Goal: Task Accomplishment & Management: Manage account settings

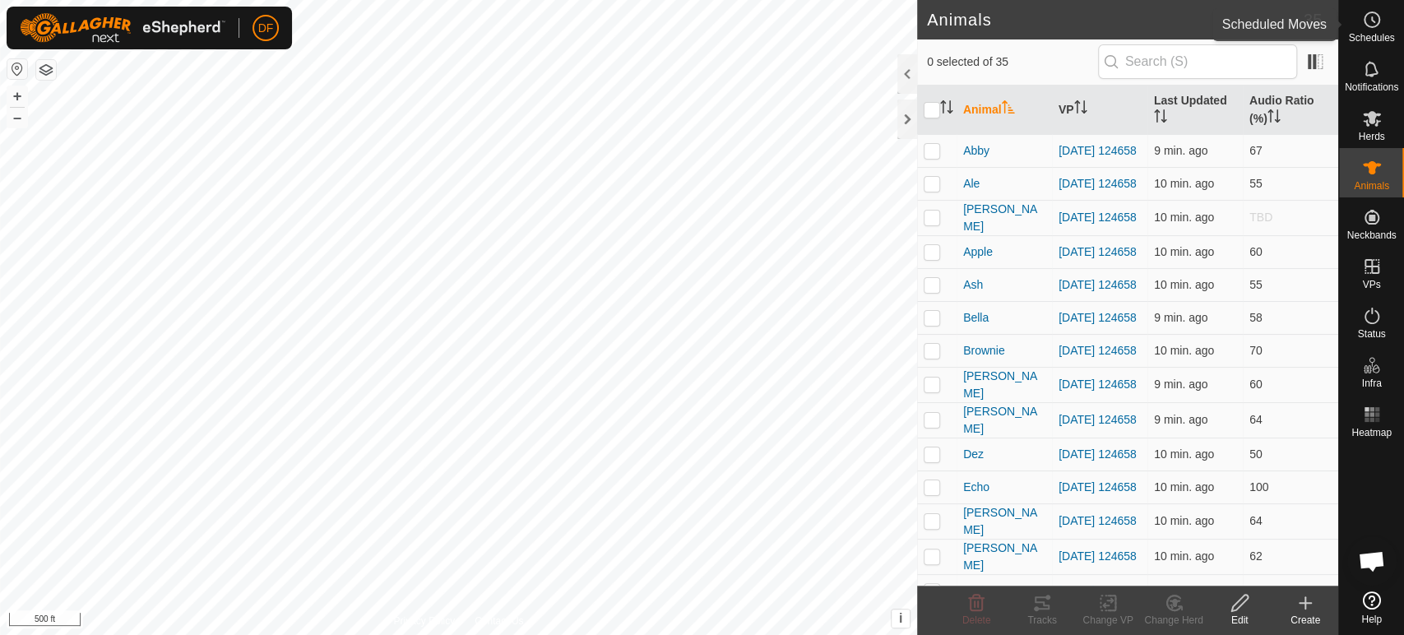
click at [1380, 33] on span "Schedules" at bounding box center [1371, 38] width 46 height 10
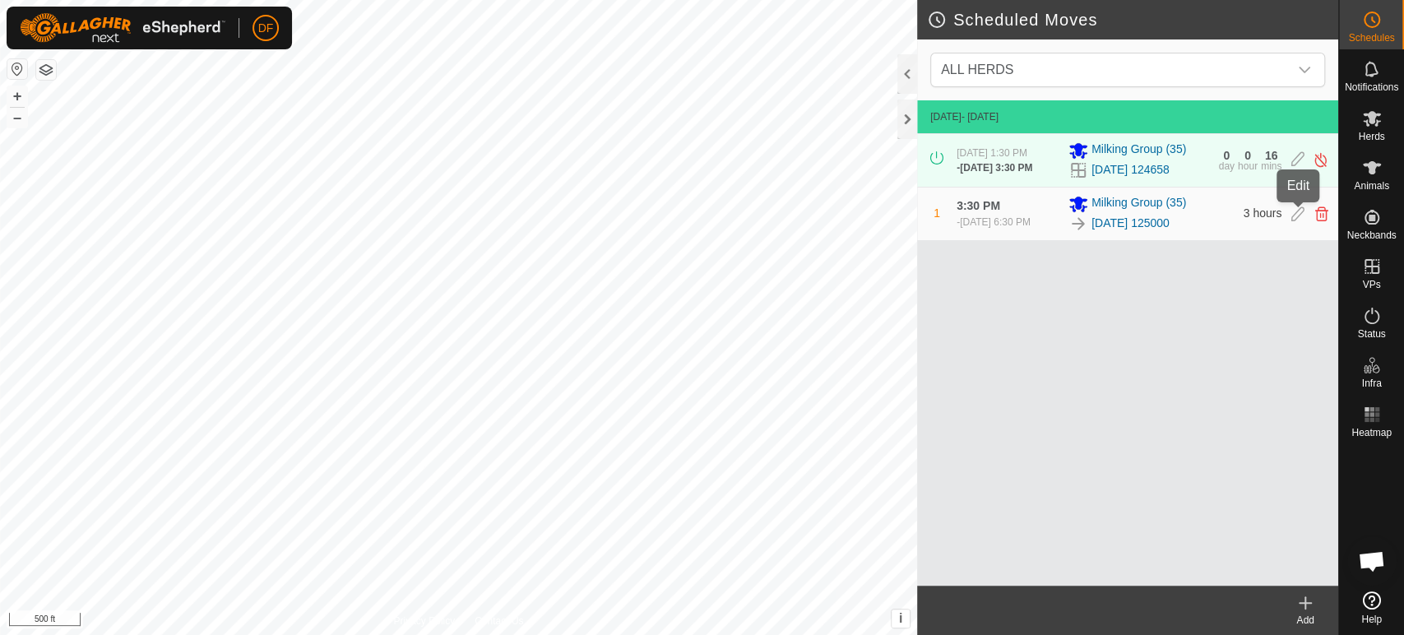
click at [1292, 215] on icon at bounding box center [1298, 214] width 13 height 15
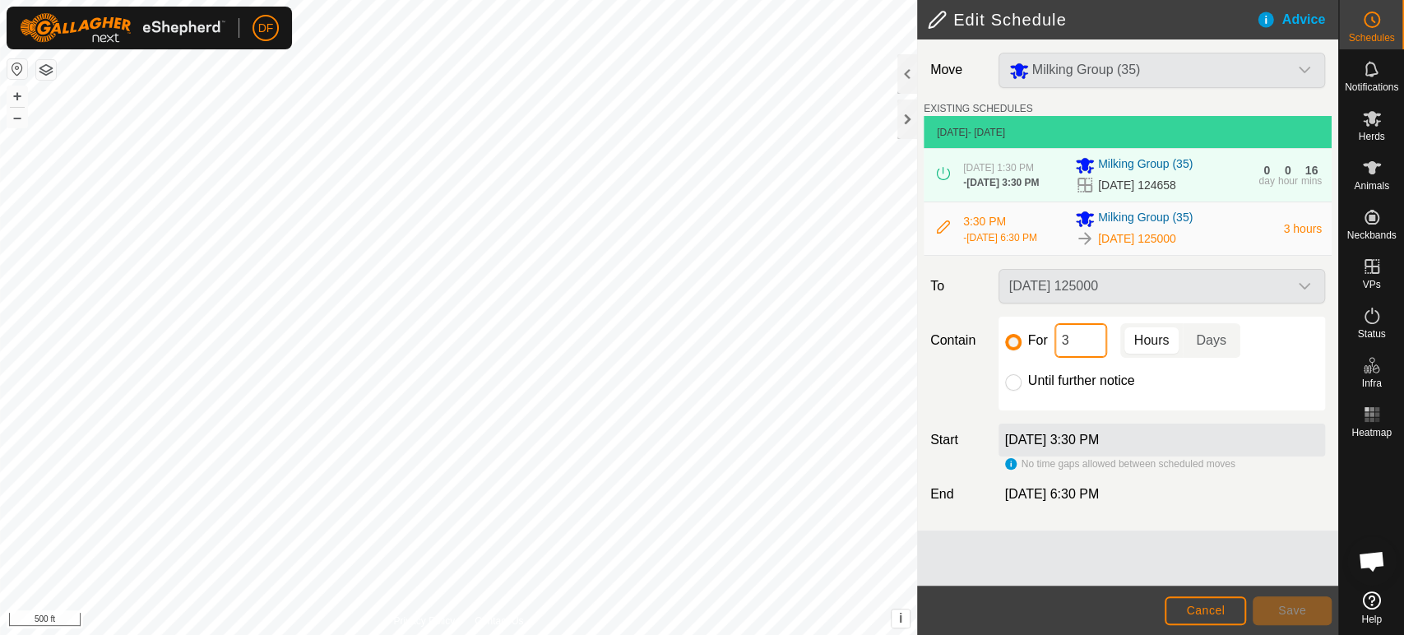
click at [1070, 342] on input "3" at bounding box center [1081, 340] width 53 height 35
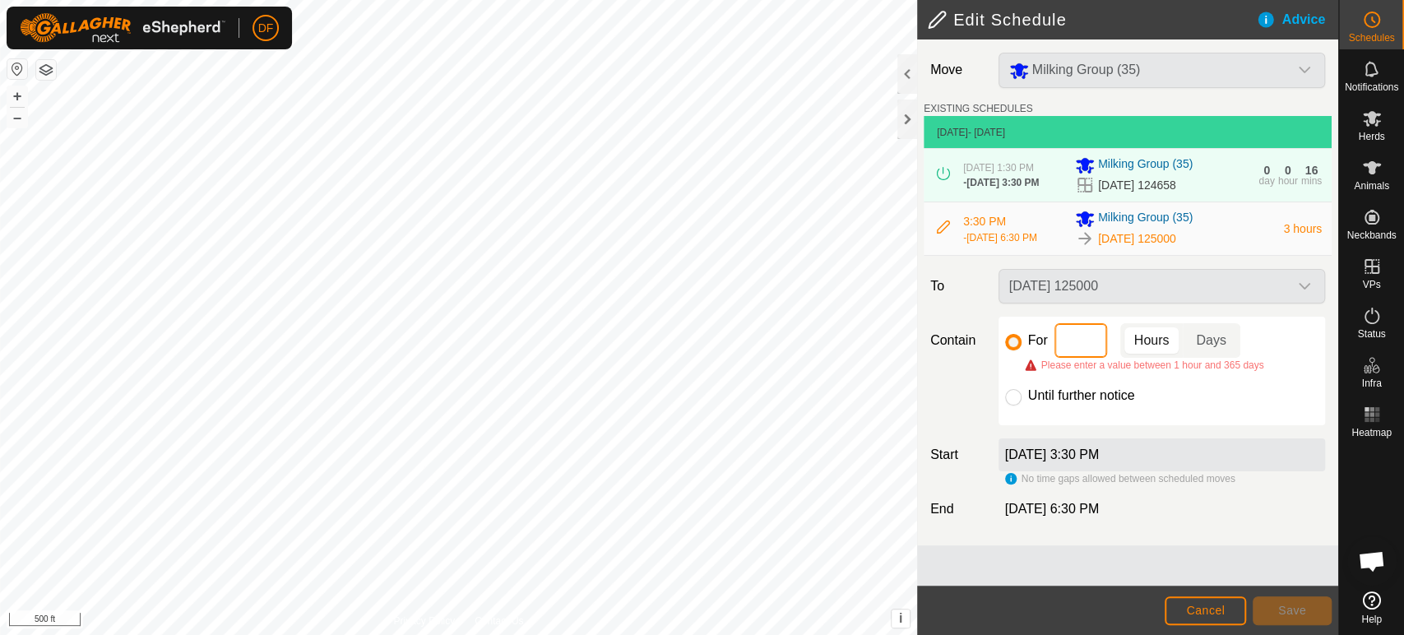
type input "5"
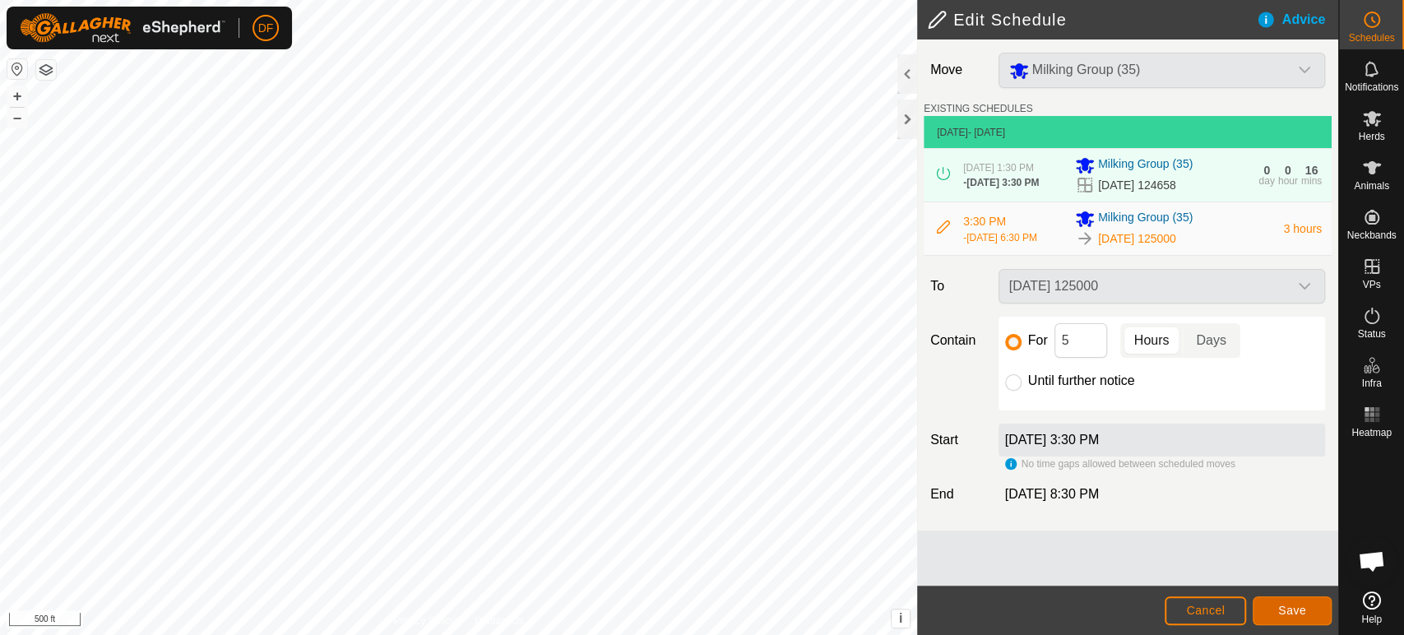
click at [1290, 617] on span "Save" at bounding box center [1293, 610] width 28 height 13
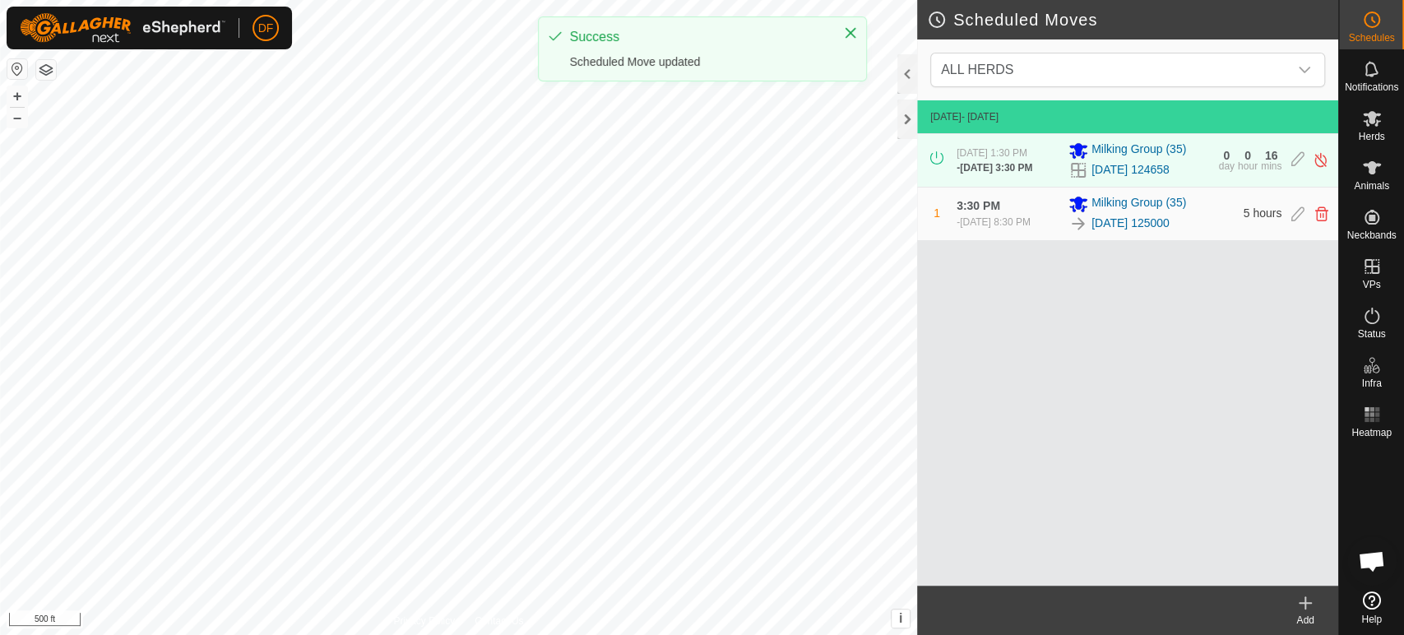
click at [1311, 615] on div "Add" at bounding box center [1306, 620] width 66 height 15
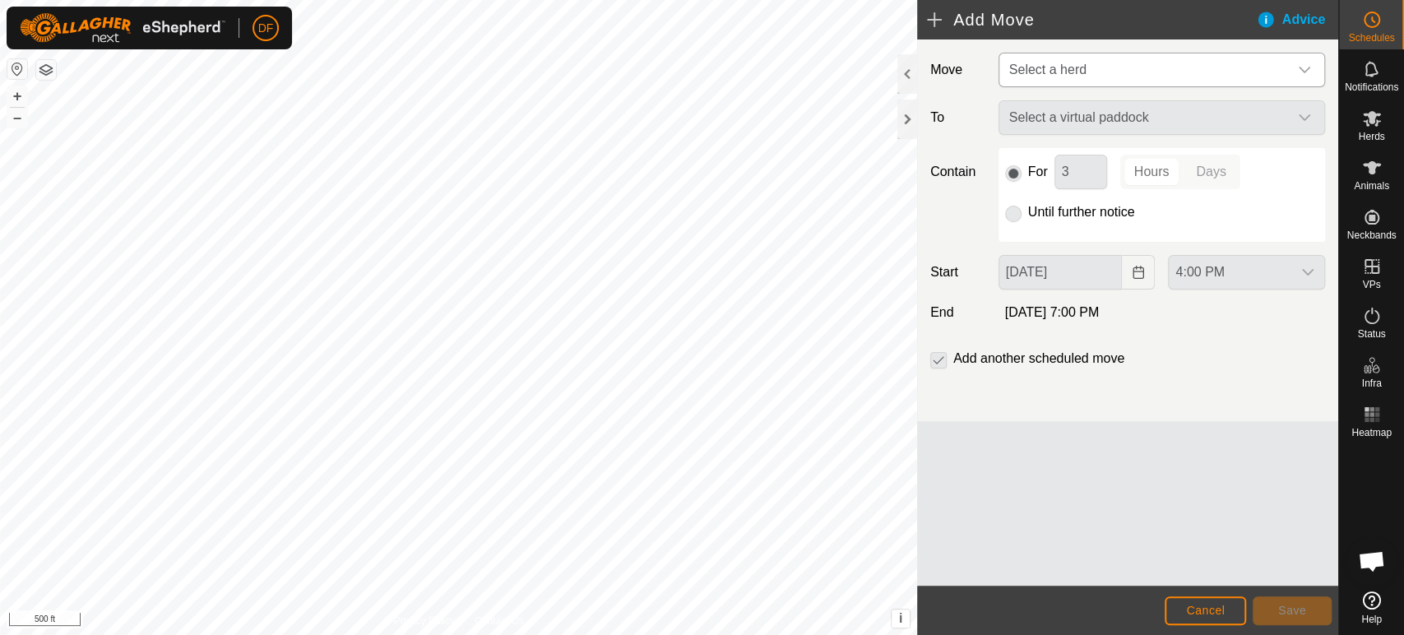
click at [1049, 64] on span "Select a herd" at bounding box center [1047, 70] width 77 height 14
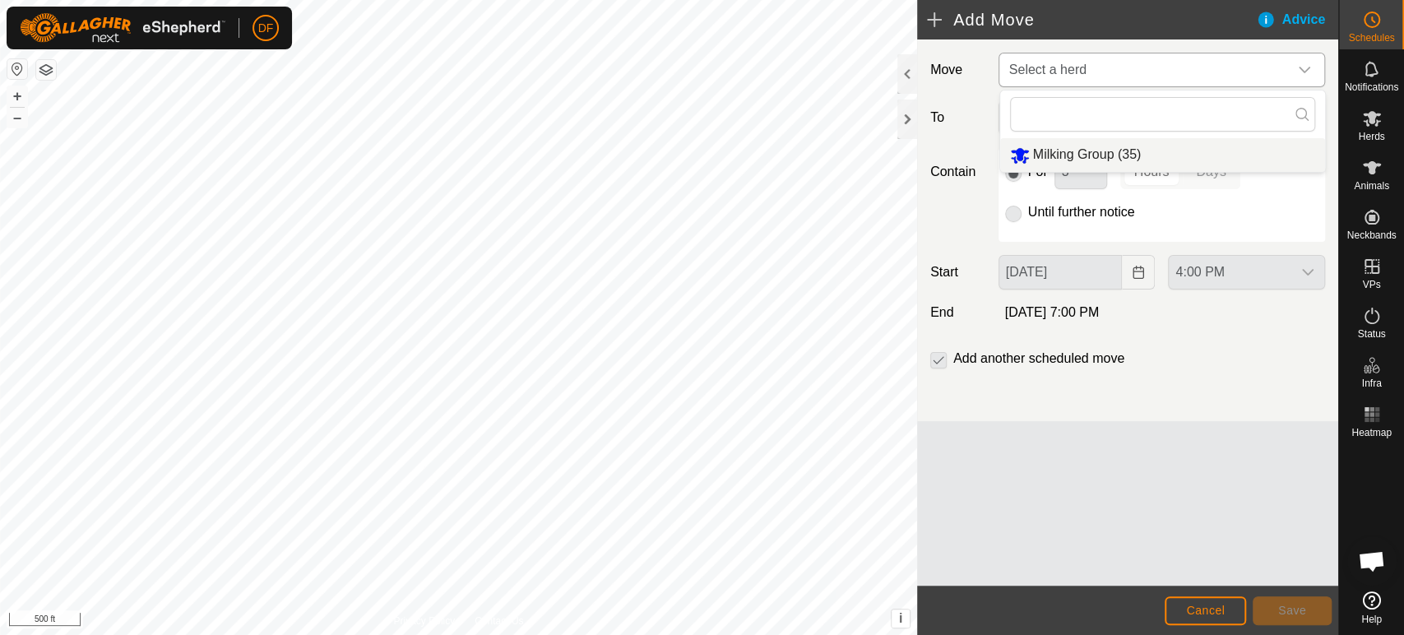
click at [1047, 158] on li "Milking Group (35)" at bounding box center [1162, 155] width 325 height 34
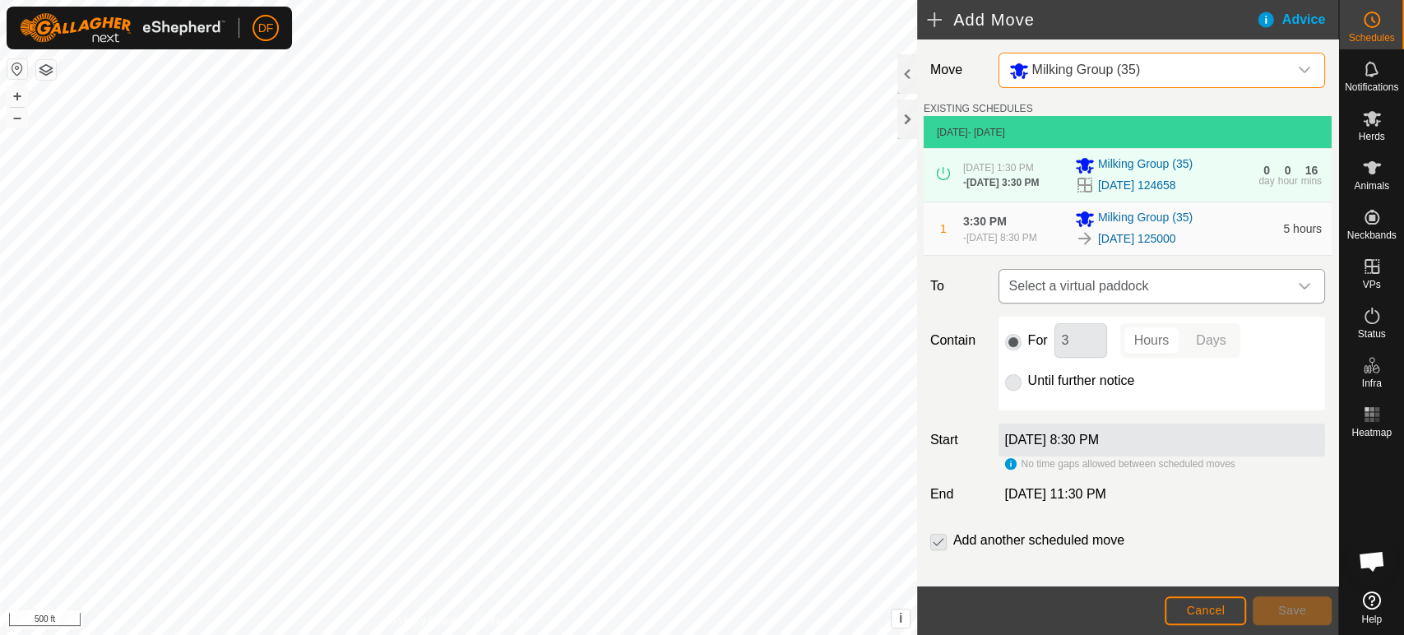
click at [1073, 282] on span "Select a virtual paddock" at bounding box center [1145, 286] width 285 height 33
click at [947, 386] on div "Contain For 3 Hours Days Until further notice" at bounding box center [1128, 364] width 408 height 94
click at [1144, 242] on link "[DATE] 125000" at bounding box center [1137, 238] width 78 height 17
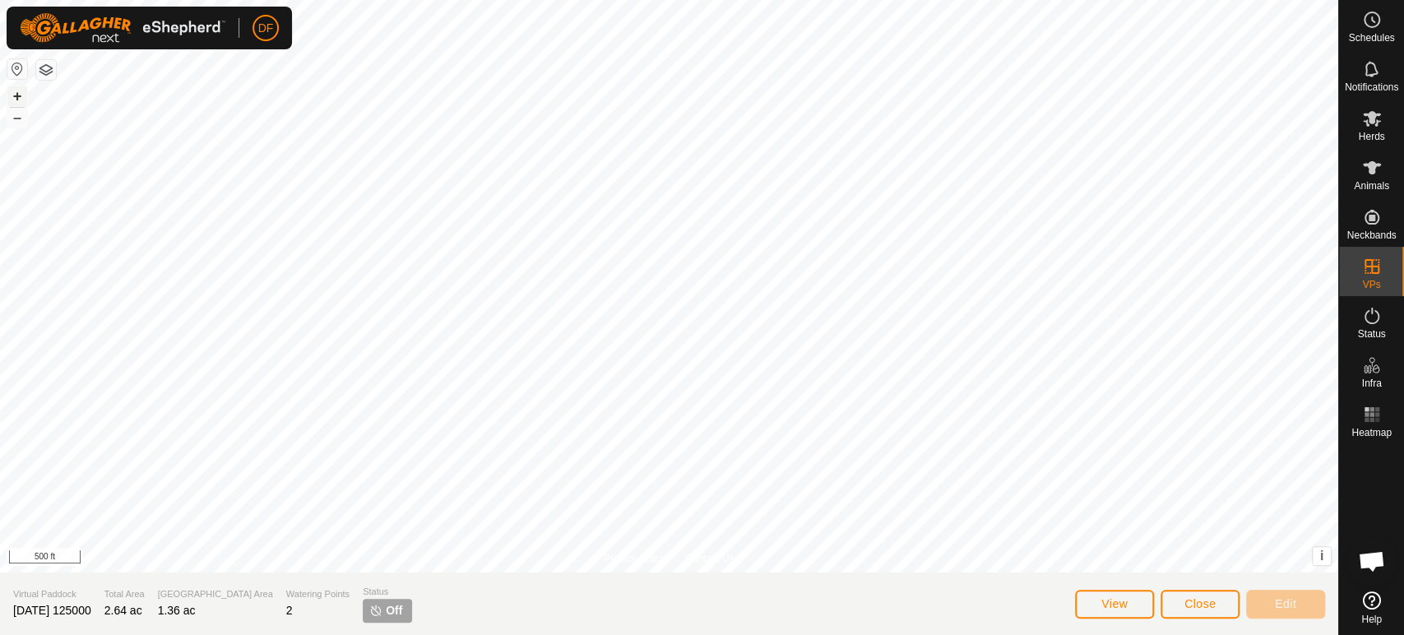
click at [21, 91] on button "+" at bounding box center [17, 96] width 20 height 20
click at [652, 634] on html "DF Schedules Notifications Herds Animals Neckbands VPs Status Infra Heatmap Hel…" at bounding box center [702, 317] width 1404 height 635
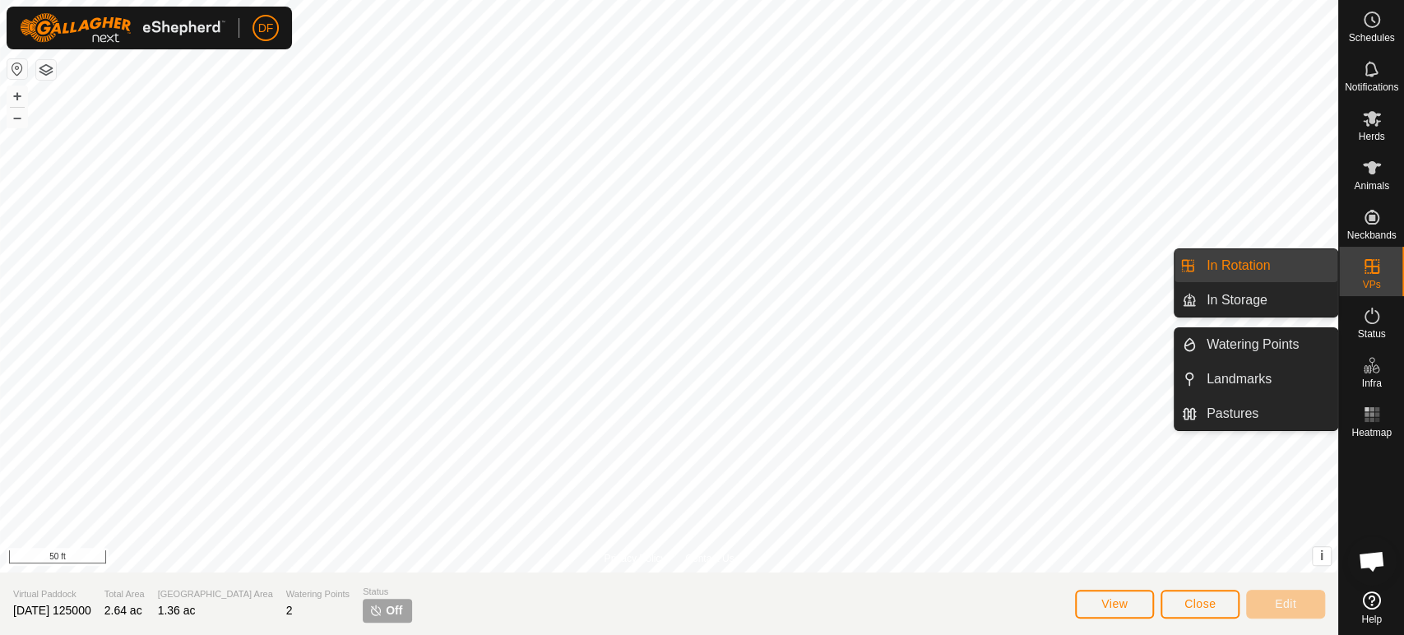
click at [1292, 277] on link "In Rotation" at bounding box center [1267, 265] width 141 height 33
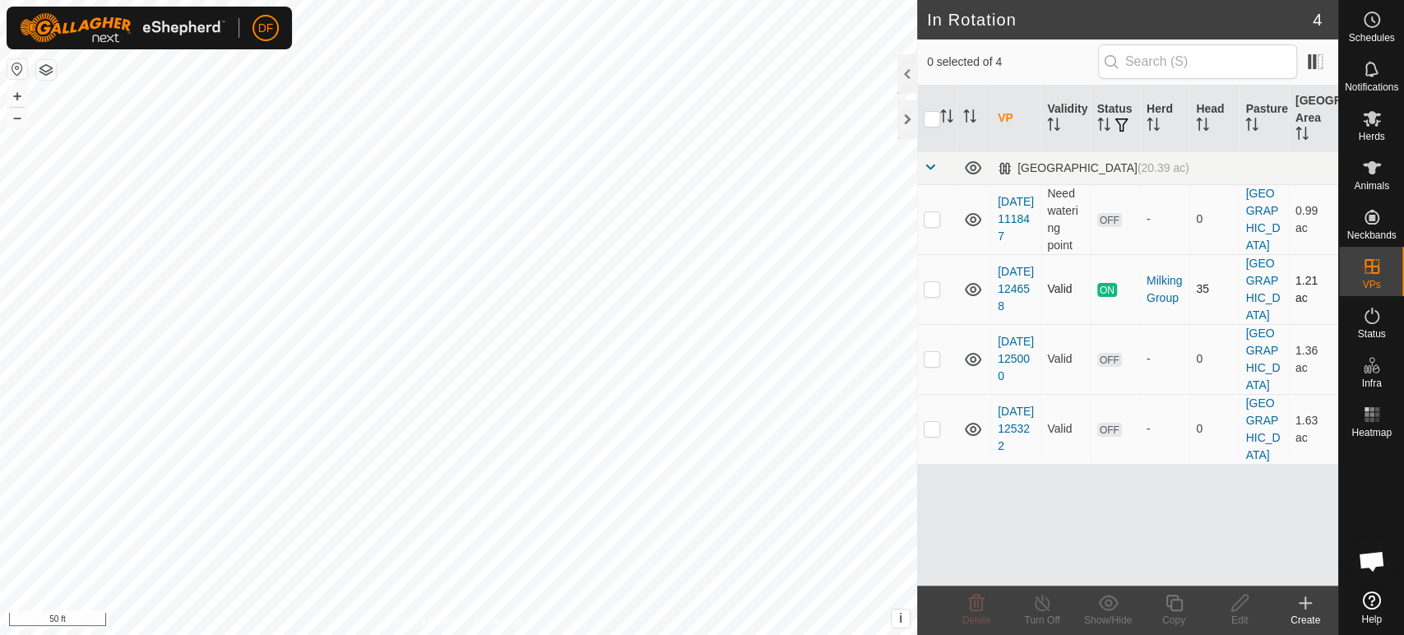
click at [935, 217] on p-checkbox at bounding box center [932, 218] width 16 height 13
click at [972, 607] on icon at bounding box center [977, 603] width 20 height 20
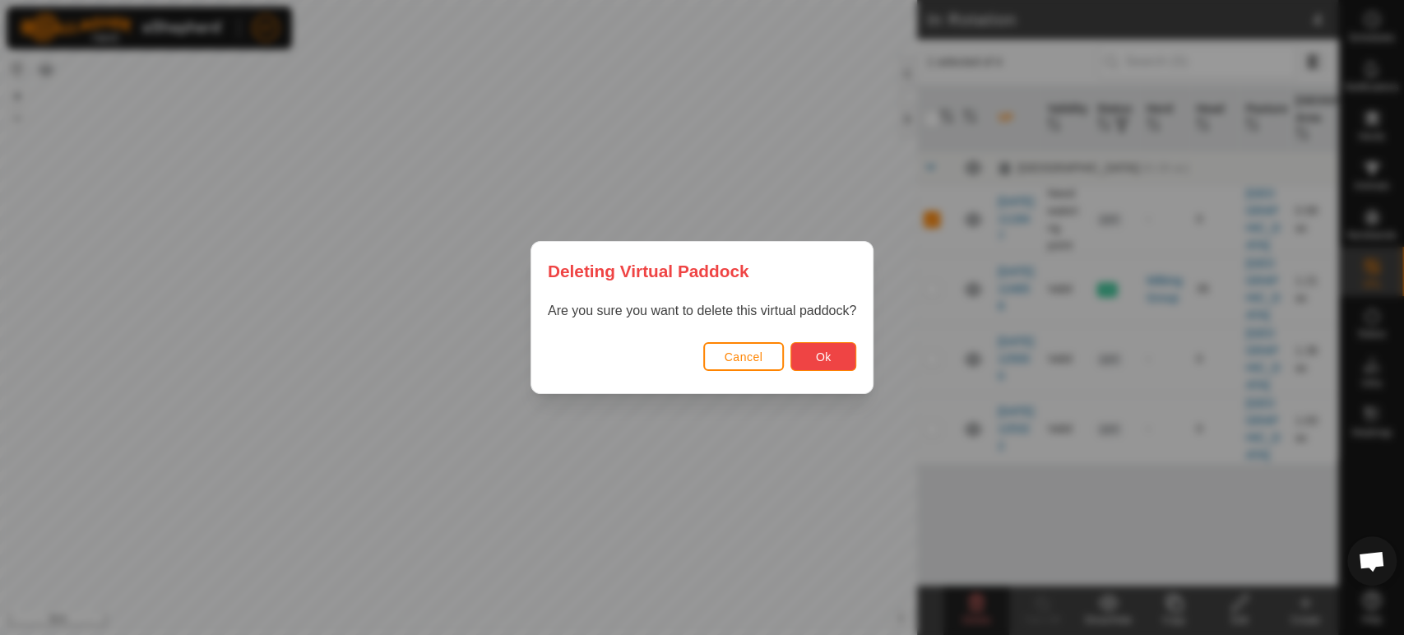
click at [820, 361] on span "Ok" at bounding box center [824, 356] width 16 height 13
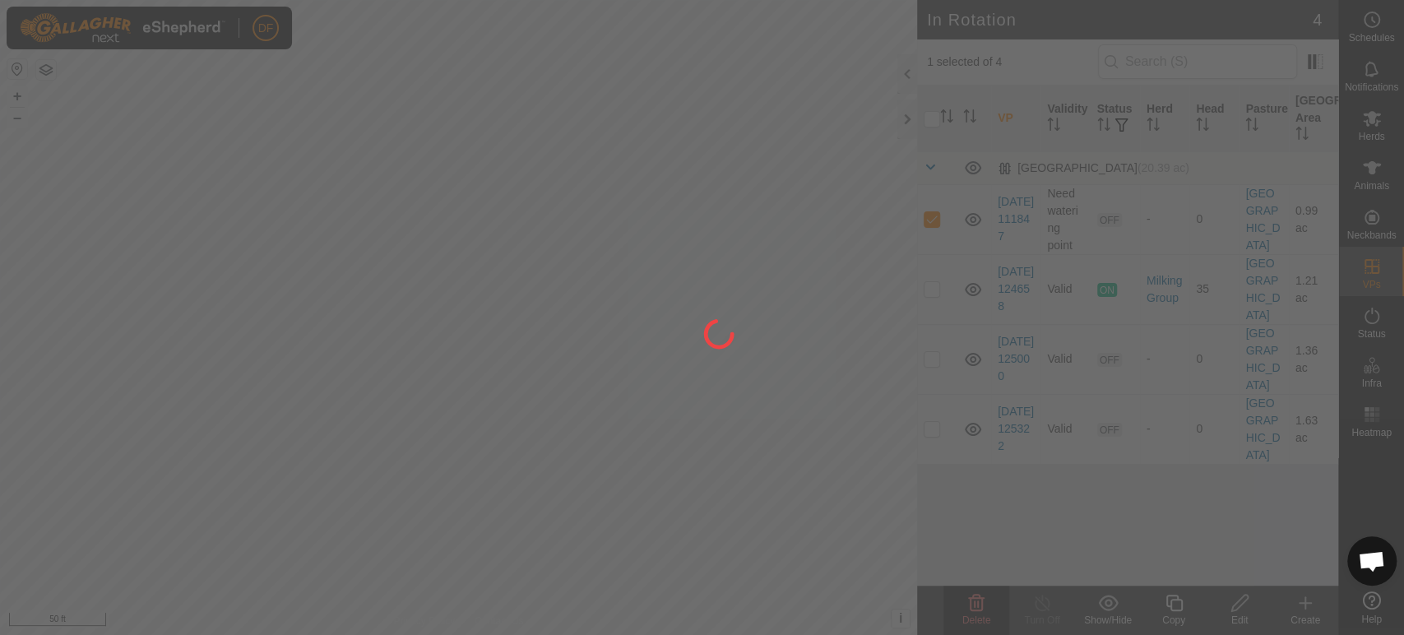
checkbox input "false"
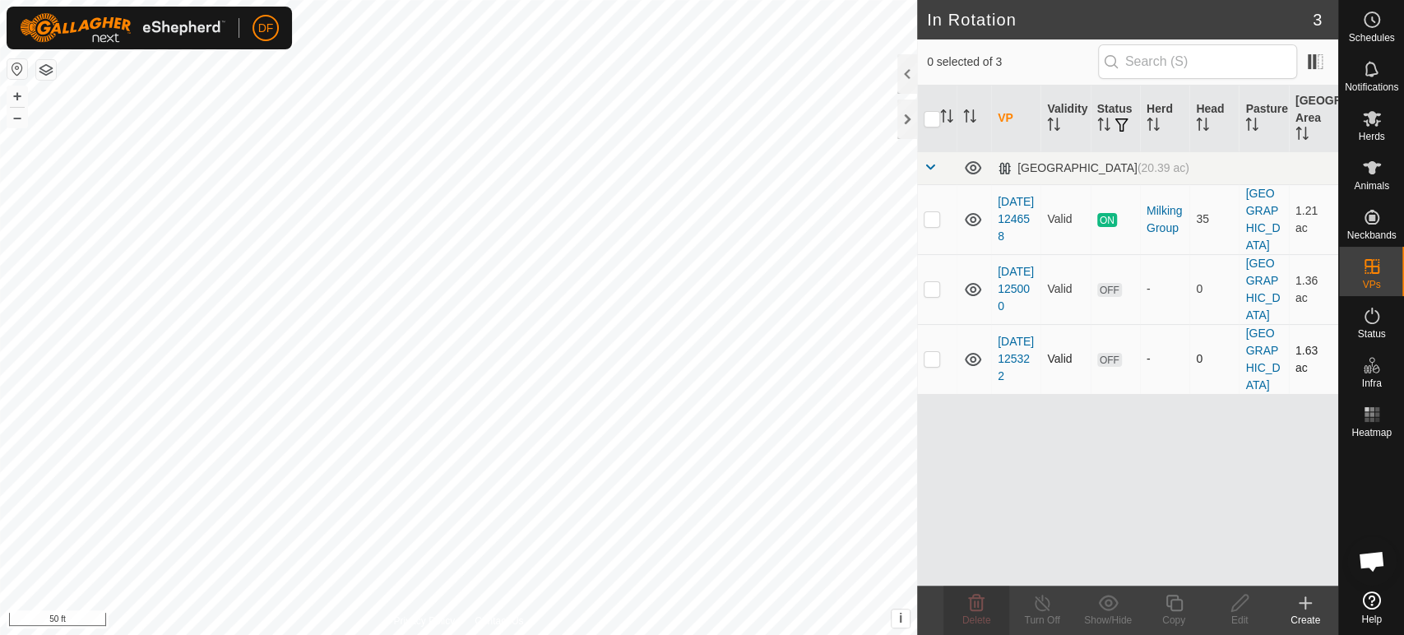
click at [975, 363] on icon at bounding box center [973, 359] width 16 height 13
click at [974, 363] on icon at bounding box center [973, 361] width 16 height 7
click at [974, 363] on icon at bounding box center [973, 360] width 20 height 20
click at [974, 363] on icon at bounding box center [973, 361] width 16 height 7
click at [929, 365] on td at bounding box center [936, 359] width 39 height 70
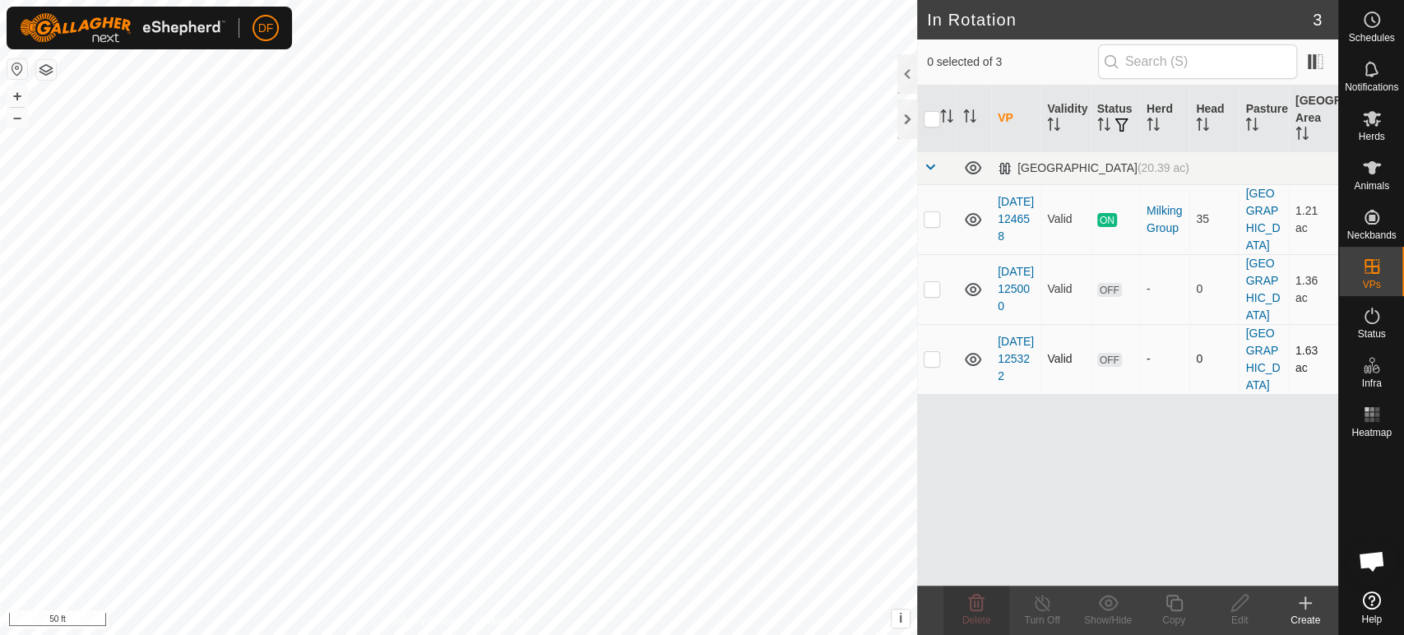
checkbox input "true"
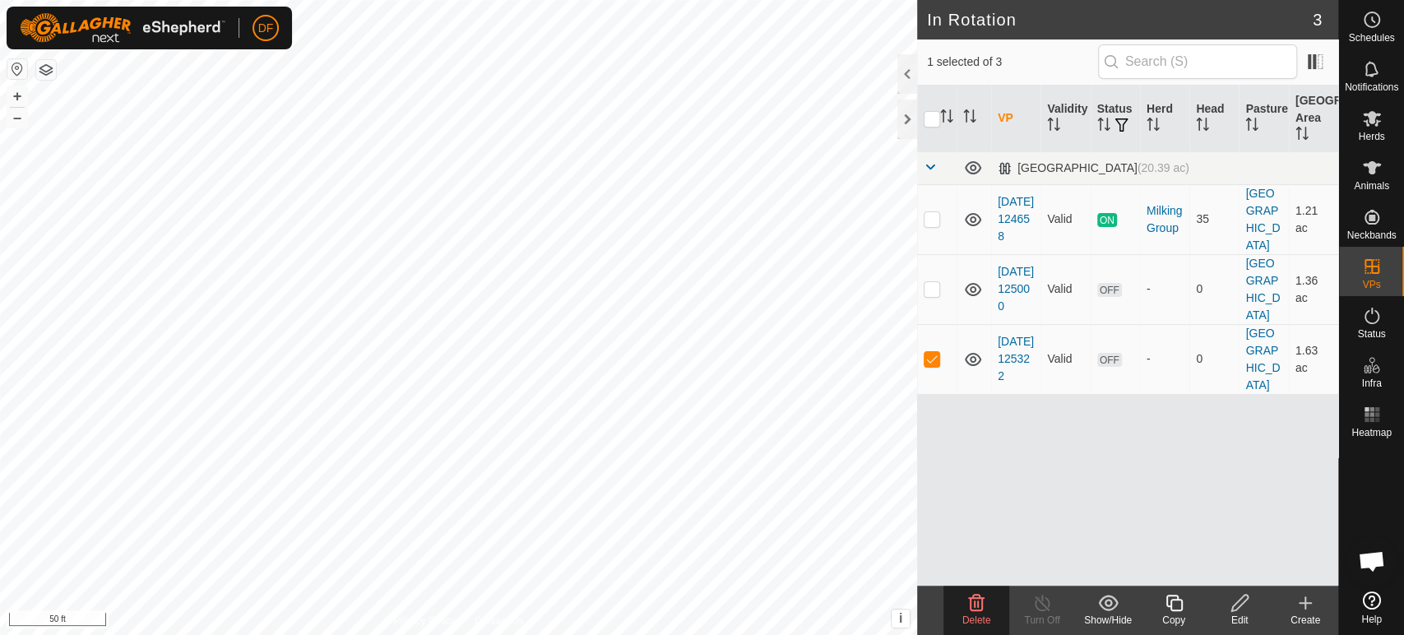
click at [1170, 606] on icon at bounding box center [1174, 603] width 16 height 16
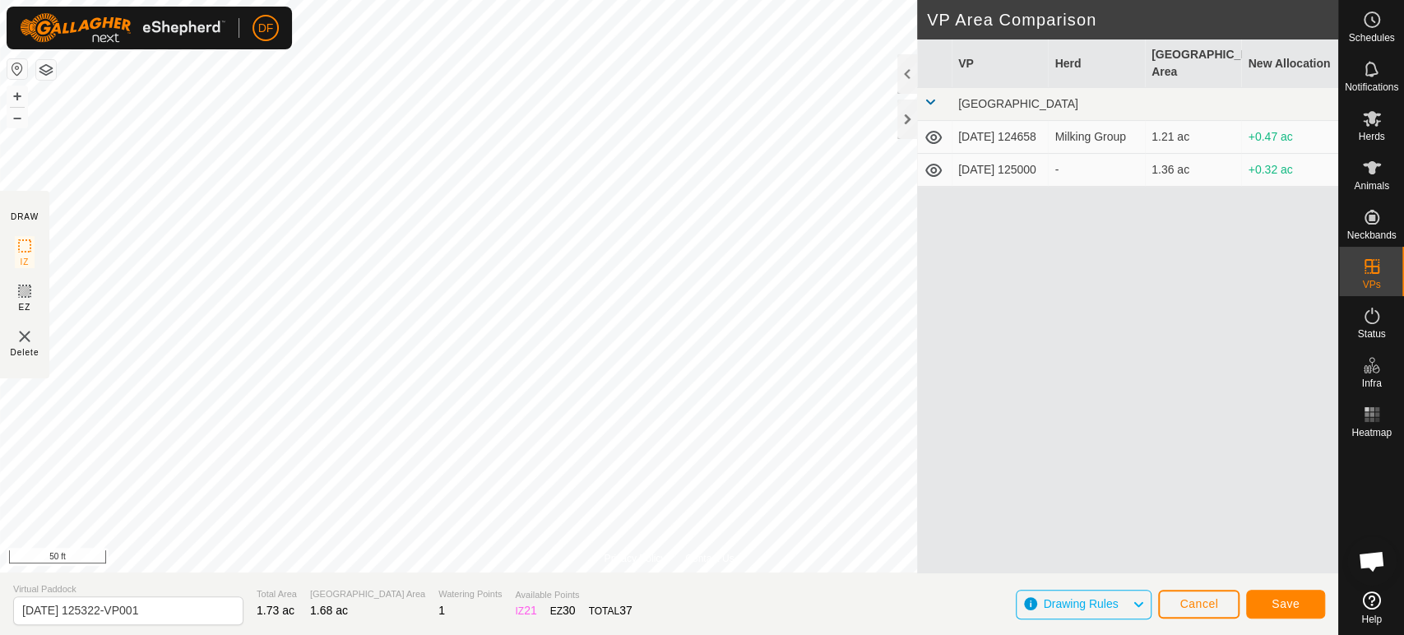
click at [1116, 606] on span "Drawing Rules" at bounding box center [1080, 603] width 75 height 13
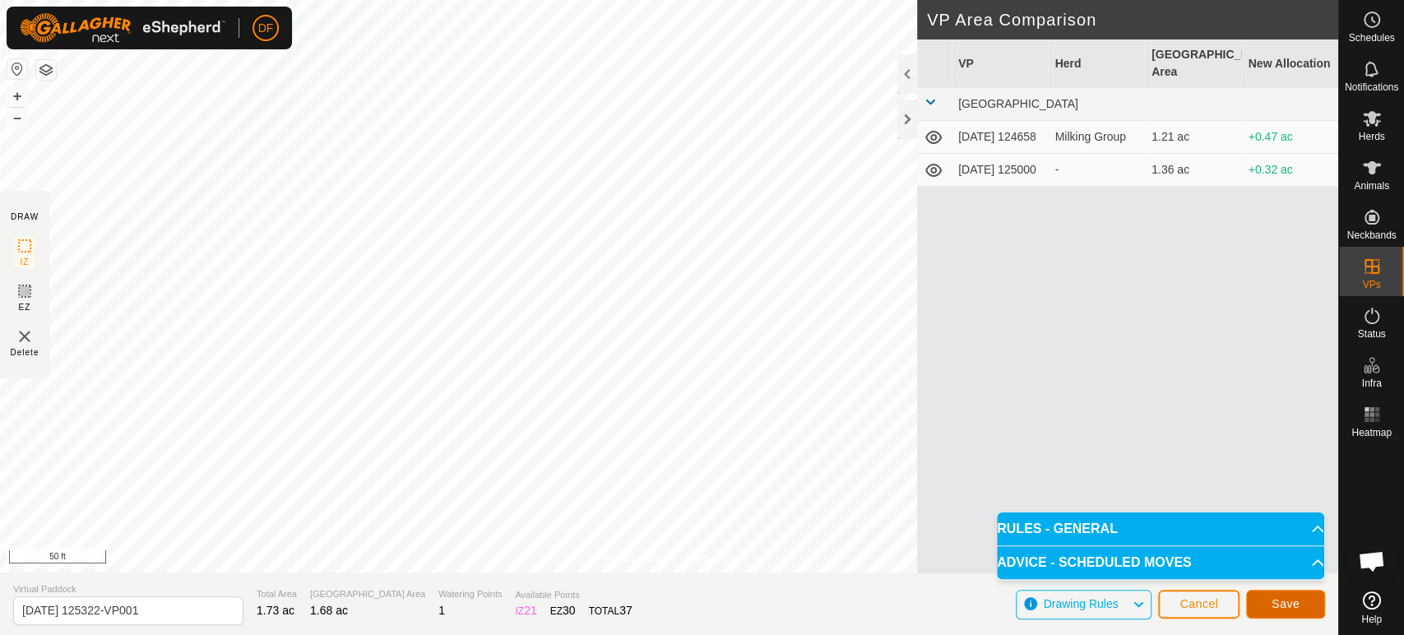
click at [1272, 608] on span "Save" at bounding box center [1286, 603] width 28 height 13
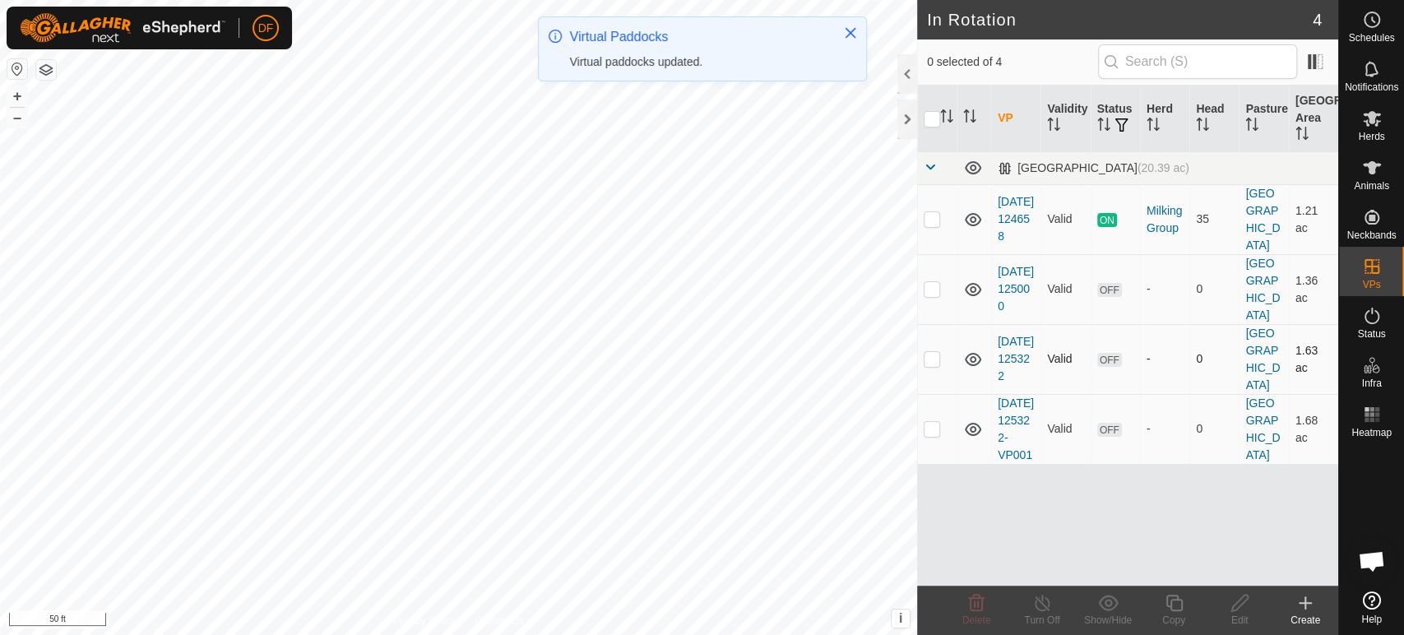
click at [935, 360] on p-checkbox at bounding box center [932, 358] width 16 height 13
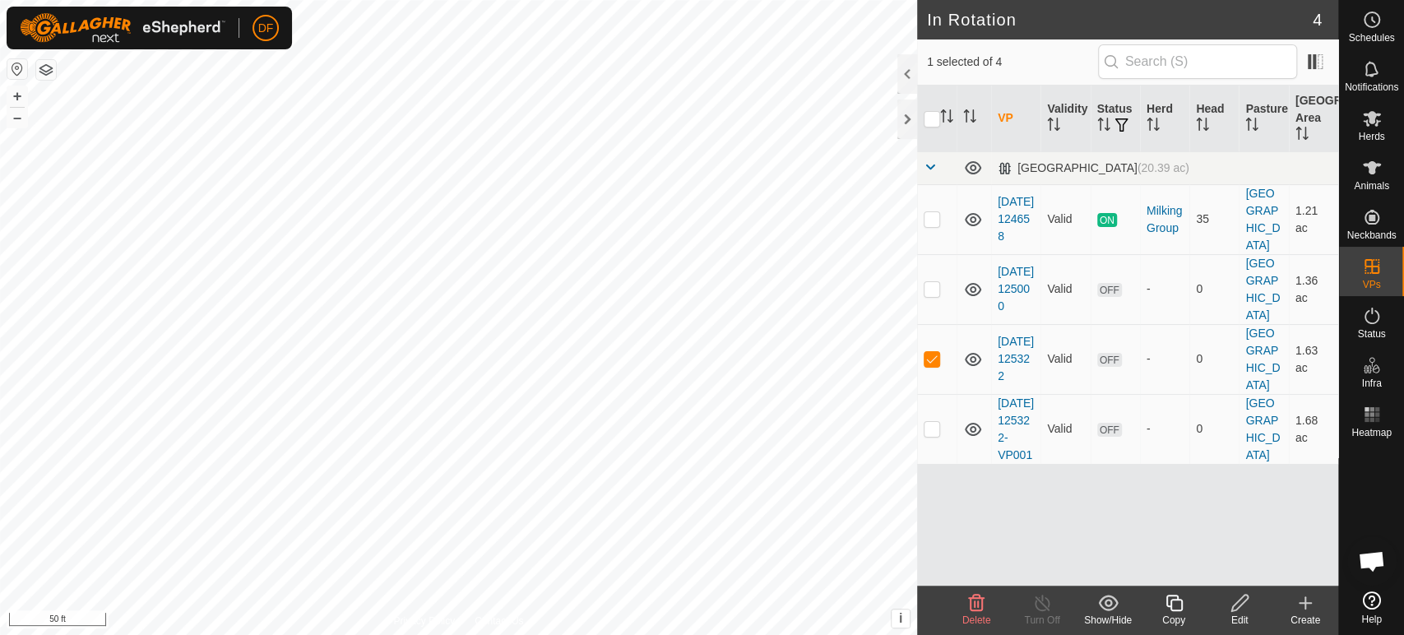
click at [973, 608] on icon at bounding box center [977, 603] width 20 height 20
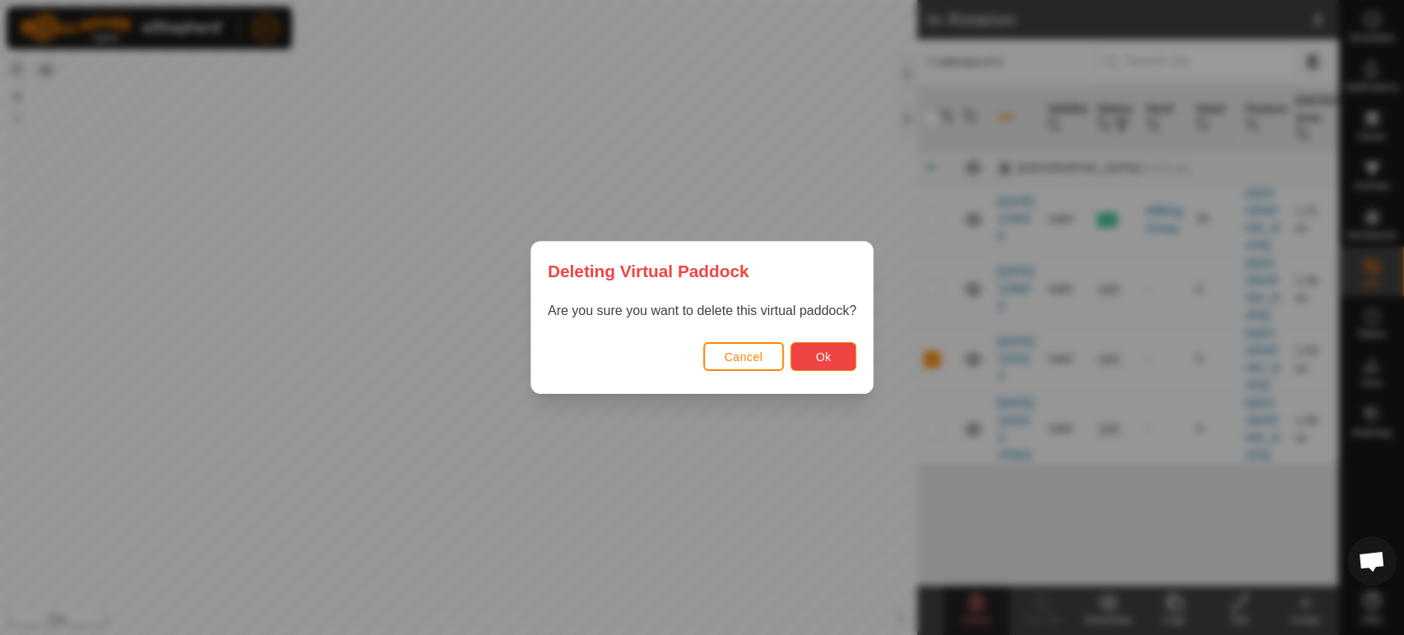
click at [822, 360] on span "Ok" at bounding box center [824, 356] width 16 height 13
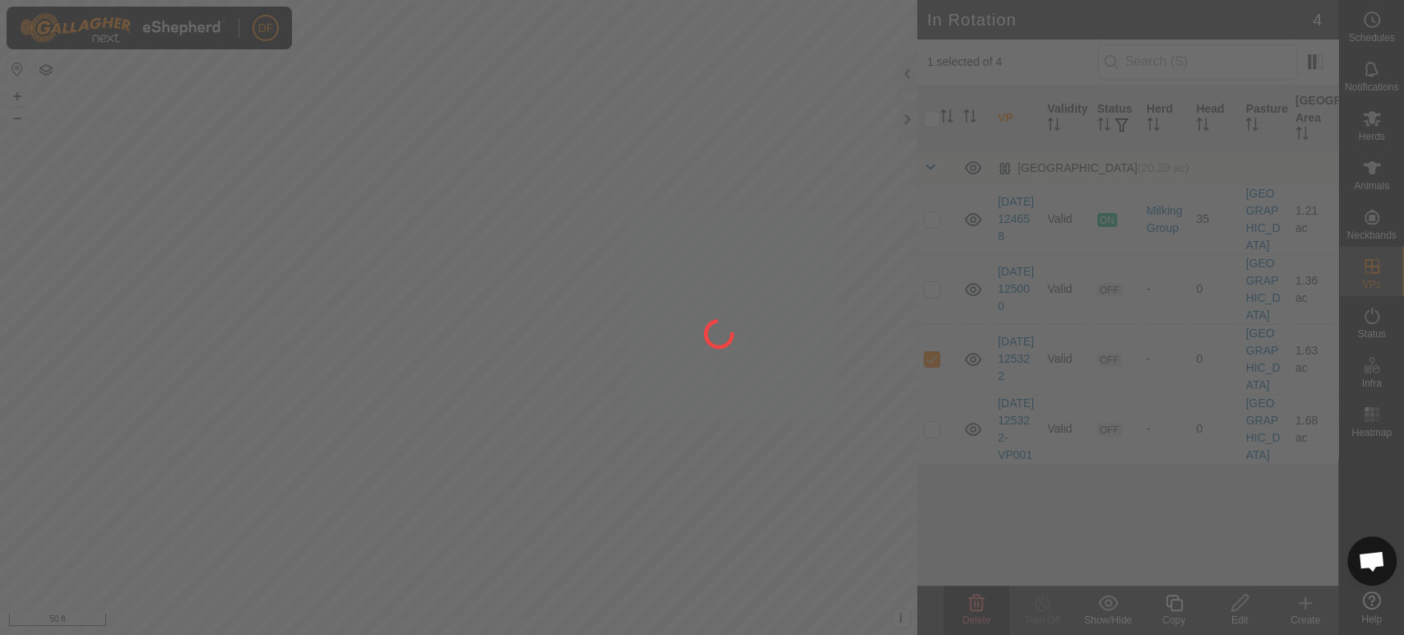
checkbox input "false"
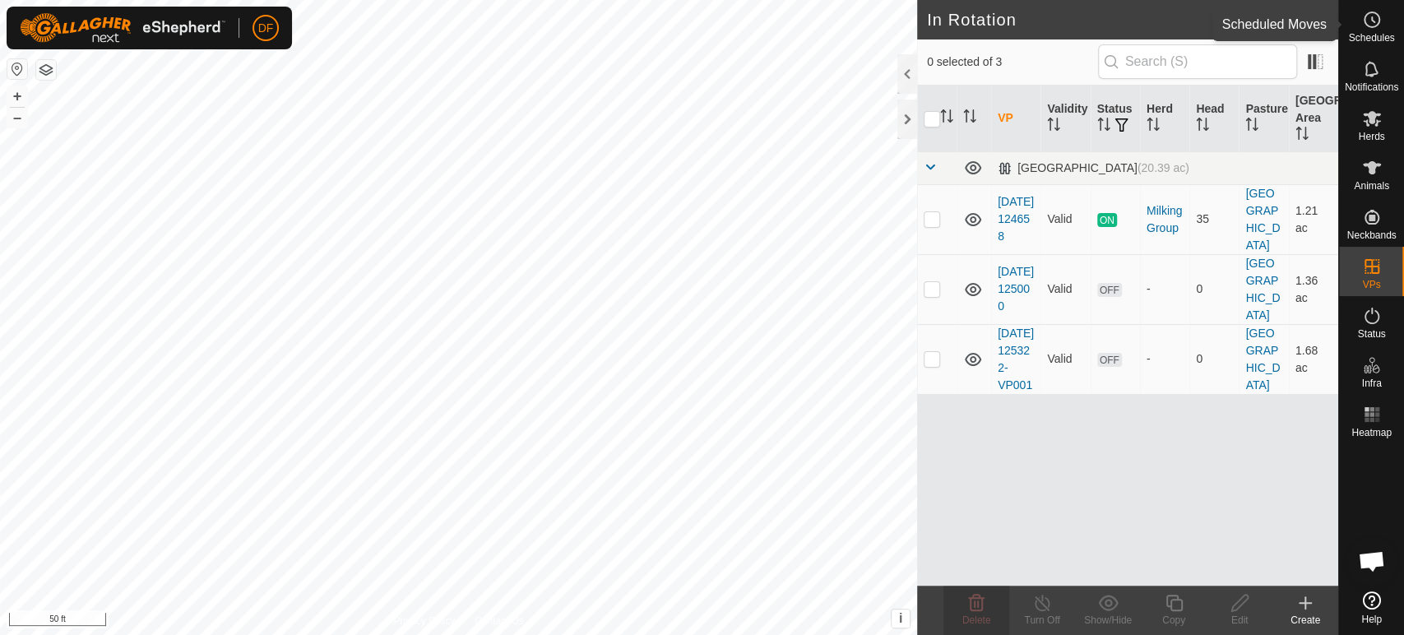
click at [1371, 28] on icon at bounding box center [1372, 20] width 20 height 20
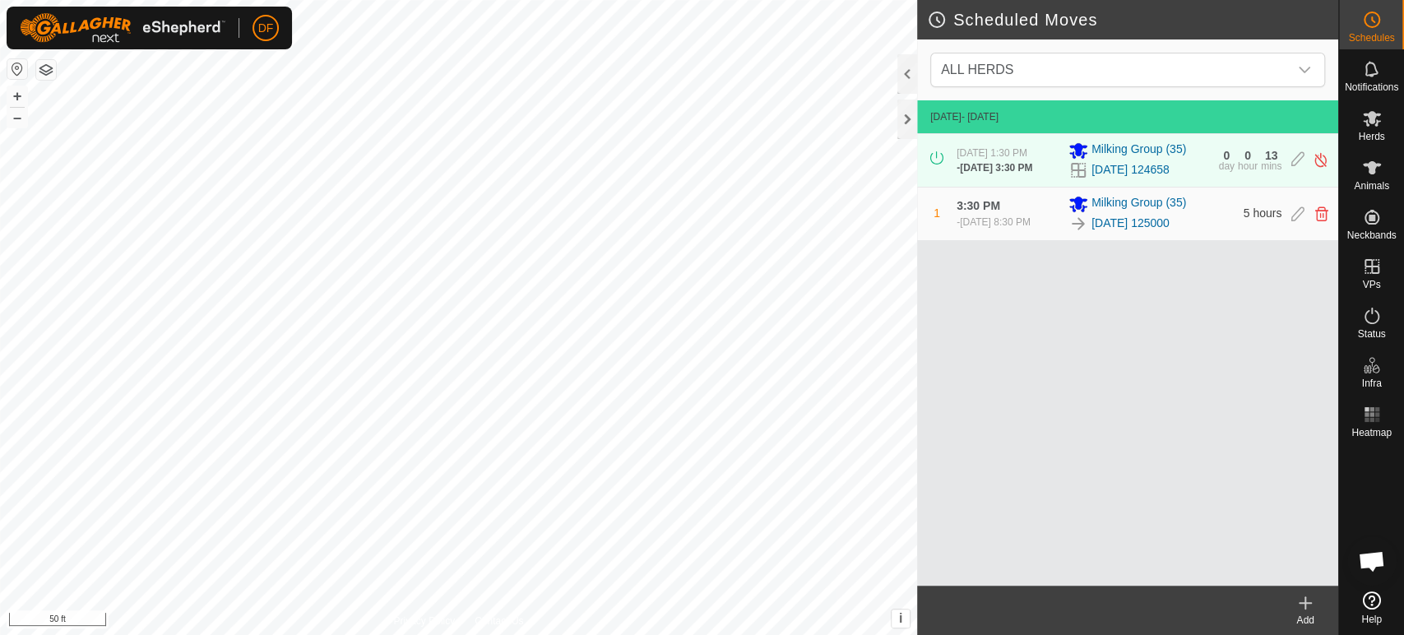
click at [1300, 609] on icon at bounding box center [1306, 603] width 20 height 20
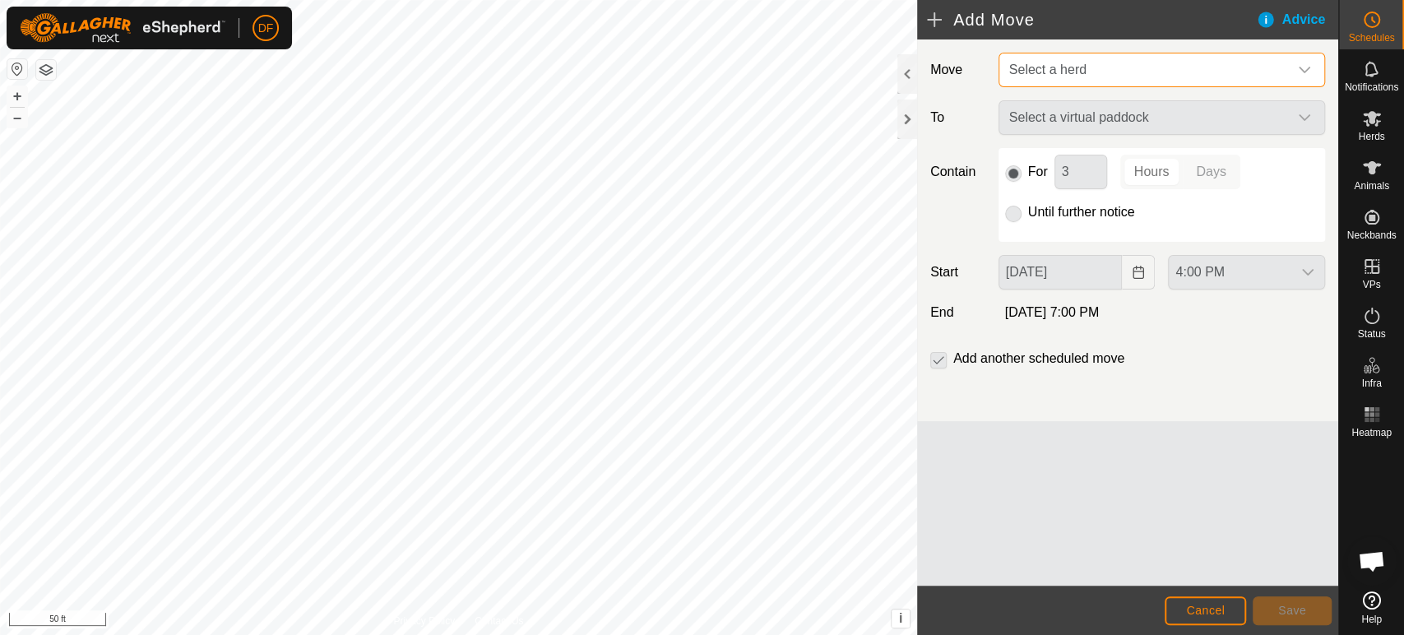
click at [1081, 64] on span "Select a herd" at bounding box center [1047, 70] width 77 height 14
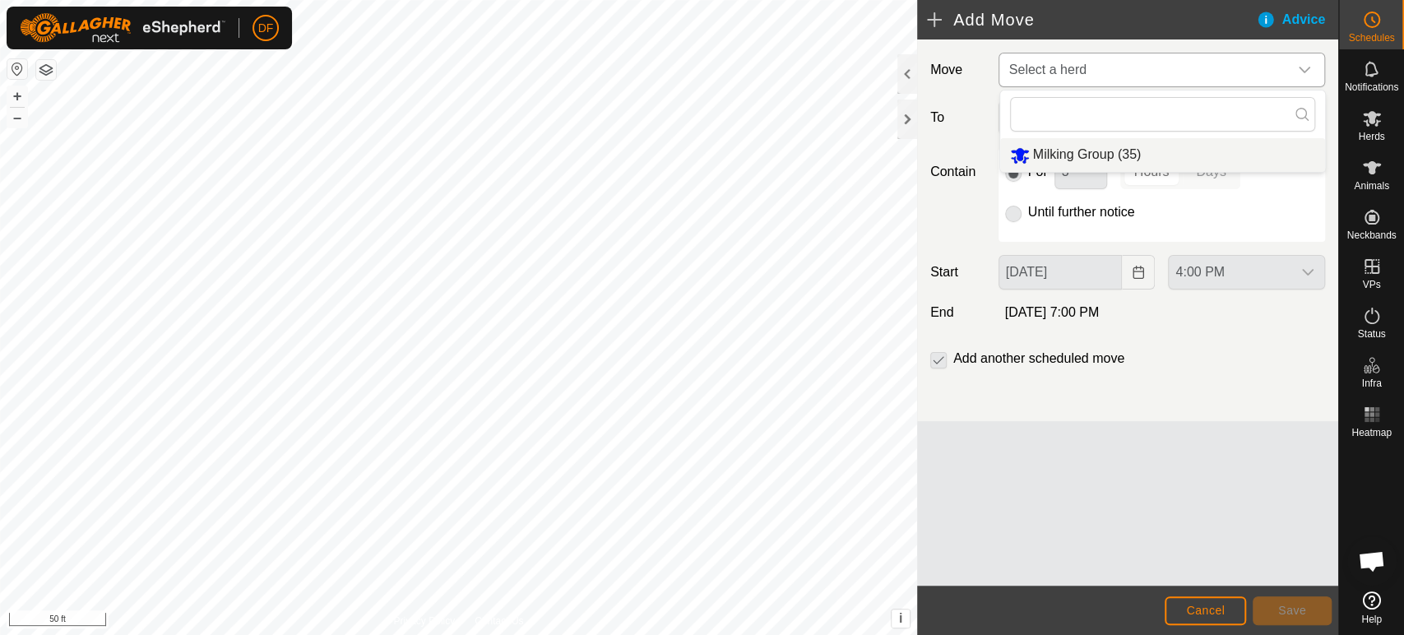
click at [1066, 163] on li "Milking Group (35)" at bounding box center [1162, 155] width 325 height 34
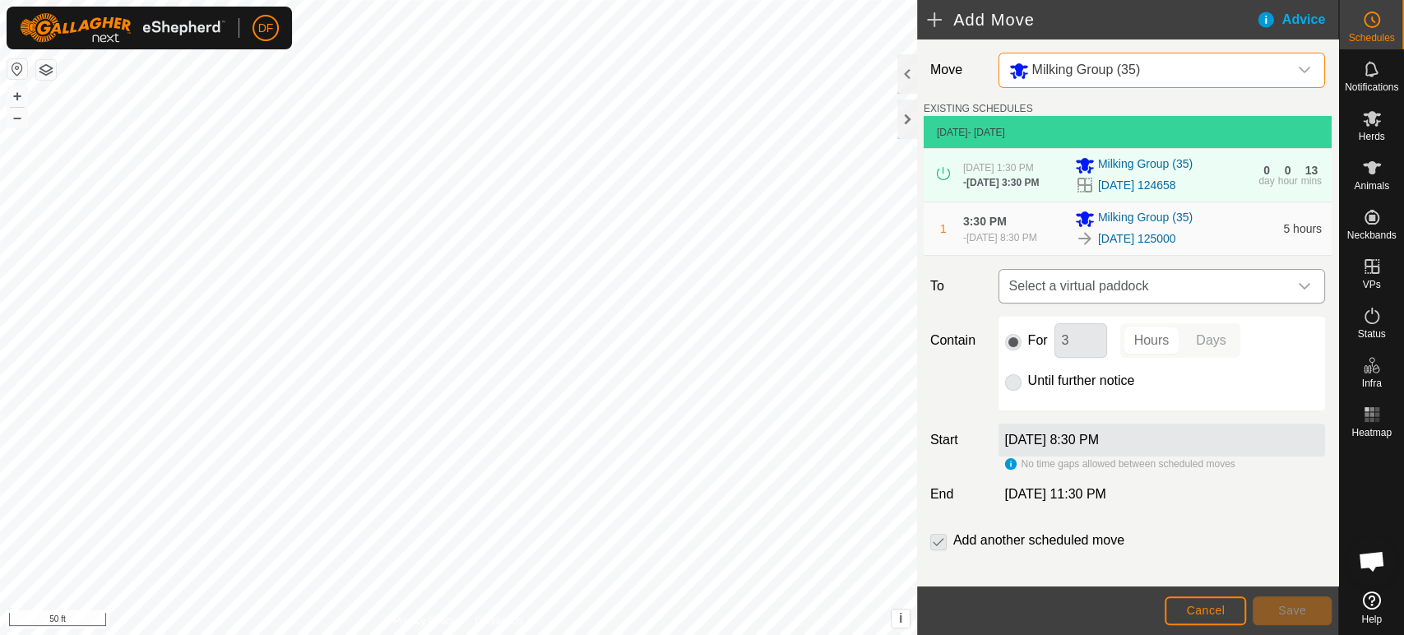
click at [1075, 289] on span "Select a virtual paddock" at bounding box center [1145, 286] width 285 height 33
click at [967, 287] on label "To" at bounding box center [958, 286] width 68 height 35
click at [1225, 221] on div "Milking Group (35)" at bounding box center [1174, 219] width 198 height 20
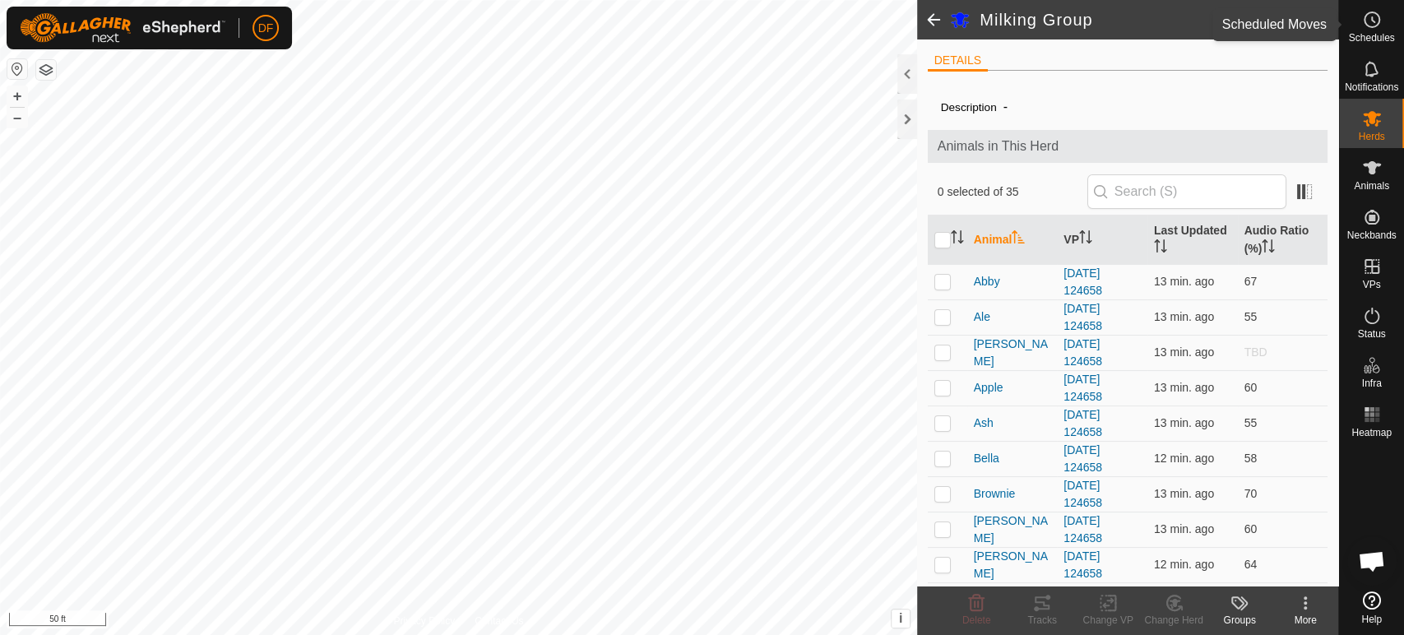
click at [1357, 33] on span "Schedules" at bounding box center [1371, 38] width 46 height 10
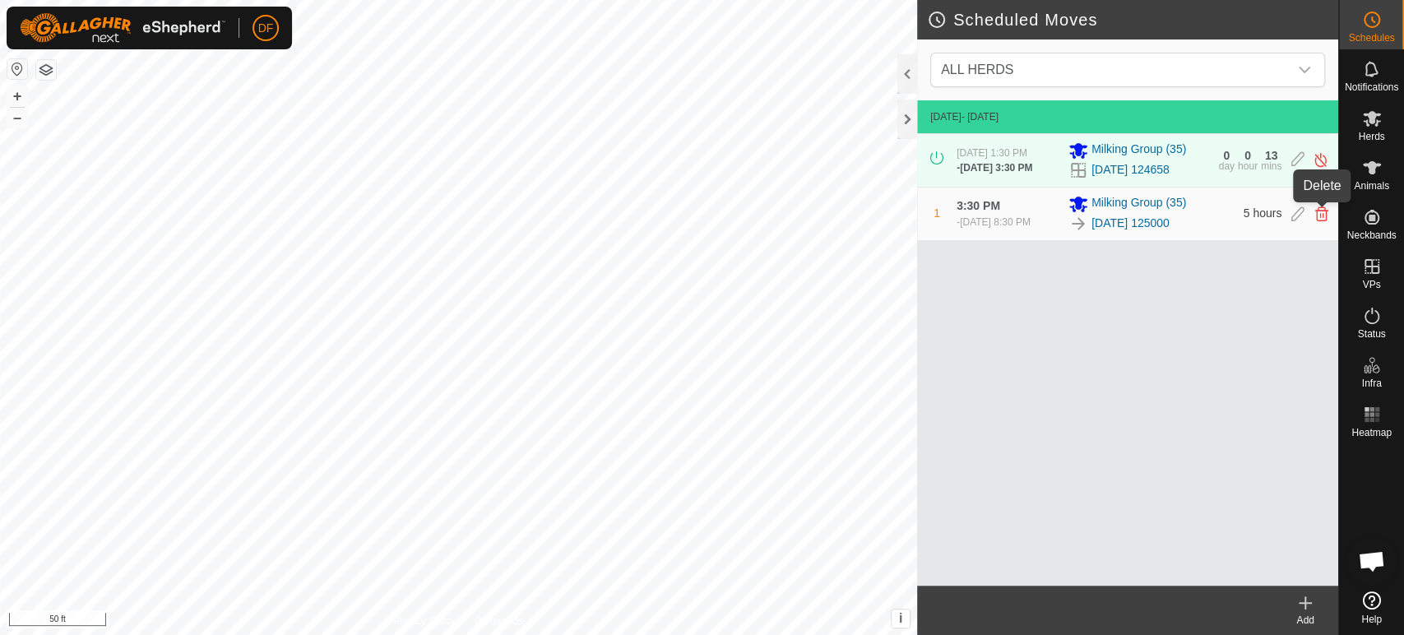
click at [1319, 215] on icon at bounding box center [1322, 214] width 13 height 15
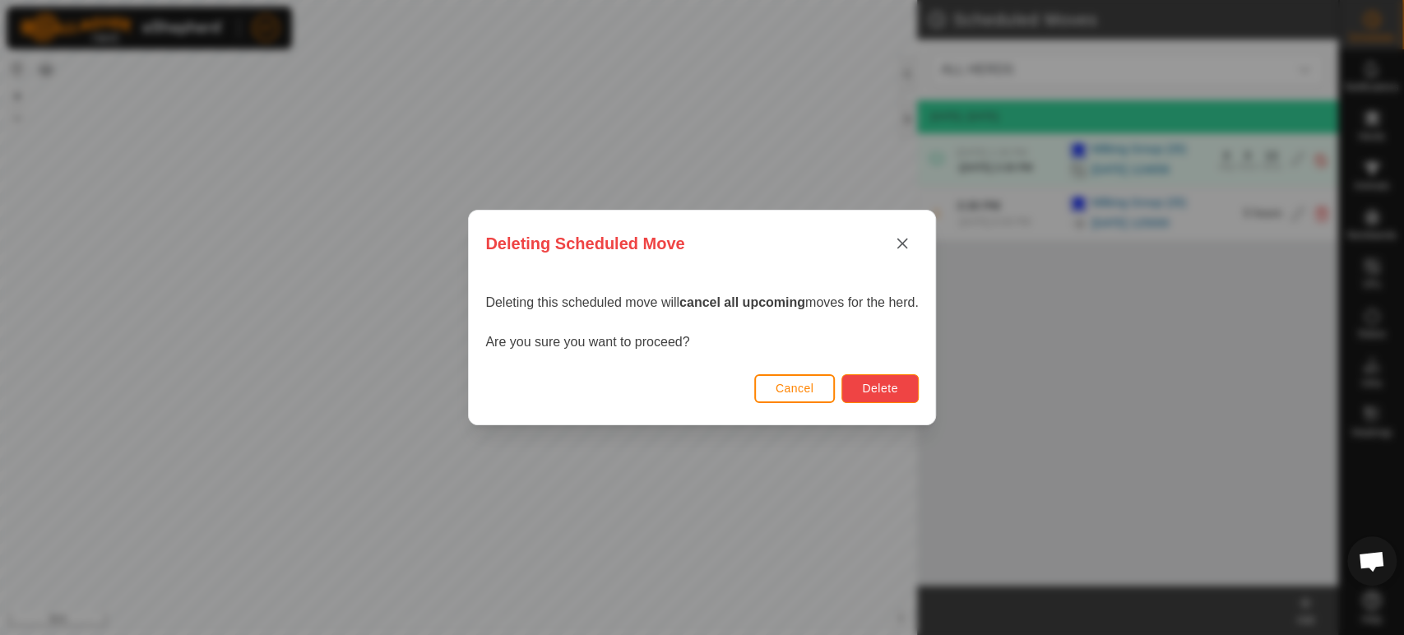
click at [893, 397] on button "Delete" at bounding box center [880, 388] width 77 height 29
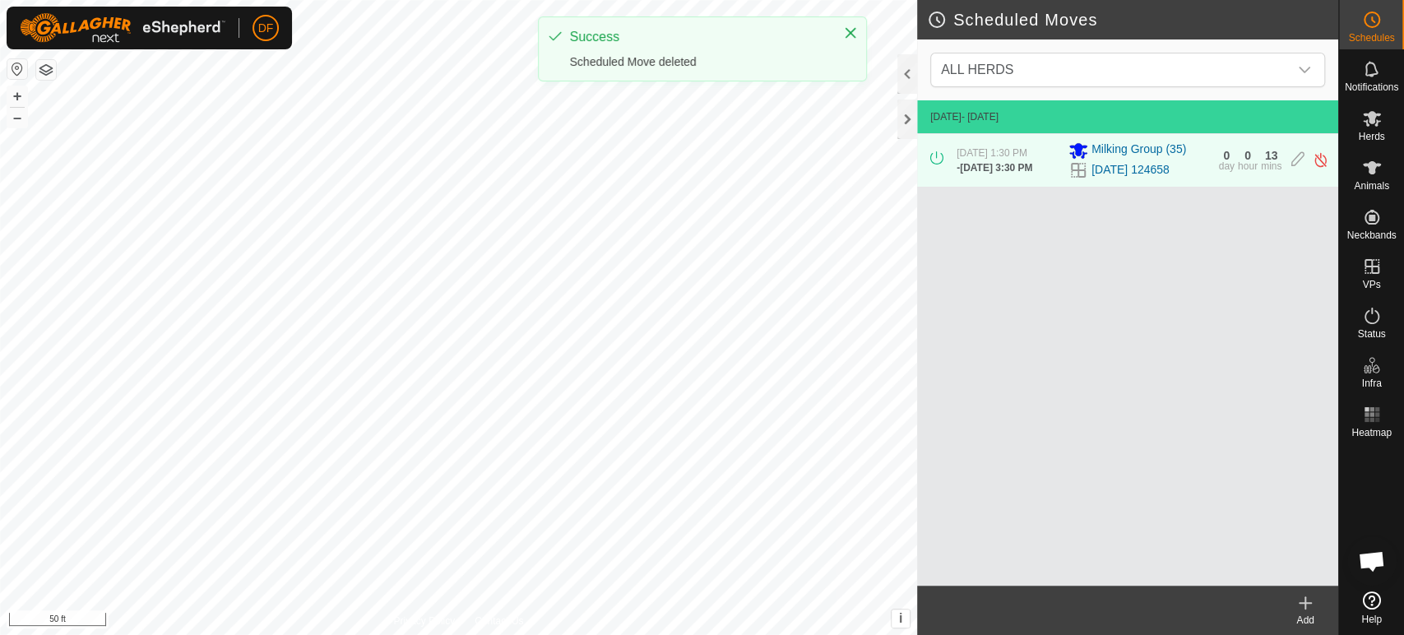
click at [1306, 605] on icon at bounding box center [1306, 603] width 20 height 20
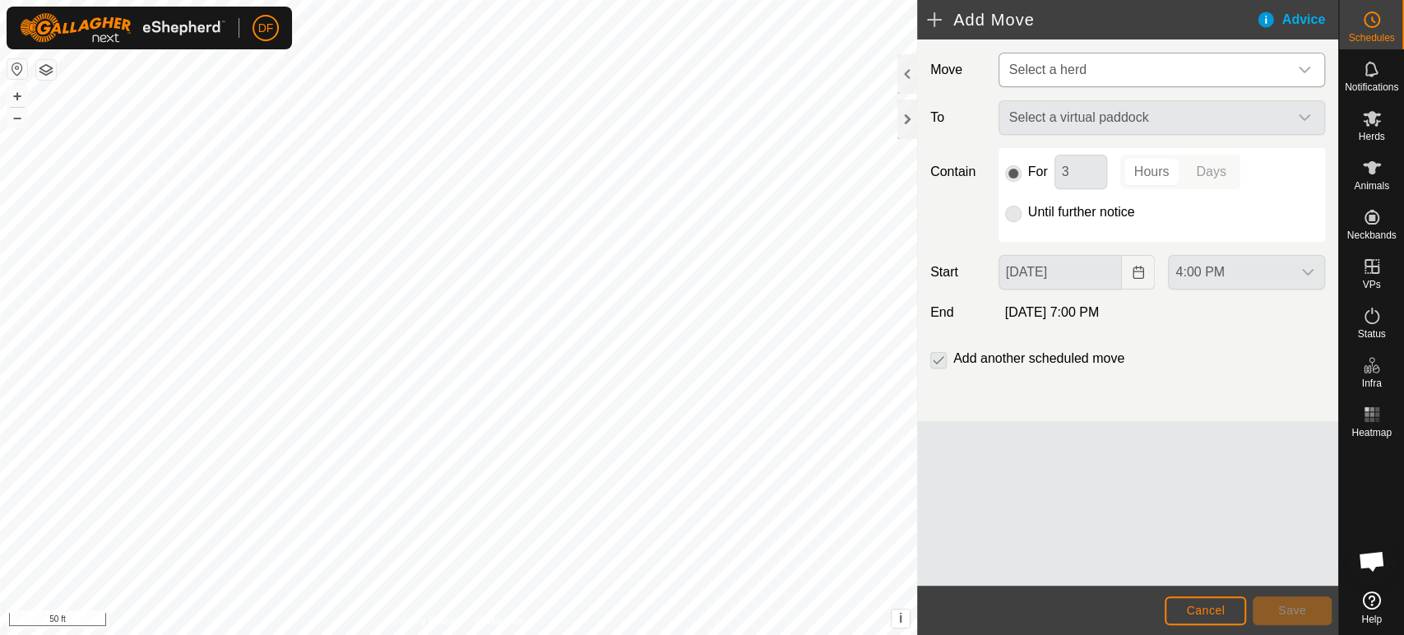
click at [1091, 75] on span "Select a herd" at bounding box center [1145, 69] width 285 height 33
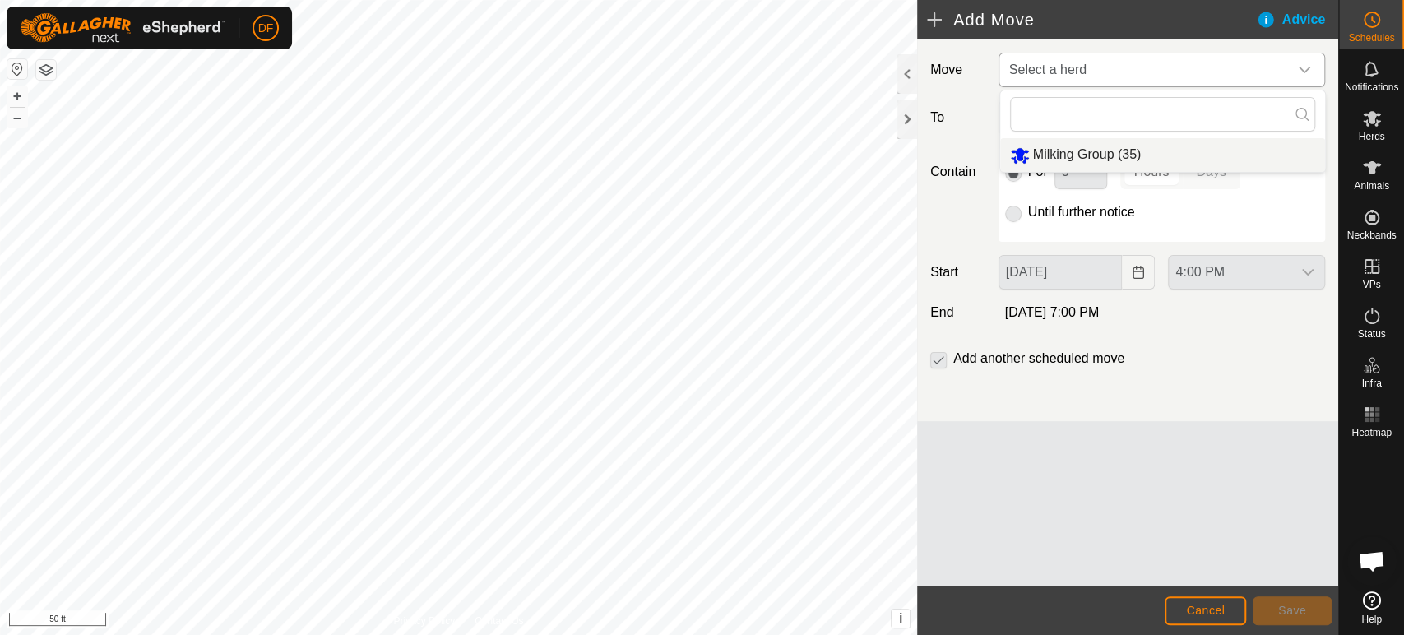
click at [1070, 152] on li "Milking Group (35)" at bounding box center [1162, 155] width 325 height 34
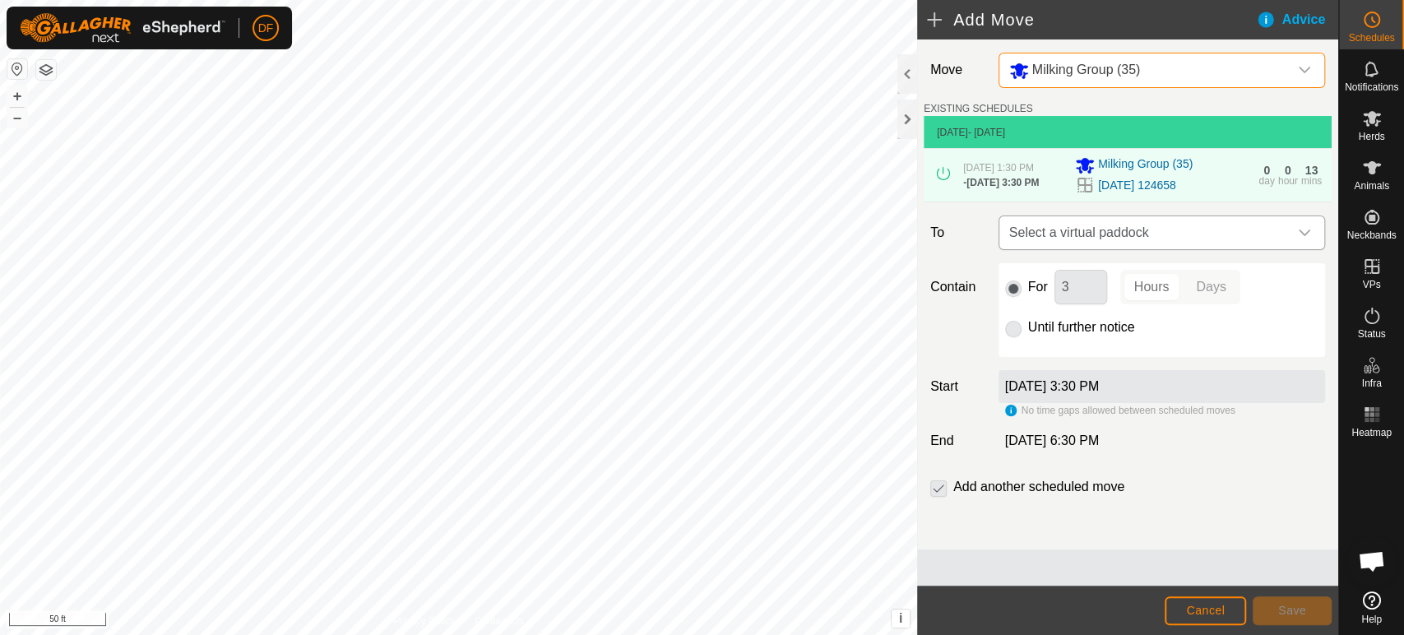
click at [1078, 234] on span "Select a virtual paddock" at bounding box center [1145, 232] width 285 height 33
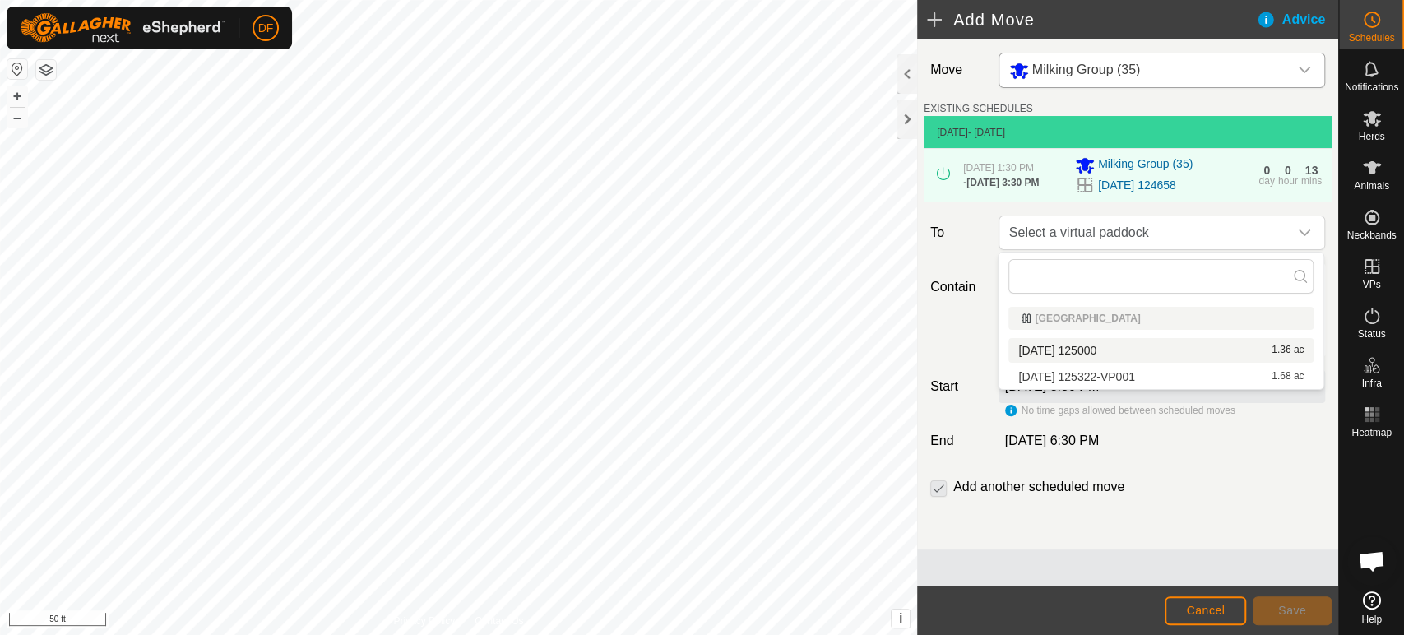
click at [1072, 354] on li "2025-09-07 125000 1.36 ac" at bounding box center [1161, 350] width 305 height 25
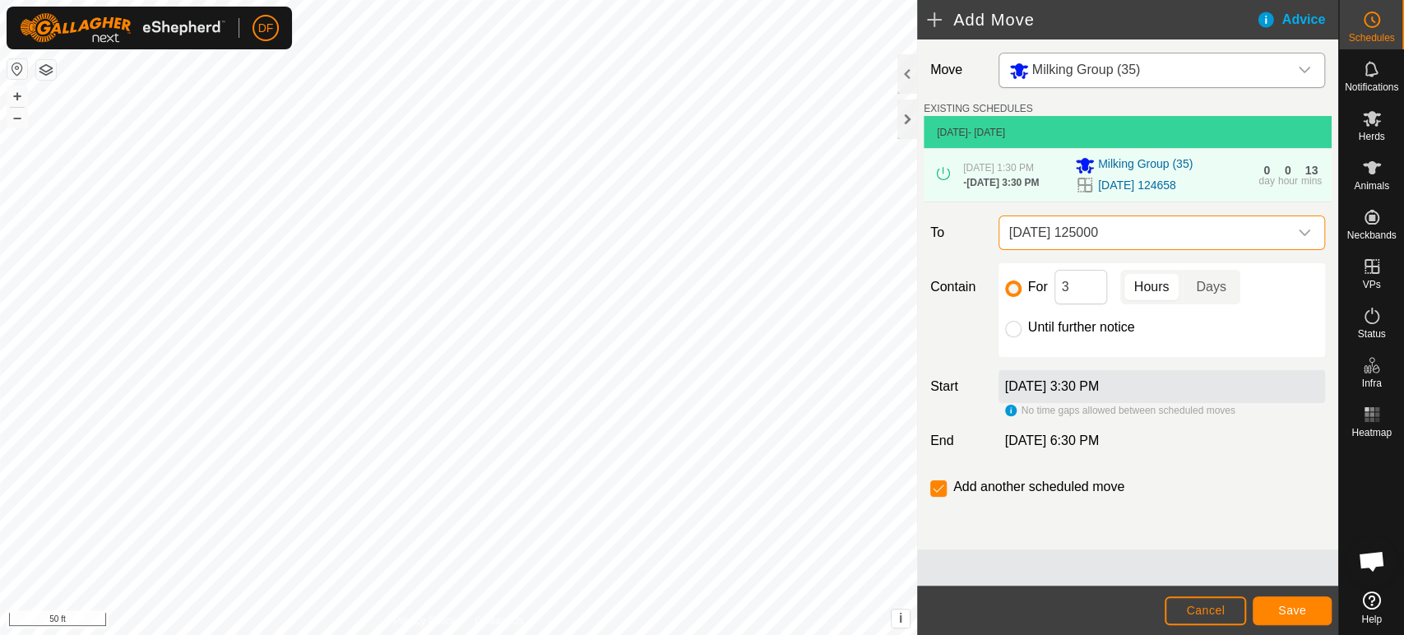
click at [1083, 240] on span "[DATE] 125000" at bounding box center [1145, 232] width 285 height 33
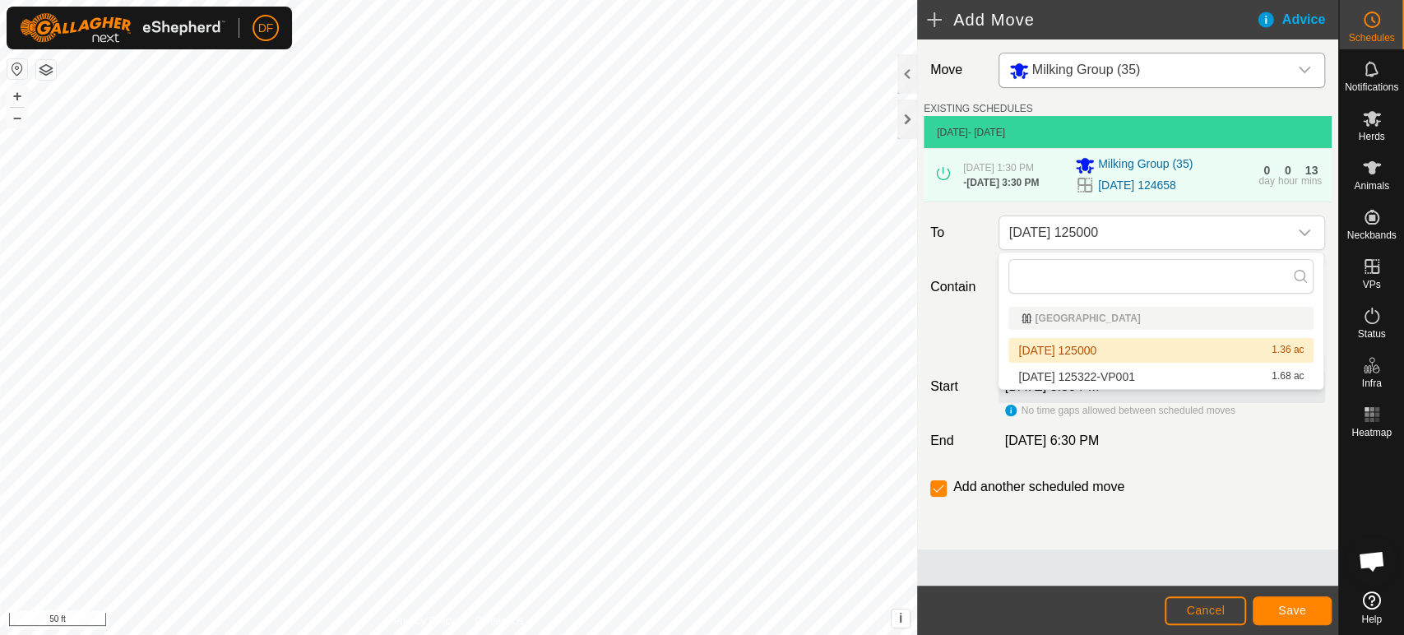
click at [1076, 348] on li "2025-09-07 125000 1.36 ac" at bounding box center [1161, 350] width 305 height 25
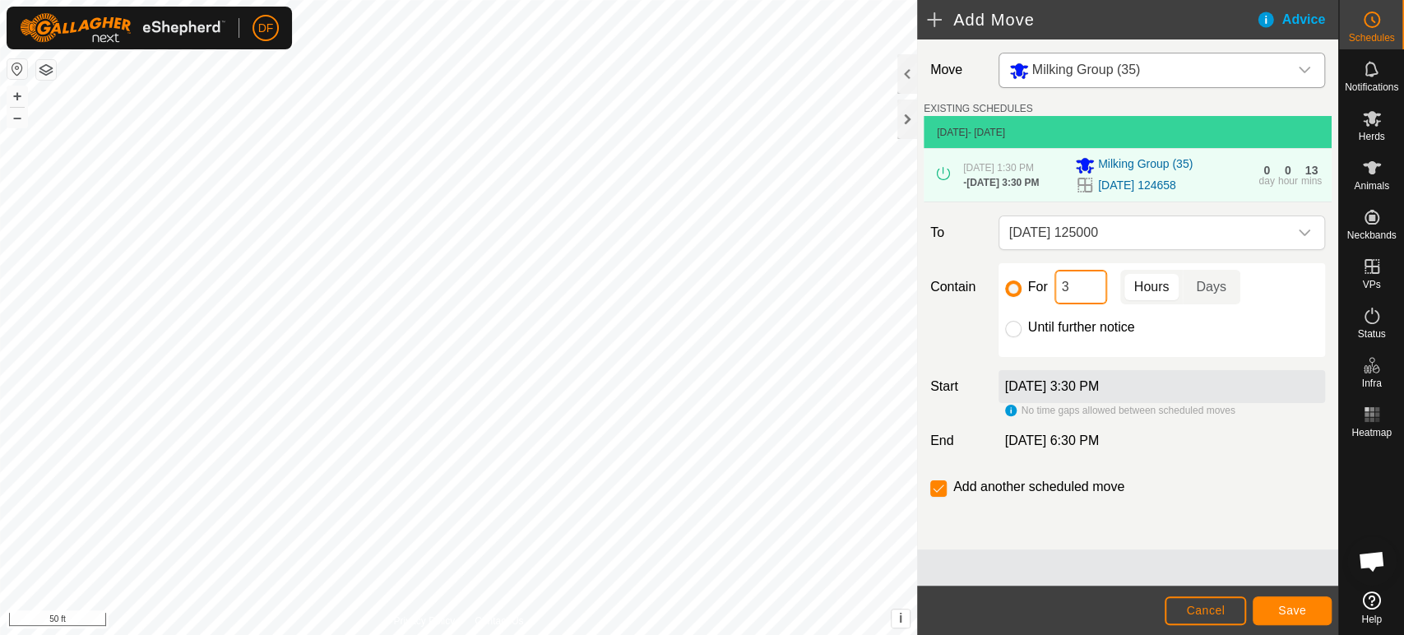
drag, startPoint x: 1078, startPoint y: 289, endPoint x: 1058, endPoint y: 285, distance: 20.2
click at [1058, 285] on input "3" at bounding box center [1081, 287] width 53 height 35
type input "5"
click at [1266, 610] on button "Save" at bounding box center [1292, 610] width 79 height 29
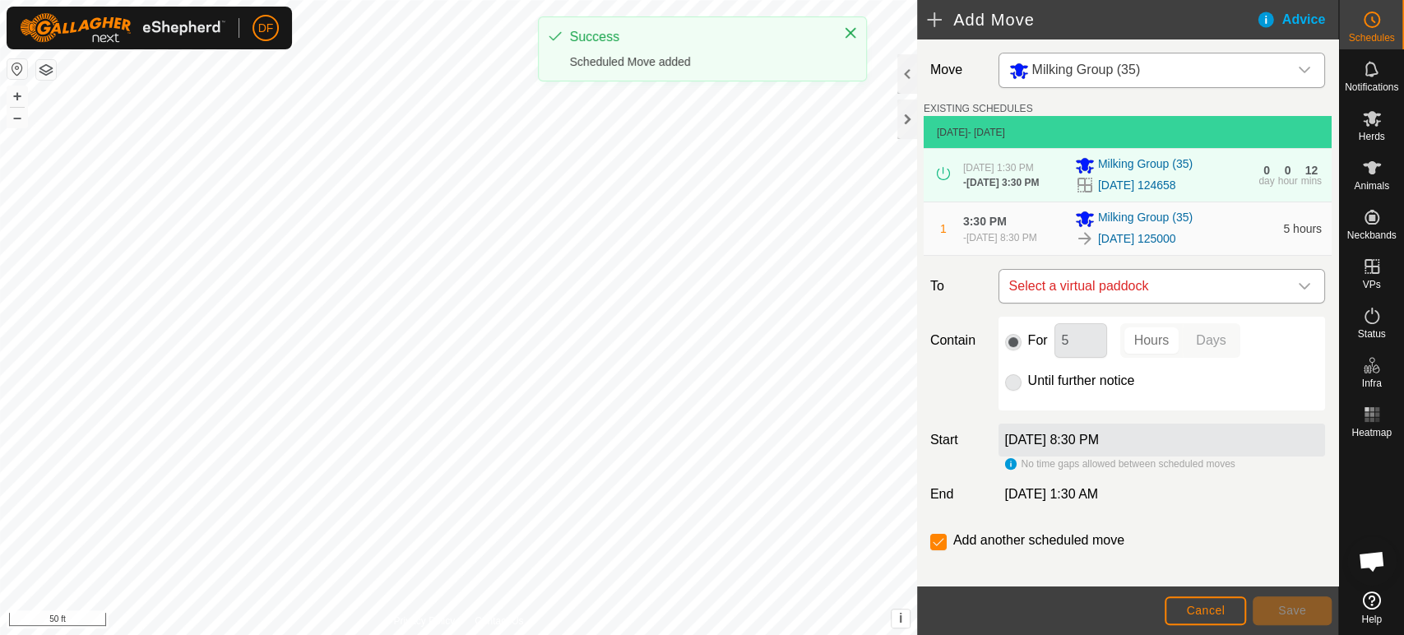
click at [1081, 279] on span "Select a virtual paddock" at bounding box center [1145, 286] width 285 height 33
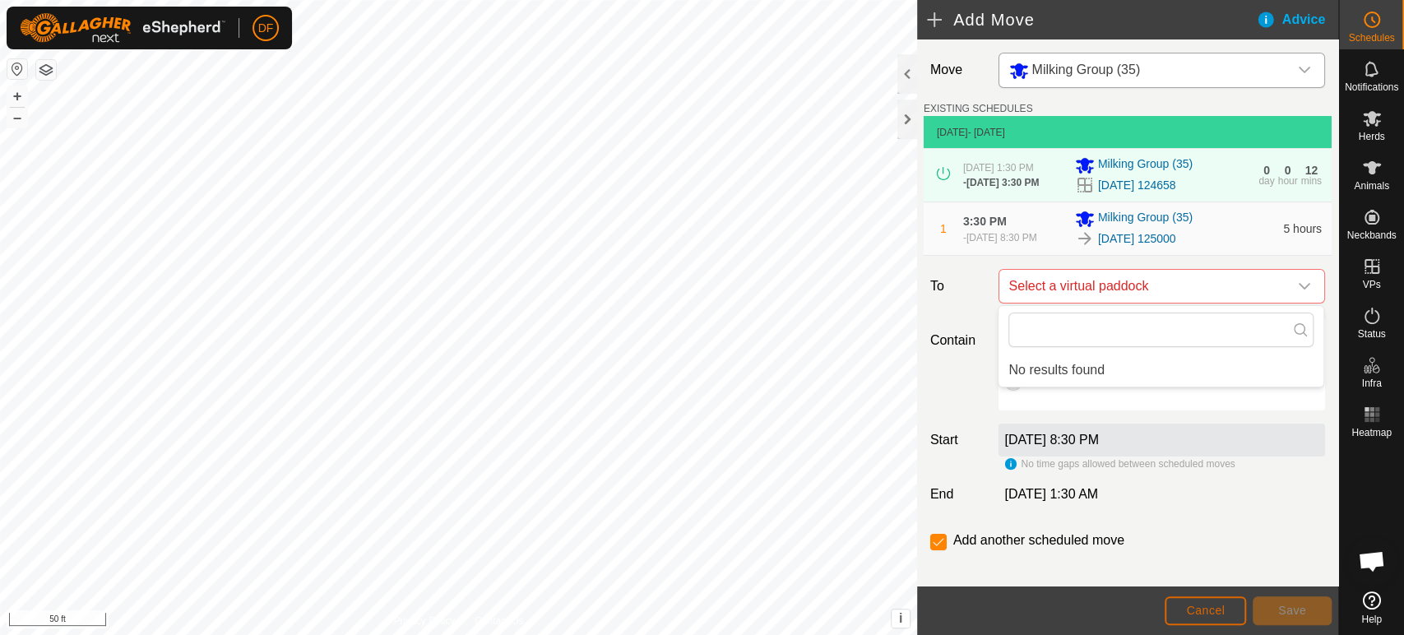
click at [1214, 608] on span "Cancel" at bounding box center [1205, 610] width 39 height 13
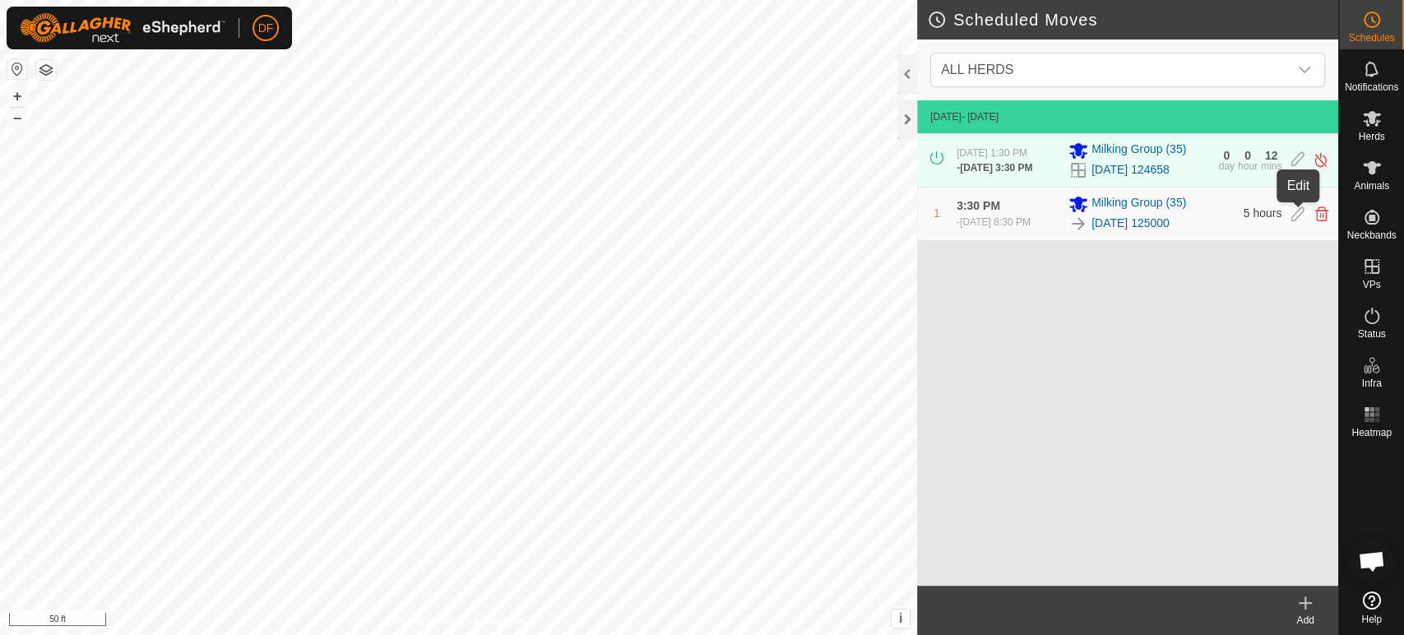
click at [1297, 216] on icon at bounding box center [1298, 214] width 13 height 15
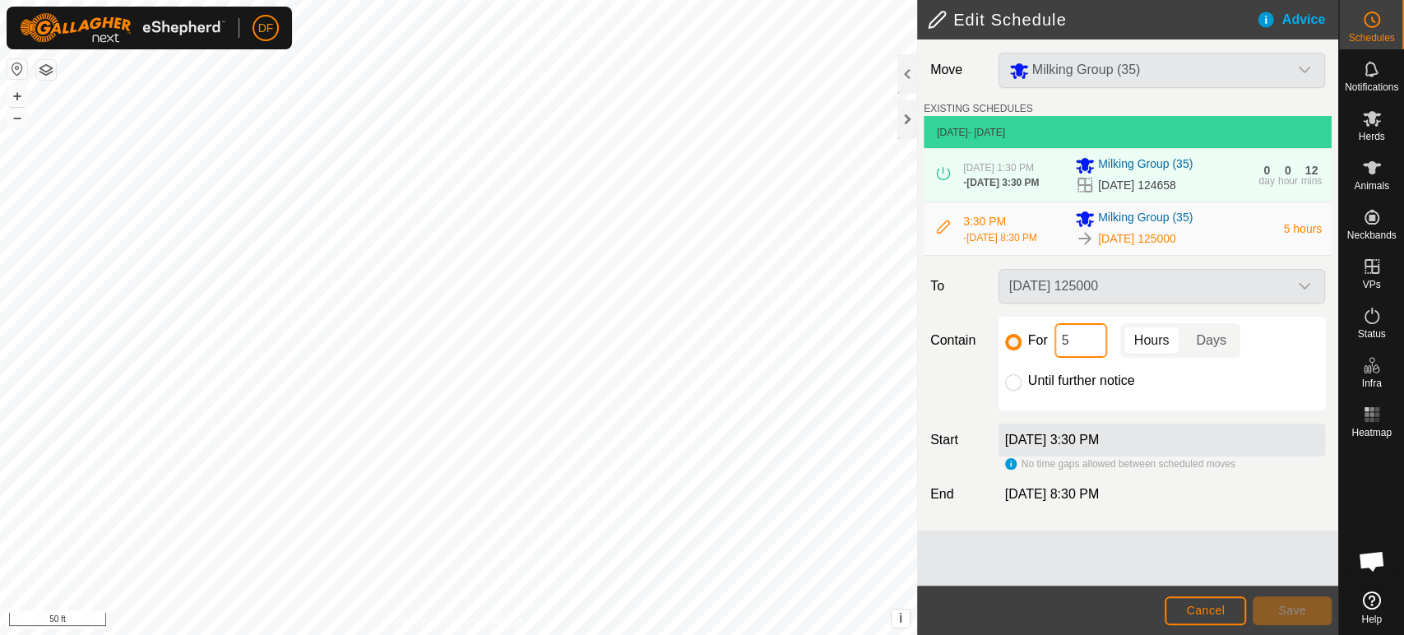
click at [1079, 337] on input "5" at bounding box center [1081, 340] width 53 height 35
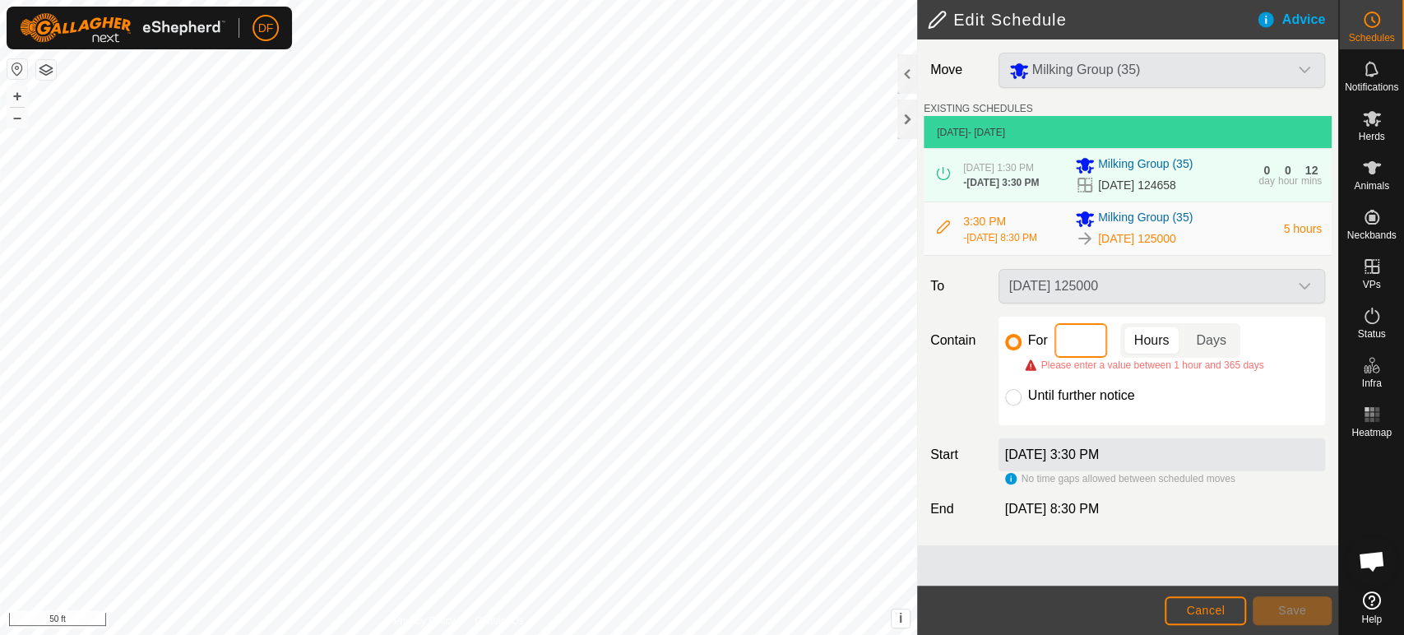
type input "3"
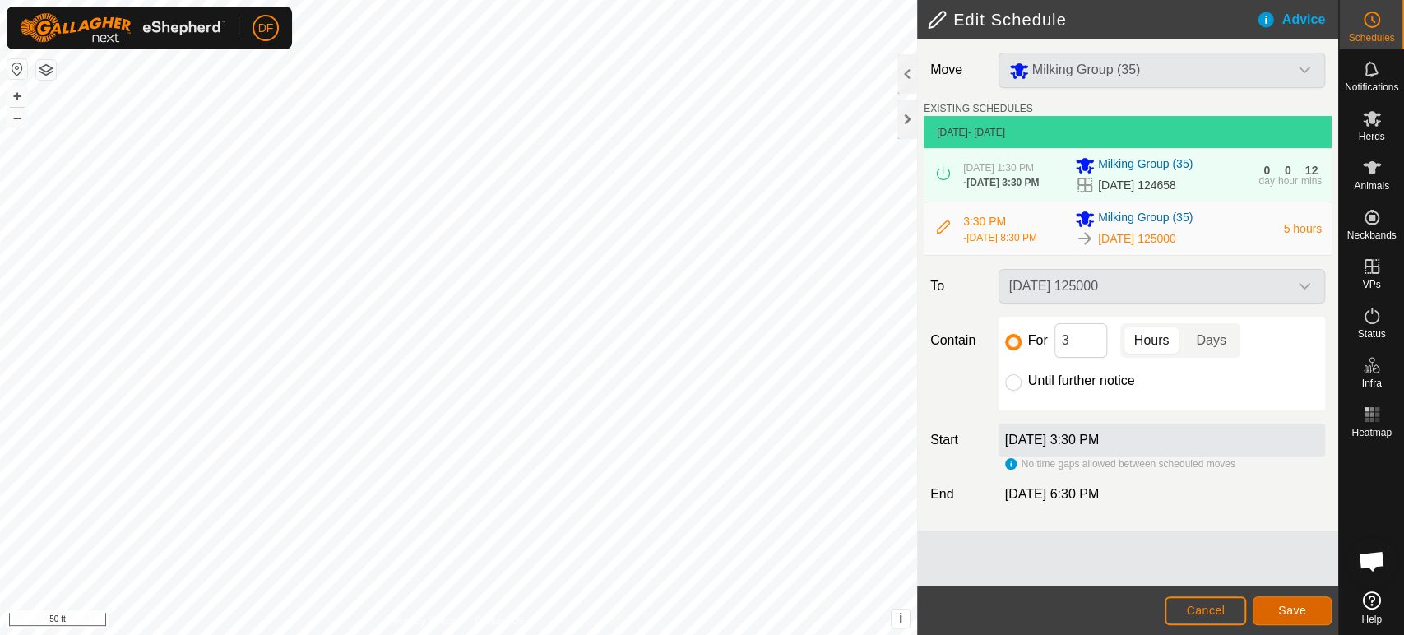
click at [1285, 618] on button "Save" at bounding box center [1292, 610] width 79 height 29
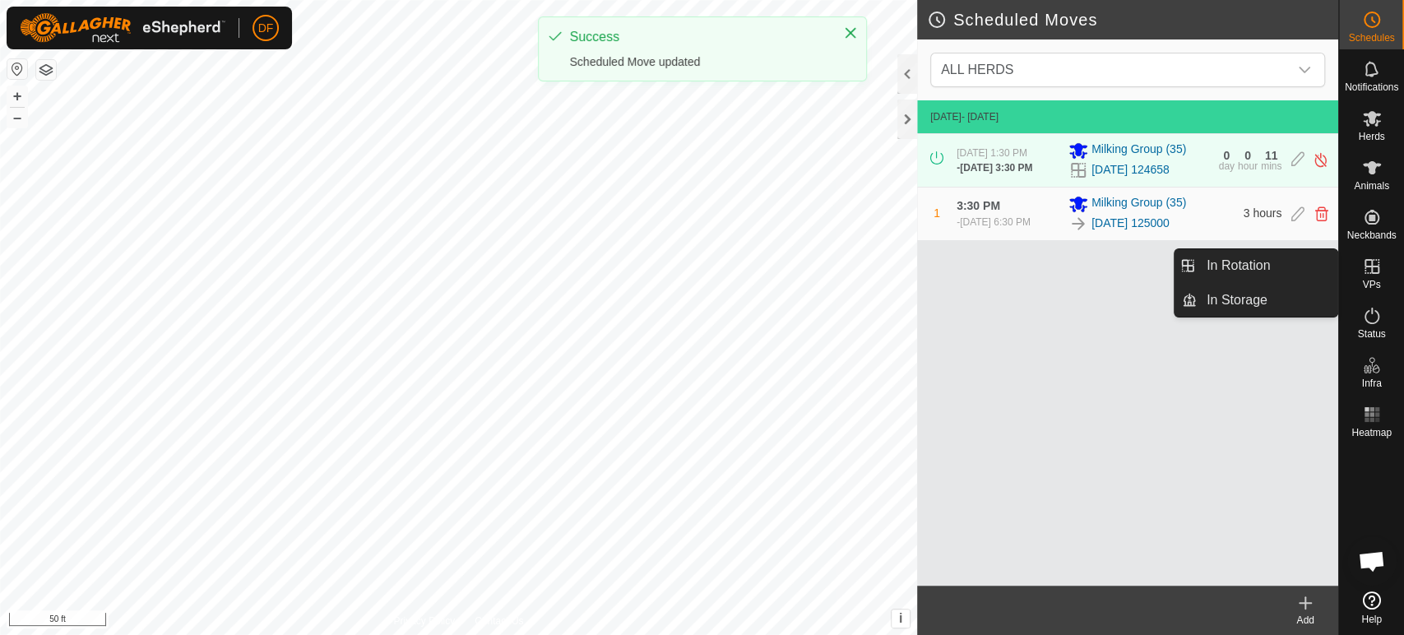
click at [1377, 274] on icon at bounding box center [1372, 267] width 20 height 20
click at [1310, 270] on link "In Rotation" at bounding box center [1267, 265] width 141 height 33
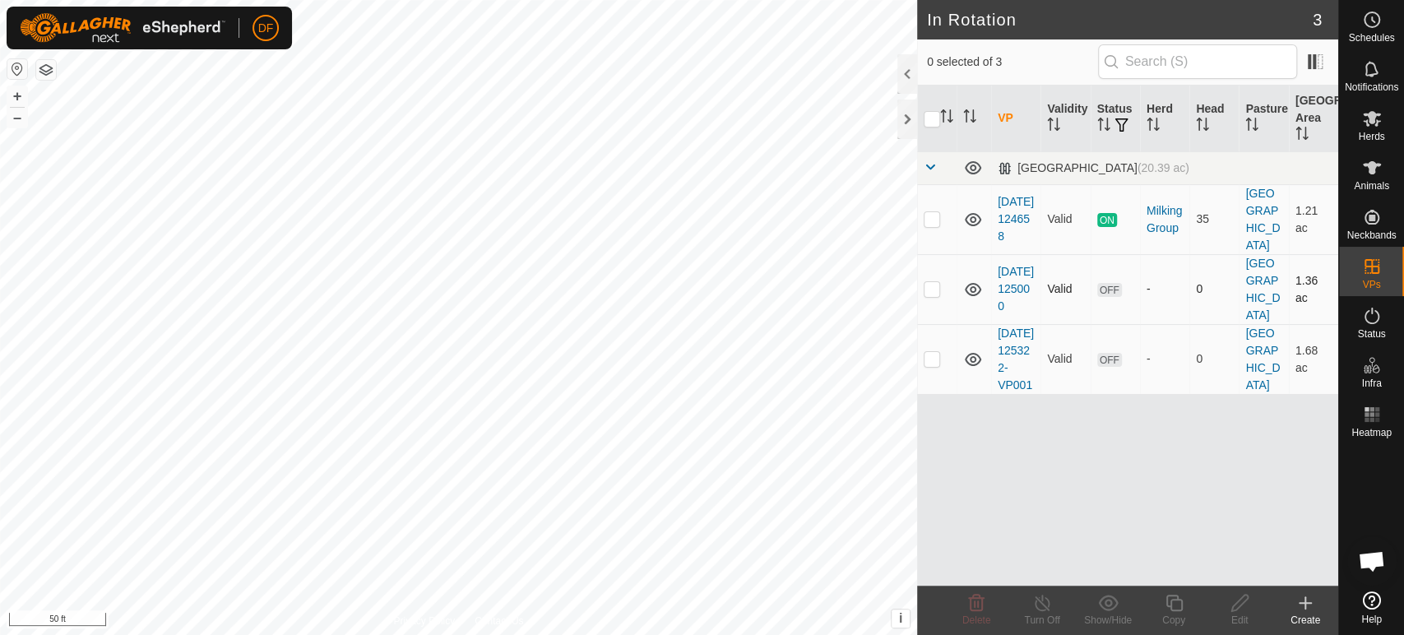
click at [930, 289] on p-checkbox at bounding box center [932, 288] width 16 height 13
click at [930, 286] on p-checkbox at bounding box center [932, 288] width 16 height 13
checkbox input "false"
click at [932, 365] on p-checkbox at bounding box center [932, 358] width 16 height 13
click at [983, 605] on icon at bounding box center [977, 603] width 20 height 20
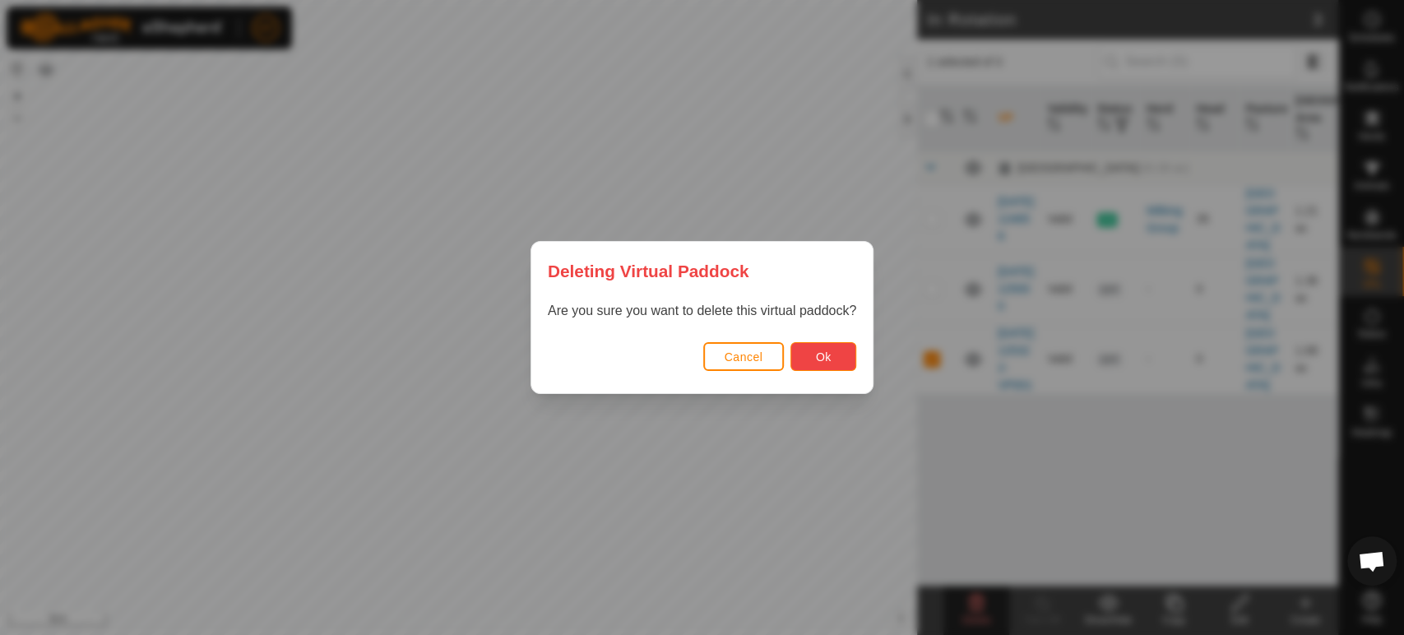
click at [824, 358] on span "Ok" at bounding box center [824, 356] width 16 height 13
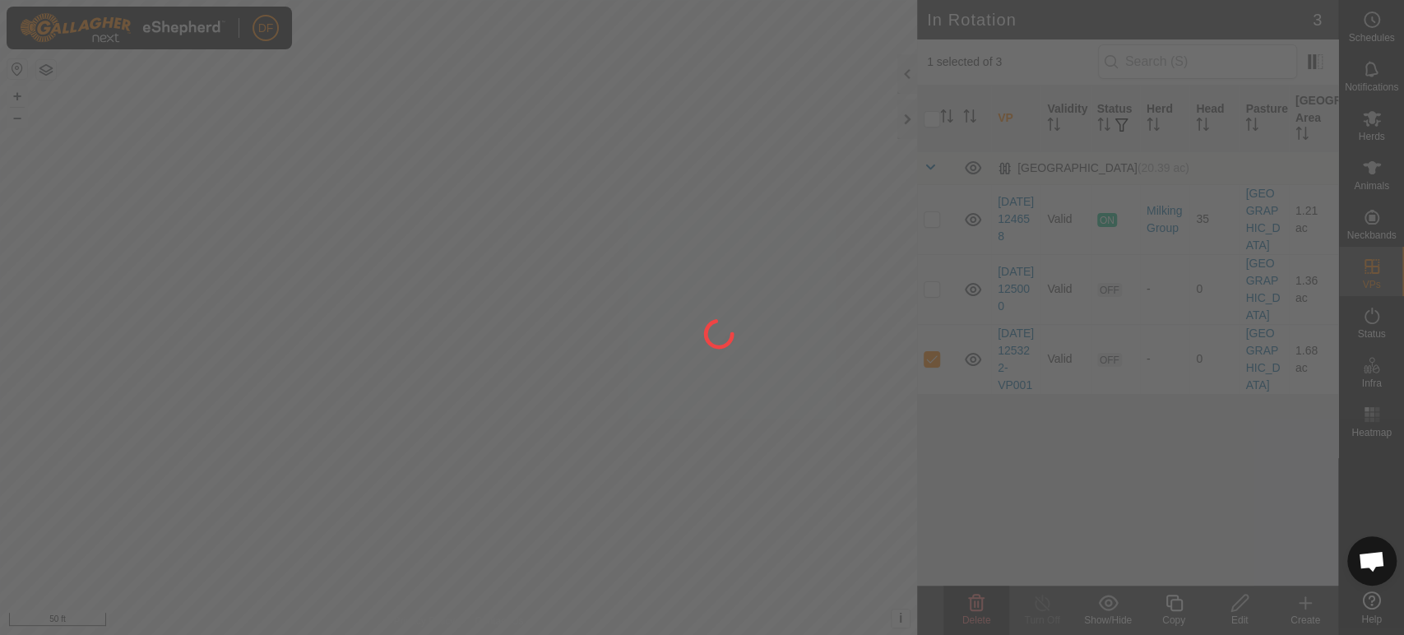
checkbox input "false"
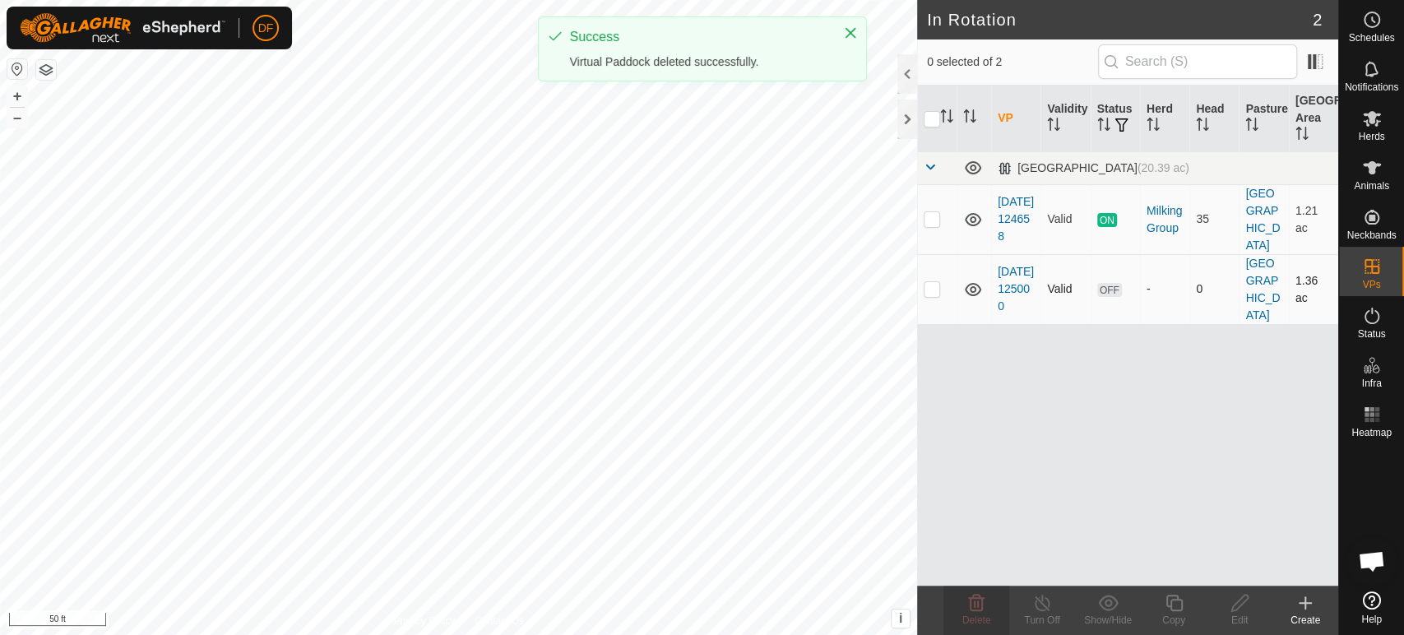
click at [935, 297] on td at bounding box center [936, 289] width 39 height 70
checkbox input "true"
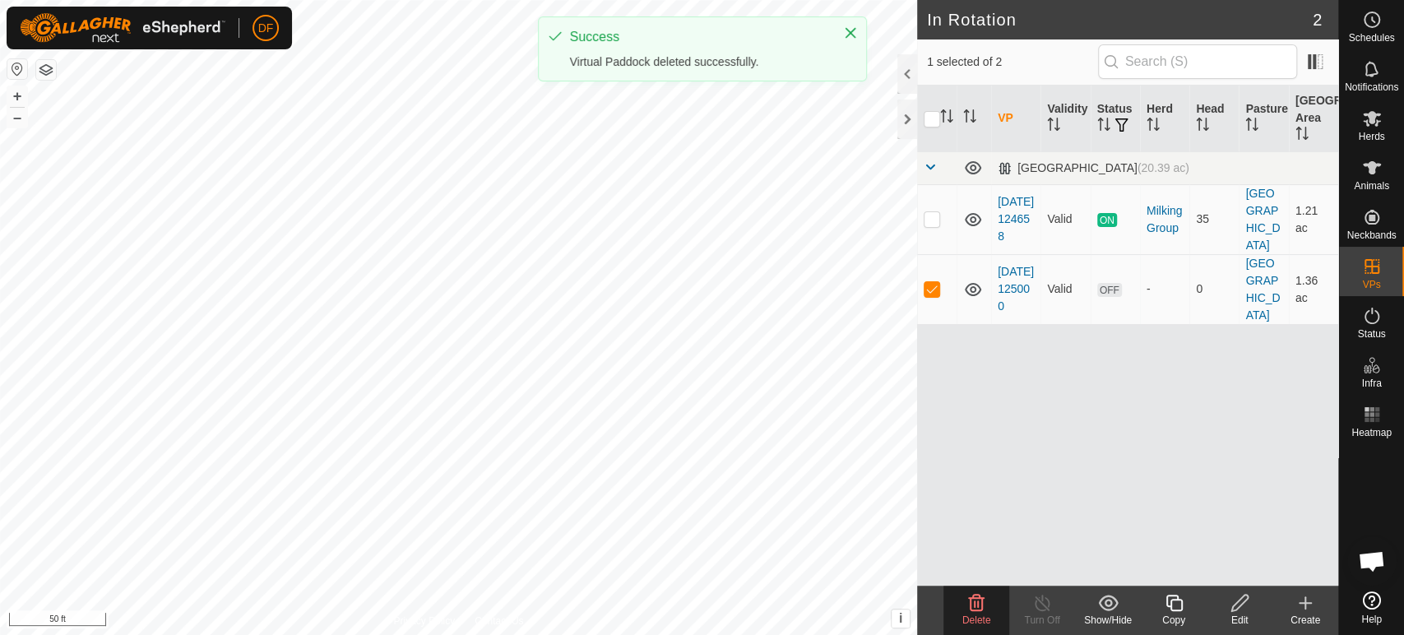
click at [1164, 596] on icon at bounding box center [1174, 603] width 21 height 20
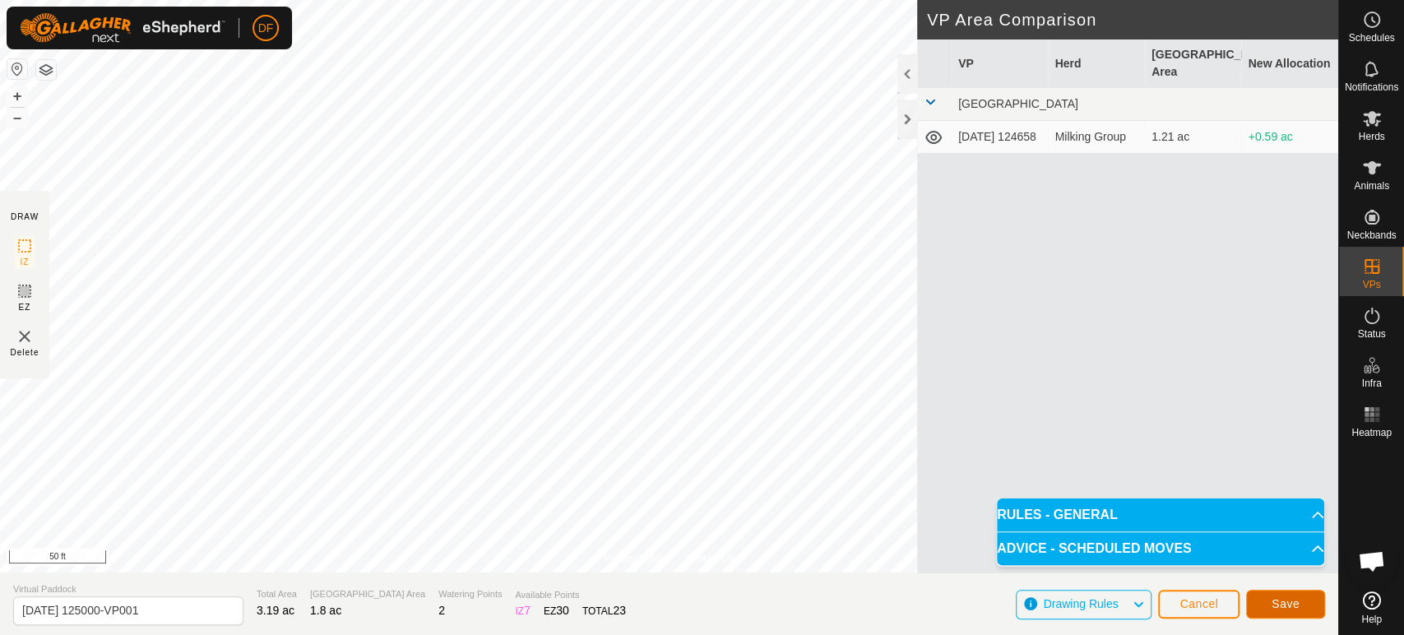
click at [1302, 601] on button "Save" at bounding box center [1285, 604] width 79 height 29
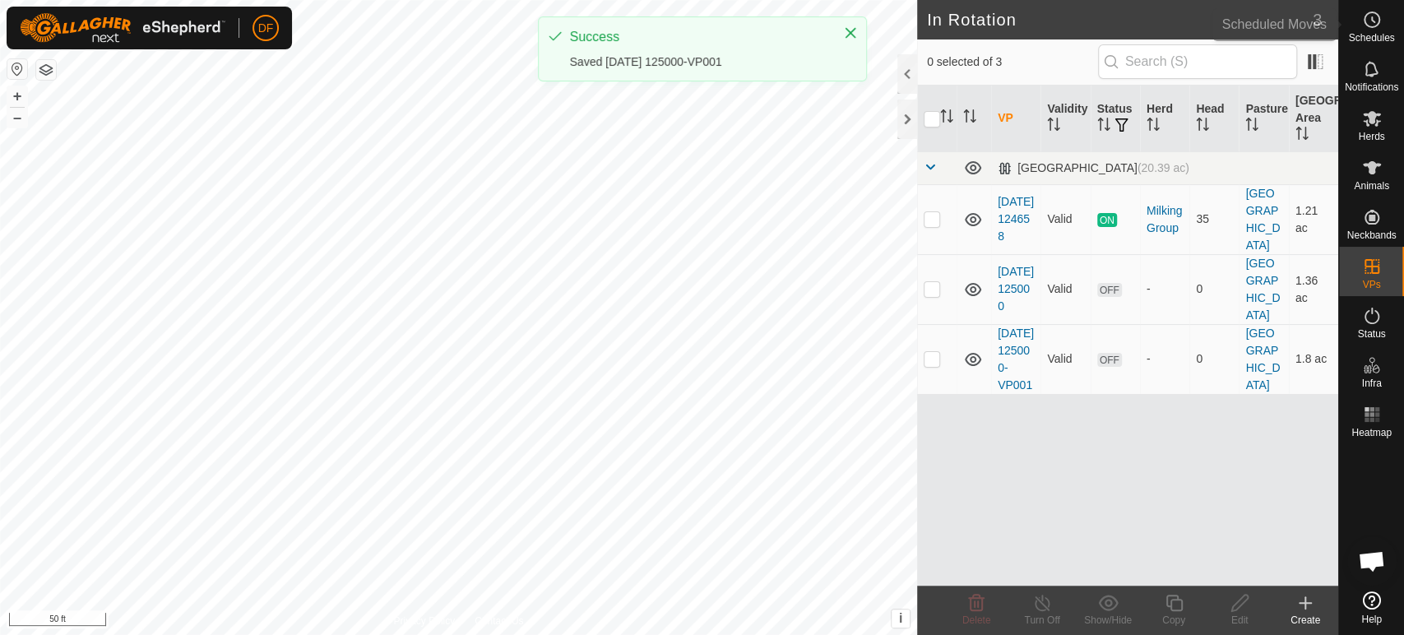
click at [1376, 43] on div "Schedules" at bounding box center [1371, 24] width 65 height 49
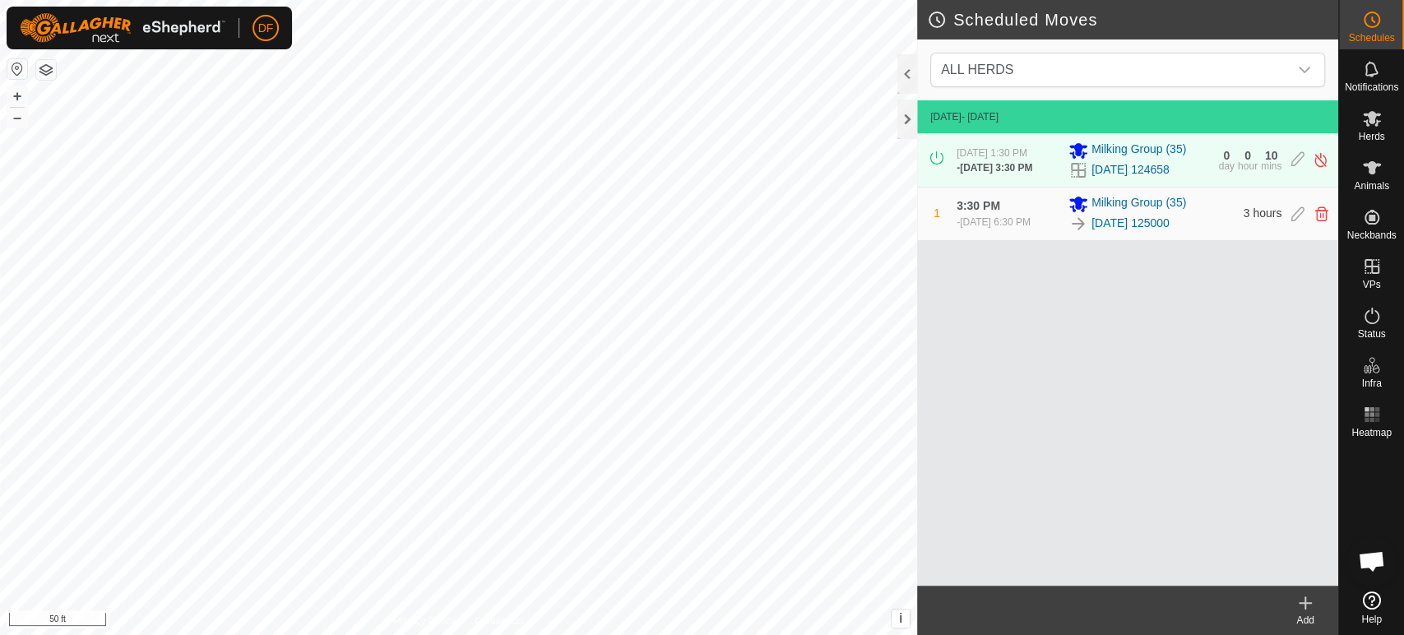
click at [1302, 601] on icon at bounding box center [1306, 603] width 20 height 20
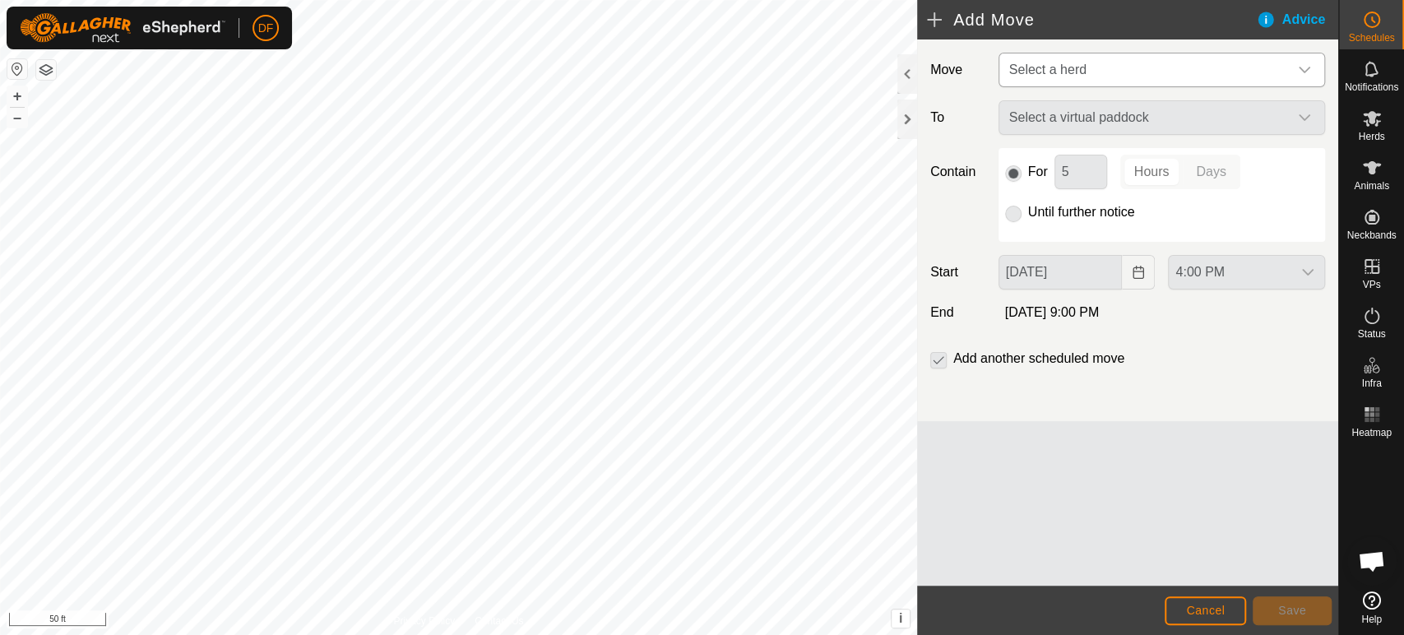
click at [1085, 77] on span "Select a herd" at bounding box center [1145, 69] width 285 height 33
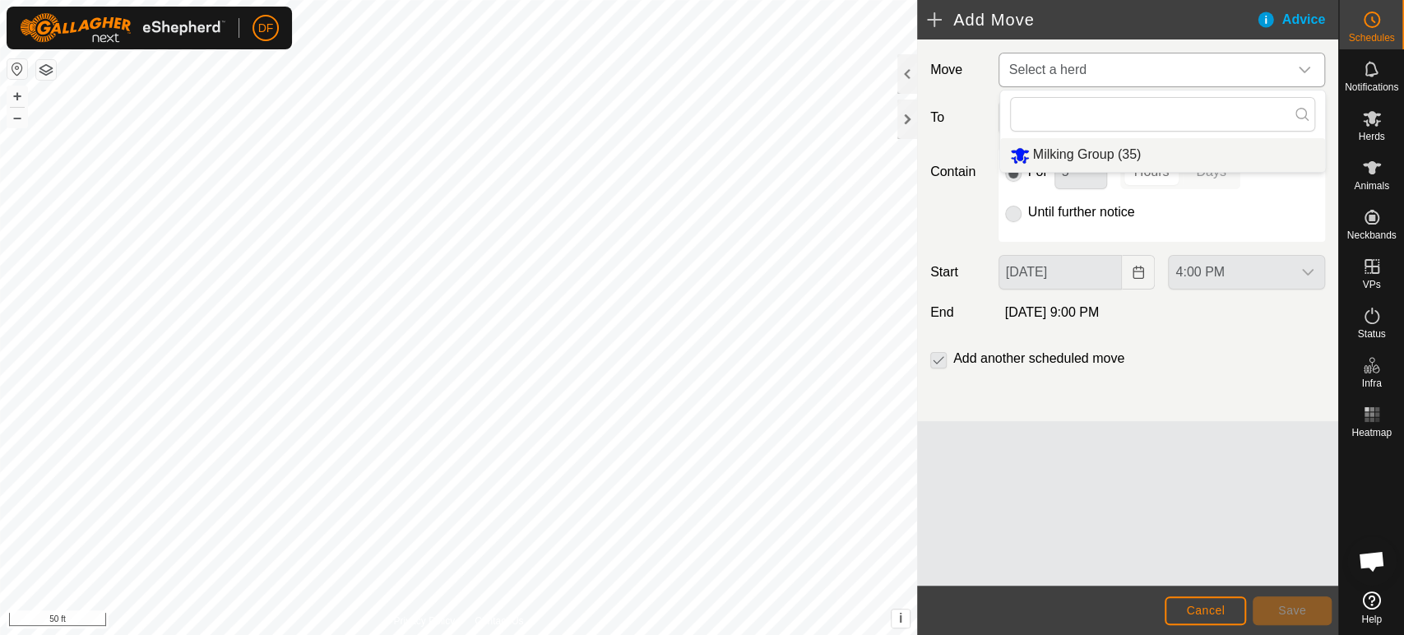
click at [1075, 151] on li "Milking Group (35)" at bounding box center [1162, 155] width 325 height 34
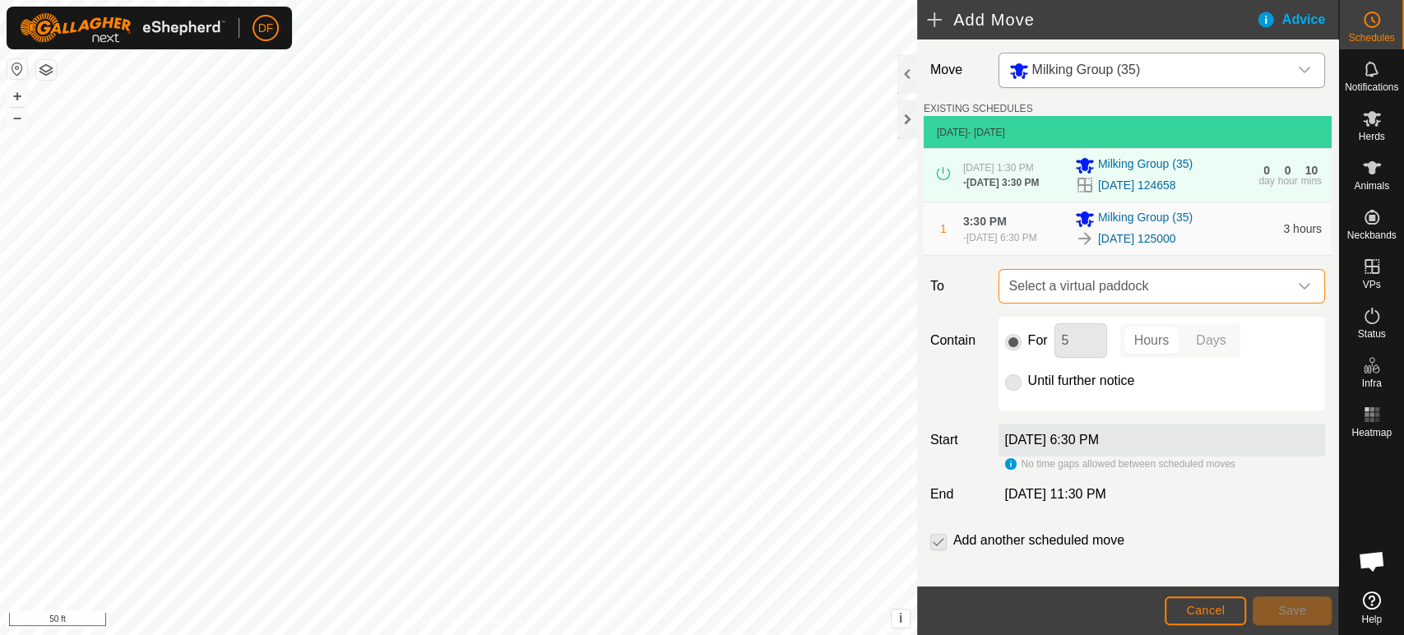
click at [1065, 284] on span "Select a virtual paddock" at bounding box center [1145, 286] width 285 height 33
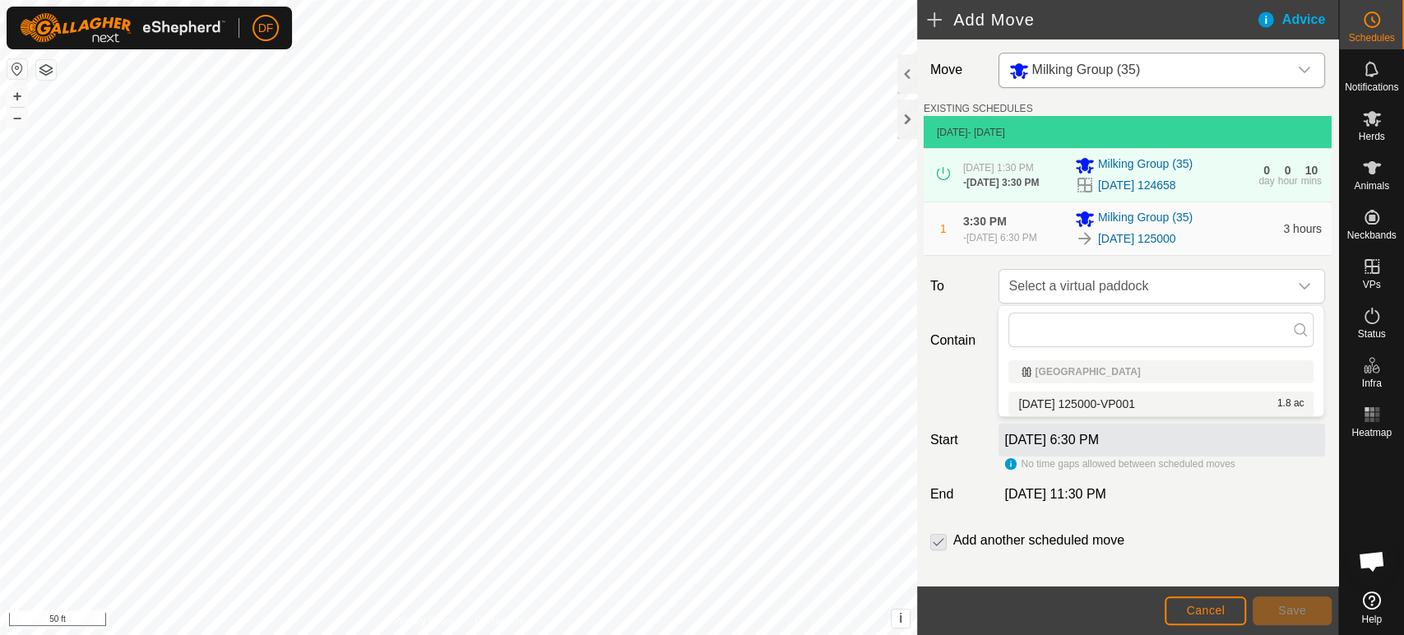
click at [1081, 401] on li "2025-09-07 125000-VP001 1.8 ac" at bounding box center [1161, 404] width 305 height 25
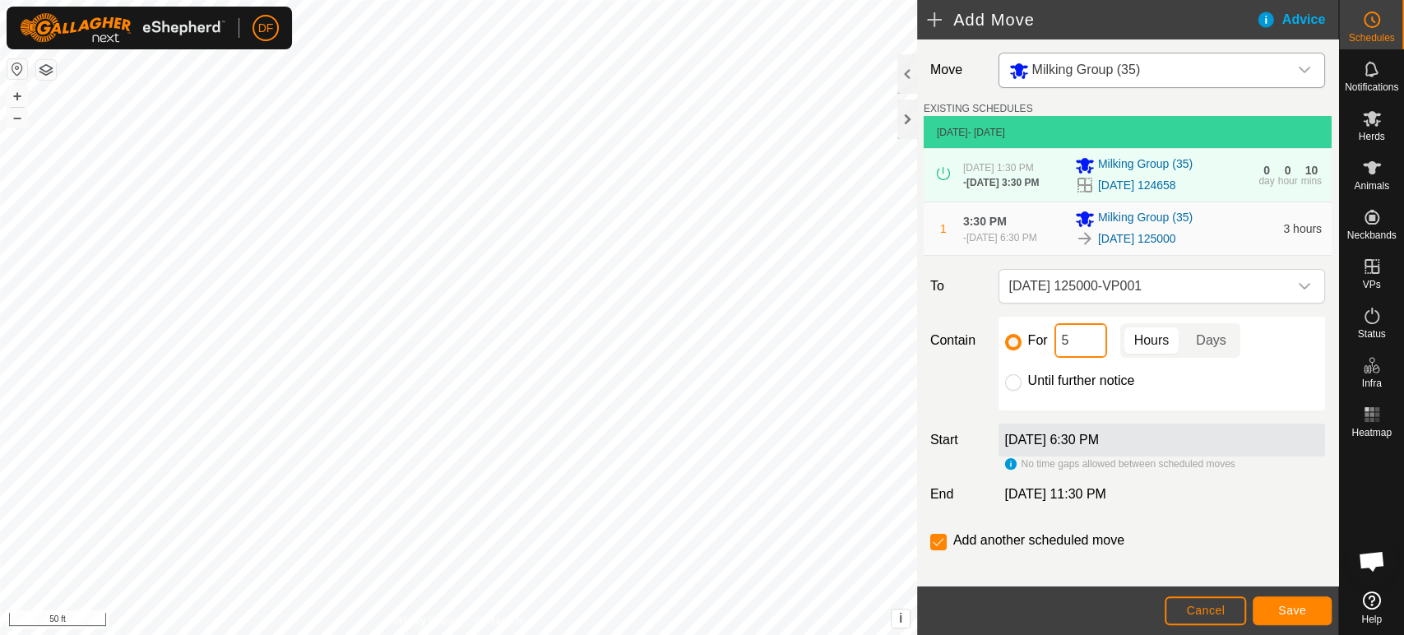
click at [1083, 350] on input "5" at bounding box center [1081, 340] width 53 height 35
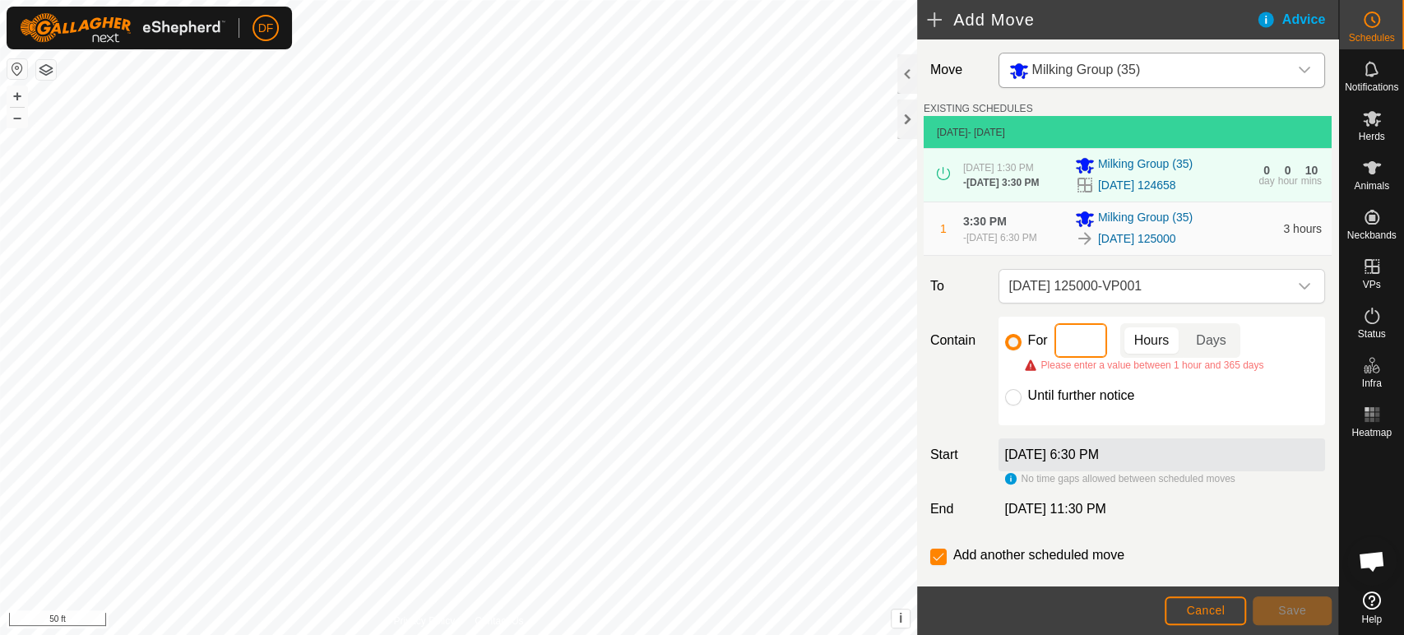
type input "1"
type input "3"
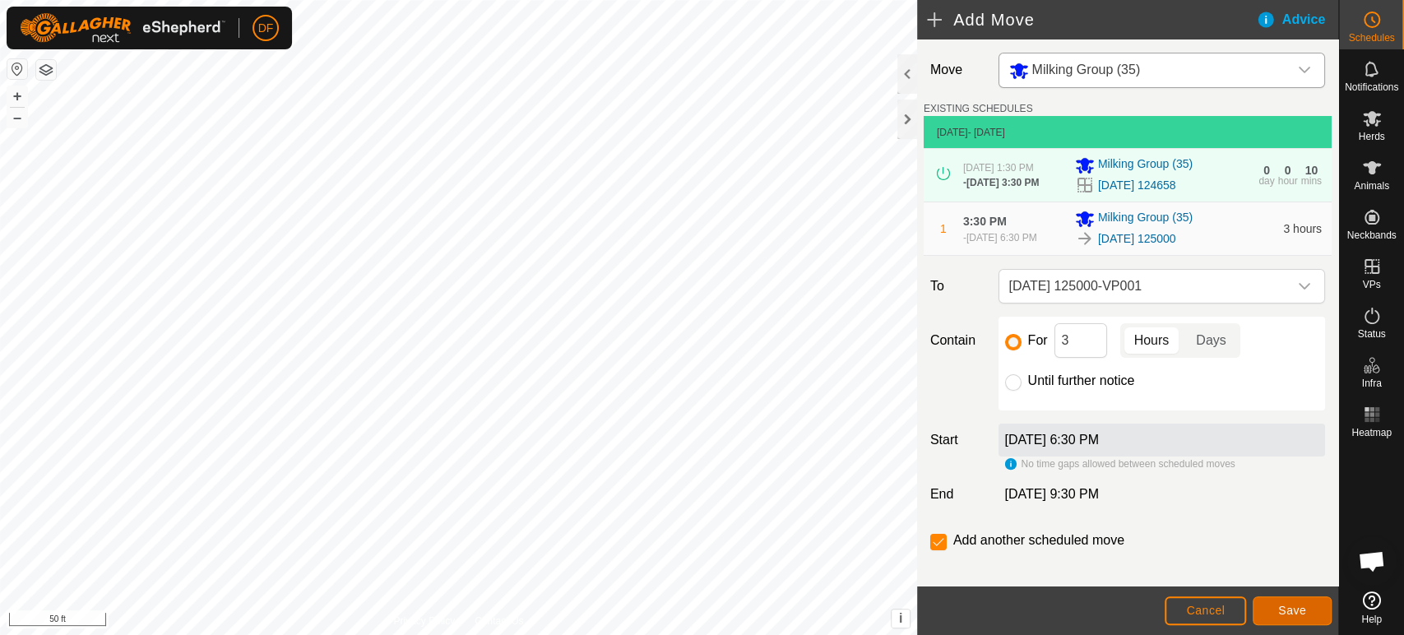
click at [1278, 607] on button "Save" at bounding box center [1292, 610] width 79 height 29
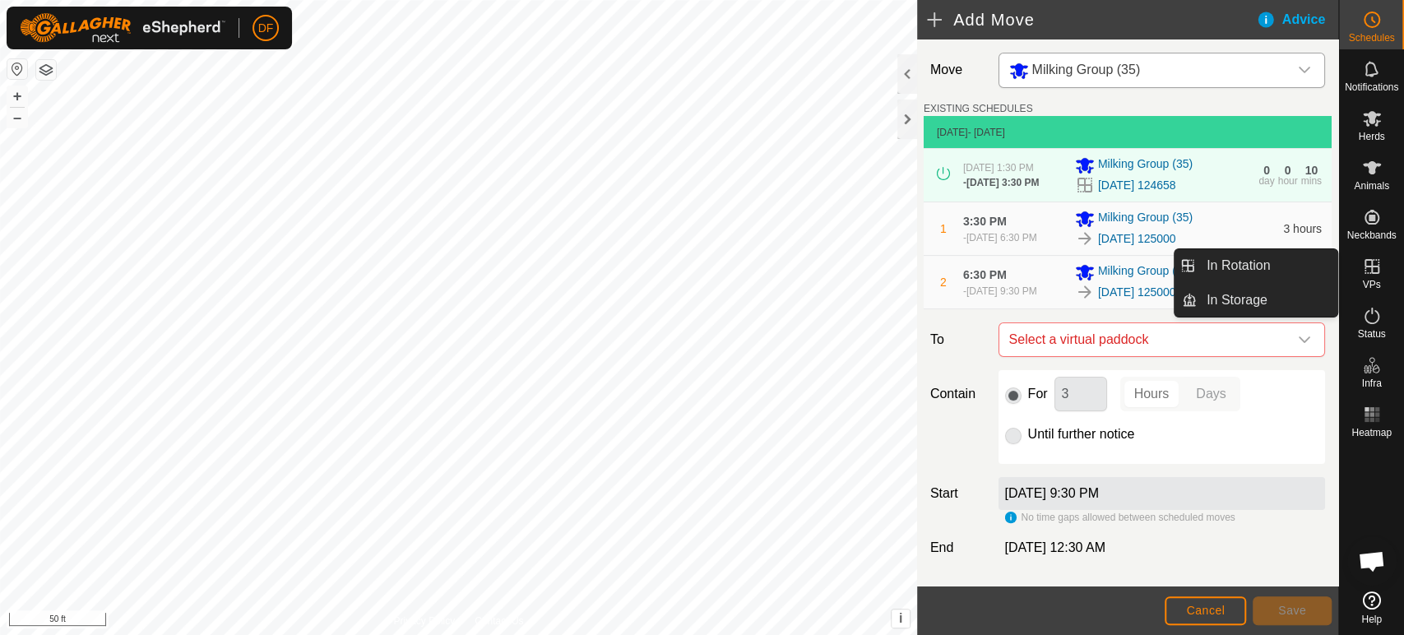
click at [1376, 285] on span "VPs" at bounding box center [1371, 285] width 18 height 10
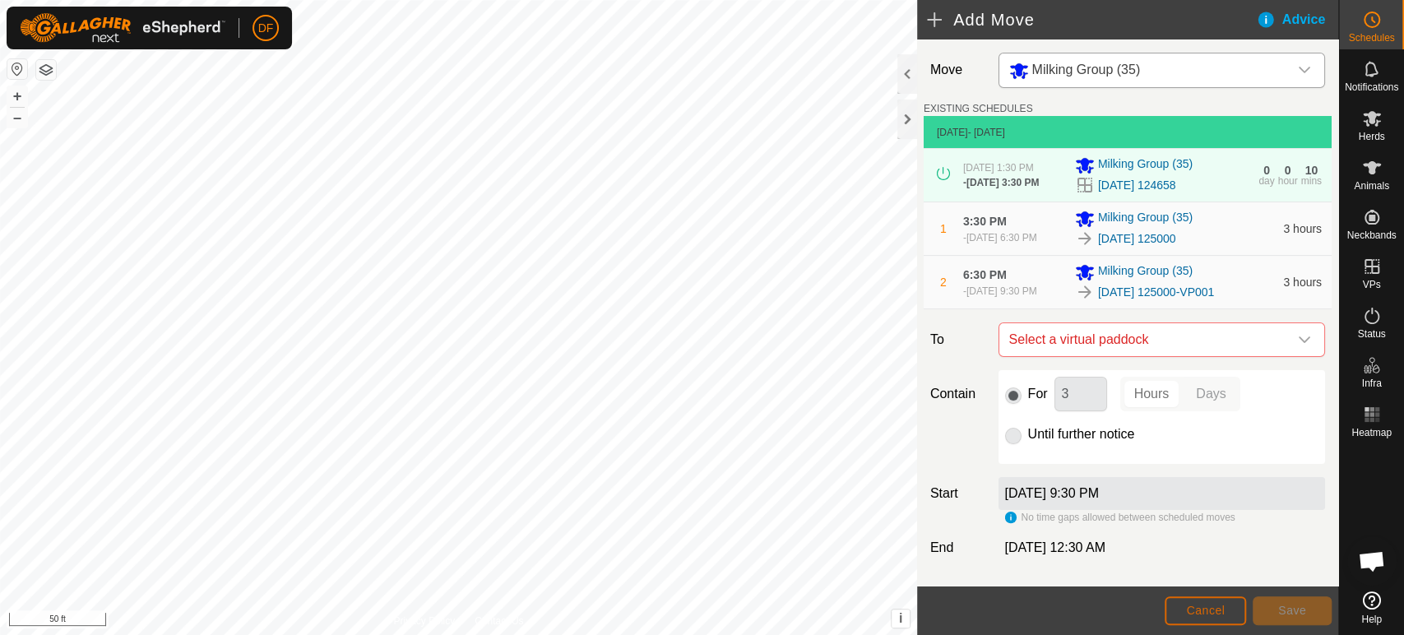
click at [1205, 618] on button "Cancel" at bounding box center [1205, 610] width 81 height 29
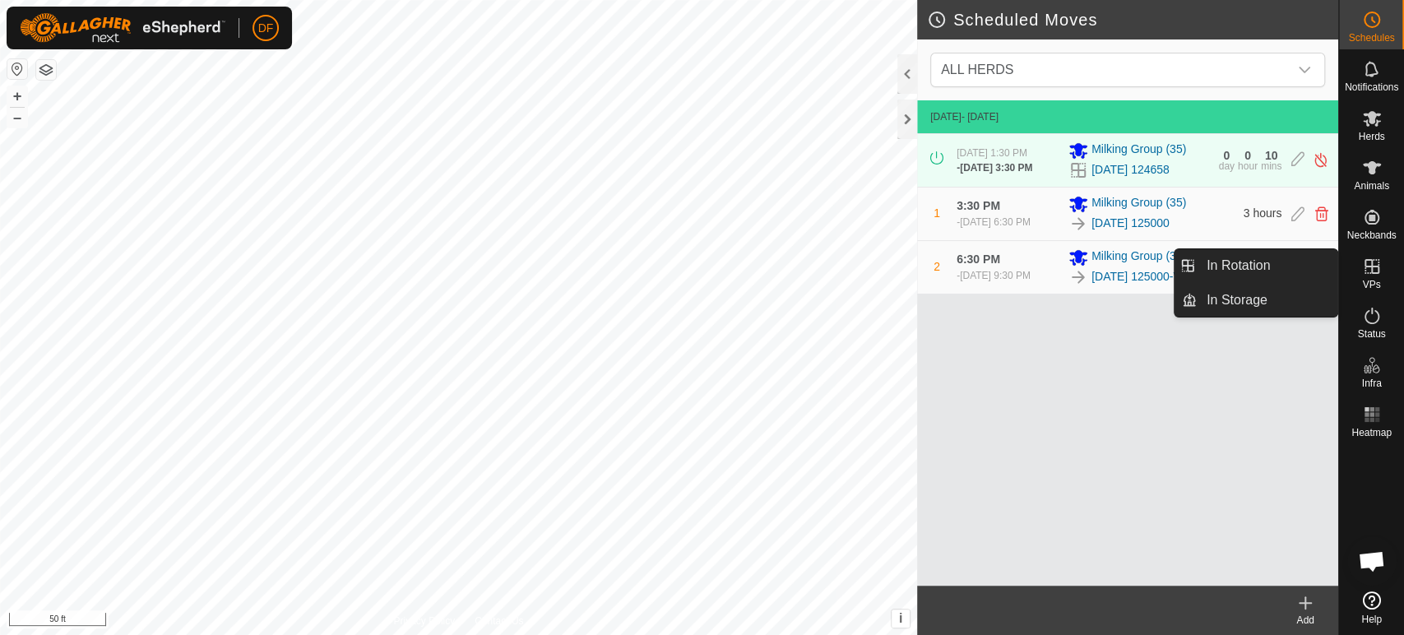
click at [1378, 271] on icon at bounding box center [1372, 266] width 15 height 15
click at [1303, 259] on link "In Rotation" at bounding box center [1267, 265] width 141 height 33
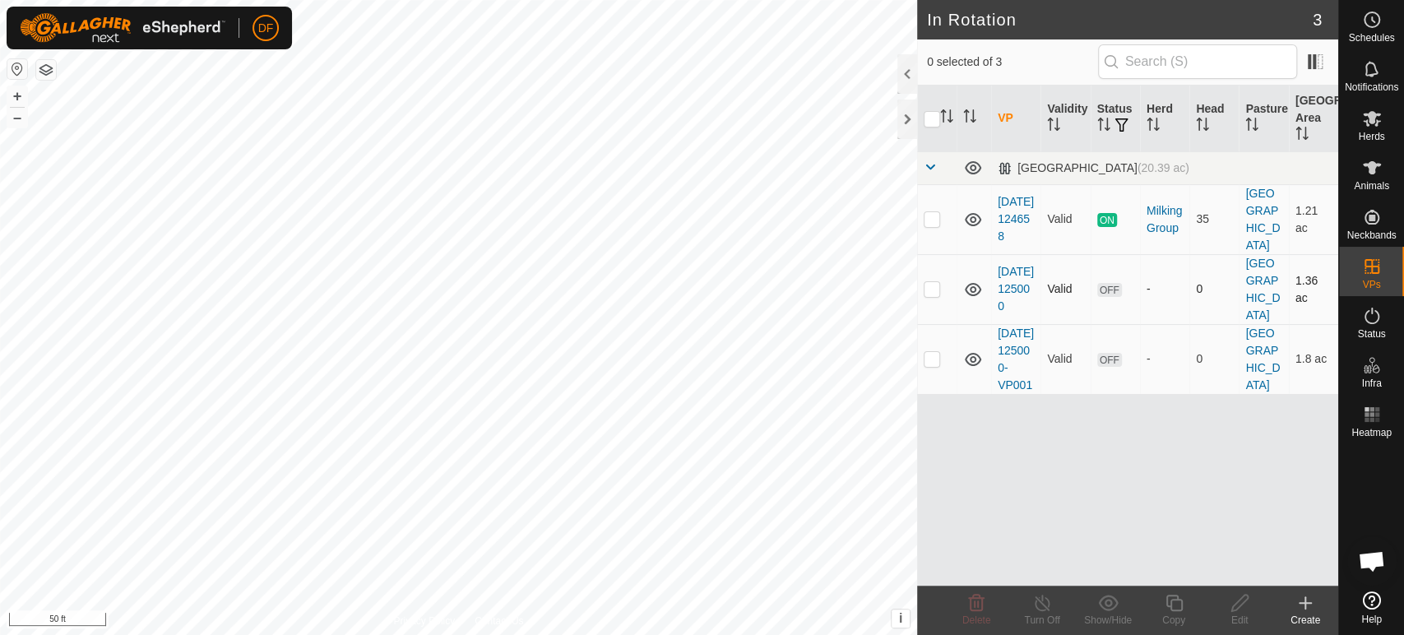
click at [932, 294] on p-checkbox at bounding box center [932, 288] width 16 height 13
checkbox input "true"
click at [934, 224] on p-checkbox at bounding box center [932, 218] width 16 height 13
checkbox input "true"
click at [935, 293] on p-checkbox at bounding box center [932, 288] width 16 height 13
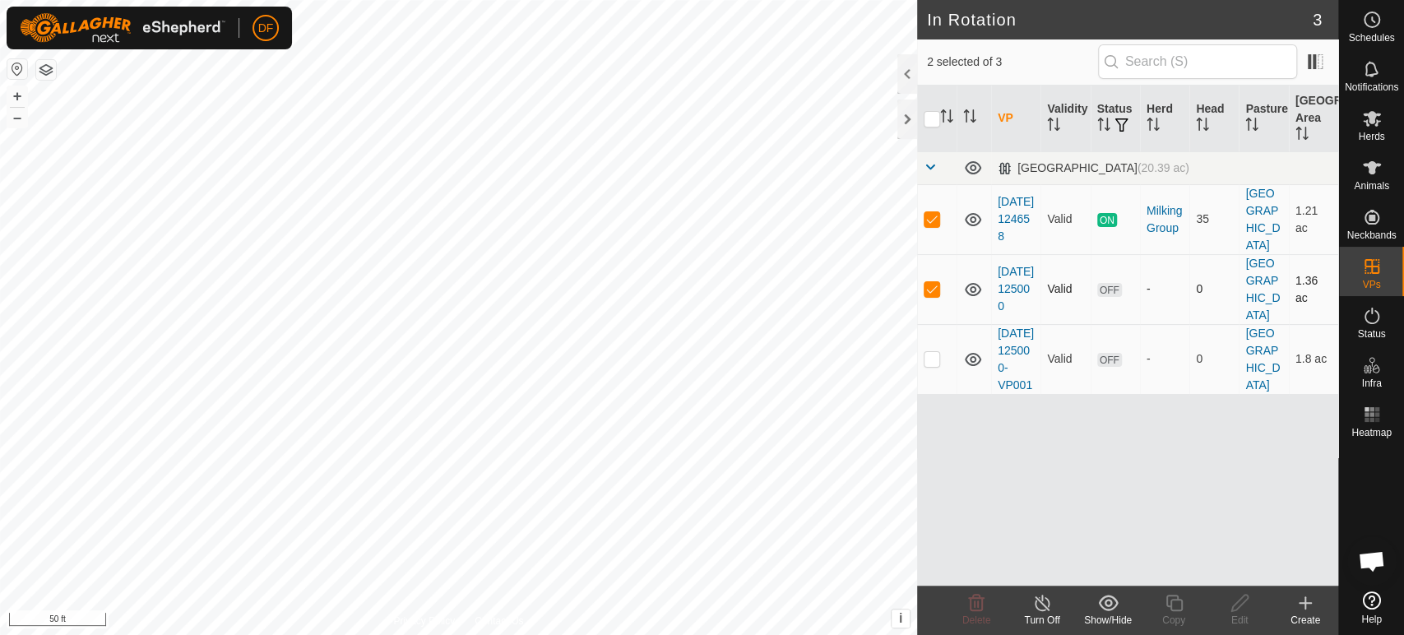
checkbox input "false"
click at [1177, 602] on icon at bounding box center [1174, 603] width 21 height 20
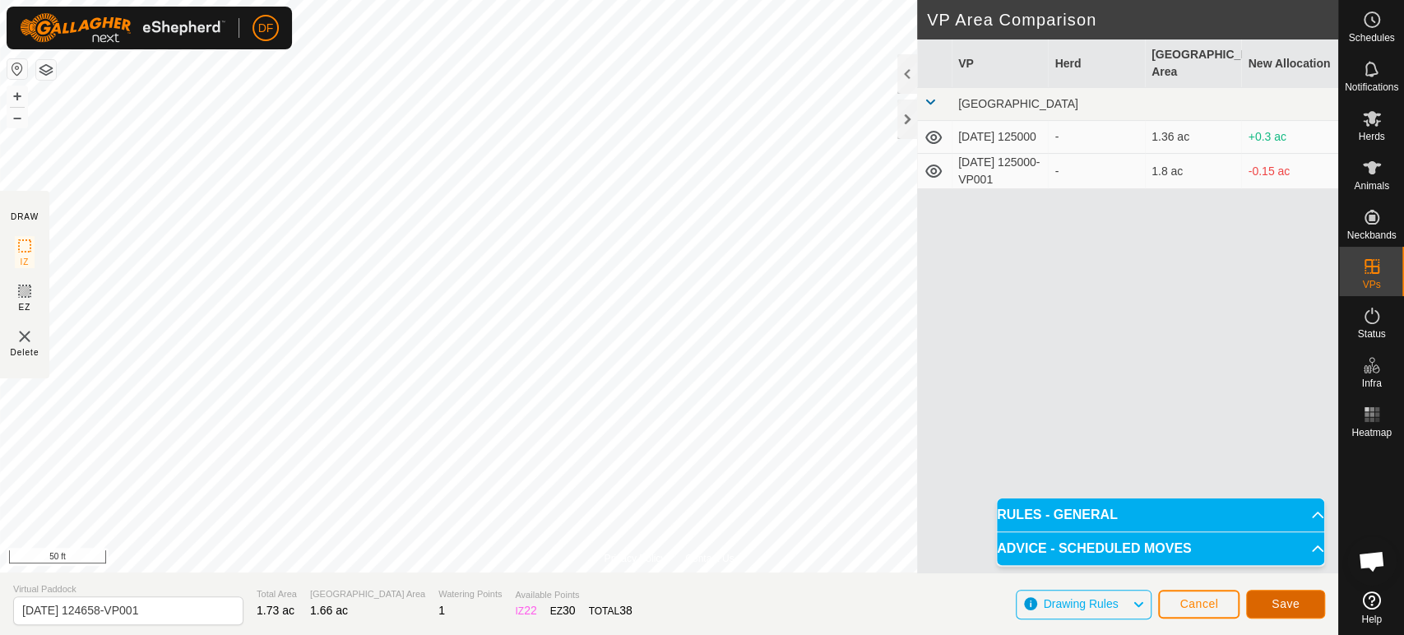
click at [1271, 608] on button "Save" at bounding box center [1285, 604] width 79 height 29
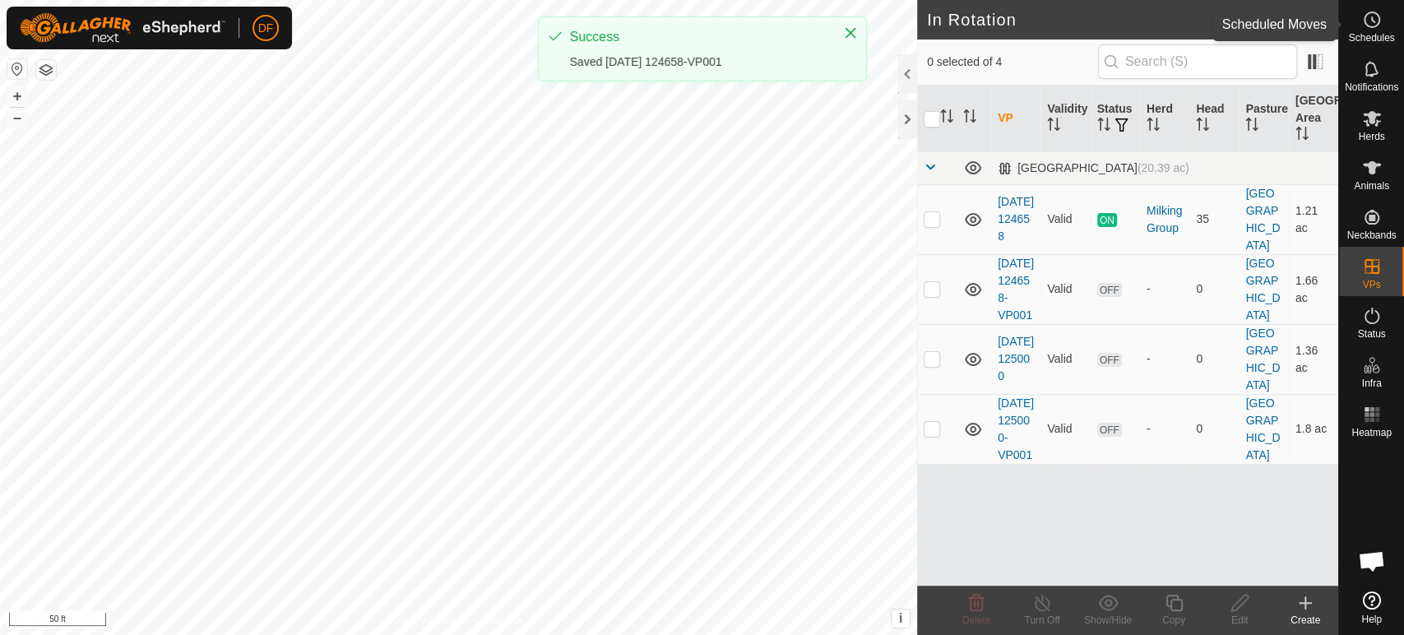
click at [1386, 48] on div "Schedules" at bounding box center [1371, 24] width 65 height 49
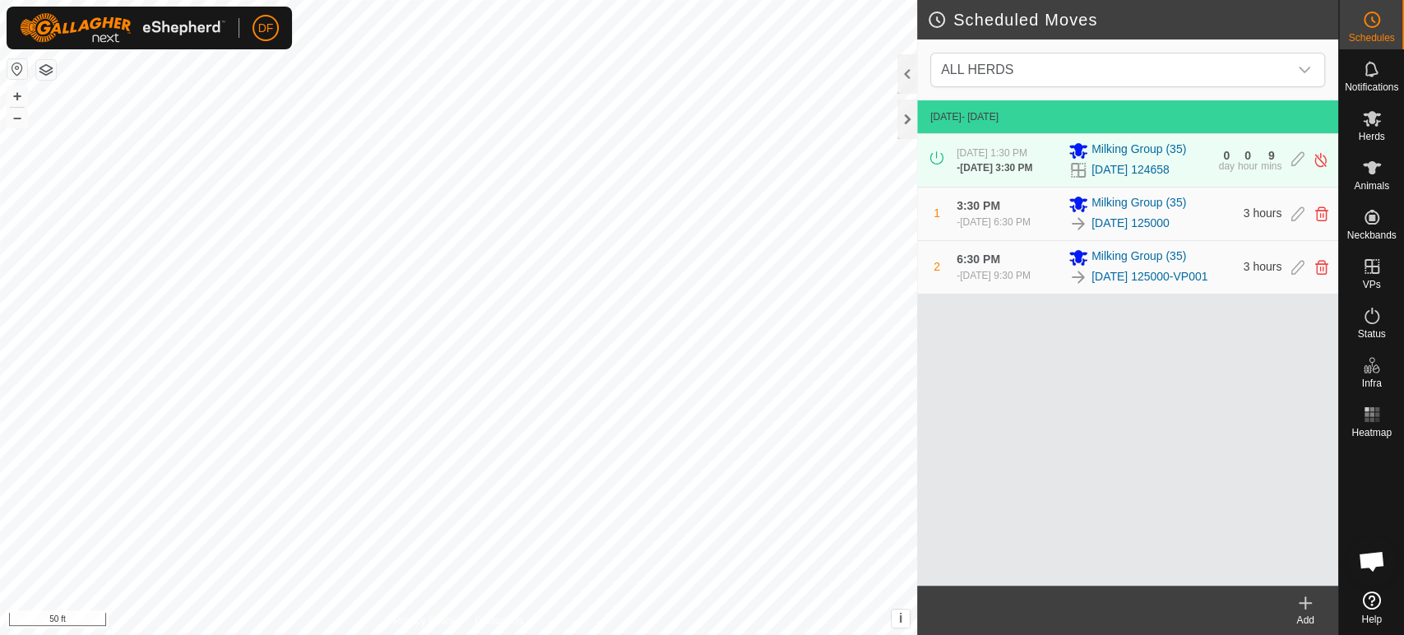
click at [1303, 603] on icon at bounding box center [1306, 603] width 12 height 0
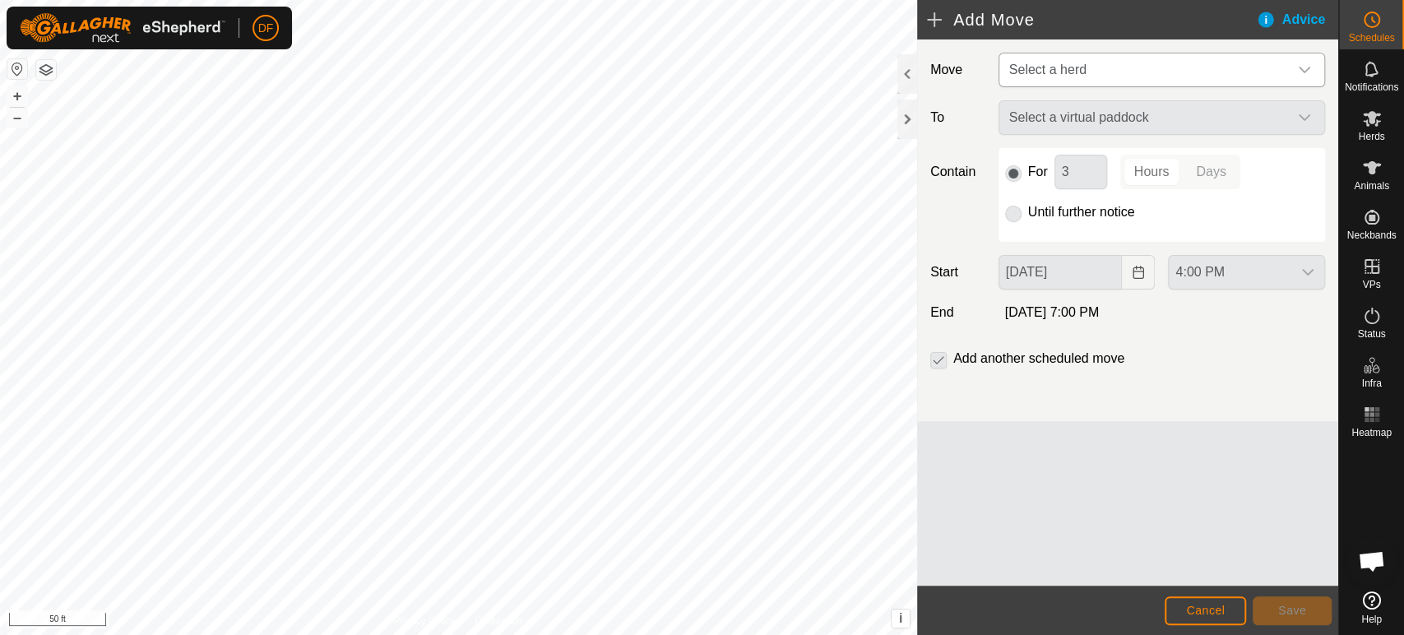
click at [1070, 67] on span "Select a herd" at bounding box center [1047, 70] width 77 height 14
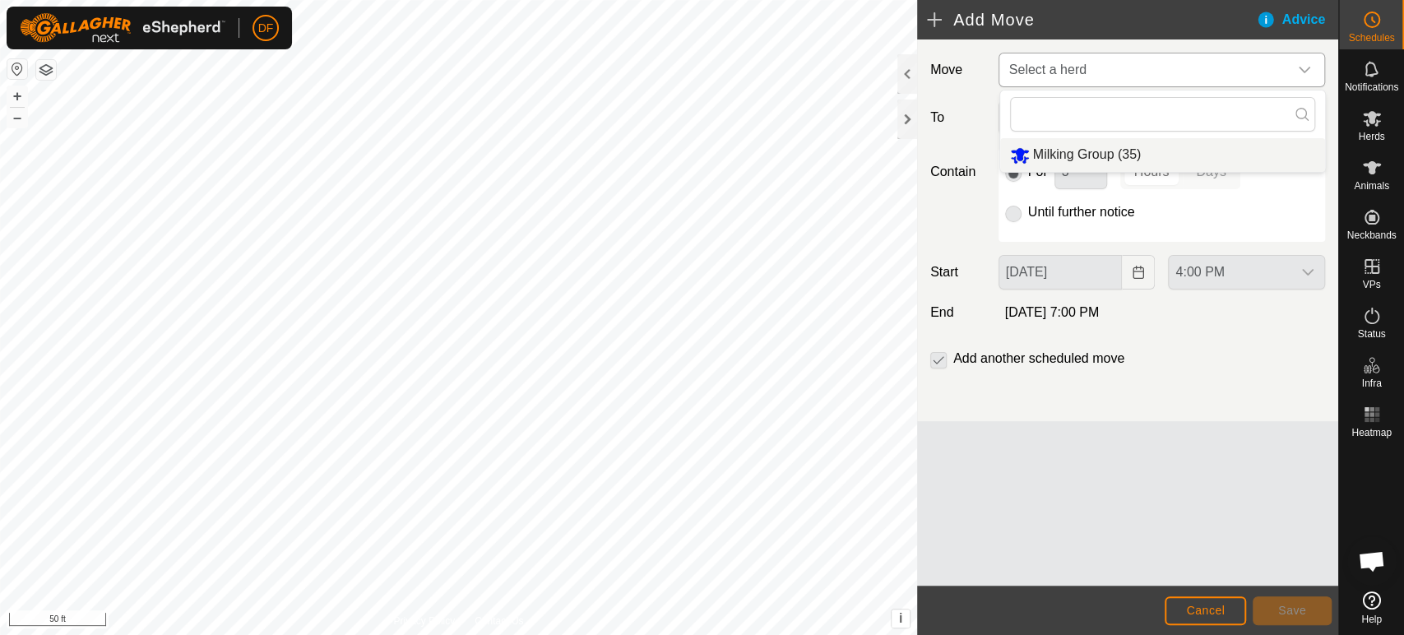
click at [1062, 161] on li "Milking Group (35)" at bounding box center [1162, 155] width 325 height 34
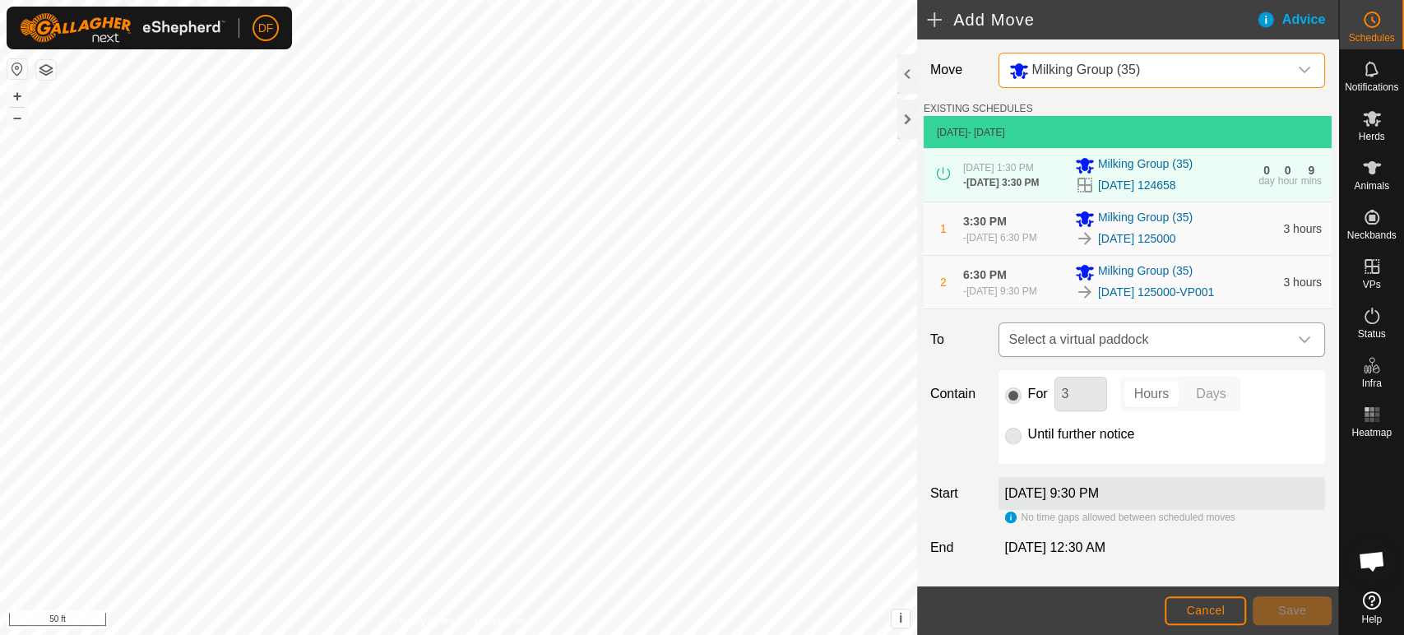
click at [1056, 343] on span "Select a virtual paddock" at bounding box center [1145, 339] width 285 height 33
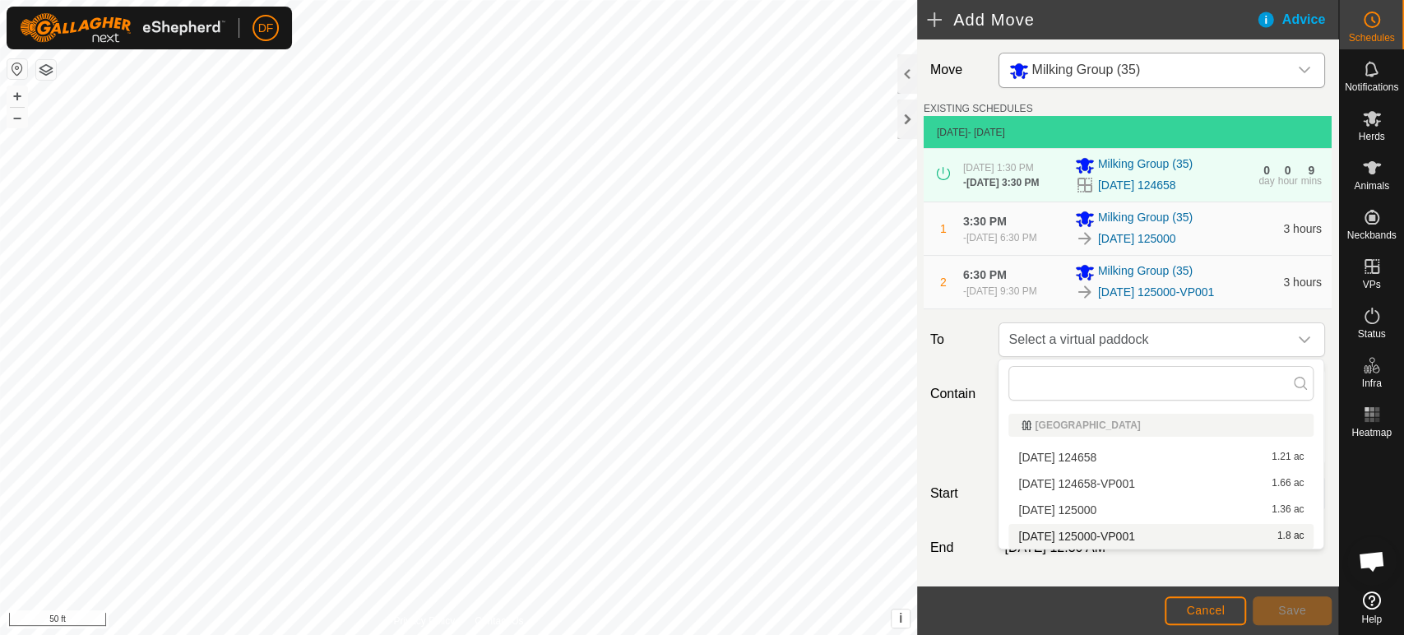
click at [1086, 532] on li "2025-09-07 125000-VP001 1.8 ac" at bounding box center [1161, 536] width 305 height 25
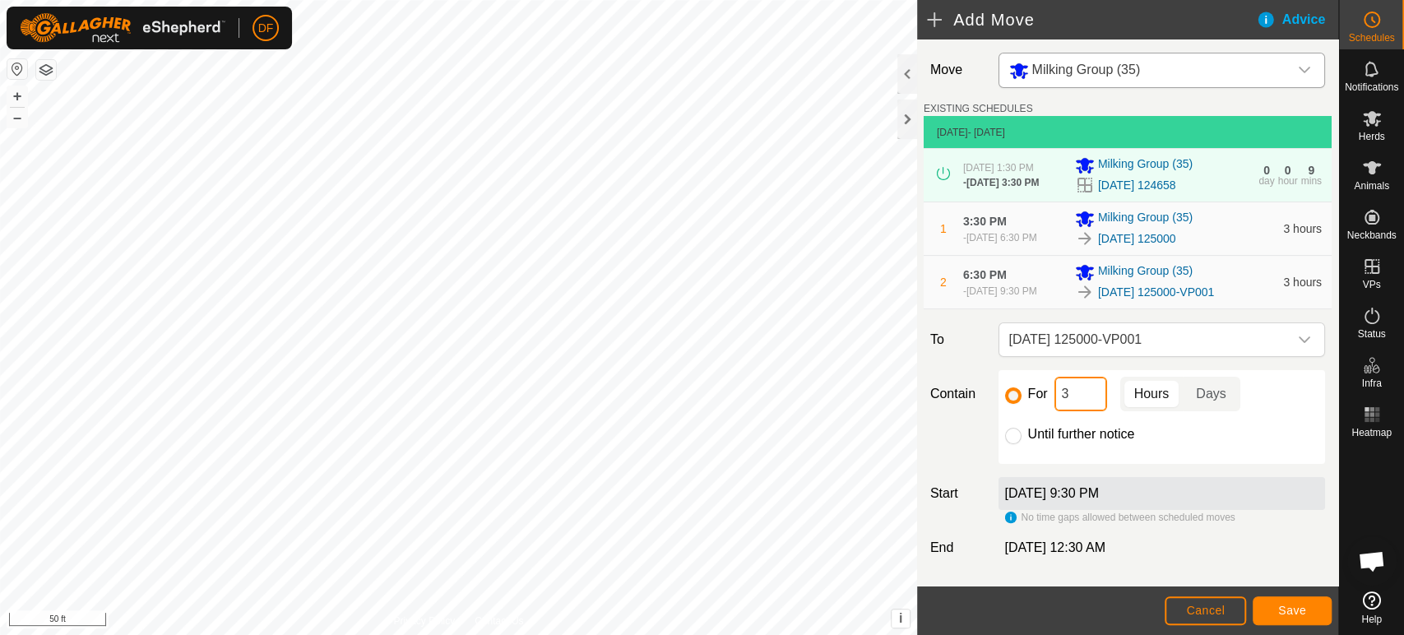
click at [1079, 401] on input "3" at bounding box center [1081, 394] width 53 height 35
type input "1"
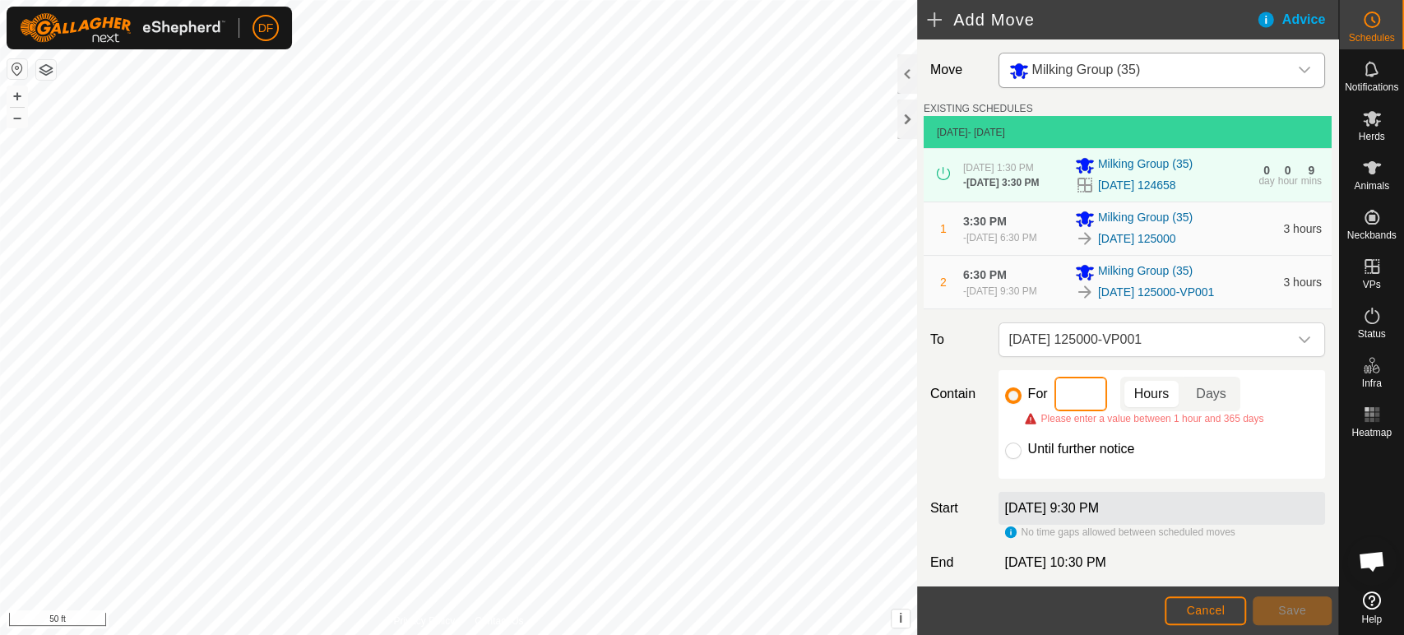
type input "9"
type input "8"
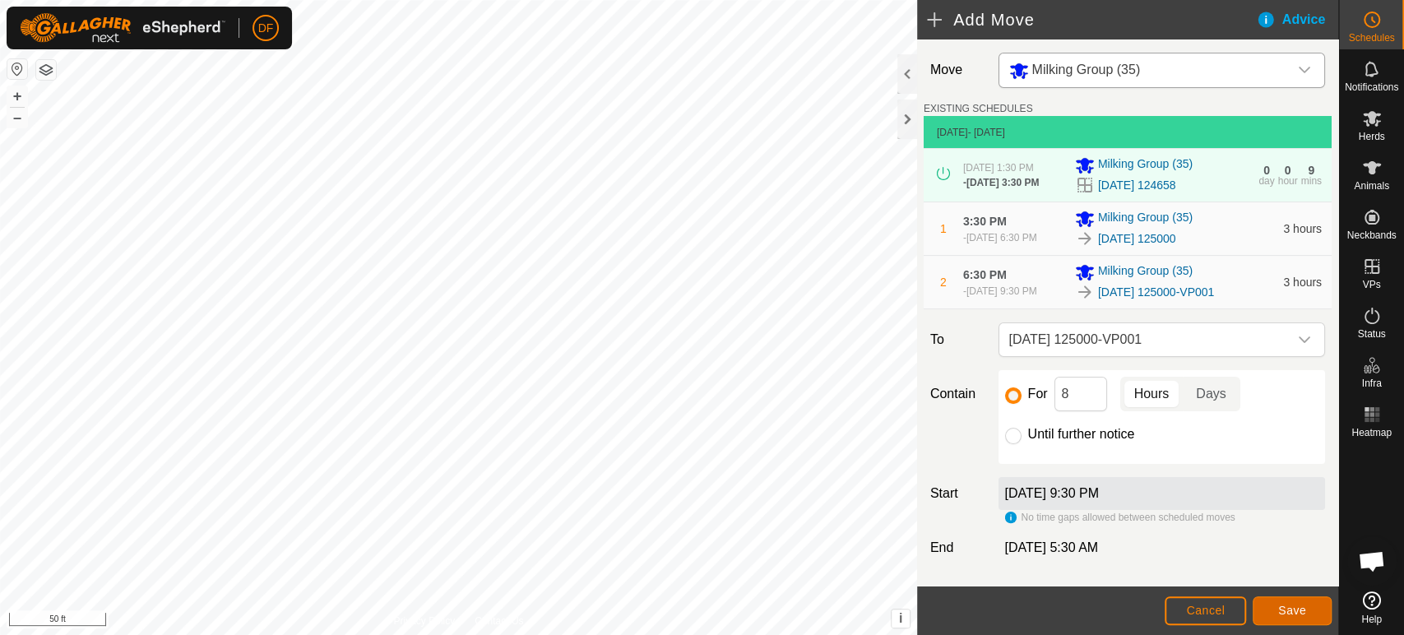
click at [1295, 616] on span "Save" at bounding box center [1293, 610] width 28 height 13
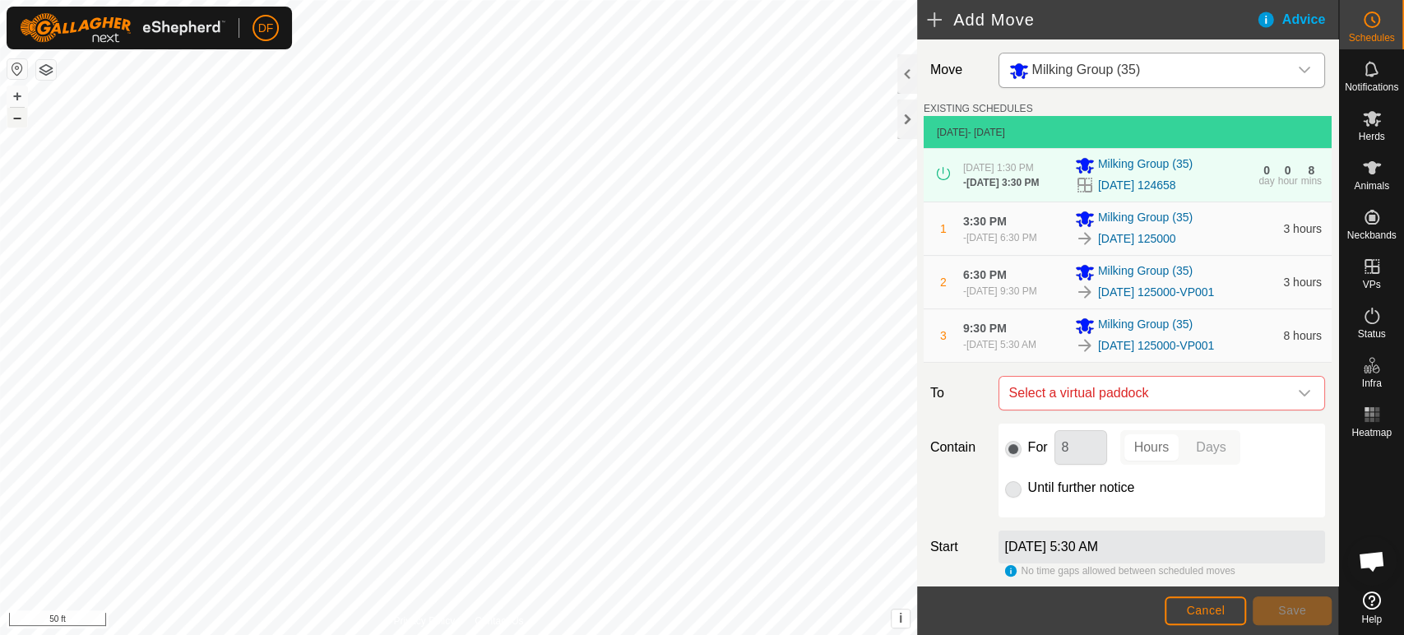
click at [17, 123] on button "–" at bounding box center [17, 118] width 20 height 20
click at [1096, 394] on span "Select a virtual paddock" at bounding box center [1145, 393] width 285 height 33
click at [954, 472] on div "Contain For 8 Hours Days Until further notice" at bounding box center [1128, 471] width 408 height 94
click at [1213, 611] on span "Cancel" at bounding box center [1205, 610] width 39 height 13
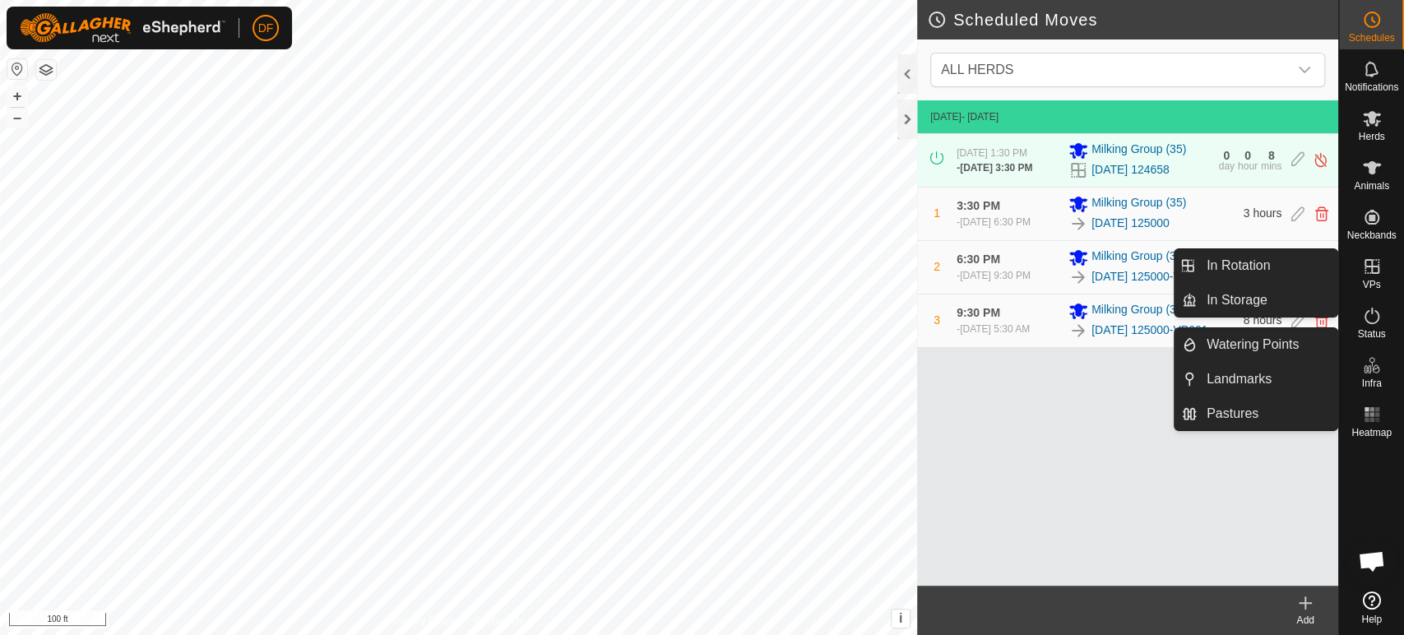
click at [1367, 280] on span "VPs" at bounding box center [1371, 285] width 18 height 10
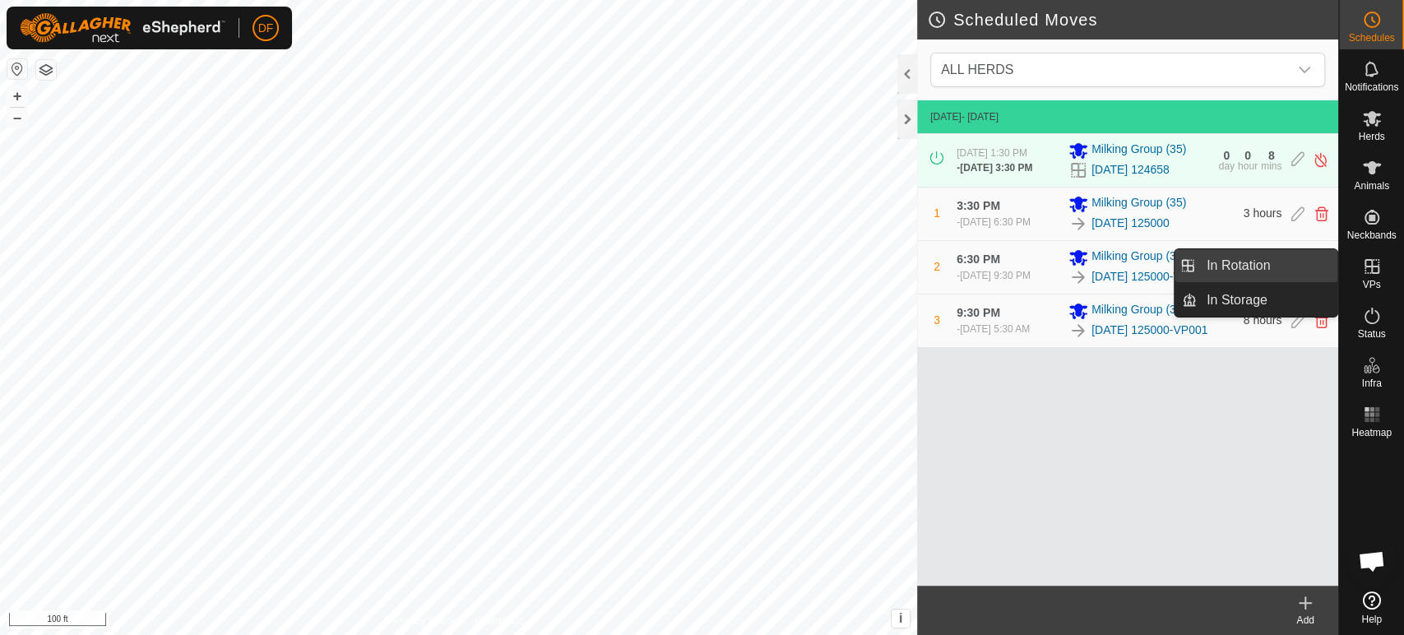
click at [1283, 276] on link "In Rotation" at bounding box center [1267, 265] width 141 height 33
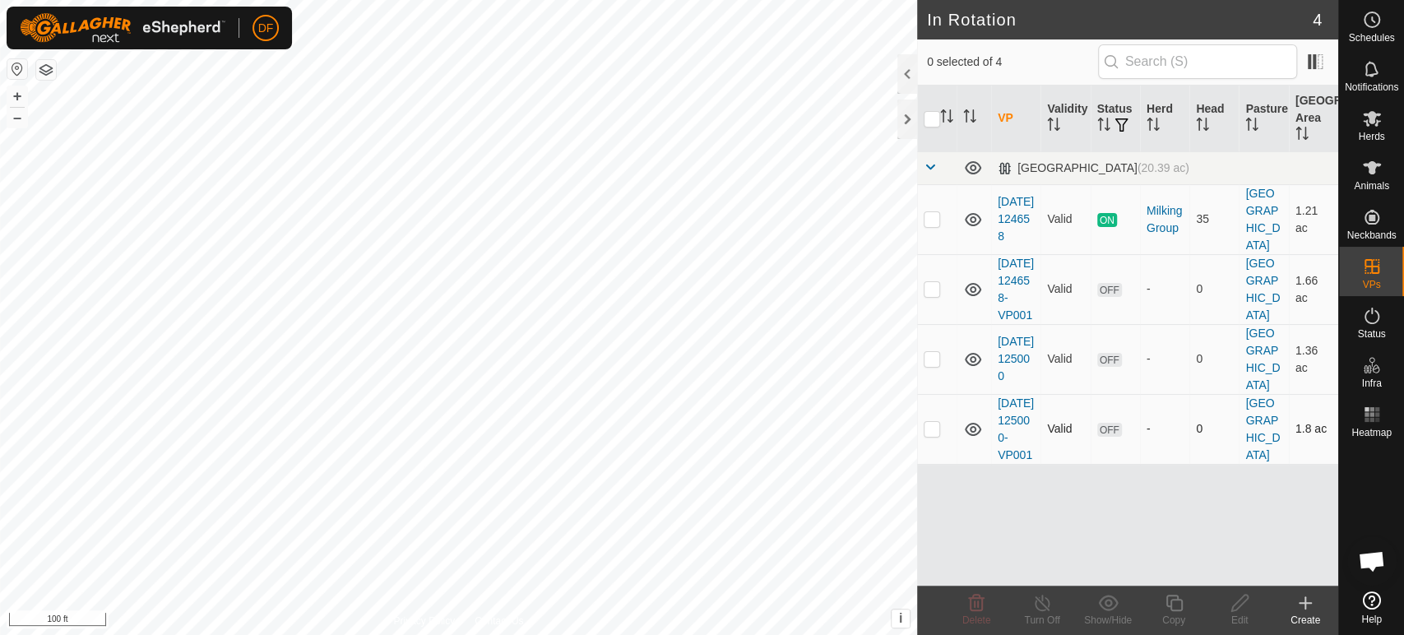
click at [933, 435] on p-checkbox at bounding box center [932, 428] width 16 height 13
checkbox input "true"
click at [1167, 606] on icon at bounding box center [1174, 603] width 16 height 16
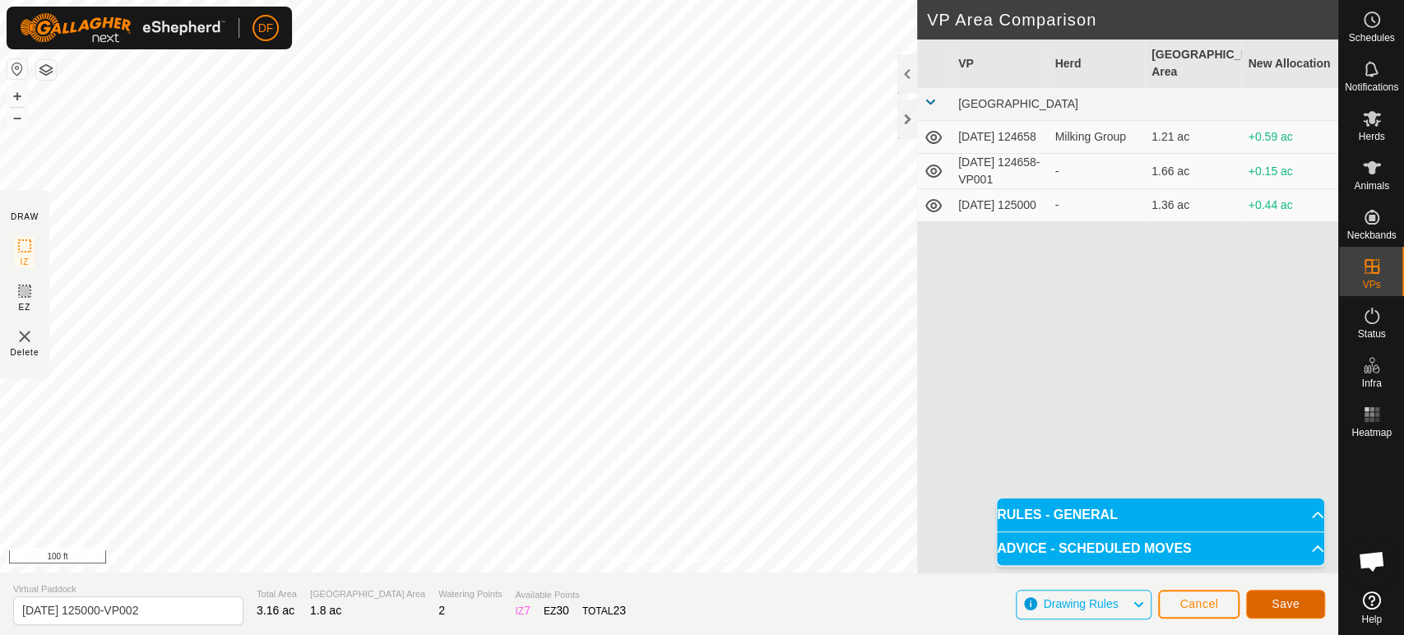
click at [1265, 604] on button "Save" at bounding box center [1285, 604] width 79 height 29
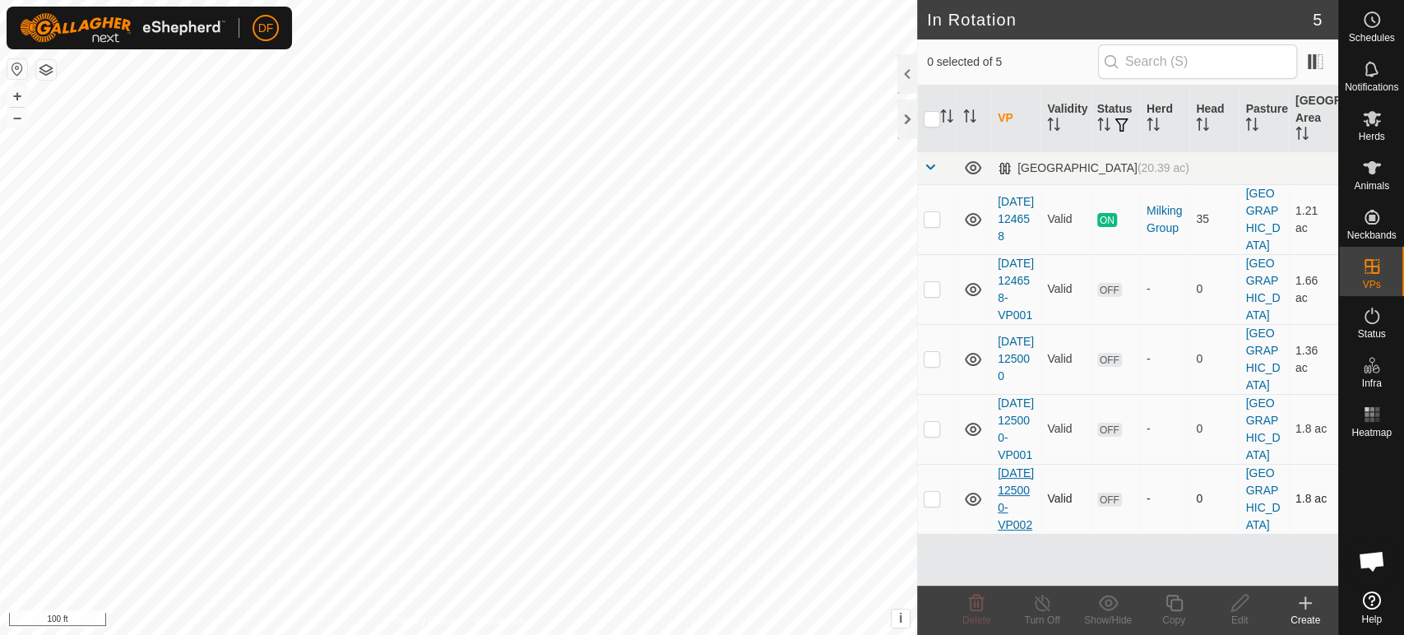
click at [1019, 531] on link "2025-09-07 125000-VP002" at bounding box center [1016, 498] width 36 height 65
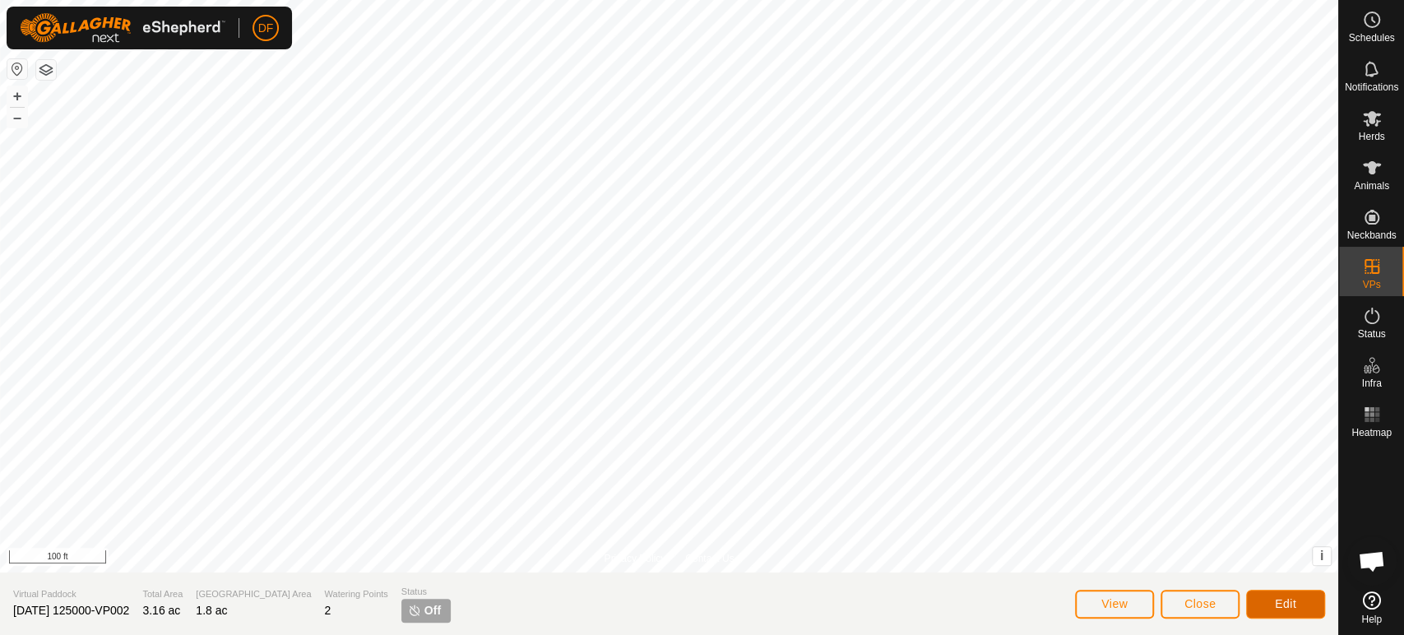
click at [1255, 600] on button "Edit" at bounding box center [1285, 604] width 79 height 29
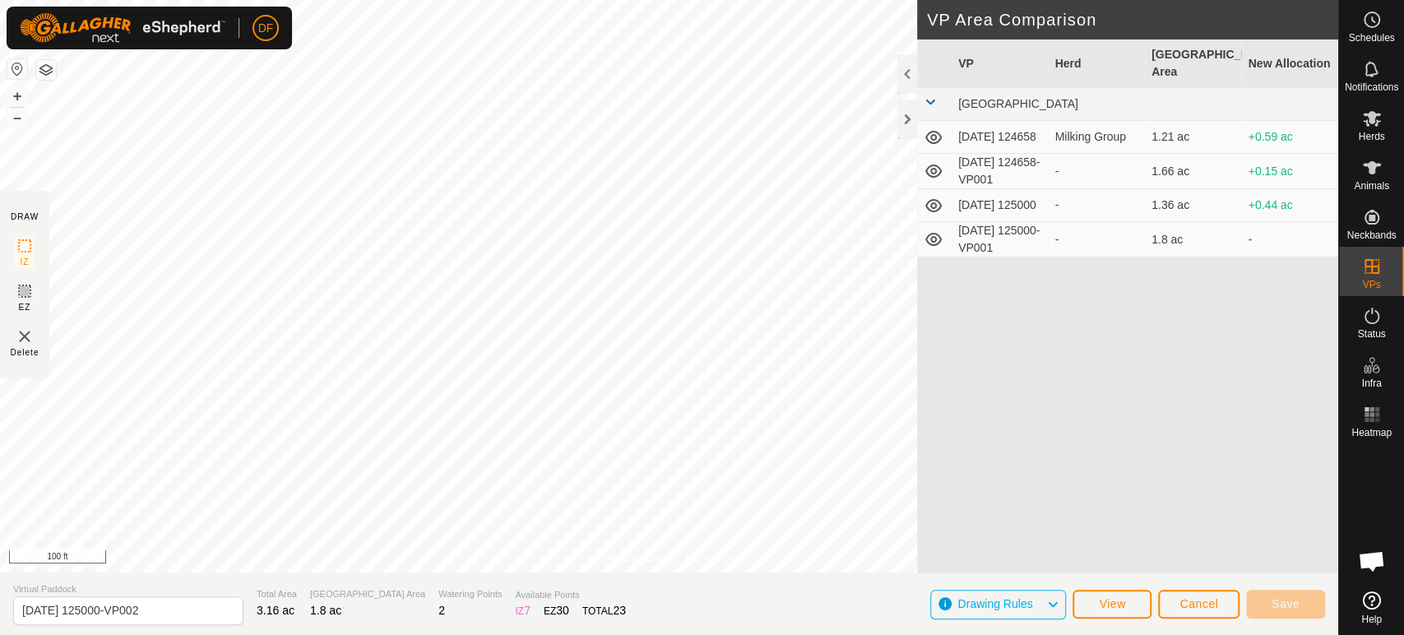
click at [992, 238] on td "[DATE] 125000-VP001" at bounding box center [1000, 239] width 97 height 35
drag, startPoint x: 193, startPoint y: 609, endPoint x: 21, endPoint y: 620, distance: 172.3
click at [21, 620] on input "2025-09-07 125000-VP002" at bounding box center [128, 610] width 230 height 29
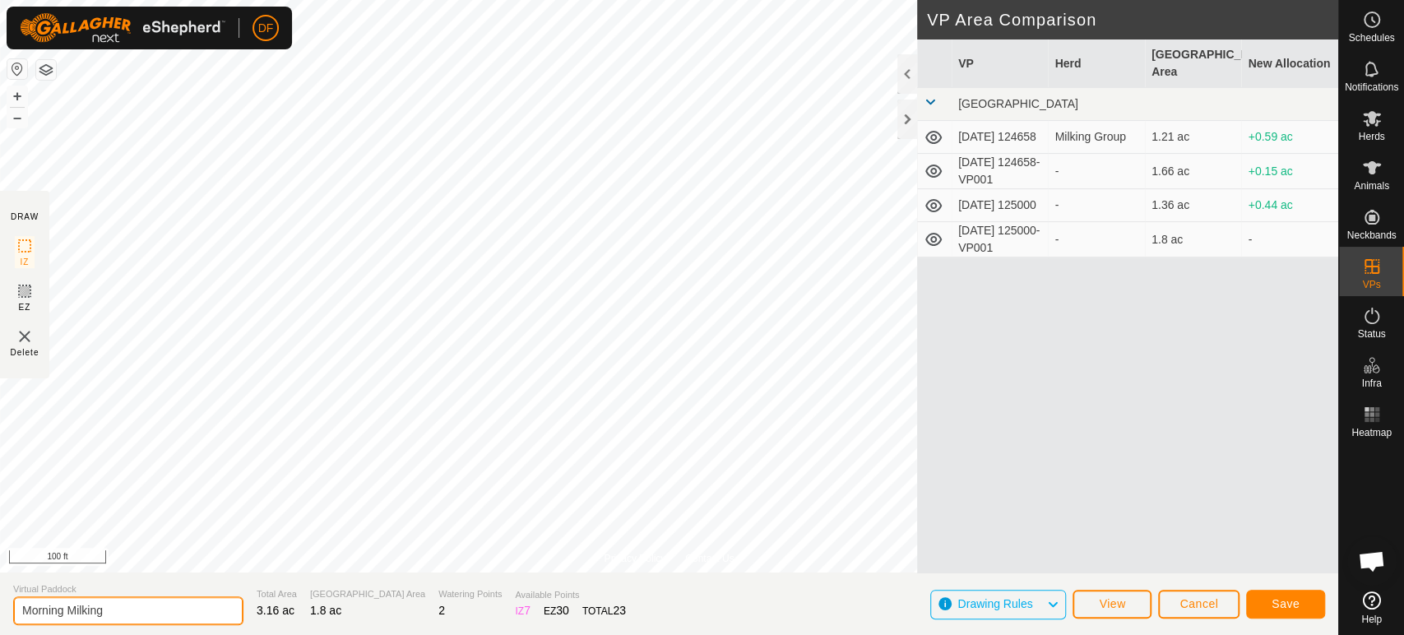
type input "Morning Milking"
click at [1288, 601] on span "Save" at bounding box center [1286, 603] width 28 height 13
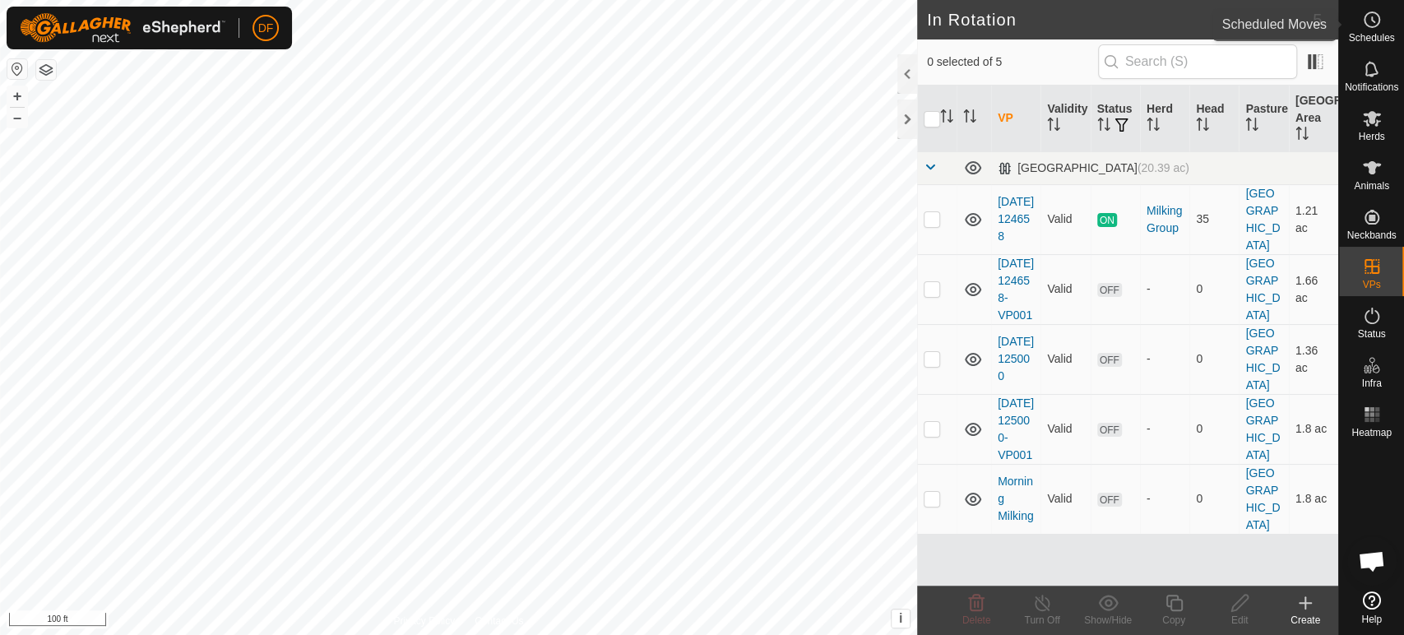
click at [1374, 44] on div "Schedules" at bounding box center [1371, 24] width 65 height 49
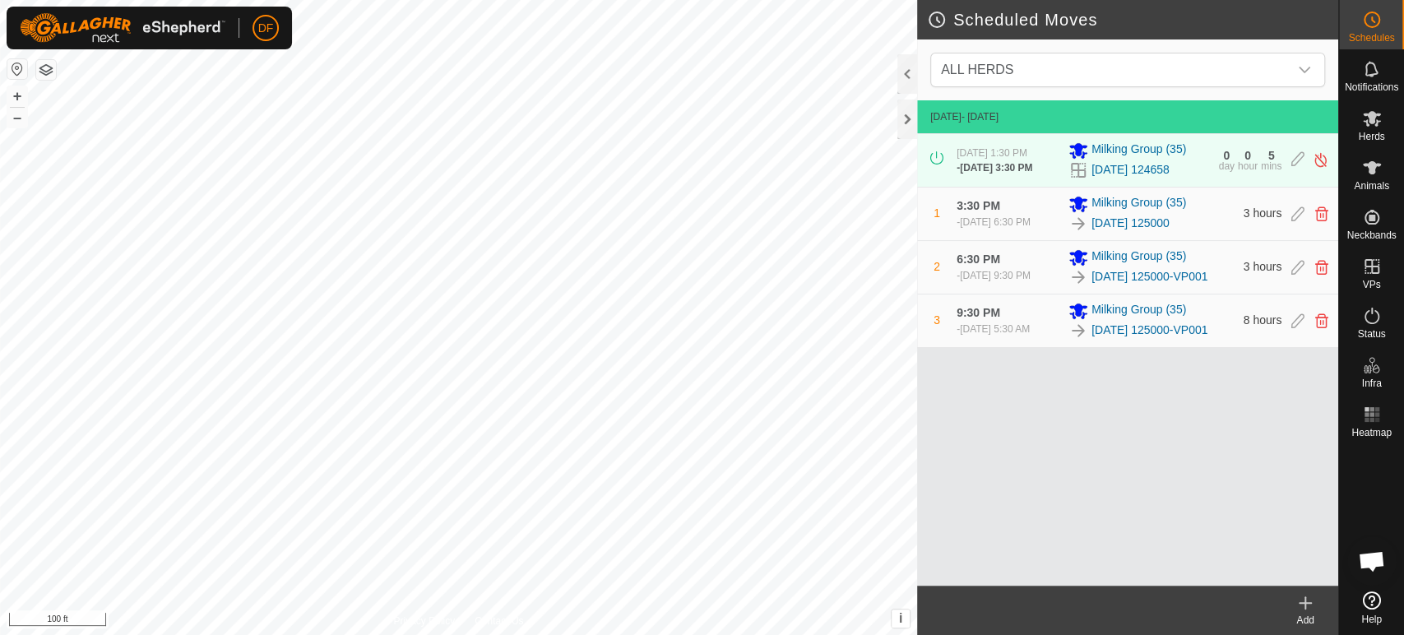
click at [1306, 605] on icon at bounding box center [1306, 603] width 0 height 12
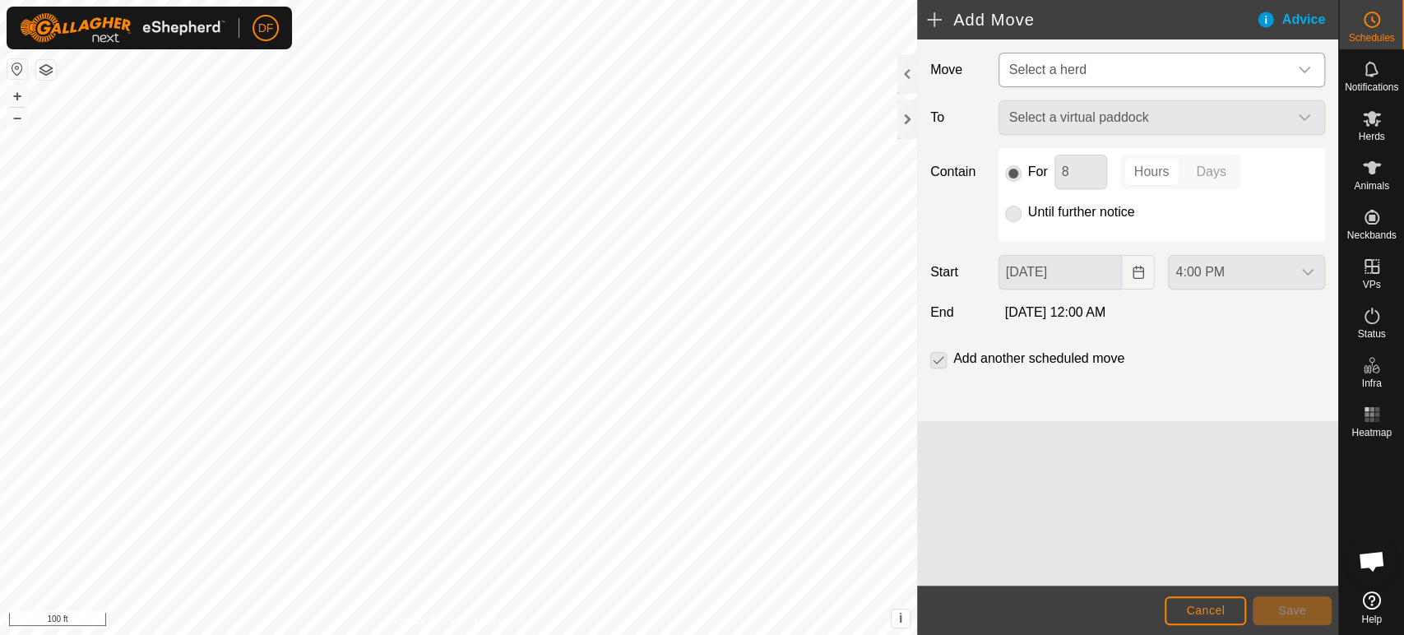
click at [1080, 78] on span "Select a herd" at bounding box center [1145, 69] width 285 height 33
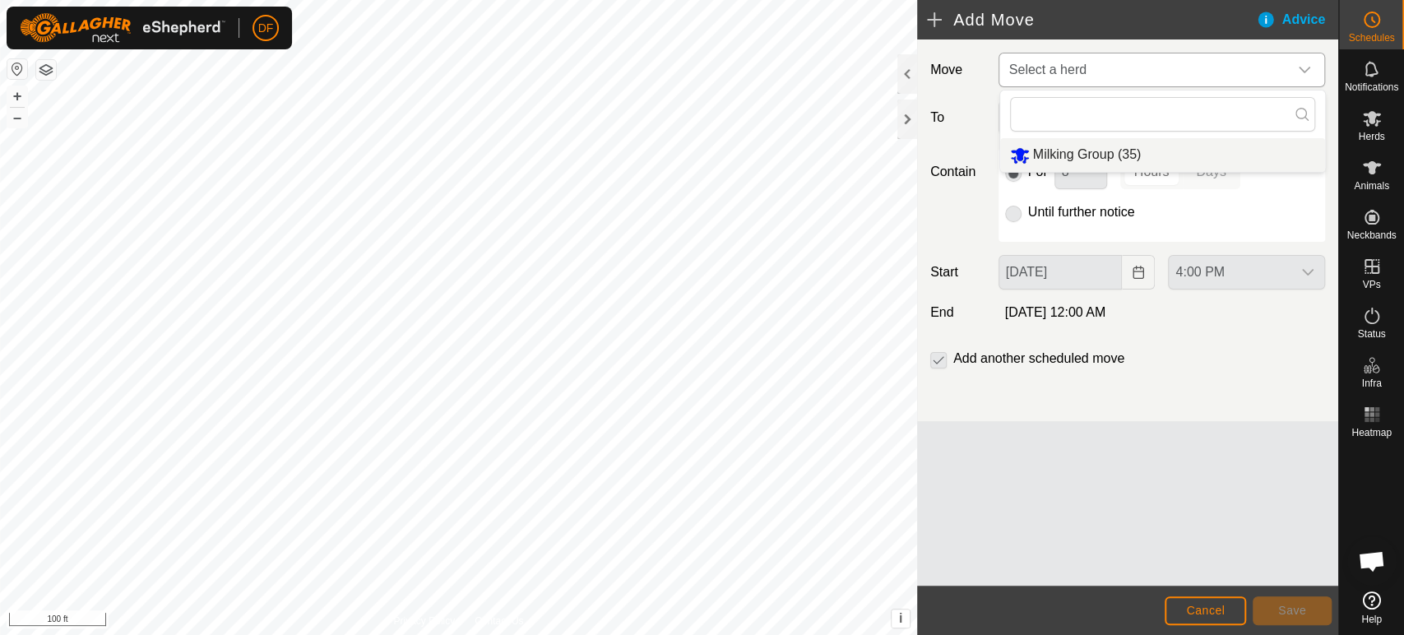
click at [1074, 161] on li "Milking Group (35)" at bounding box center [1162, 155] width 325 height 34
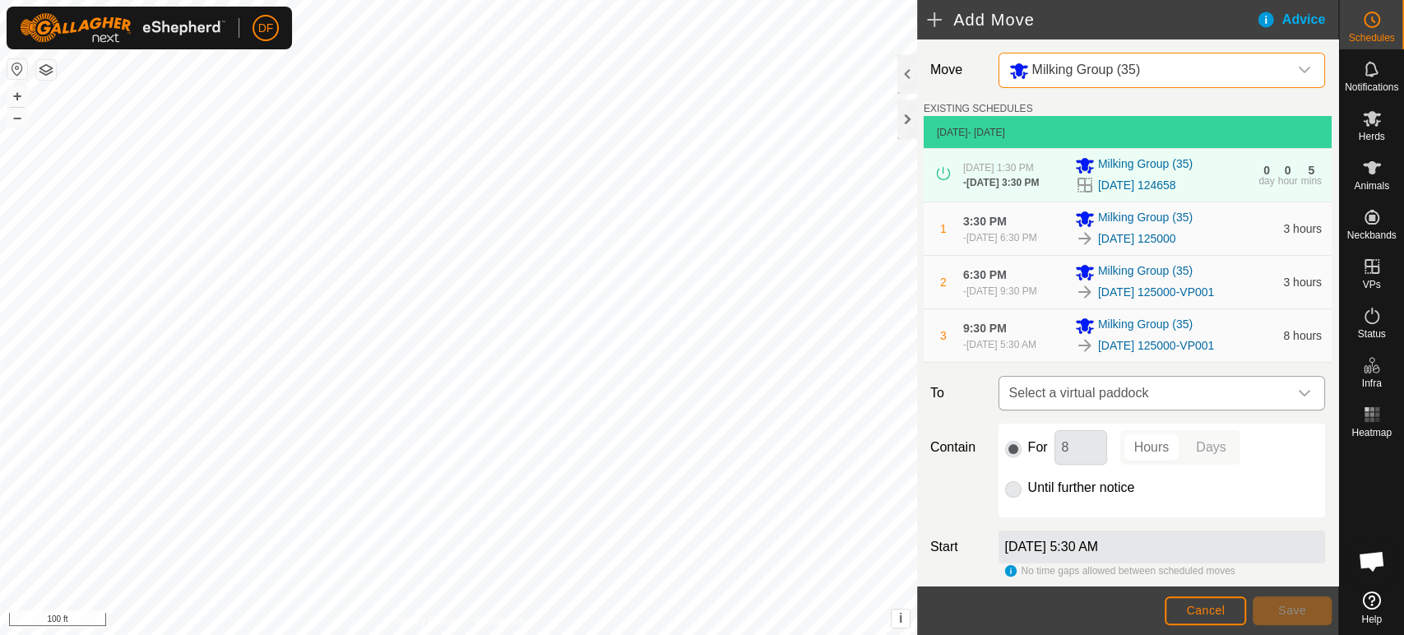
click at [1092, 389] on span "Select a virtual paddock" at bounding box center [1145, 393] width 285 height 33
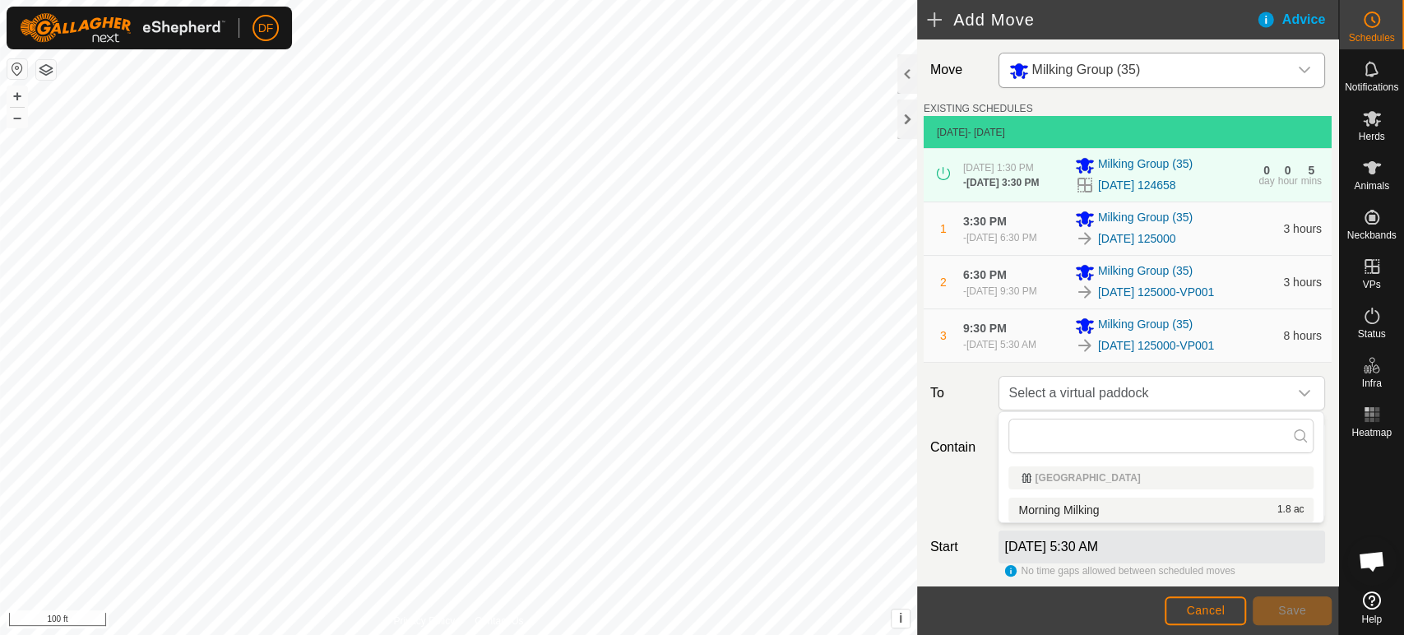
click at [1085, 507] on span "Morning Milking" at bounding box center [1059, 510] width 81 height 12
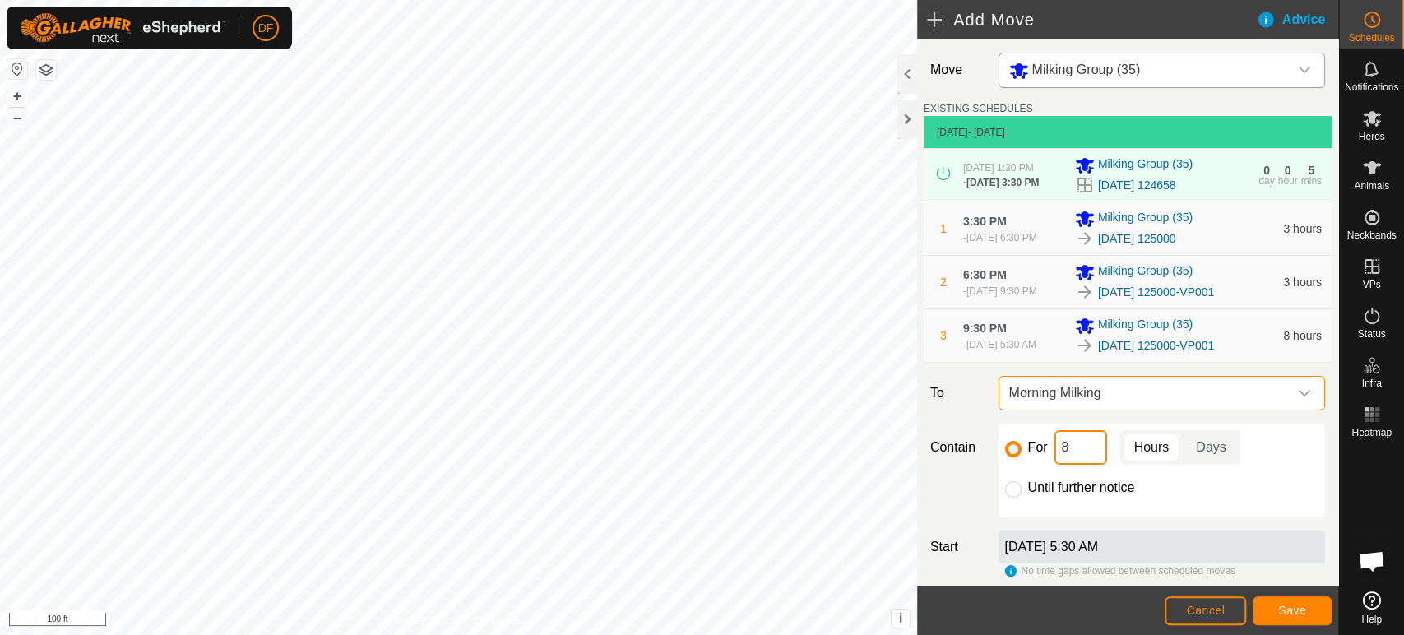
click at [1073, 447] on input "8" at bounding box center [1081, 447] width 53 height 35
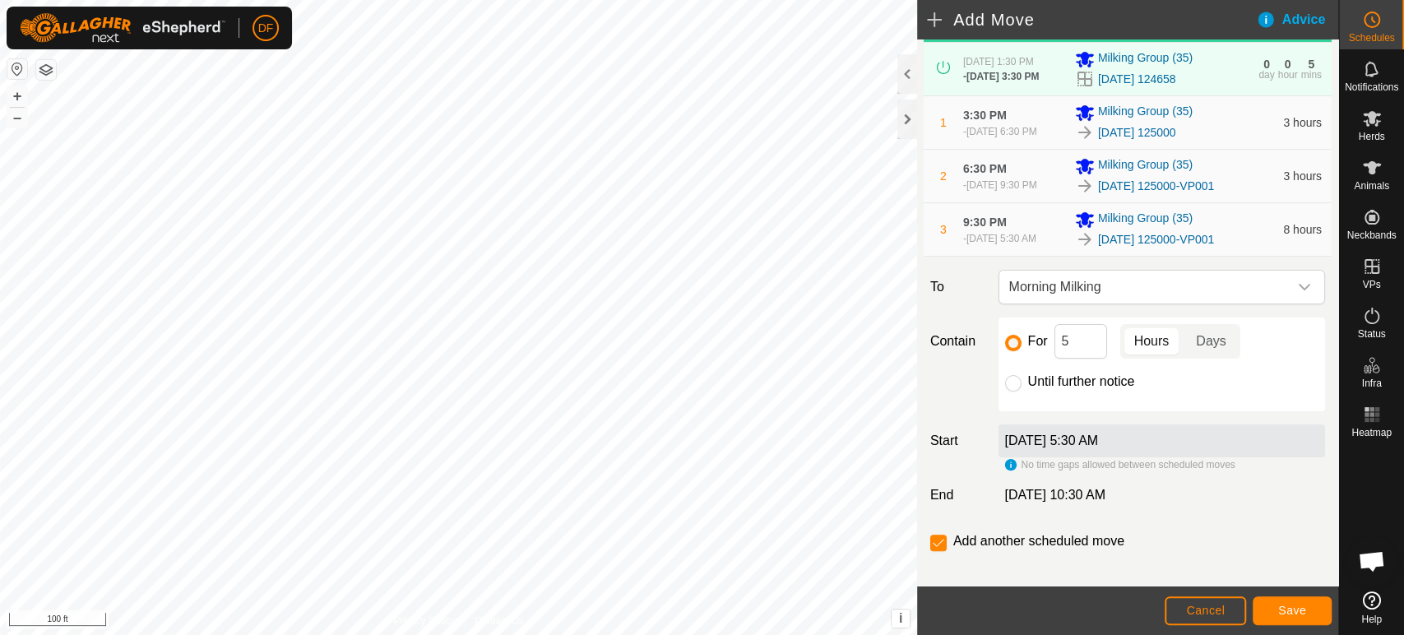
scroll to position [108, 0]
click at [1084, 341] on input "5" at bounding box center [1081, 340] width 53 height 35
type input "4"
click at [1281, 608] on span "Save" at bounding box center [1293, 610] width 28 height 13
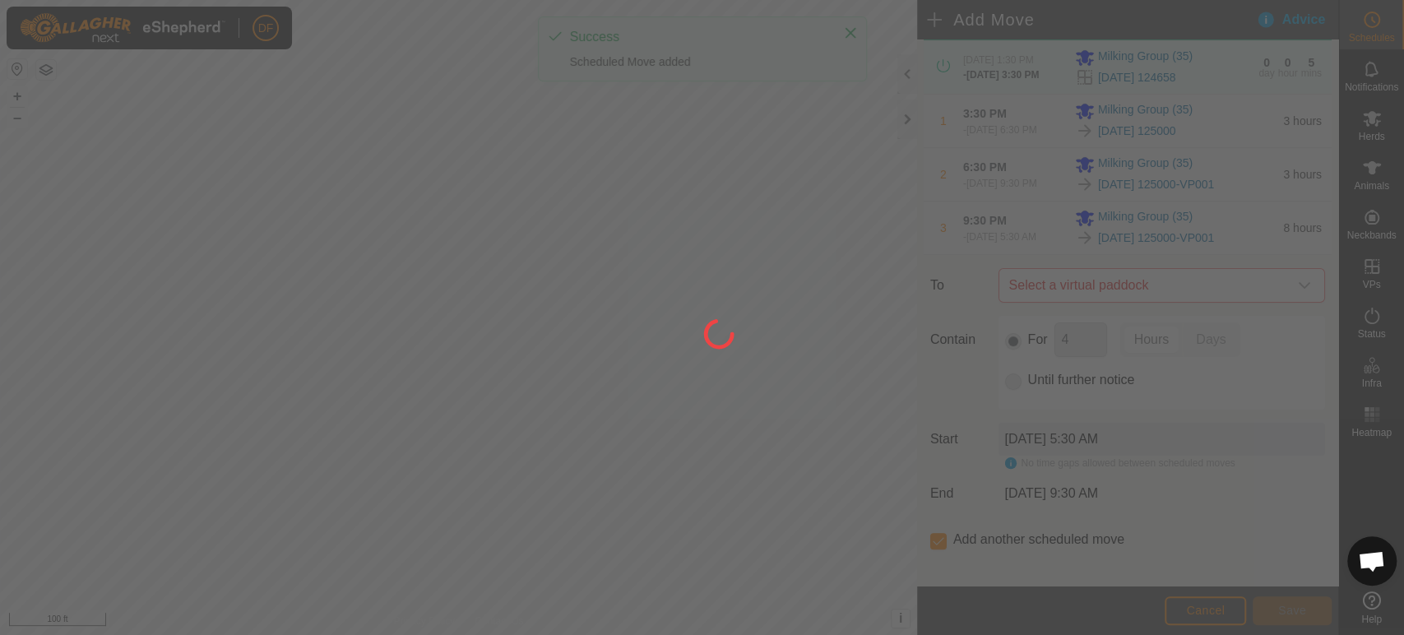
scroll to position [0, 0]
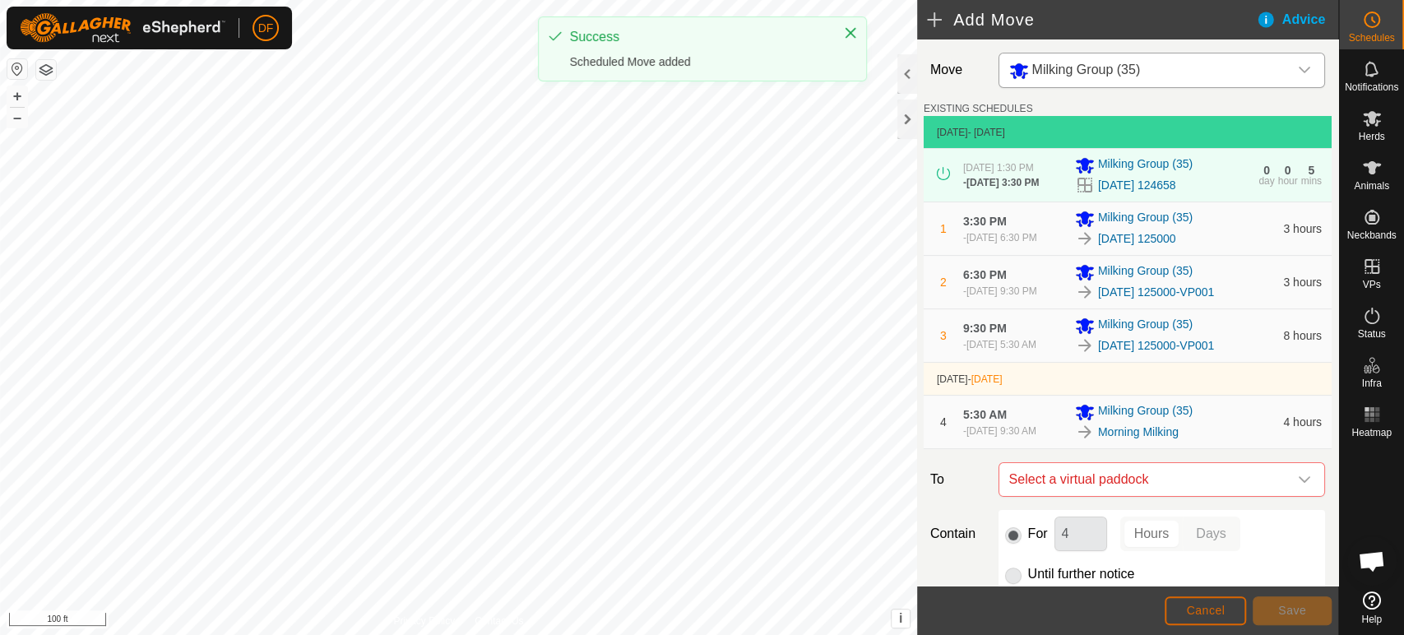
click at [1195, 620] on button "Cancel" at bounding box center [1205, 610] width 81 height 29
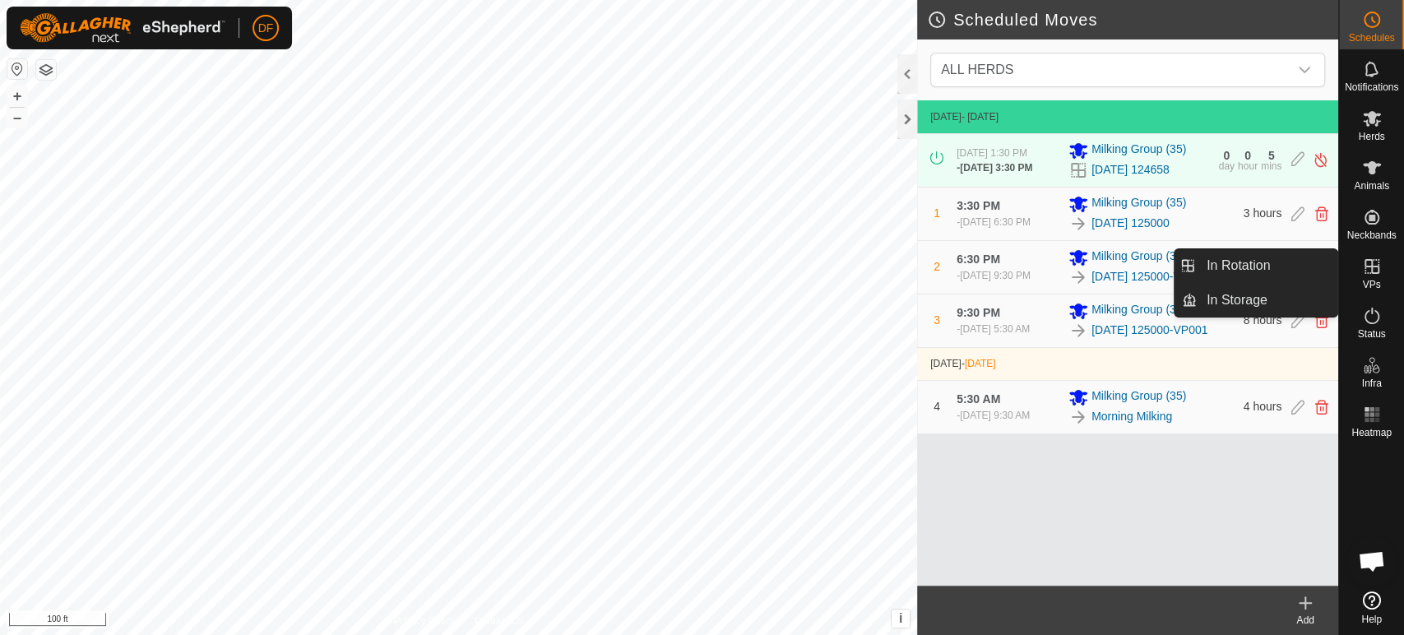
click at [1375, 276] on es-virtualpaddocks-svg-icon at bounding box center [1372, 266] width 30 height 26
click at [1274, 272] on link "In Rotation" at bounding box center [1267, 265] width 141 height 33
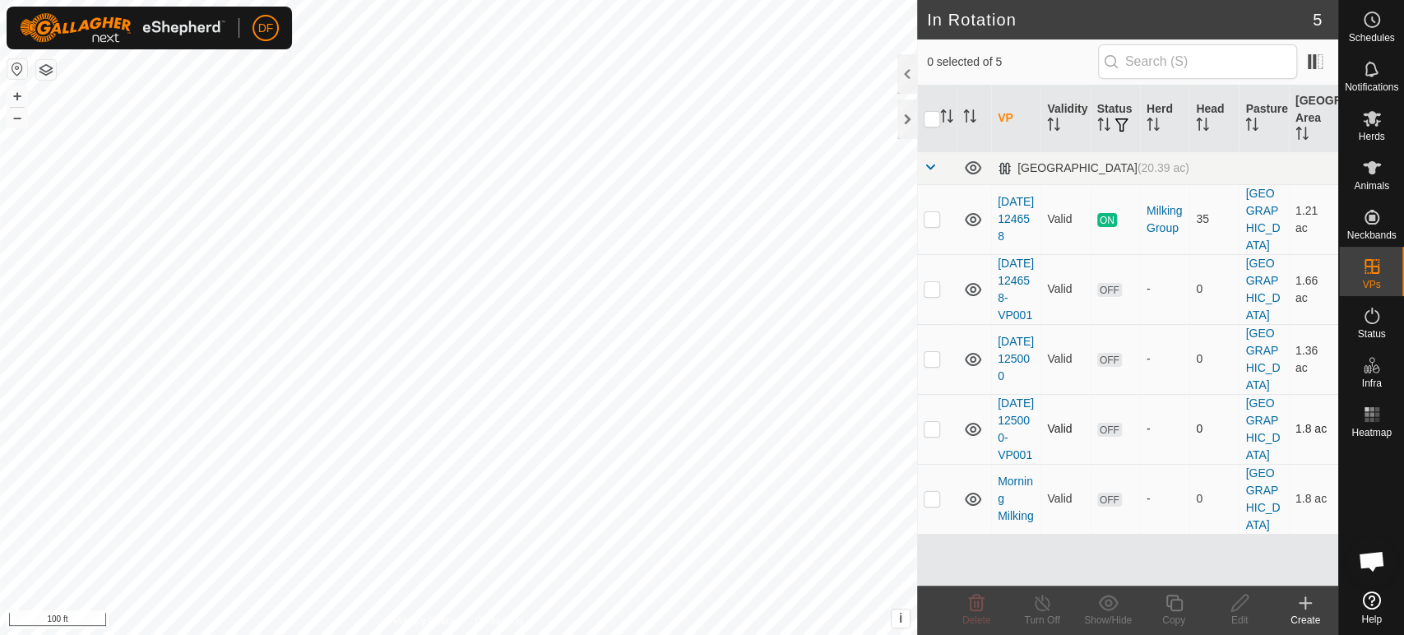
click at [927, 435] on p-checkbox at bounding box center [932, 428] width 16 height 13
checkbox input "true"
click at [940, 534] on td at bounding box center [936, 499] width 39 height 70
click at [933, 505] on p-checkbox at bounding box center [932, 498] width 16 height 13
checkbox input "false"
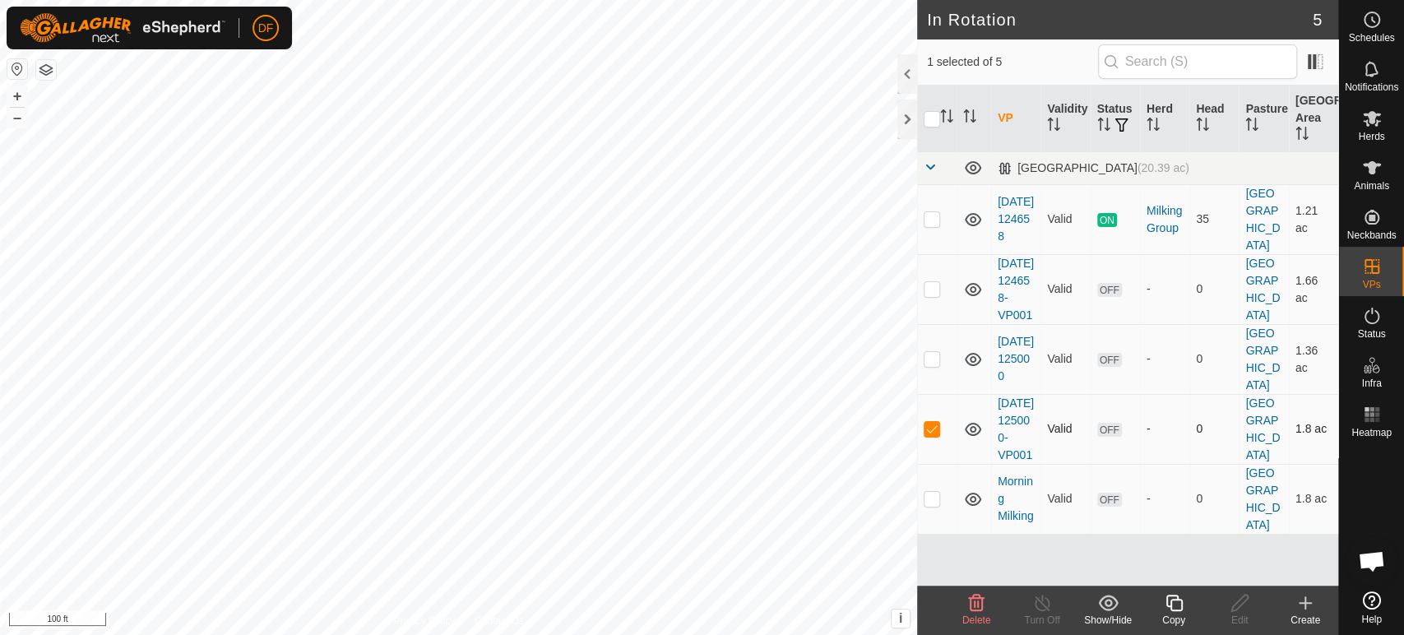
click at [935, 435] on p-checkbox at bounding box center [932, 428] width 16 height 13
checkbox input "false"
click at [1303, 619] on div "Create" at bounding box center [1306, 620] width 66 height 15
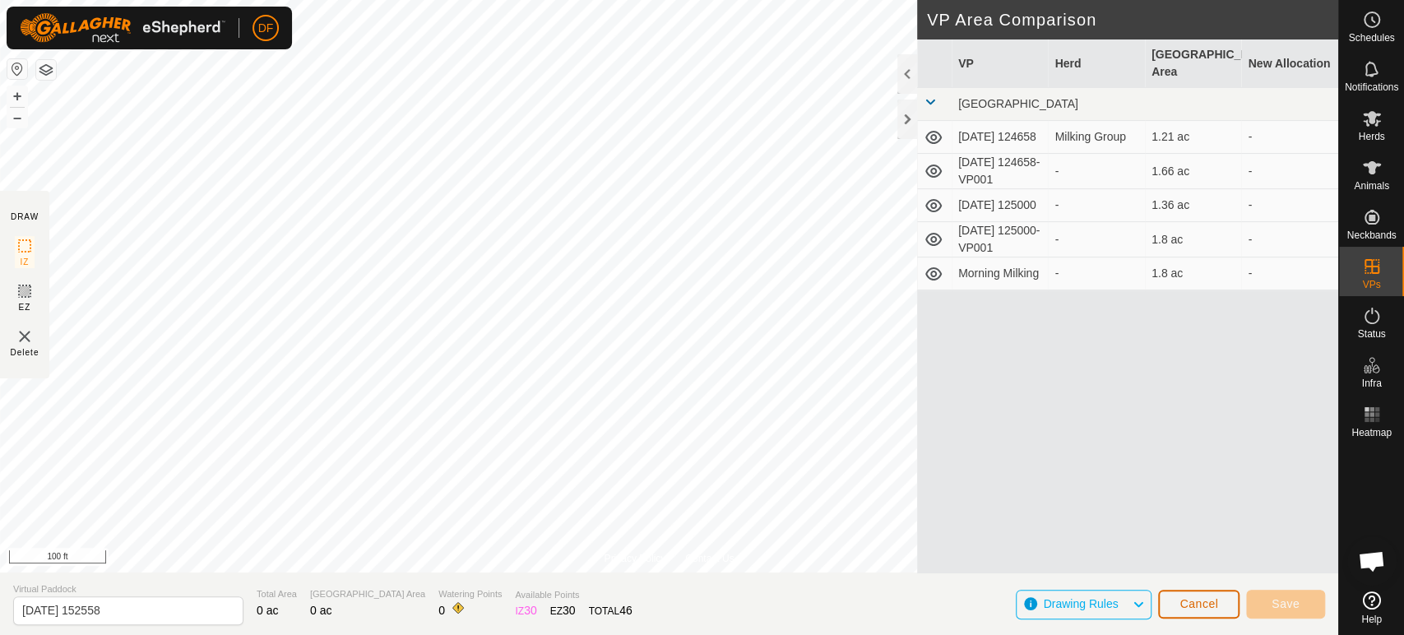
click at [1181, 599] on span "Cancel" at bounding box center [1199, 603] width 39 height 13
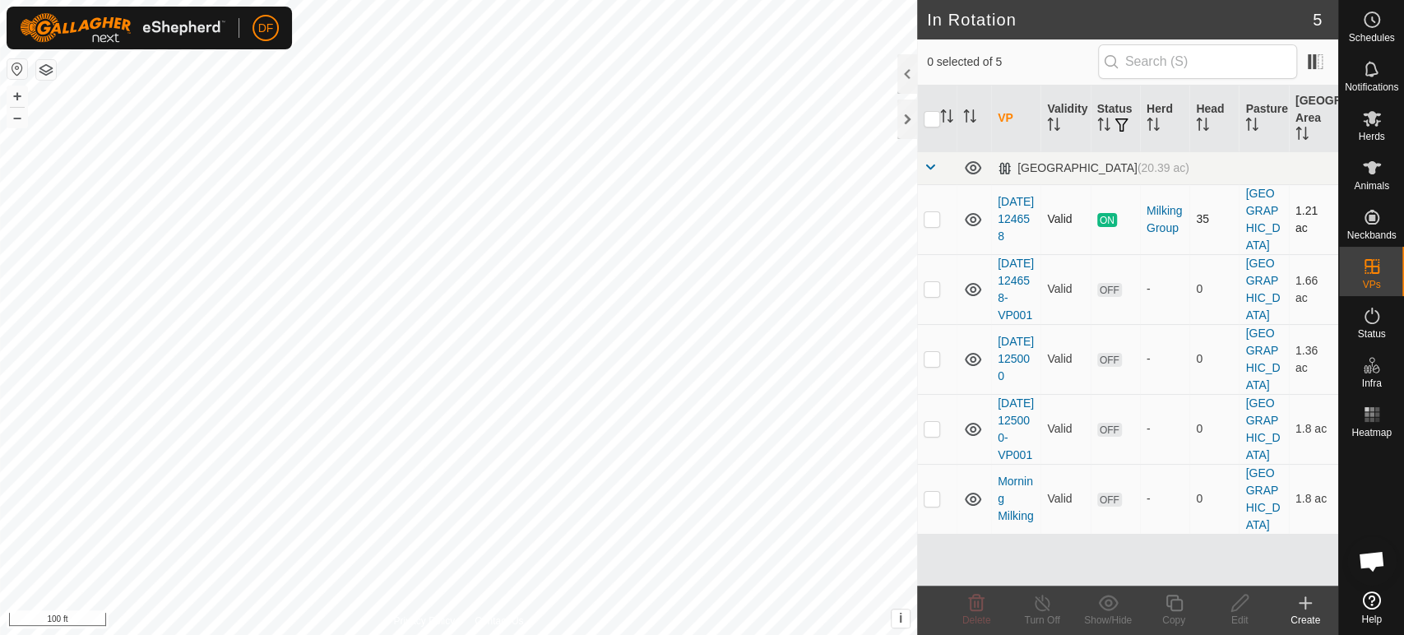
click at [934, 227] on td at bounding box center [936, 219] width 39 height 70
checkbox input "true"
click at [1167, 606] on icon at bounding box center [1174, 603] width 16 height 16
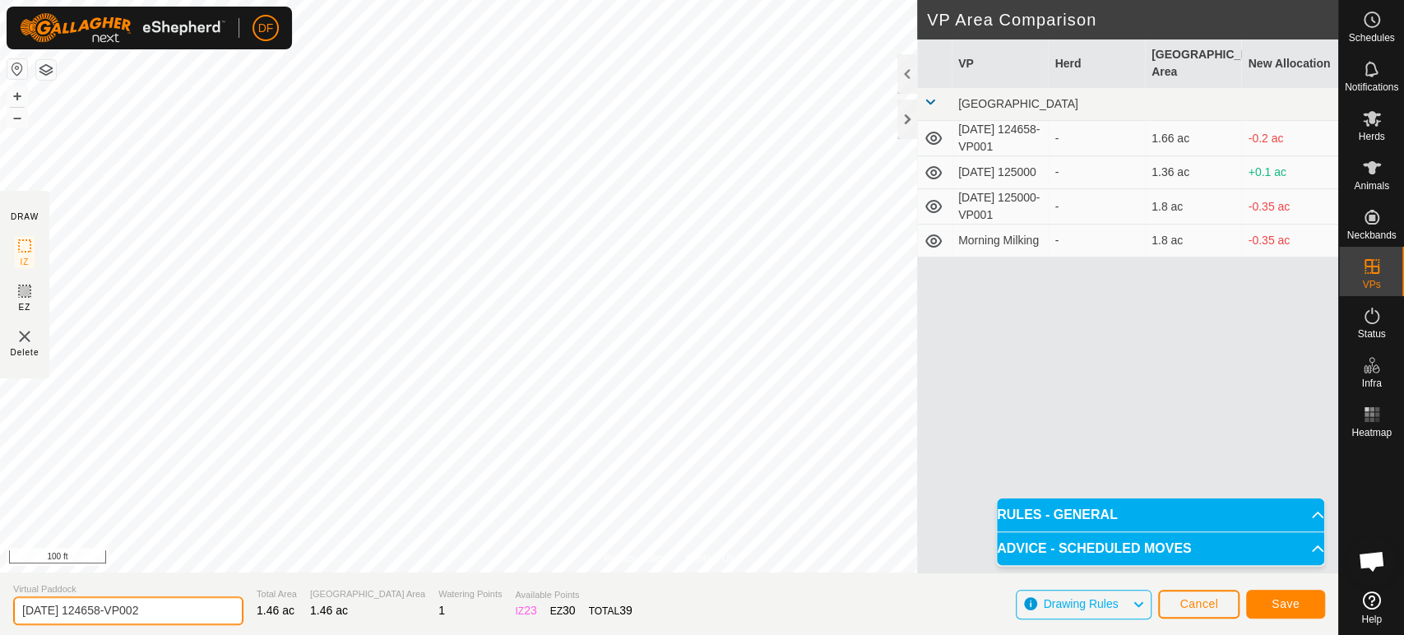
drag, startPoint x: 163, startPoint y: 606, endPoint x: 10, endPoint y: 595, distance: 153.5
click at [10, 595] on section "Virtual Paddock 2025-09-07 124658-VP002 Total Area 1.46 ac Grazing Area 1.46 ac…" at bounding box center [669, 604] width 1339 height 63
type input "Morning [DATE]"
click at [1272, 606] on span "Save" at bounding box center [1286, 603] width 28 height 13
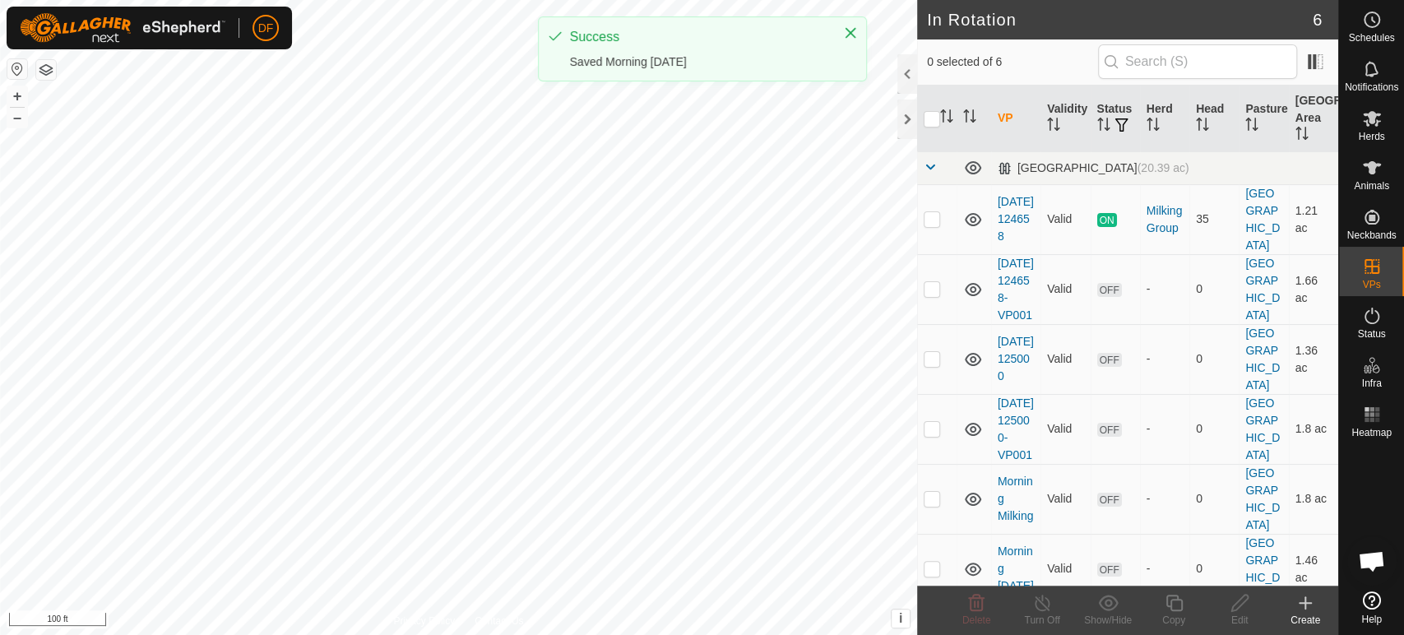
checkbox input "true"
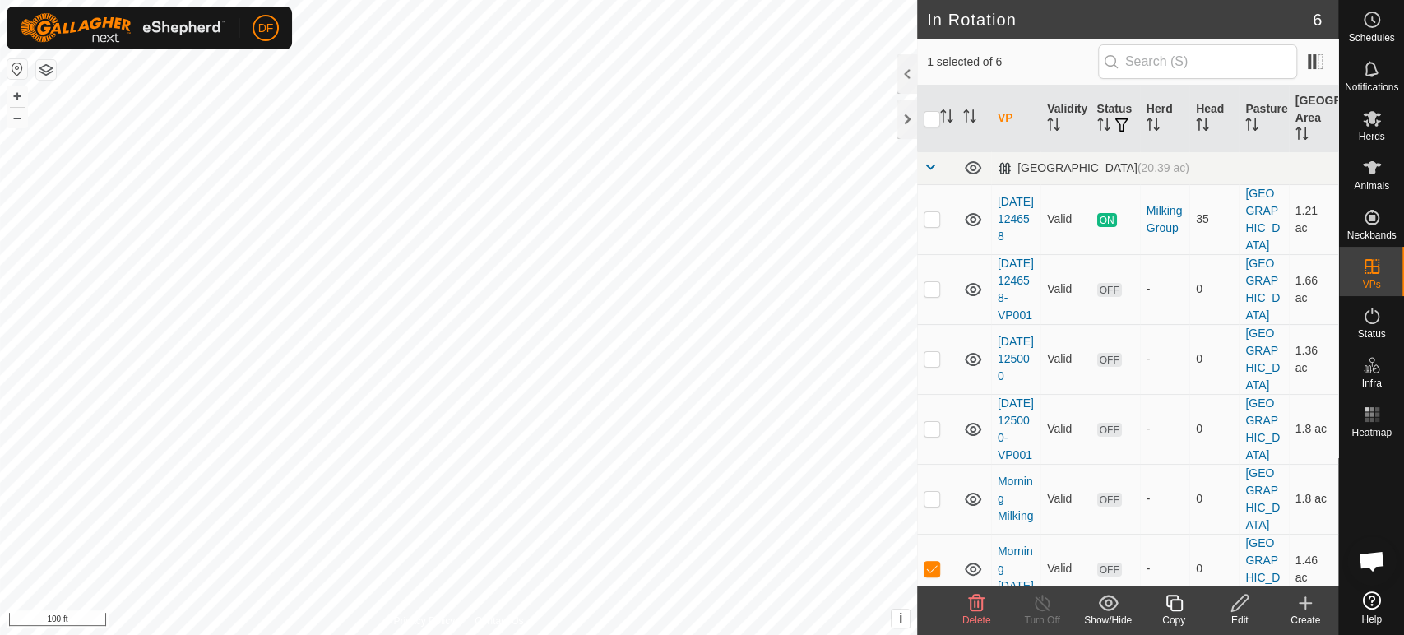
click at [1182, 623] on div "Copy" at bounding box center [1174, 620] width 66 height 15
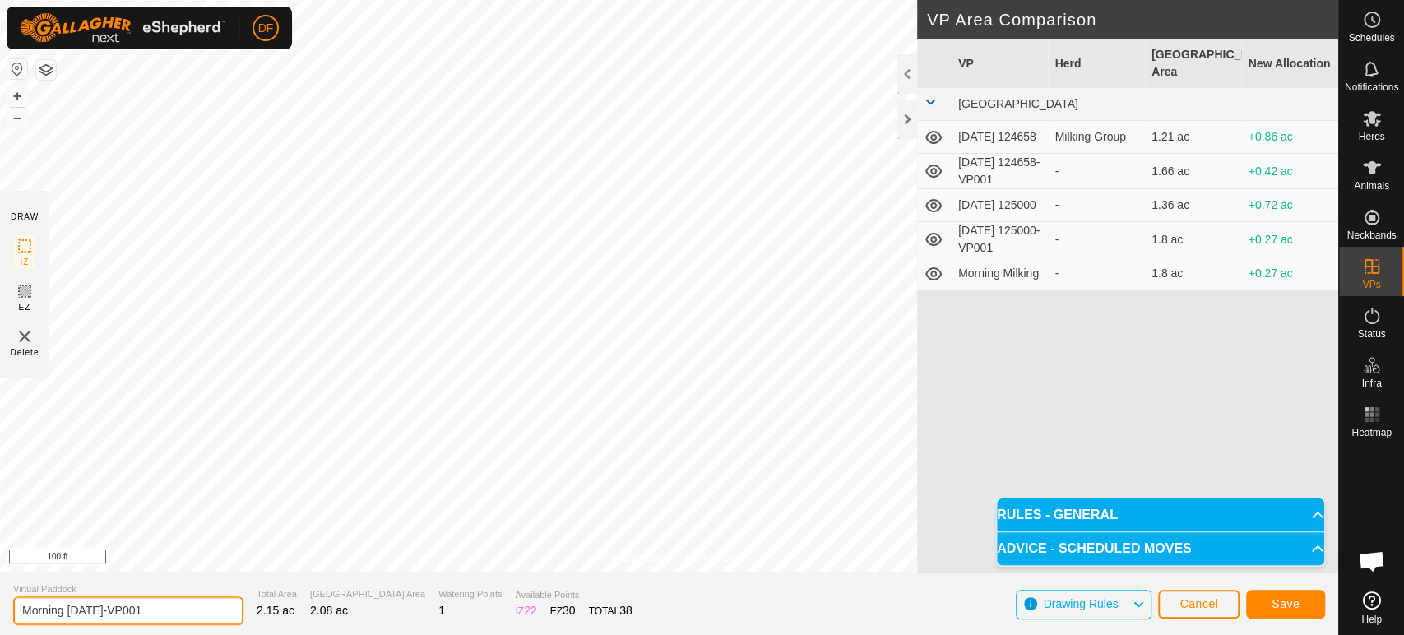
click at [157, 621] on input "Morning Sept 8-VP001" at bounding box center [128, 610] width 230 height 29
type input "Night [DATE]"
click at [1280, 607] on span "Save" at bounding box center [1286, 603] width 28 height 13
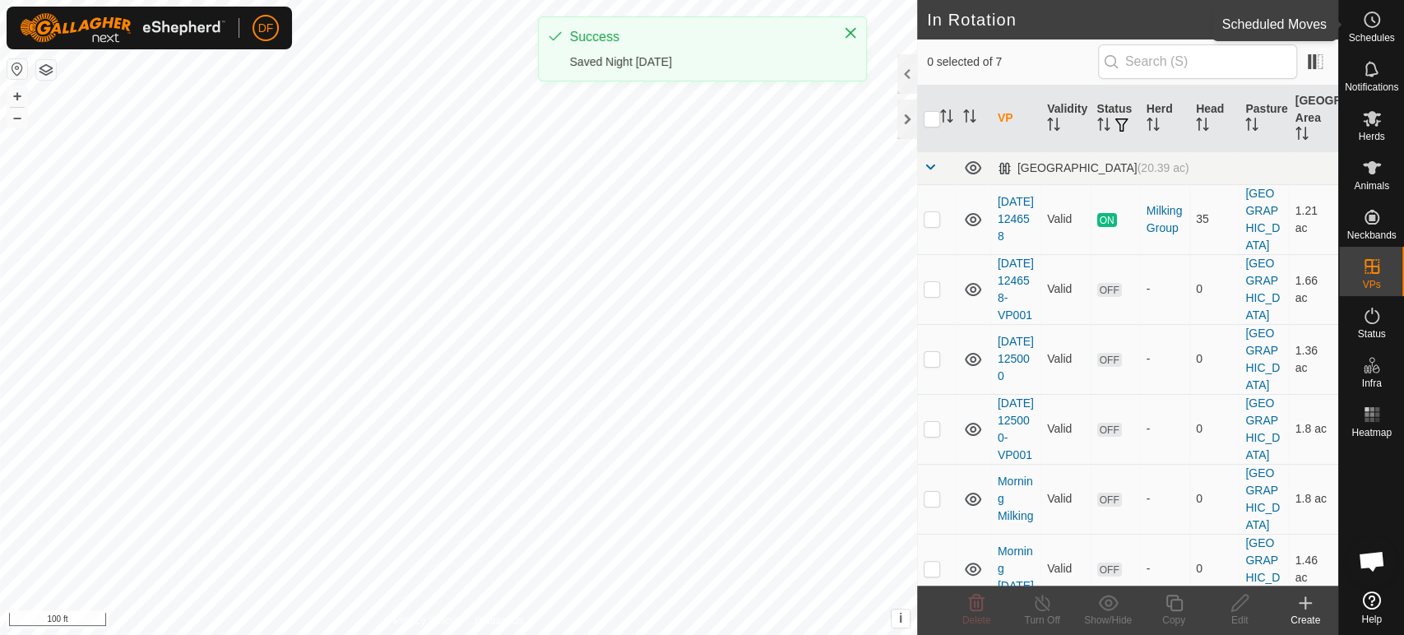
click at [1371, 27] on circle at bounding box center [1372, 19] width 15 height 15
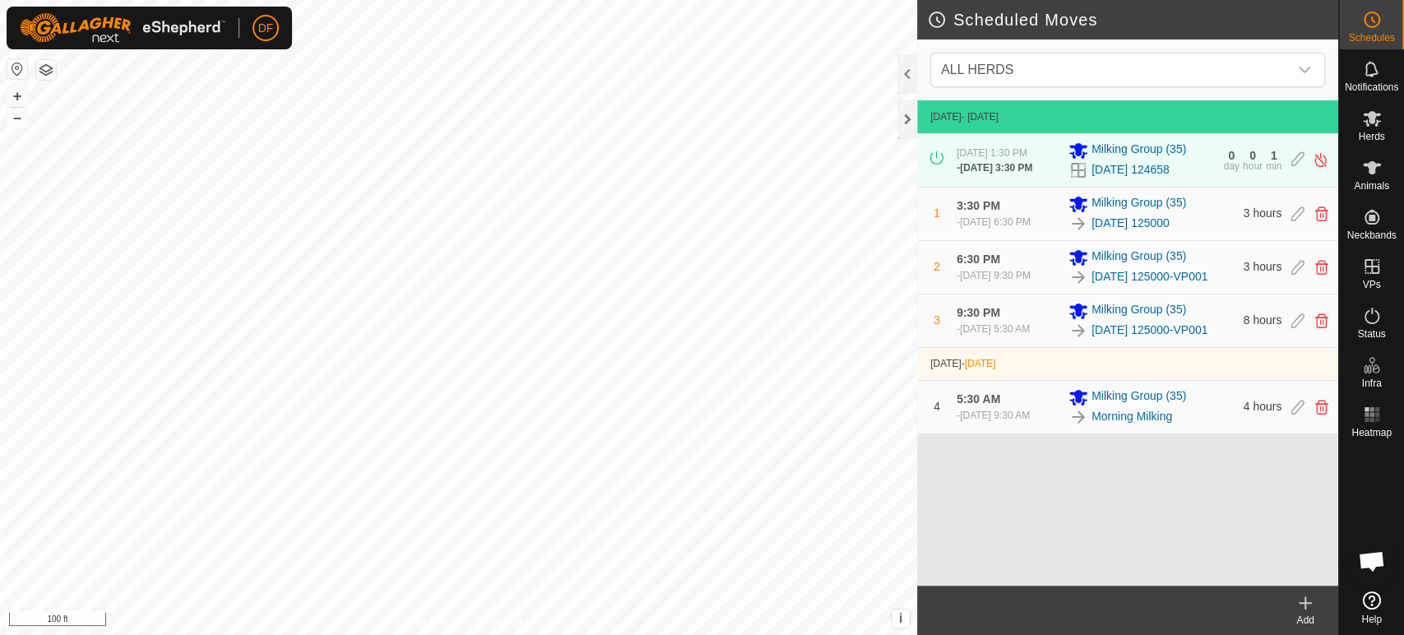
click at [1306, 605] on icon at bounding box center [1306, 603] width 0 height 12
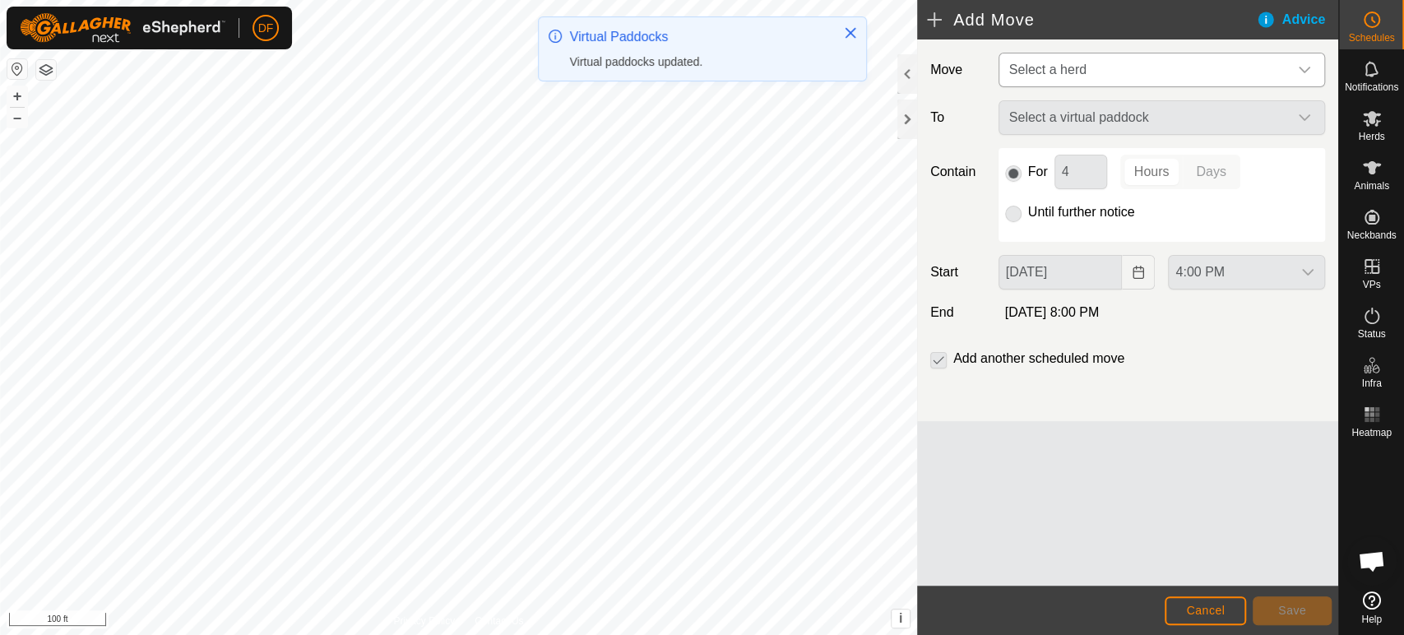
click at [1056, 67] on span "Select a herd" at bounding box center [1047, 70] width 77 height 14
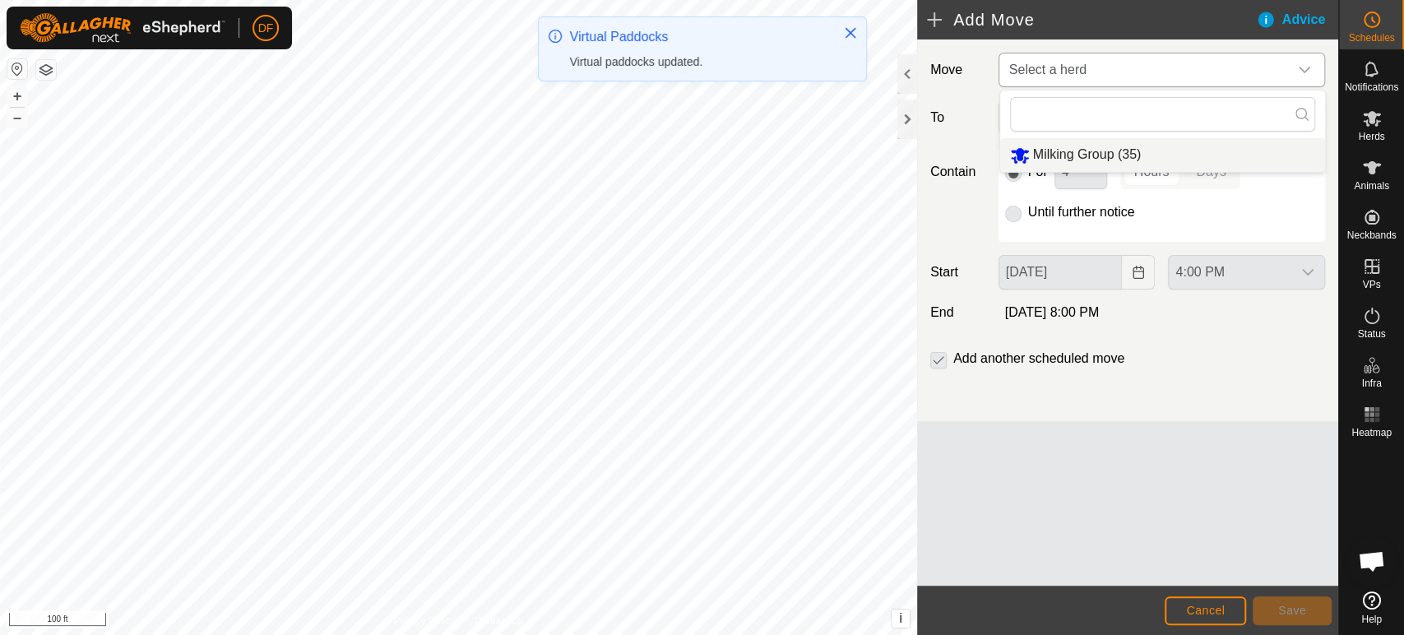
click at [1051, 162] on li "Milking Group (35)" at bounding box center [1162, 155] width 325 height 34
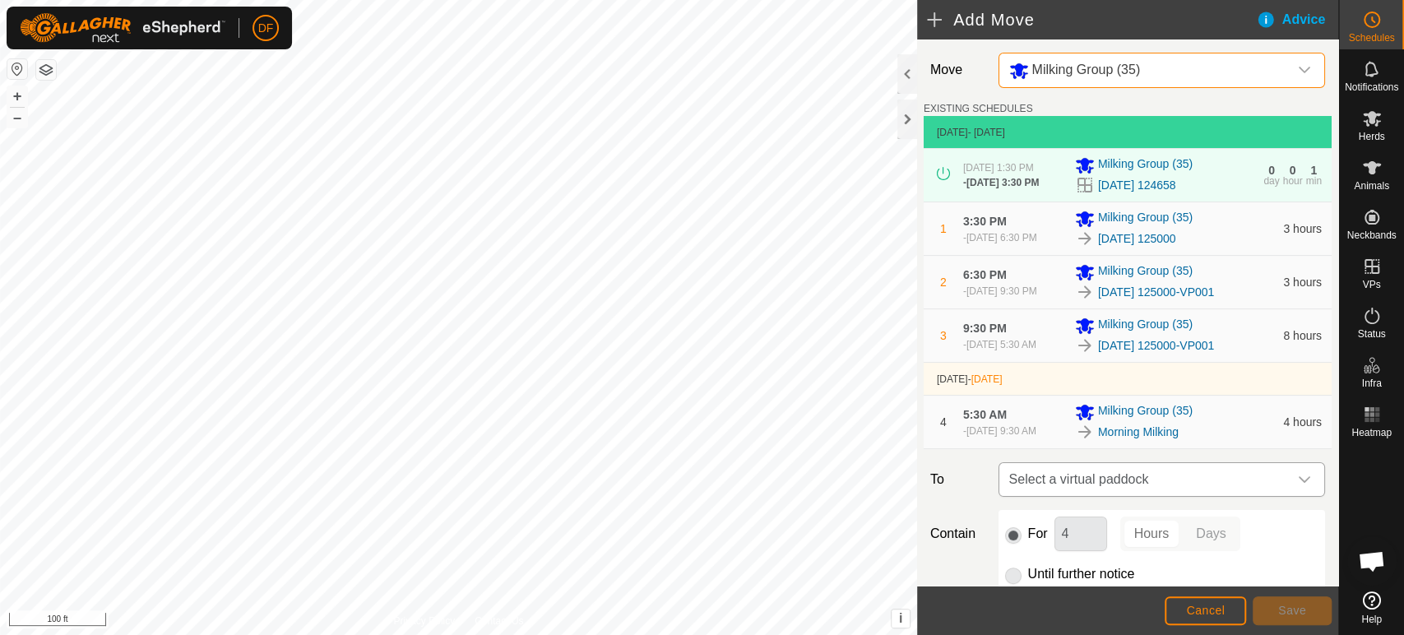
click at [1029, 472] on span "Select a virtual paddock" at bounding box center [1145, 479] width 285 height 33
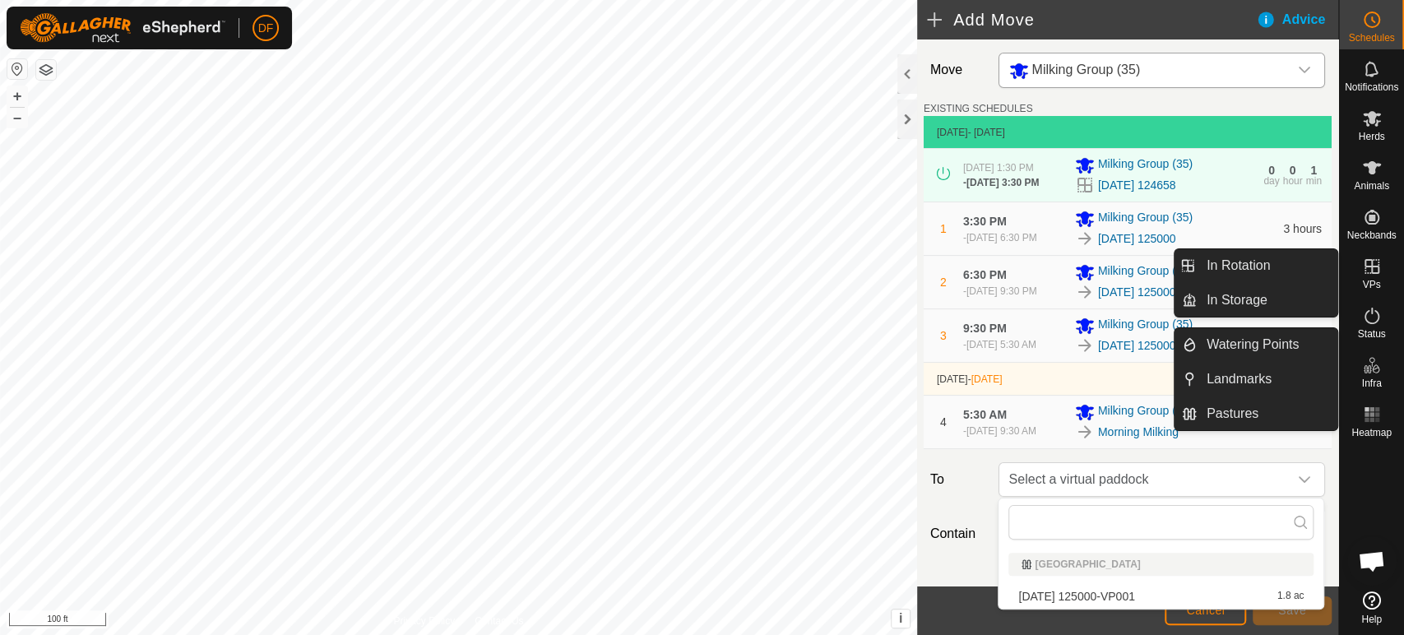
click at [1375, 285] on span "VPs" at bounding box center [1371, 285] width 18 height 10
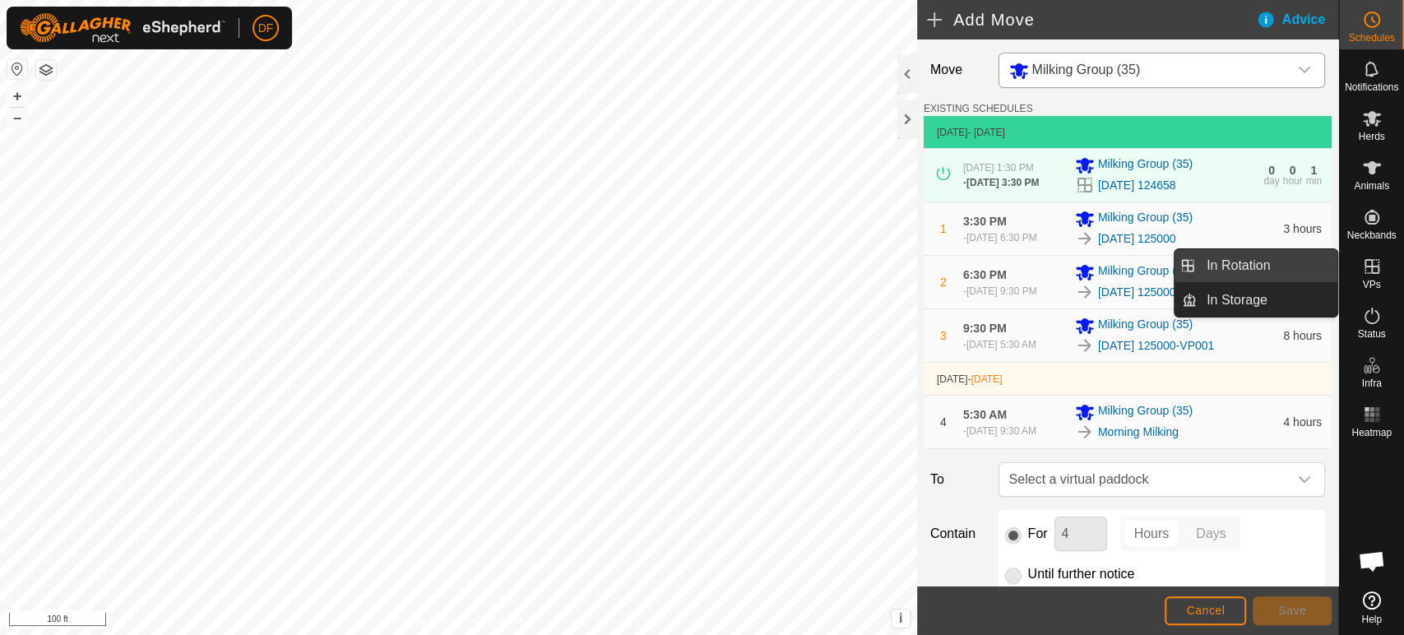
click at [1320, 273] on link "In Rotation" at bounding box center [1267, 265] width 141 height 33
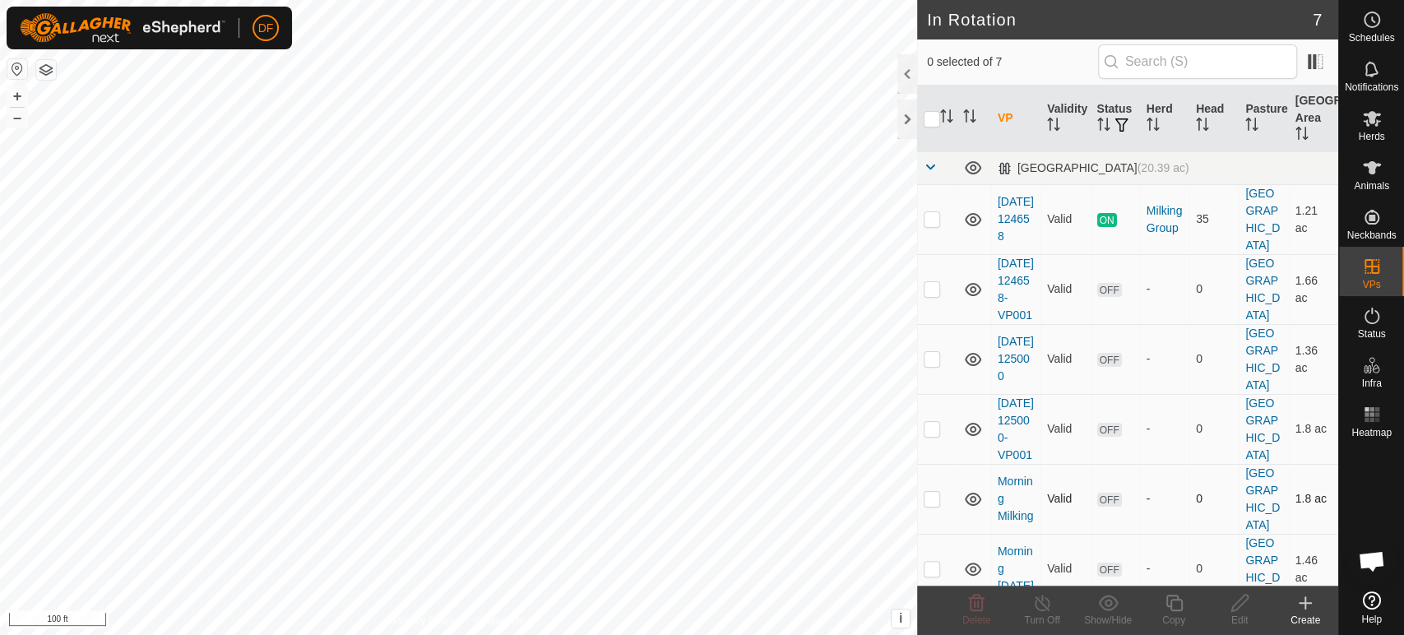
click at [935, 534] on td at bounding box center [936, 499] width 39 height 70
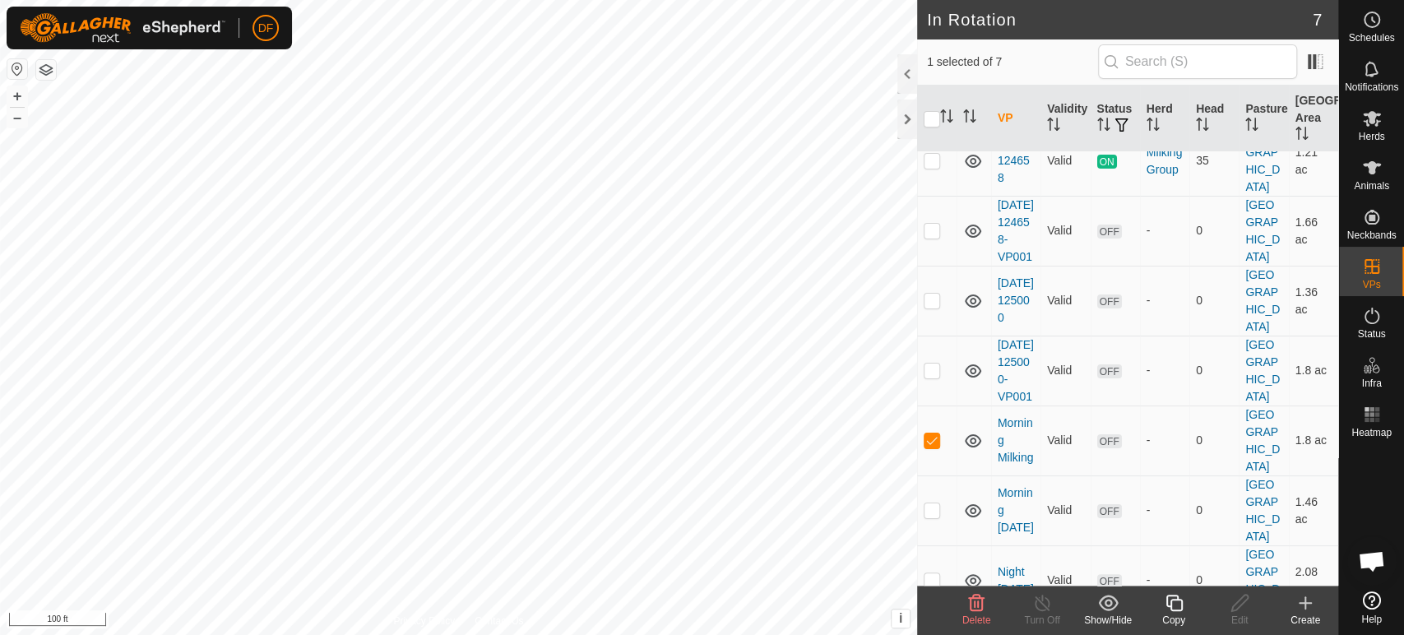
scroll to position [69, 0]
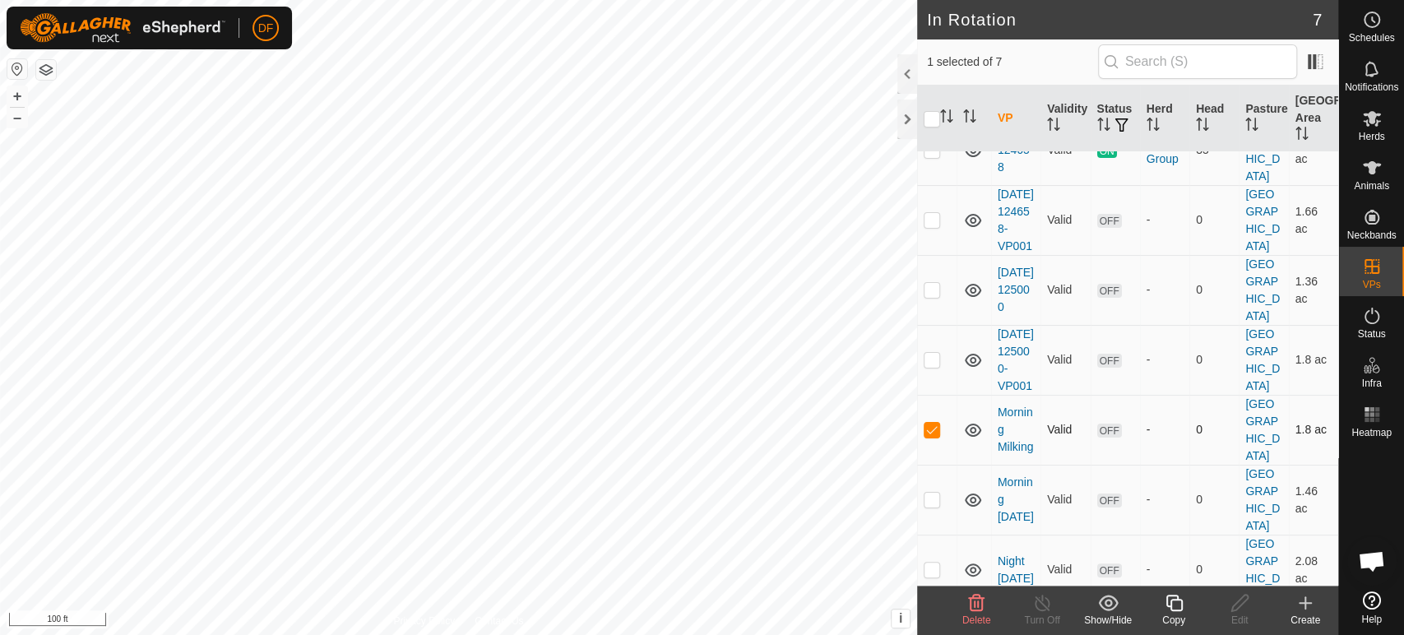
click at [935, 436] on p-checkbox at bounding box center [932, 429] width 16 height 13
checkbox input "false"
click at [930, 506] on p-checkbox at bounding box center [932, 499] width 16 height 13
checkbox input "true"
click at [1020, 509] on link "Morning [DATE]" at bounding box center [1016, 500] width 36 height 48
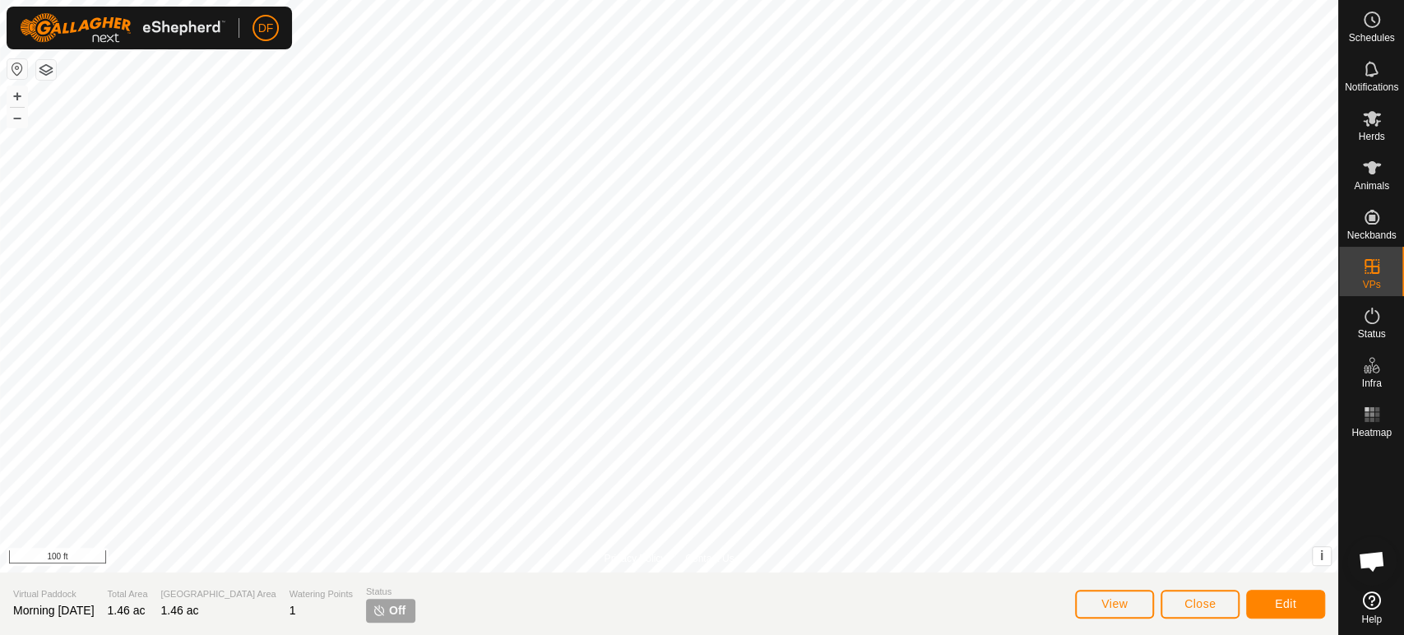
click at [54, 617] on span "Morning [DATE]" at bounding box center [53, 610] width 81 height 13
click at [53, 612] on span "Morning [DATE]" at bounding box center [53, 610] width 81 height 13
click at [1302, 602] on button "Edit" at bounding box center [1285, 604] width 79 height 29
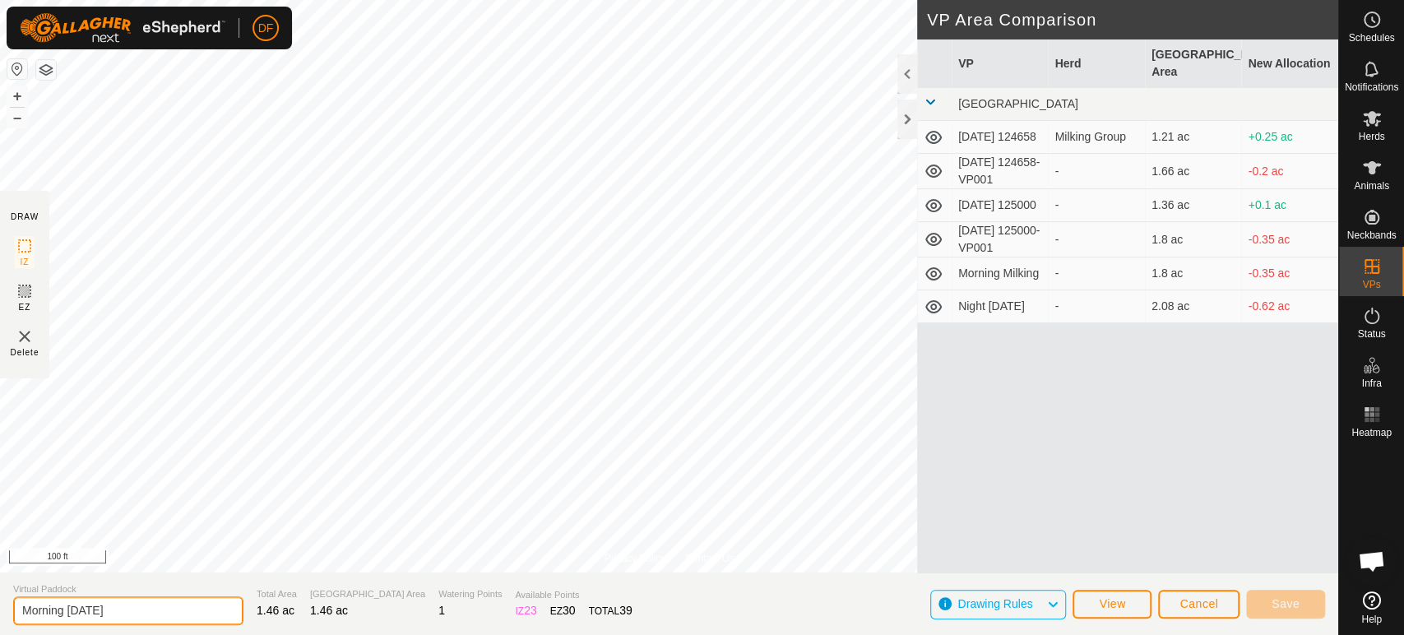
click at [65, 616] on input "Morning [DATE]" at bounding box center [128, 610] width 230 height 29
type input "Midday [DATE]"
click at [1263, 603] on button "Save" at bounding box center [1285, 604] width 79 height 29
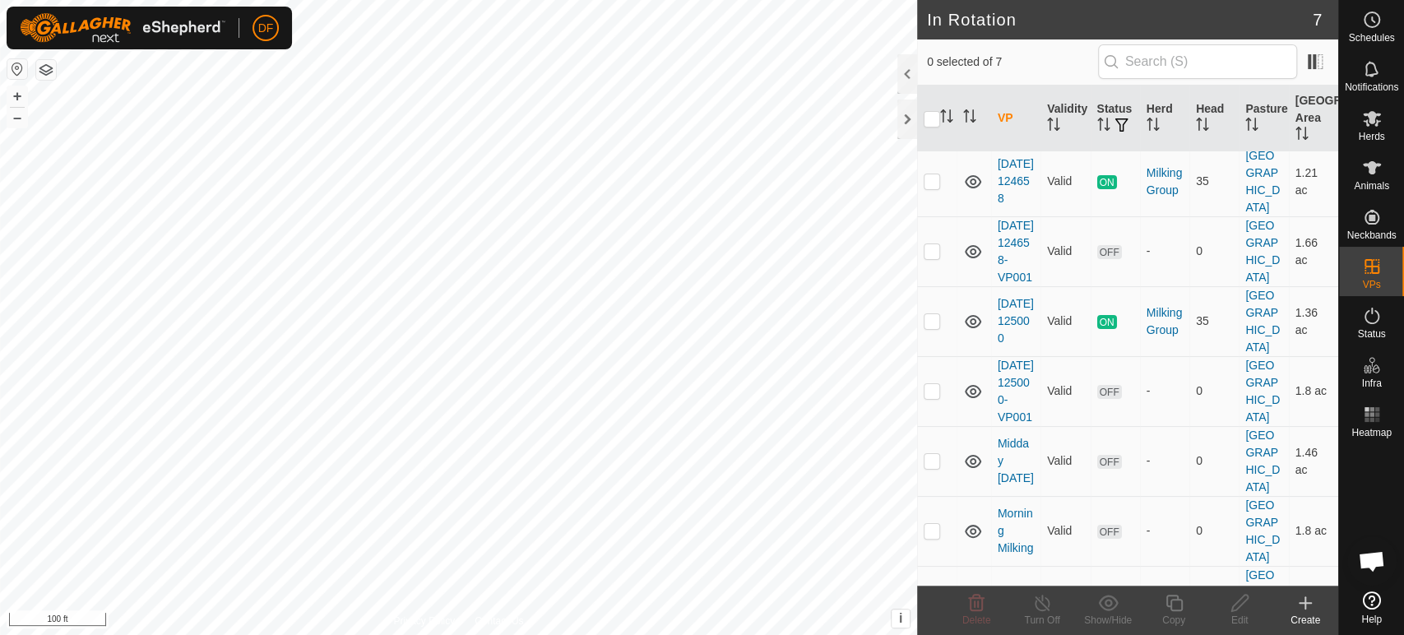
scroll to position [69, 0]
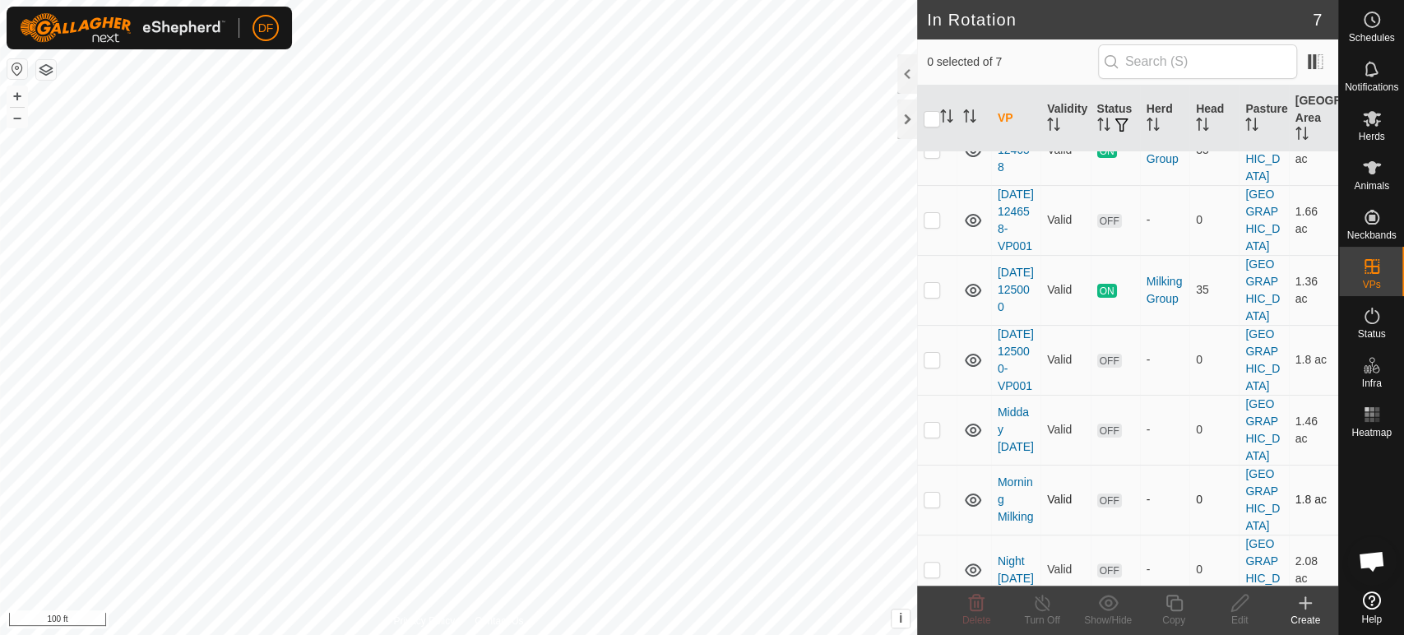
click at [931, 506] on p-checkbox at bounding box center [932, 499] width 16 height 13
checkbox input "true"
click at [1162, 605] on copy-svg-icon at bounding box center [1174, 603] width 66 height 20
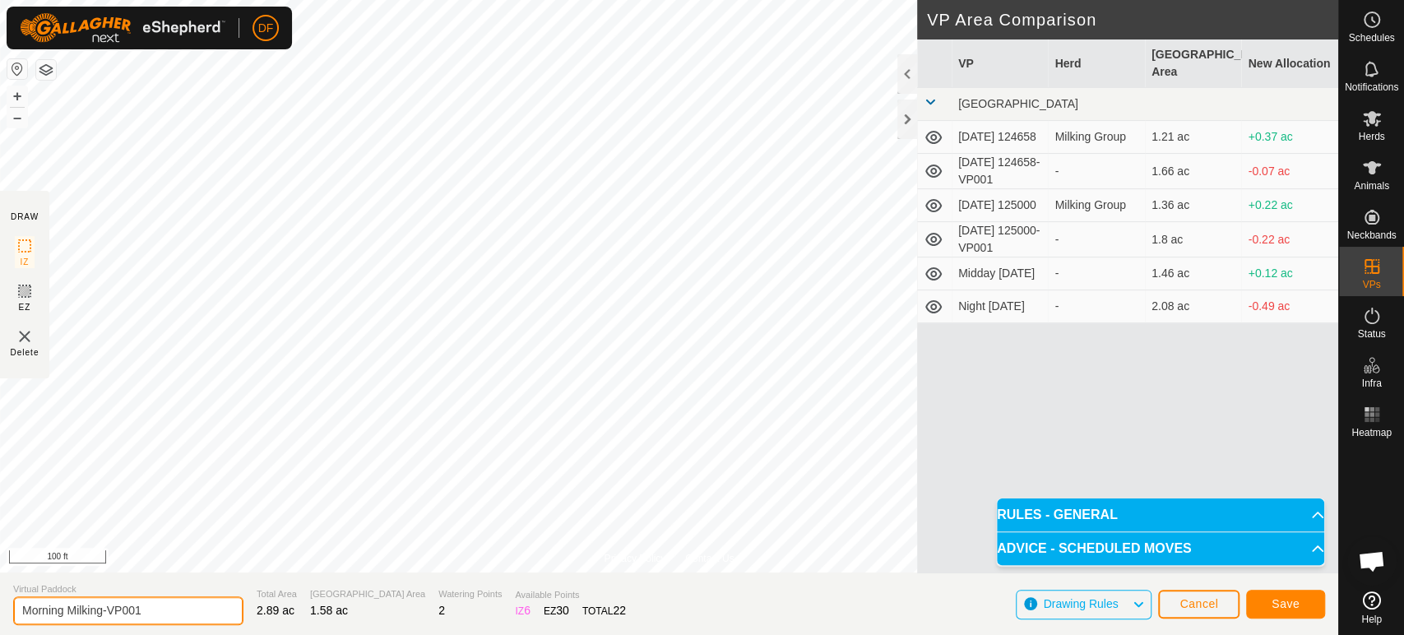
click at [104, 615] on input "Morning Milking-VP001" at bounding box center [128, 610] width 230 height 29
drag, startPoint x: 145, startPoint y: 613, endPoint x: 68, endPoint y: 610, distance: 76.6
click at [68, 610] on input "Morning Milking-VP001" at bounding box center [128, 610] width 230 height 29
type input "Morning [DATE]"
click at [1262, 608] on button "Save" at bounding box center [1285, 604] width 79 height 29
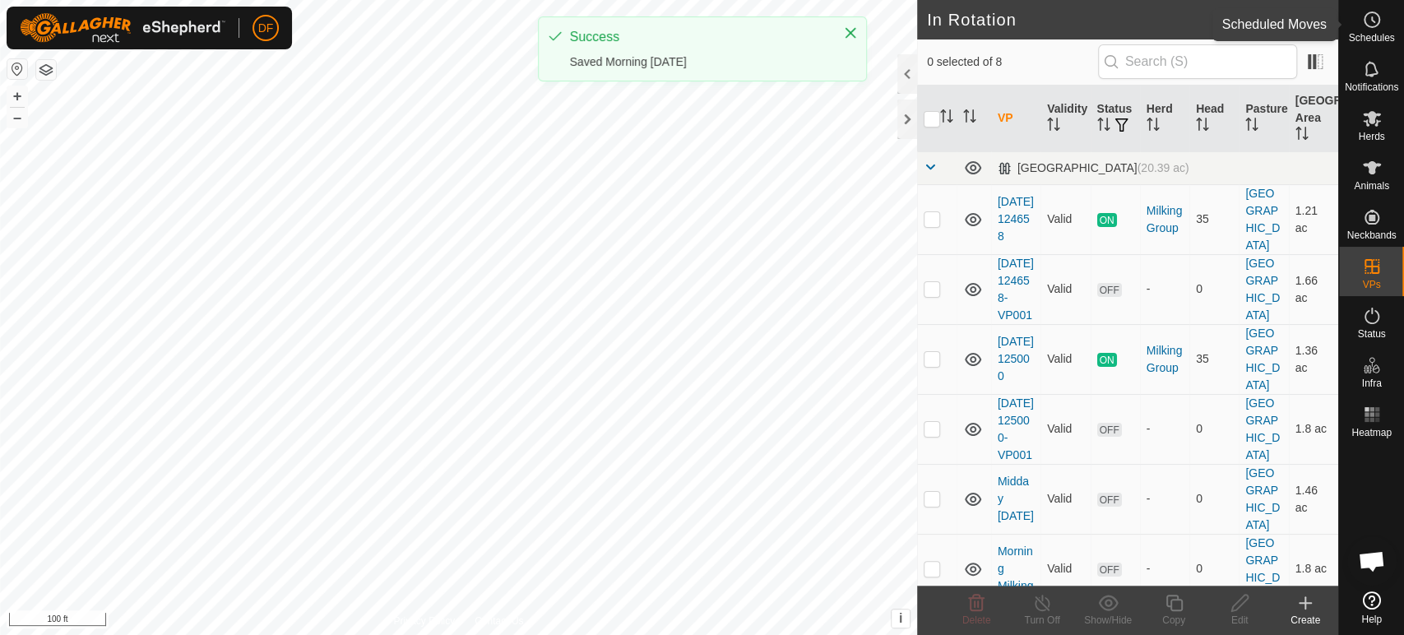
click at [1371, 33] on span "Schedules" at bounding box center [1371, 38] width 46 height 10
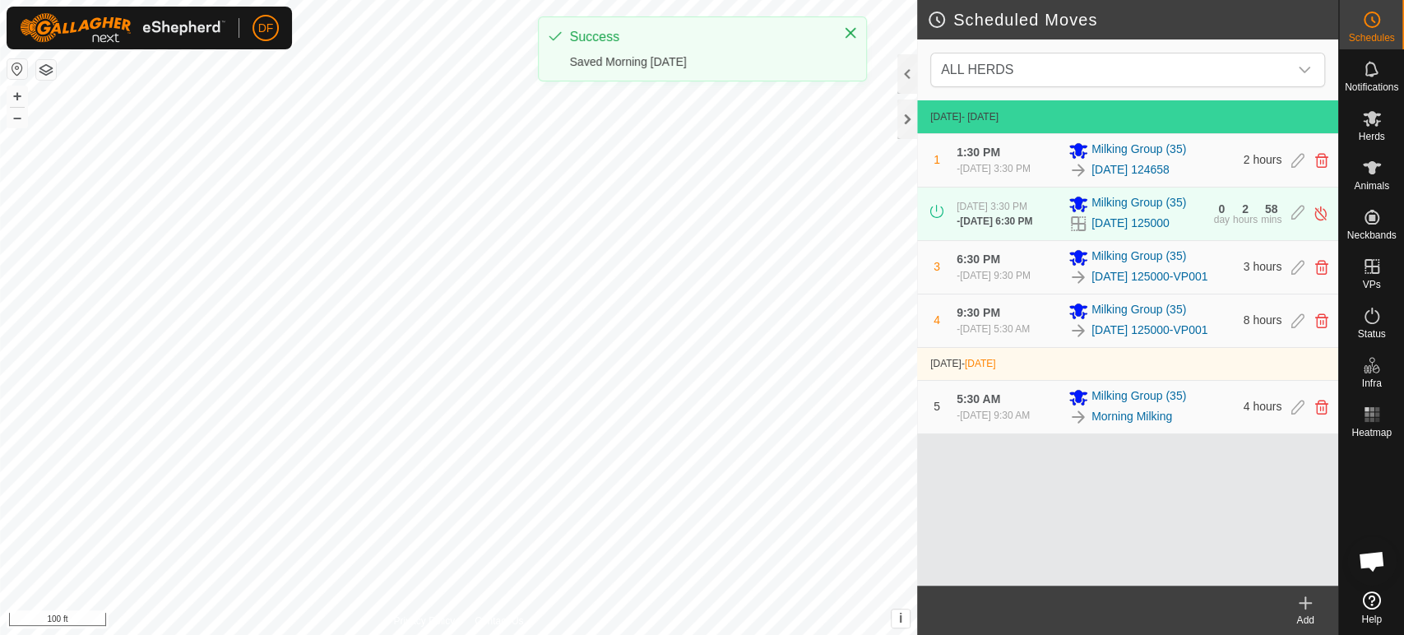
click at [1313, 603] on icon at bounding box center [1306, 603] width 20 height 20
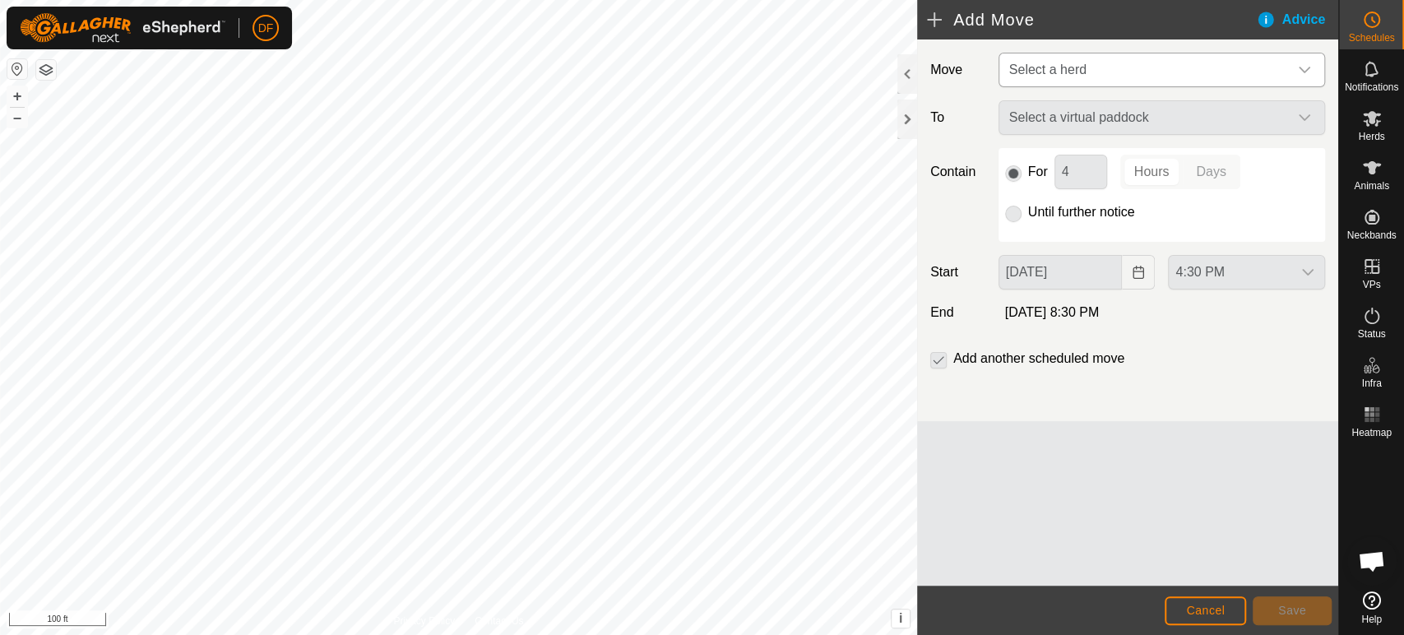
click at [1125, 78] on span "Select a herd" at bounding box center [1145, 69] width 285 height 33
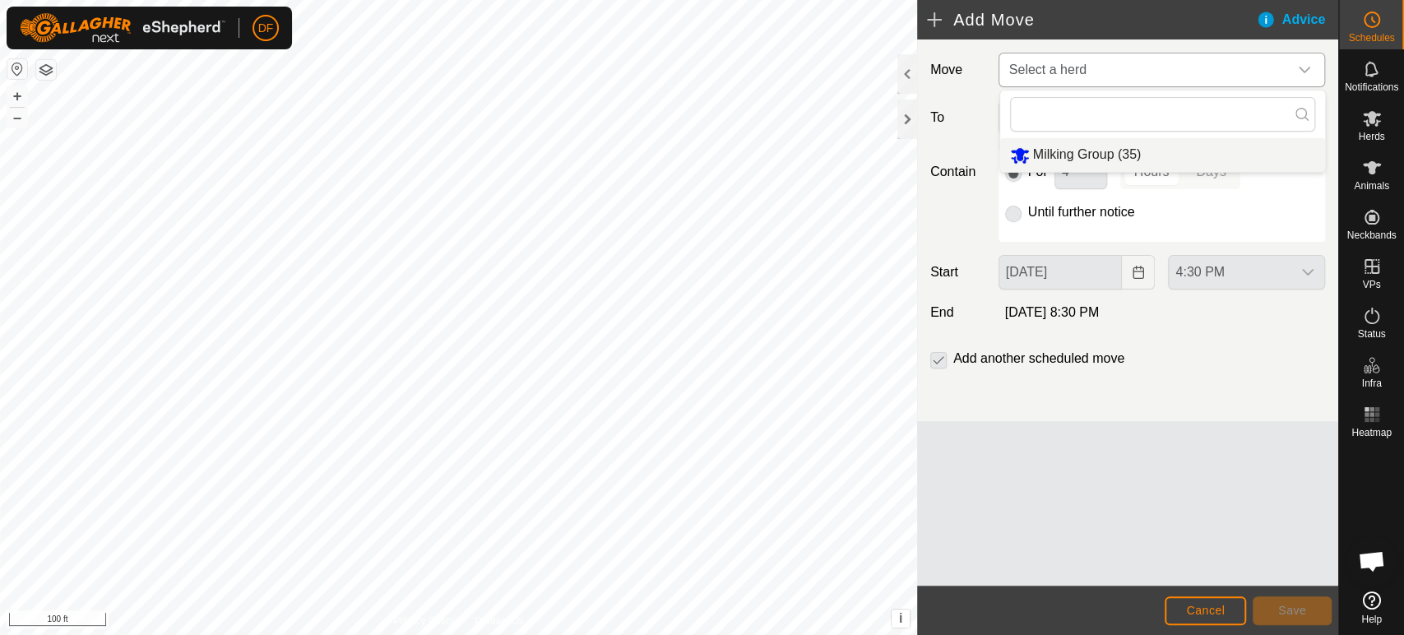
click at [1111, 152] on li "Milking Group (35)" at bounding box center [1162, 155] width 325 height 34
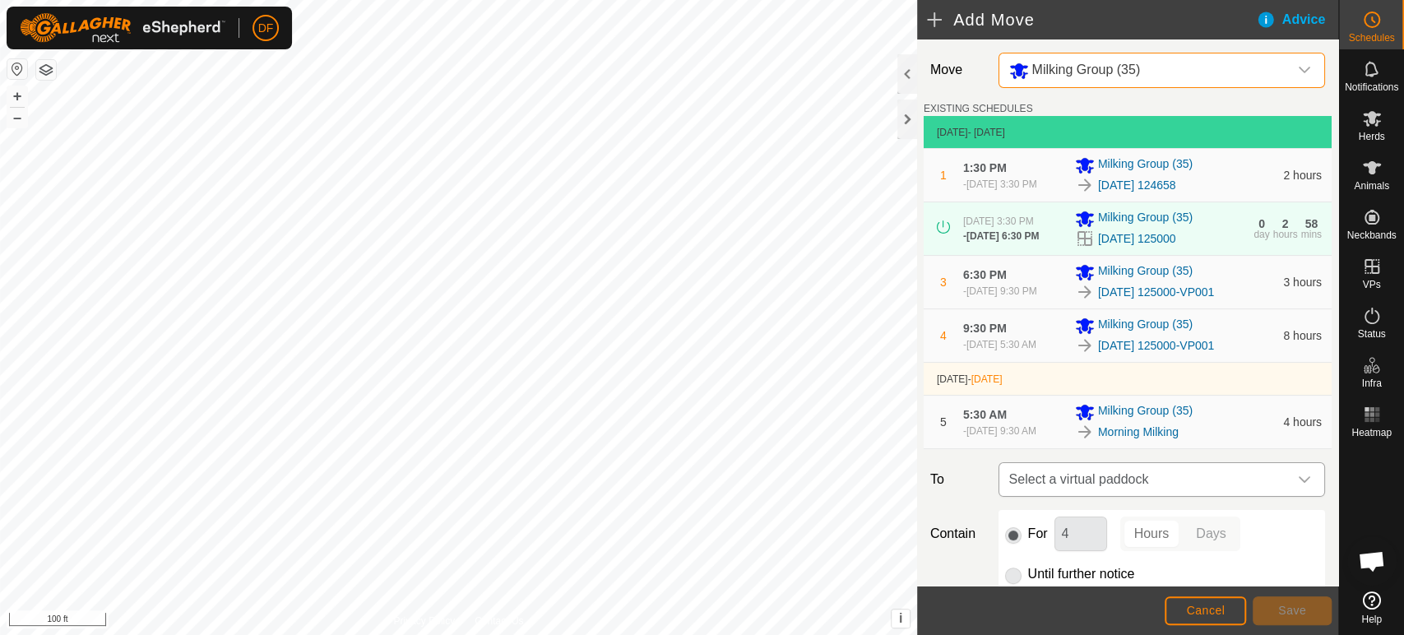
click at [1096, 488] on span "Select a virtual paddock" at bounding box center [1145, 479] width 285 height 33
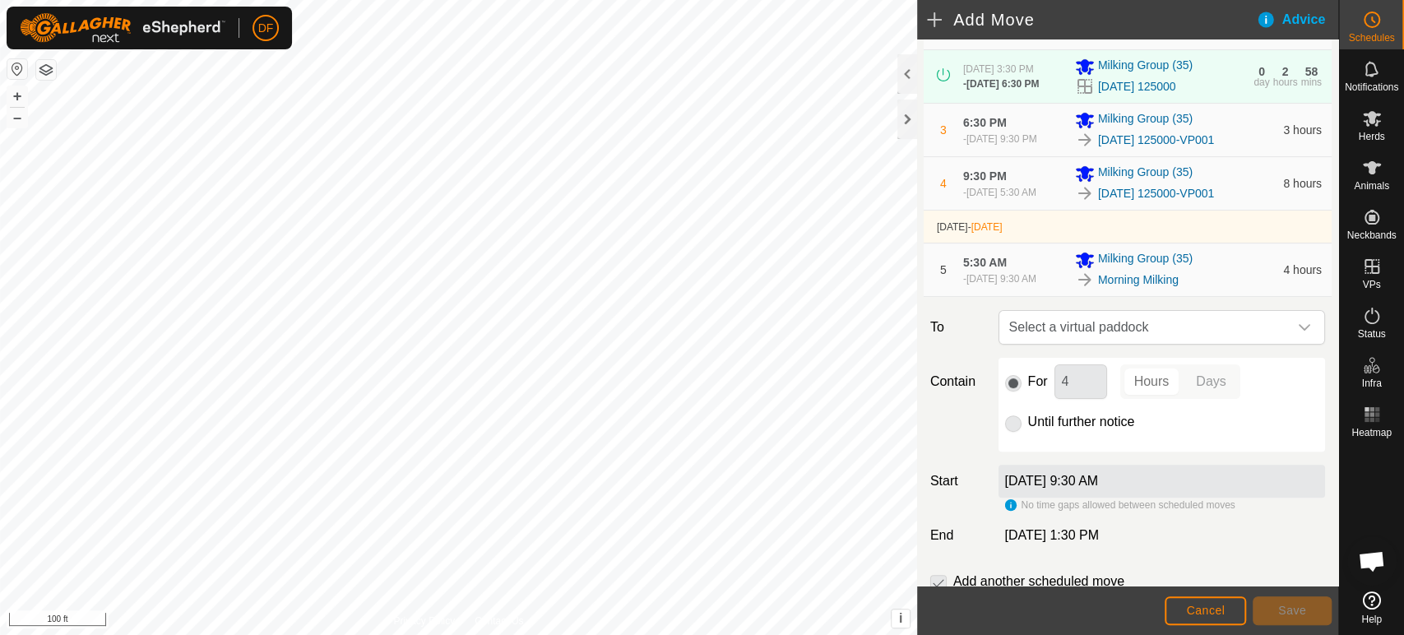
scroll to position [158, 0]
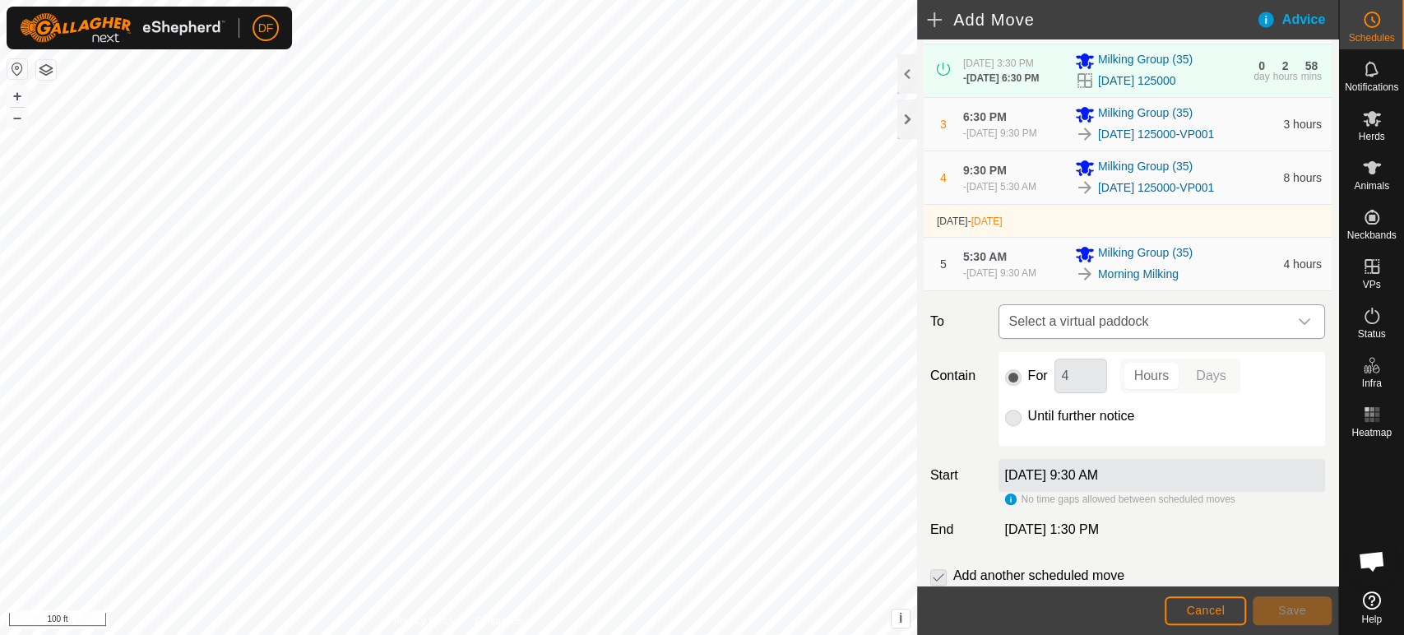
click at [1247, 332] on span "Select a virtual paddock" at bounding box center [1145, 321] width 285 height 33
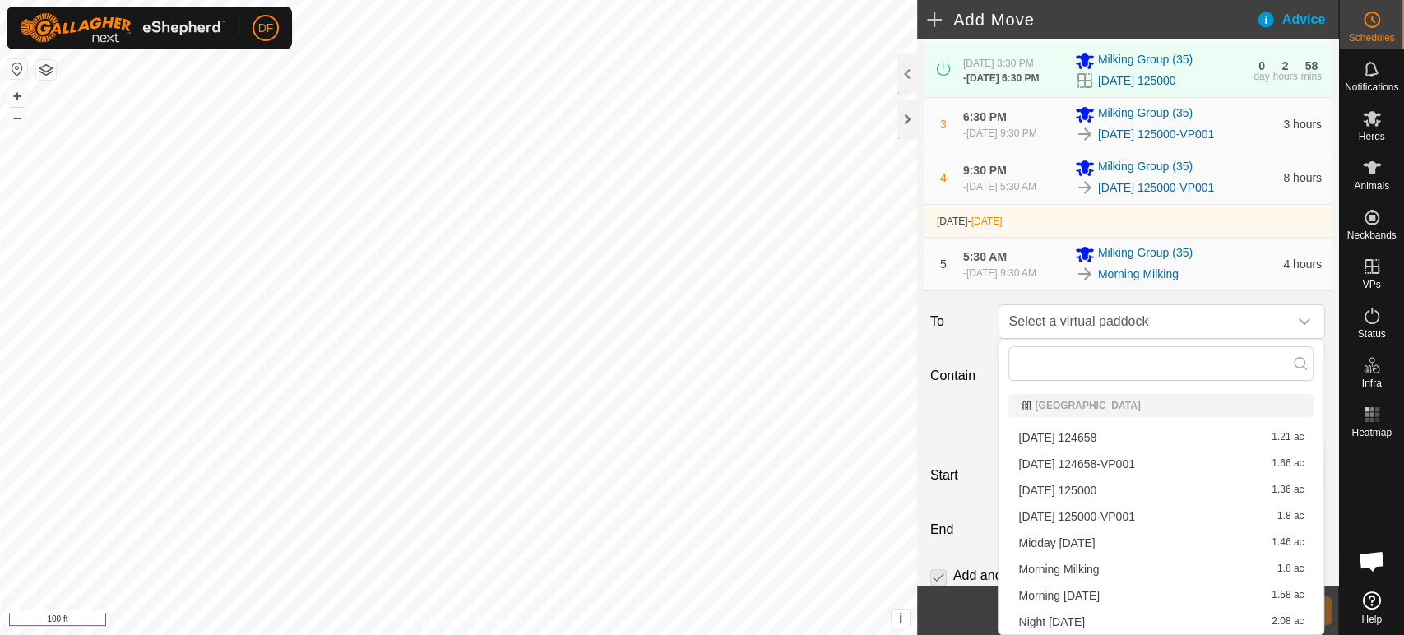
click at [1106, 542] on li "Midday Sept 8 1.46 ac" at bounding box center [1161, 543] width 305 height 25
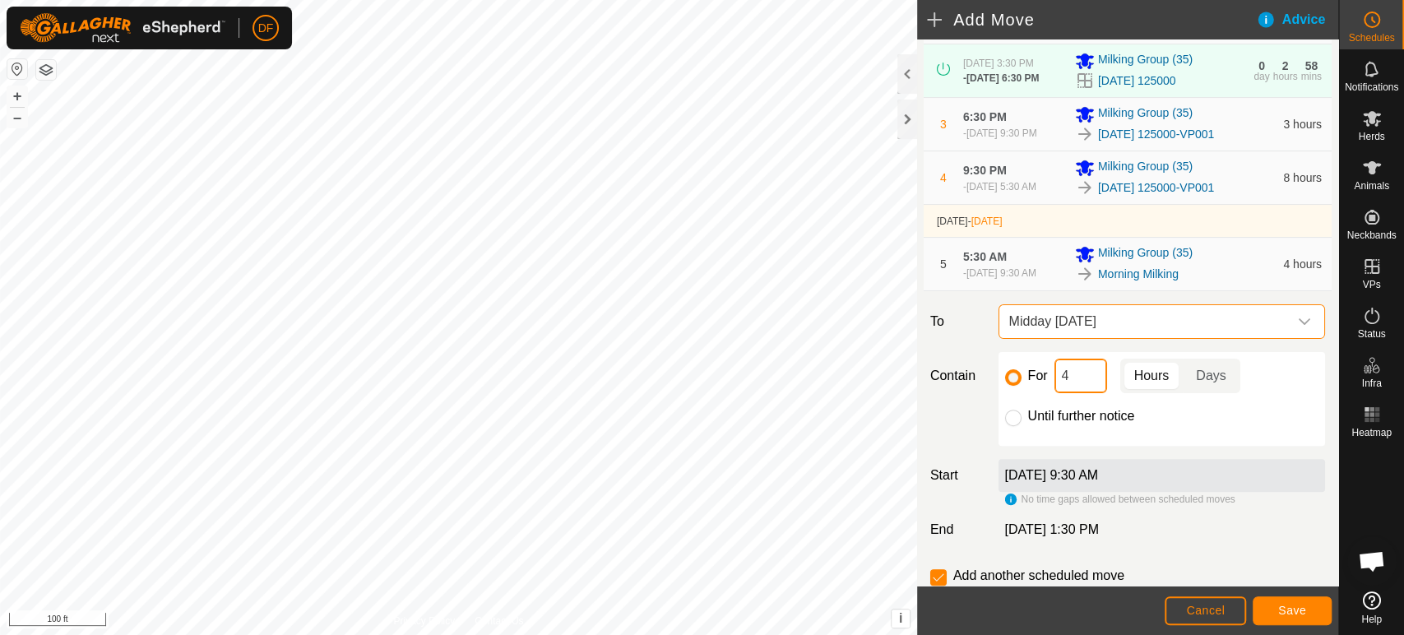
click at [1077, 378] on input "4" at bounding box center [1081, 376] width 53 height 35
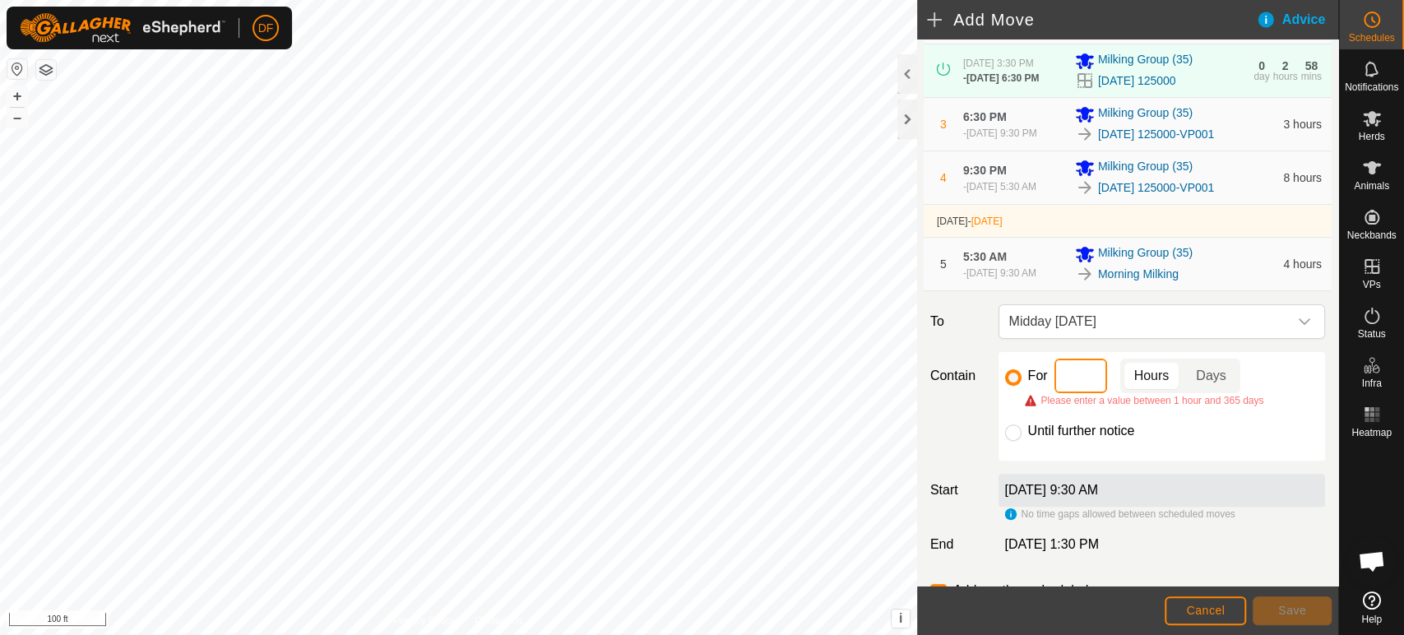
type input "7"
type input "9"
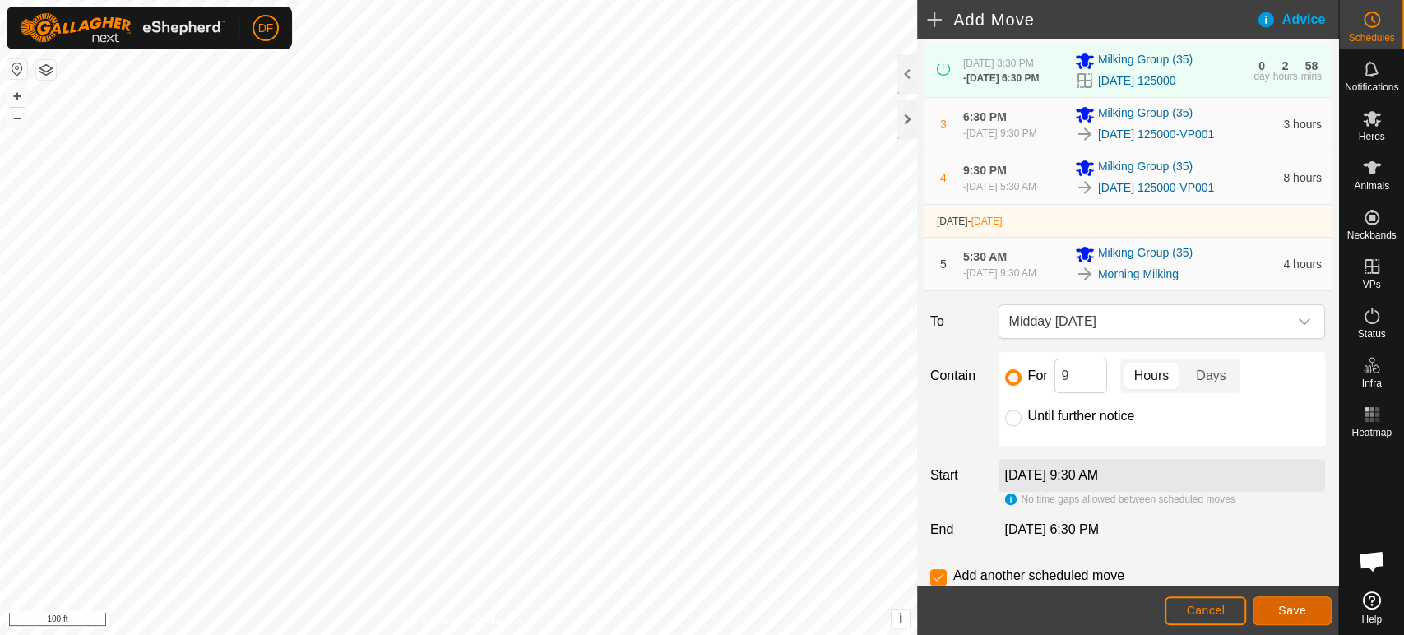
click at [1291, 611] on span "Save" at bounding box center [1293, 610] width 28 height 13
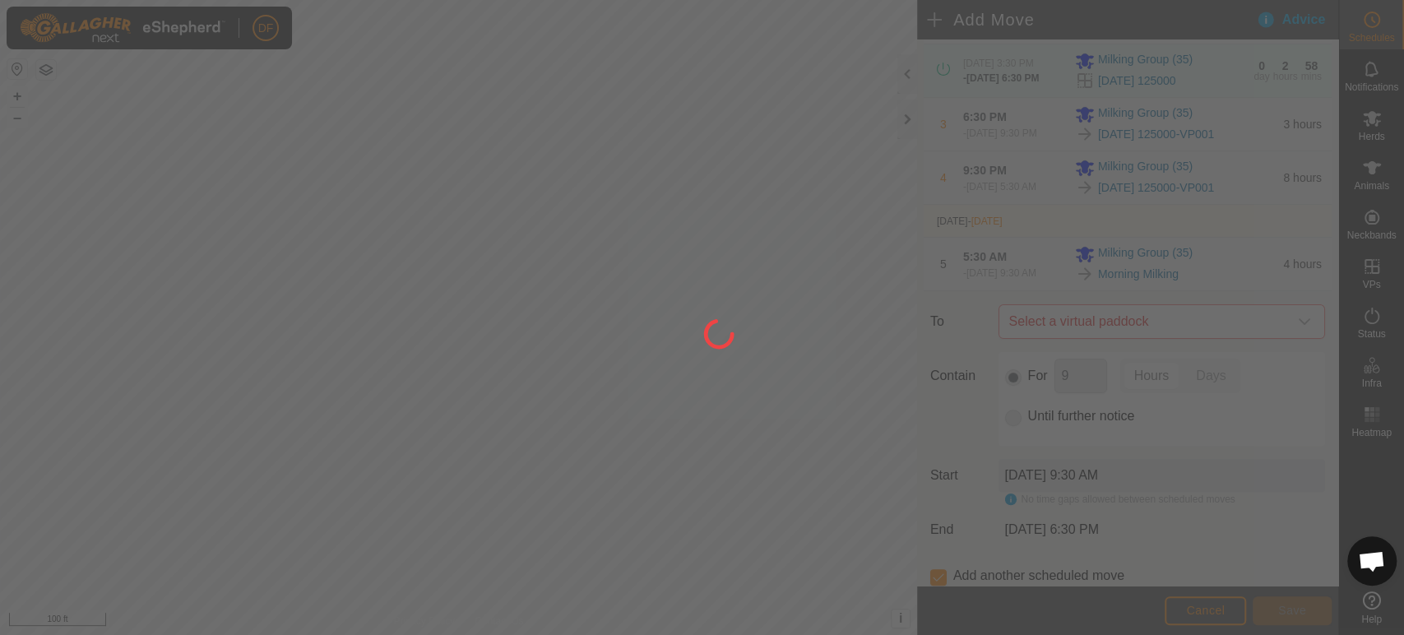
scroll to position [0, 0]
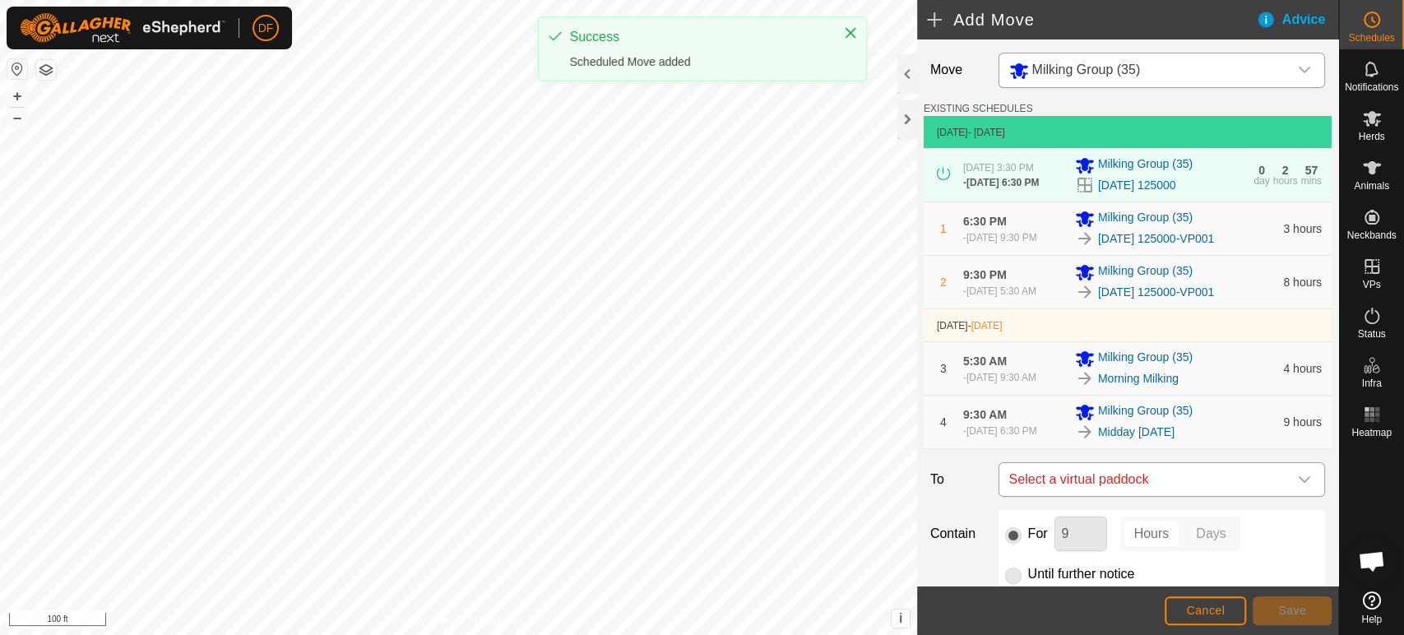
click at [1151, 483] on span "Select a virtual paddock" at bounding box center [1145, 479] width 285 height 33
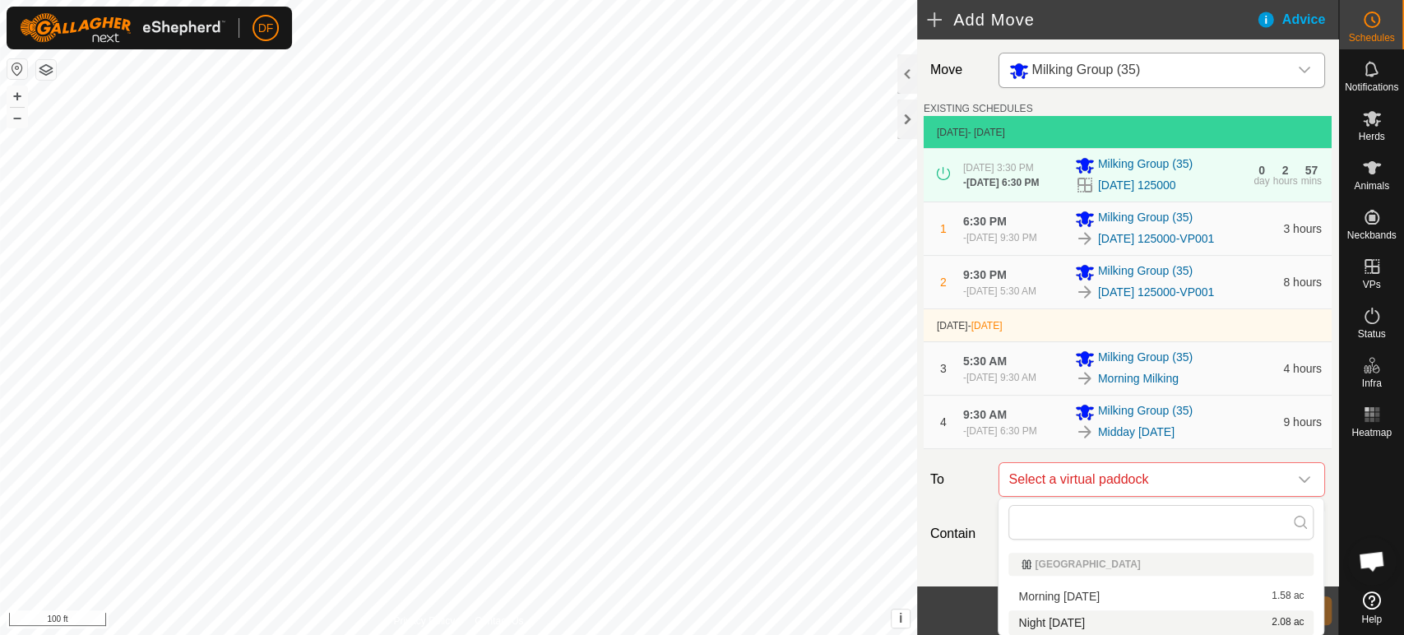
click at [1098, 623] on li "Night Sept 8 2.08 ac" at bounding box center [1161, 622] width 305 height 25
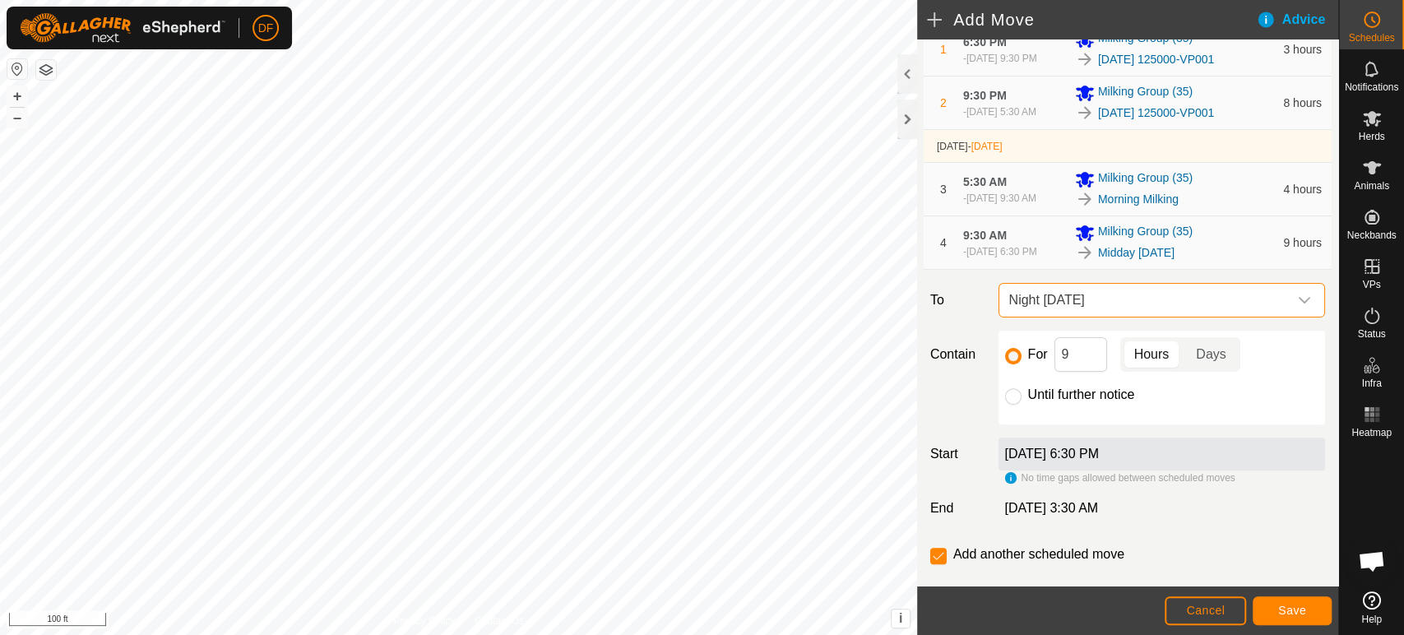
scroll to position [194, 0]
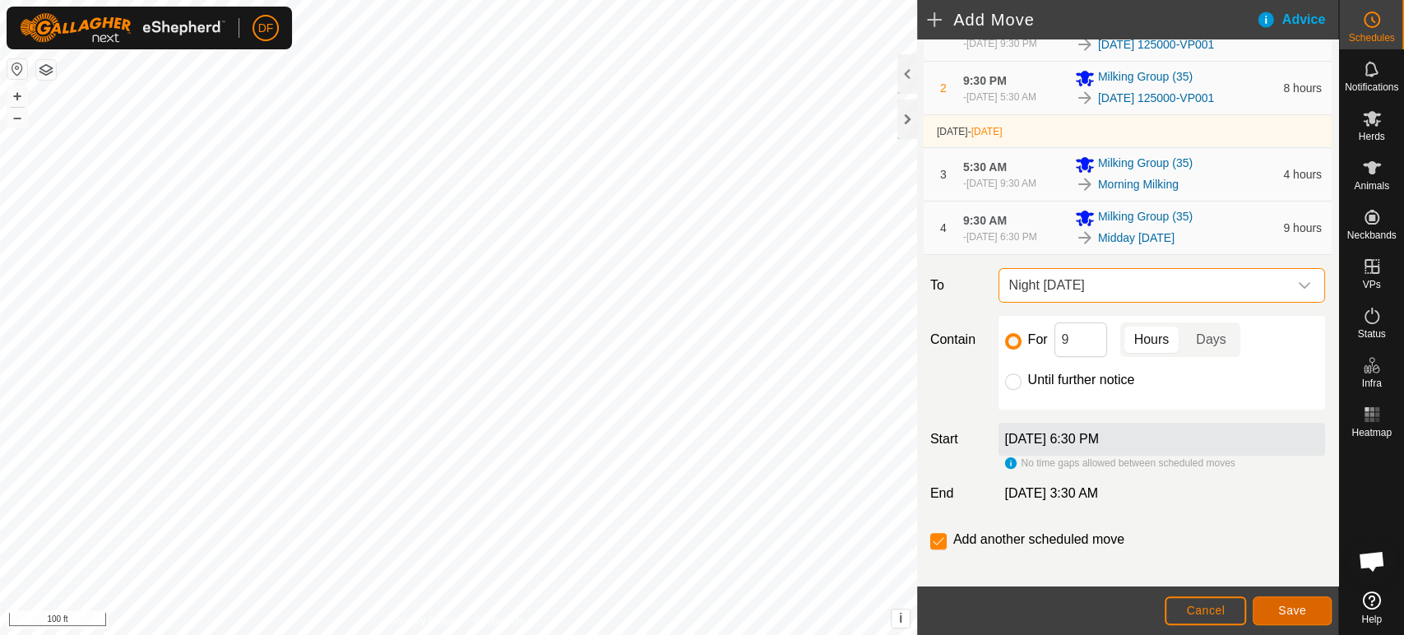
click at [1279, 612] on span "Save" at bounding box center [1293, 610] width 28 height 13
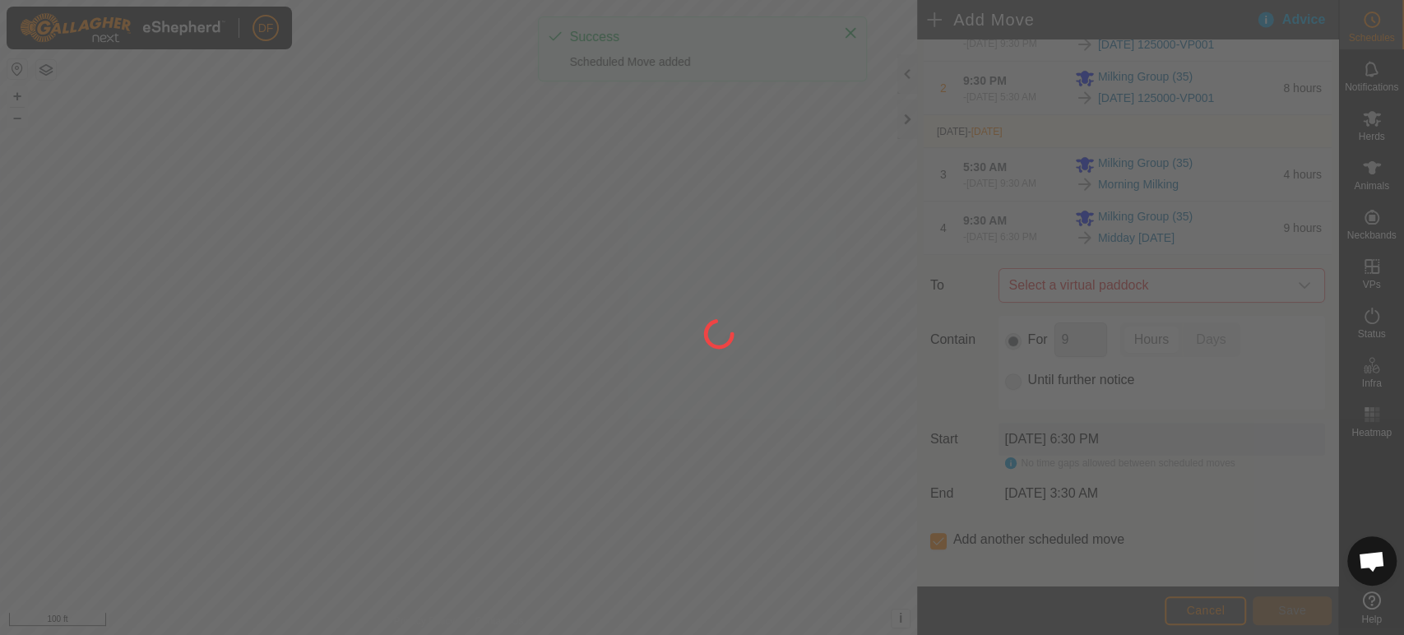
scroll to position [0, 0]
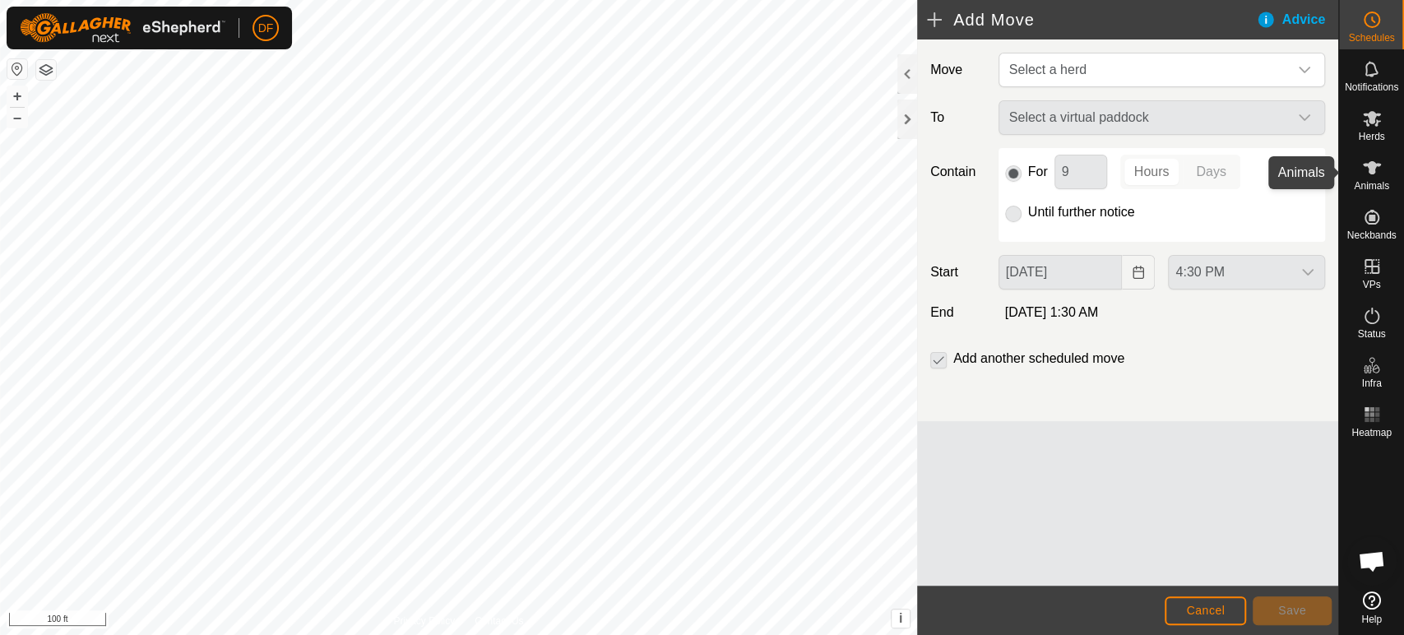
click at [1360, 169] on es-animals-svg-icon at bounding box center [1372, 168] width 30 height 26
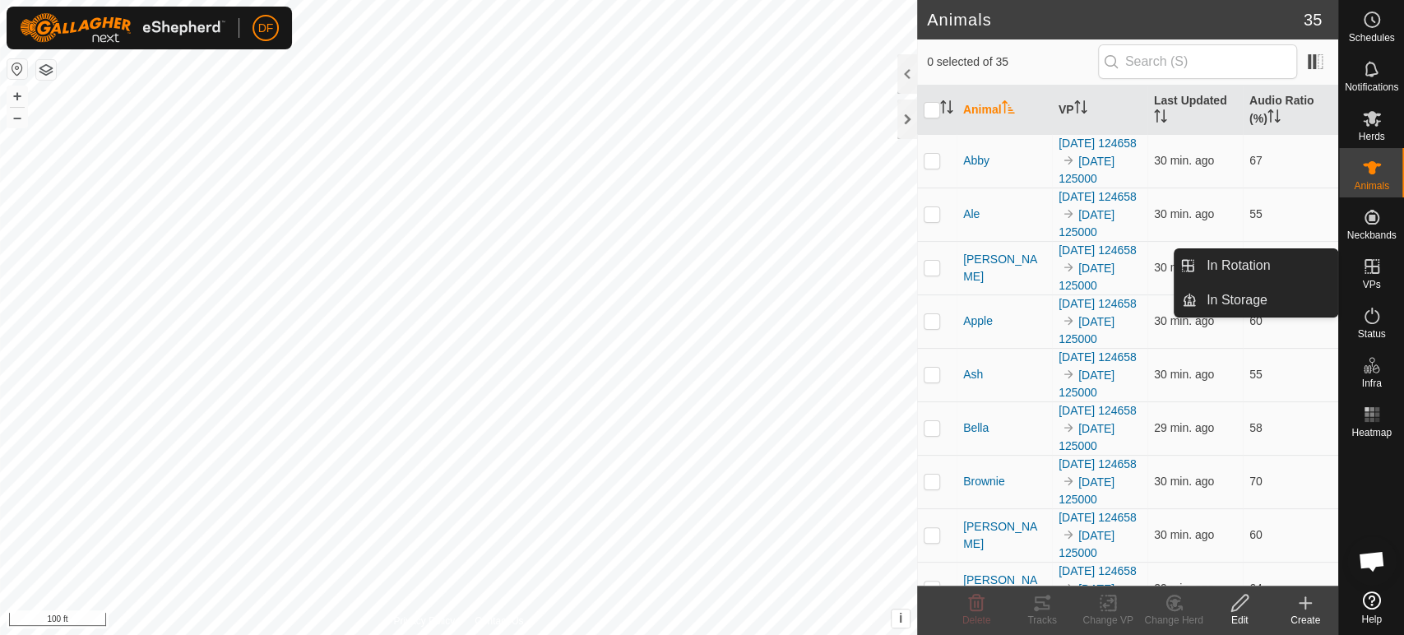
click at [1375, 272] on icon at bounding box center [1372, 266] width 15 height 15
click at [1293, 258] on link "In Rotation" at bounding box center [1267, 265] width 141 height 33
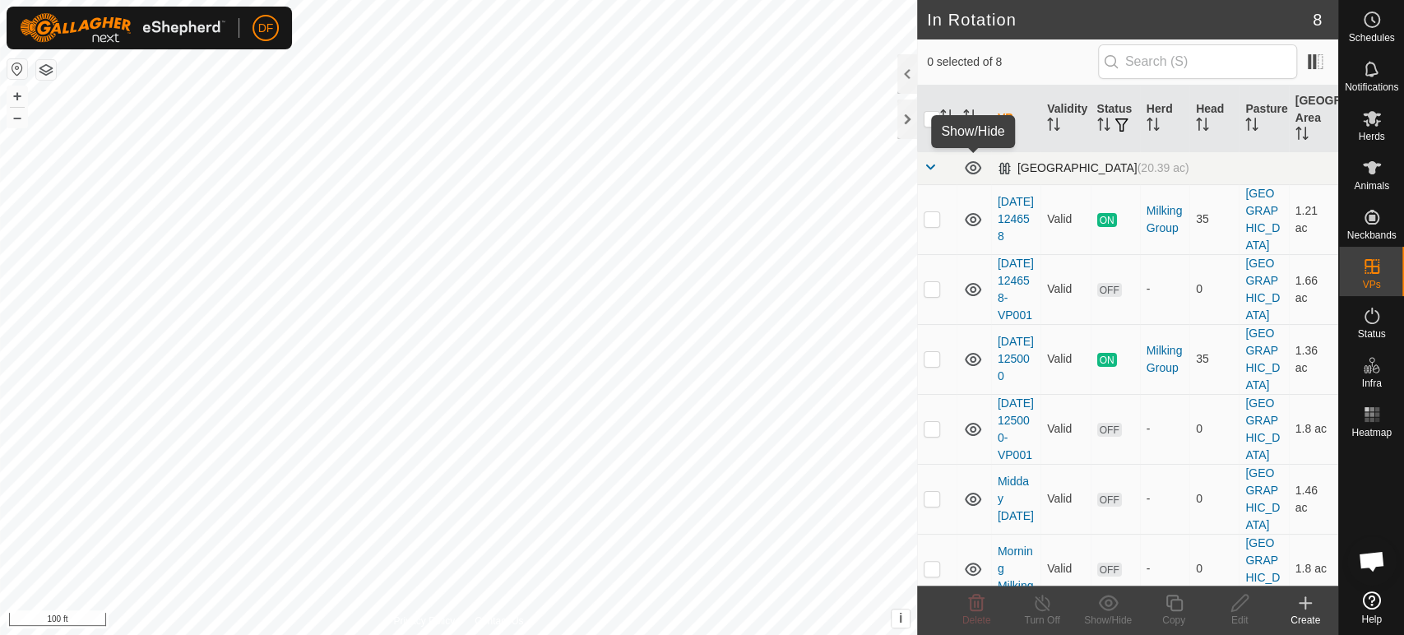
click at [970, 168] on icon at bounding box center [973, 167] width 16 height 13
click at [970, 168] on icon at bounding box center [973, 168] width 20 height 20
click at [1371, 36] on span "Schedules" at bounding box center [1371, 38] width 46 height 10
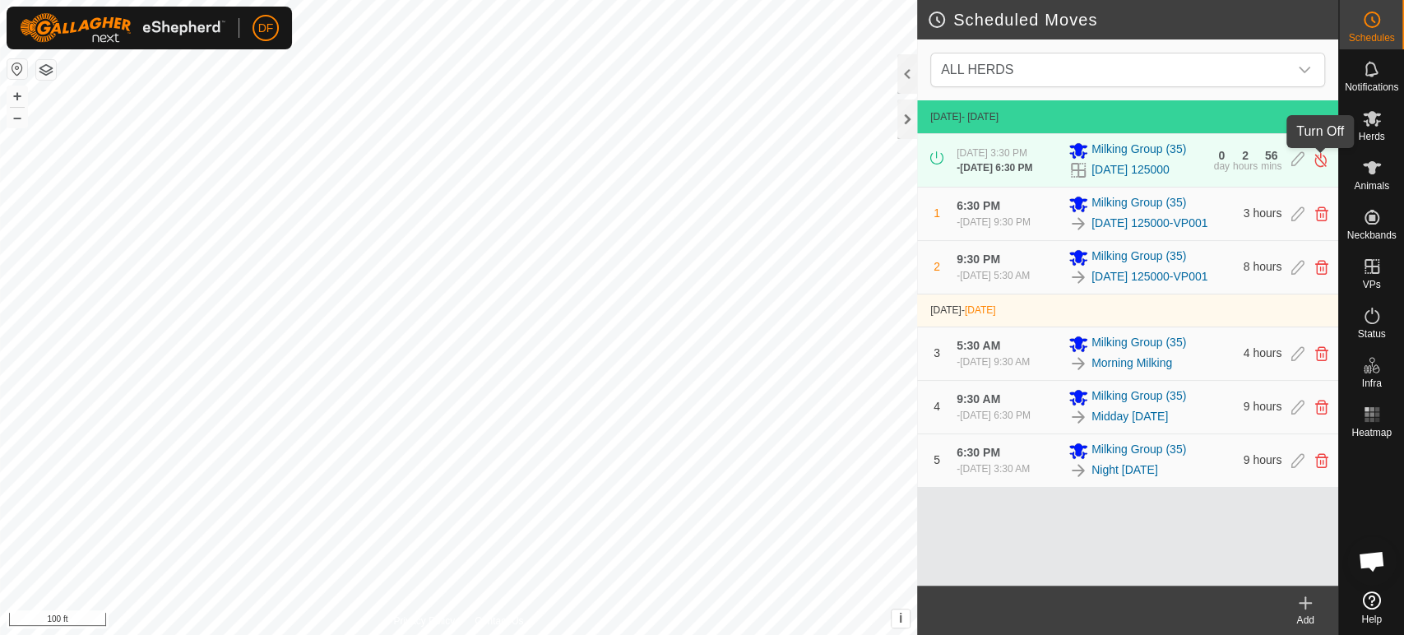
click at [1318, 165] on img at bounding box center [1321, 159] width 16 height 17
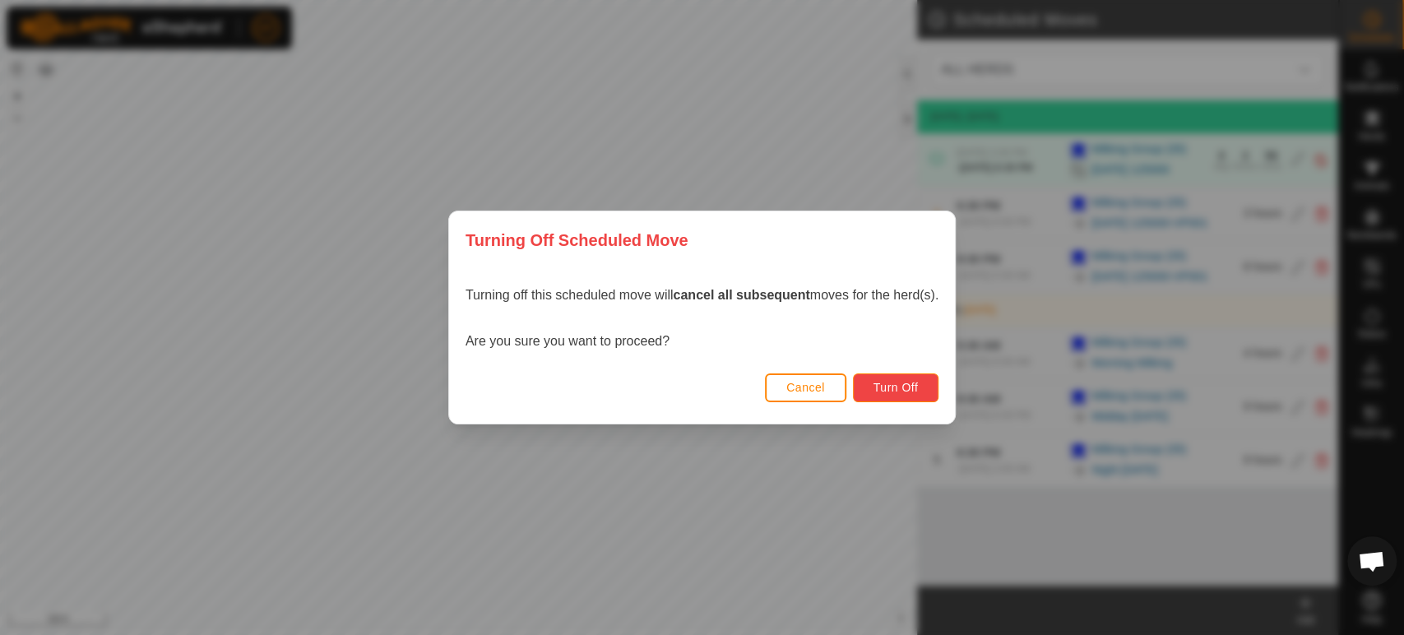
click at [876, 392] on span "Turn Off" at bounding box center [896, 387] width 45 height 13
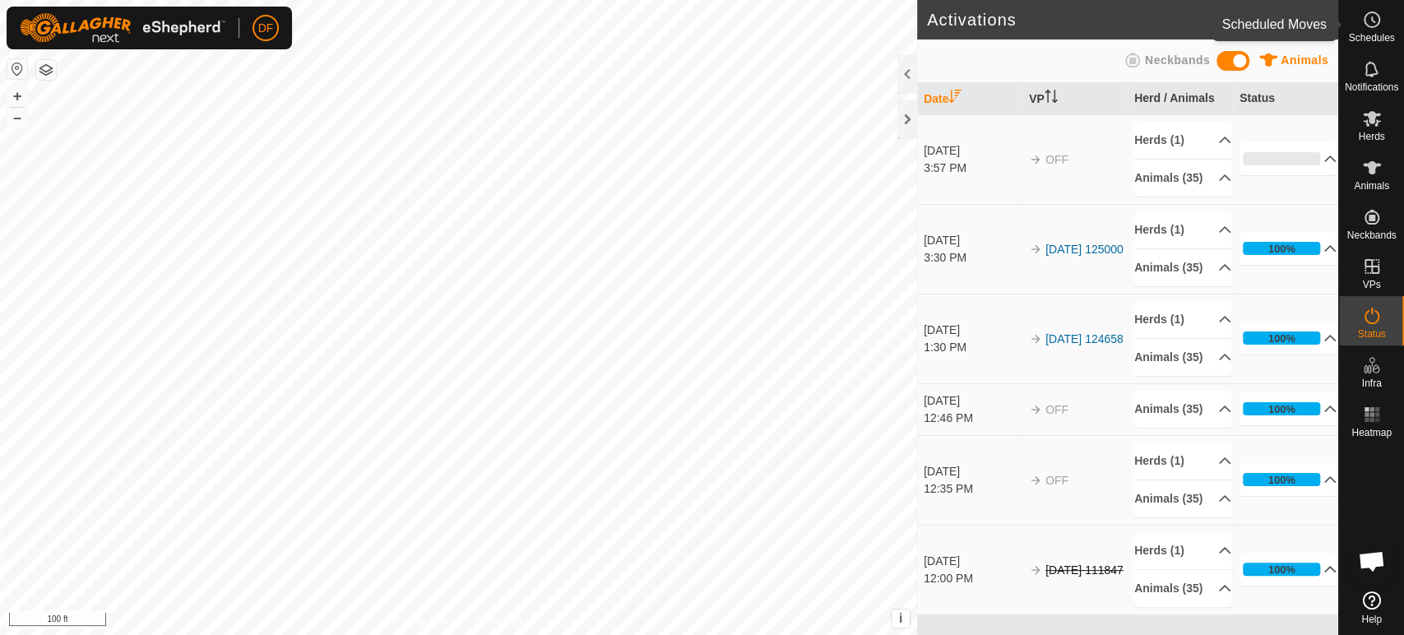
click at [1372, 23] on icon at bounding box center [1372, 20] width 20 height 20
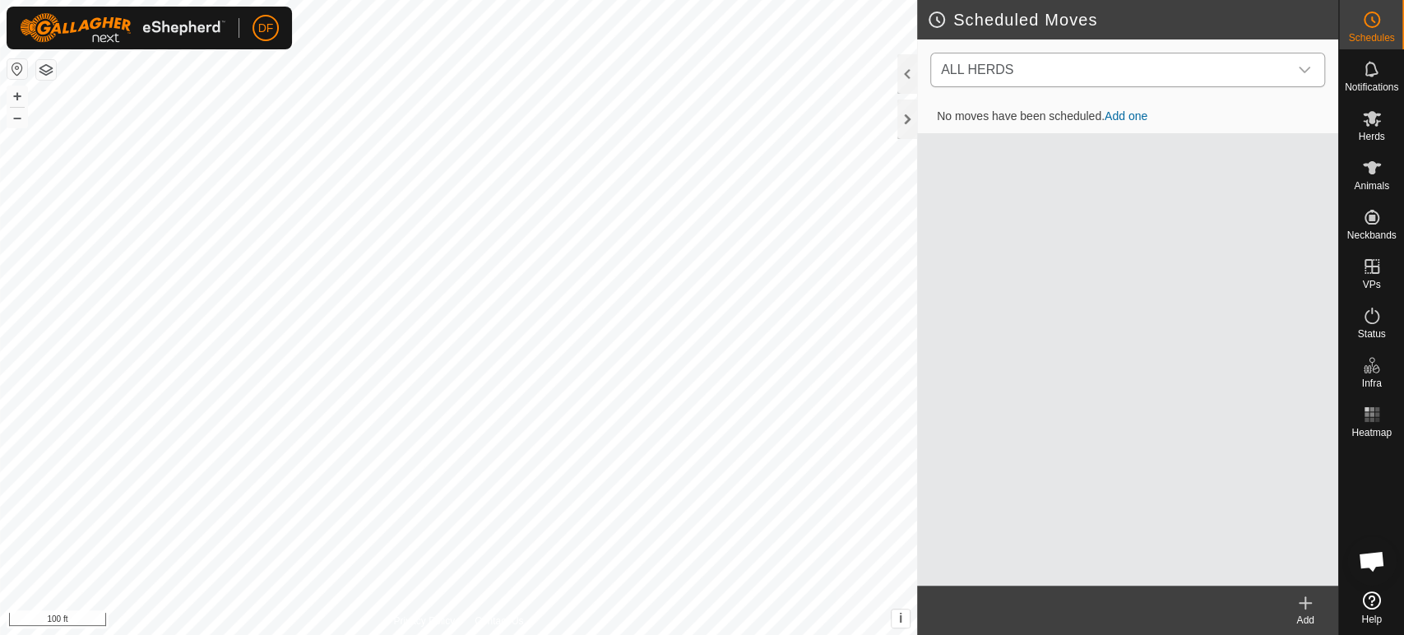
click at [1104, 80] on span "ALL HERDS" at bounding box center [1112, 69] width 354 height 33
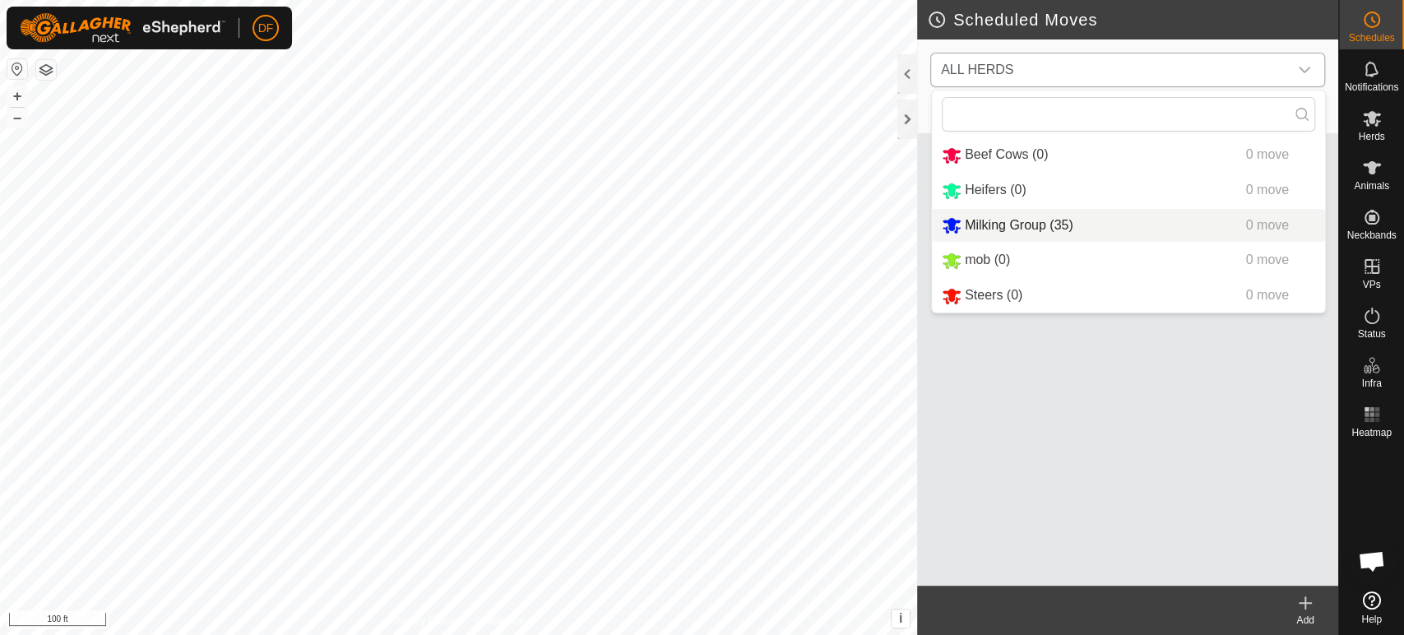
click at [1041, 225] on li "Milking Group (35) 0 move" at bounding box center [1128, 226] width 393 height 34
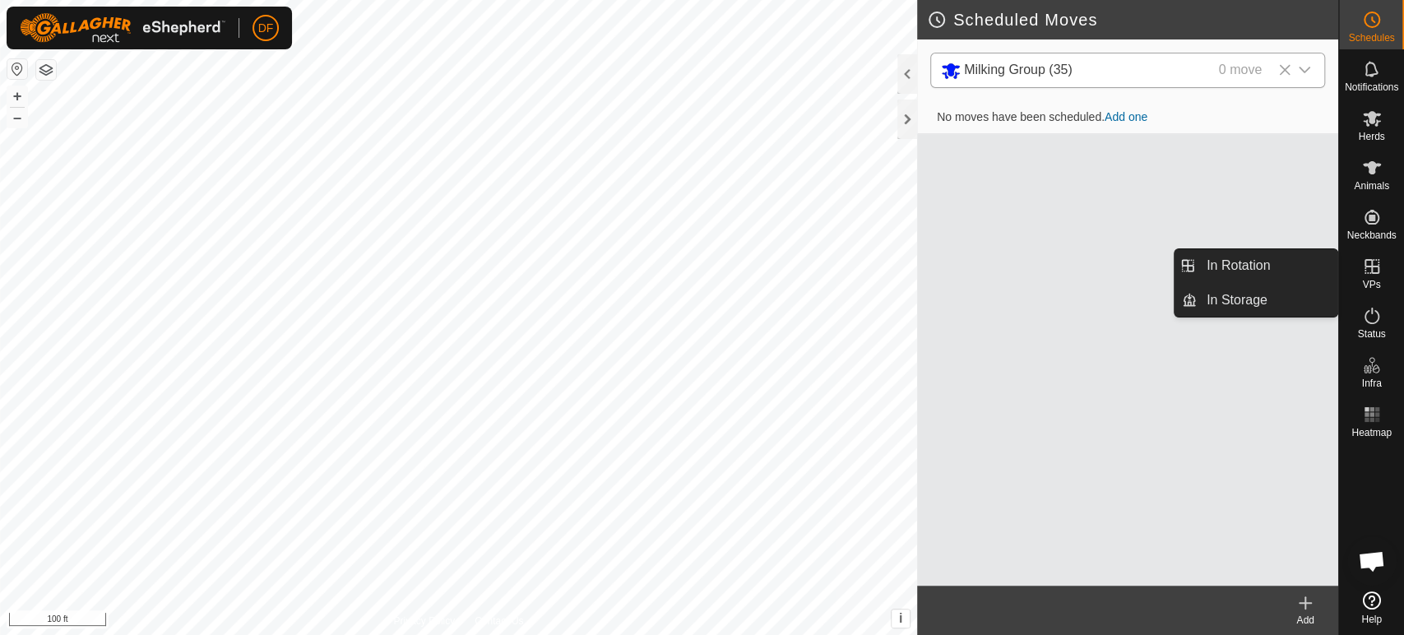
click at [1363, 280] on span "VPs" at bounding box center [1371, 285] width 18 height 10
click at [1275, 270] on link "In Rotation" at bounding box center [1267, 265] width 141 height 33
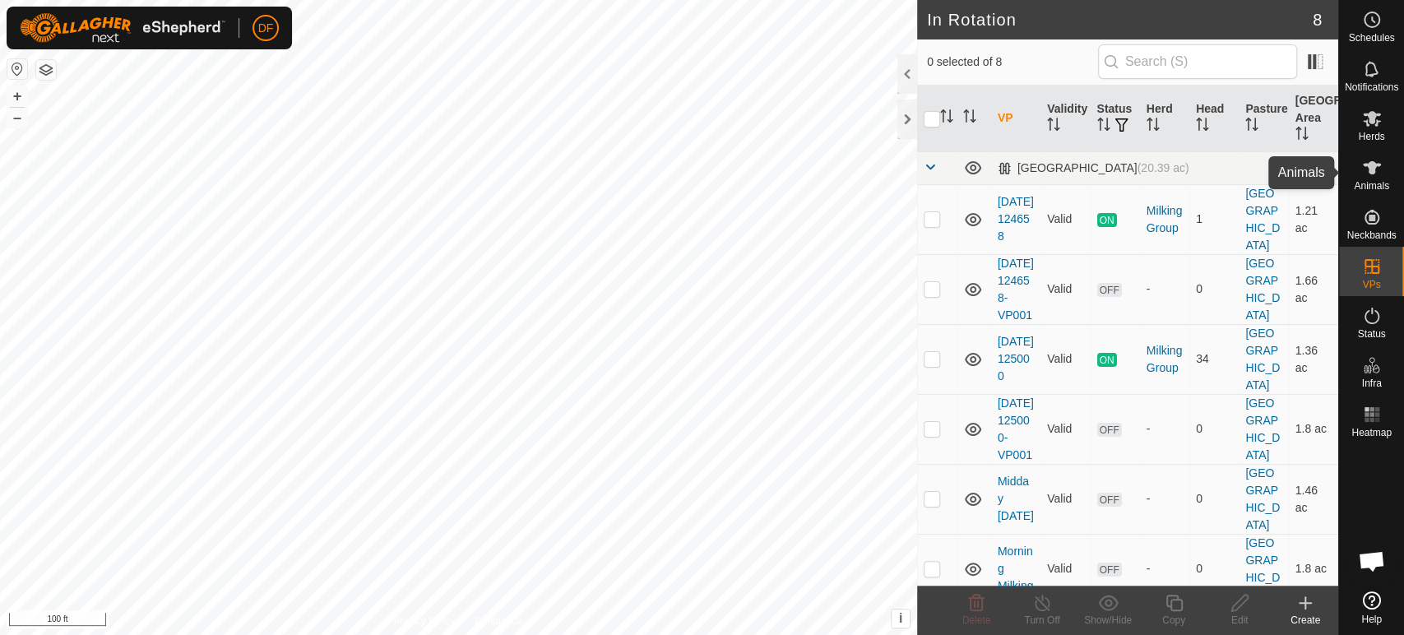
click at [1371, 164] on icon at bounding box center [1372, 167] width 18 height 13
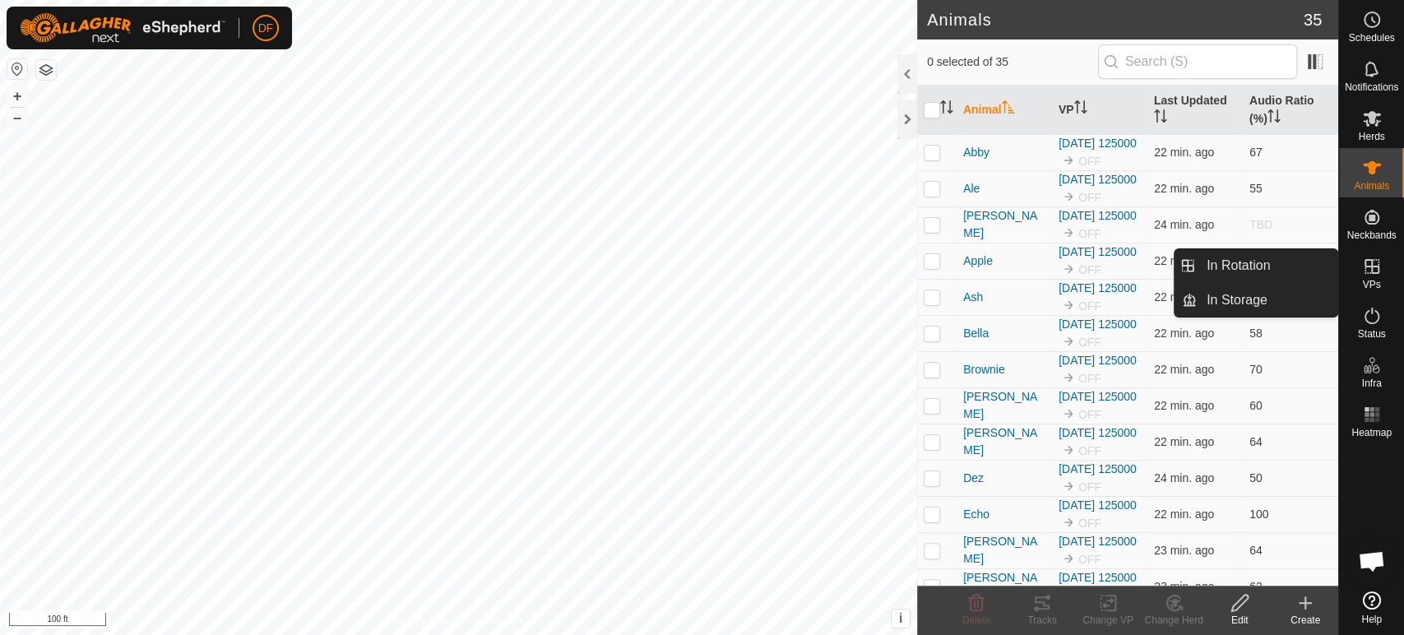
click at [1372, 286] on span "VPs" at bounding box center [1371, 285] width 18 height 10
click at [1314, 265] on link "In Rotation" at bounding box center [1267, 265] width 141 height 33
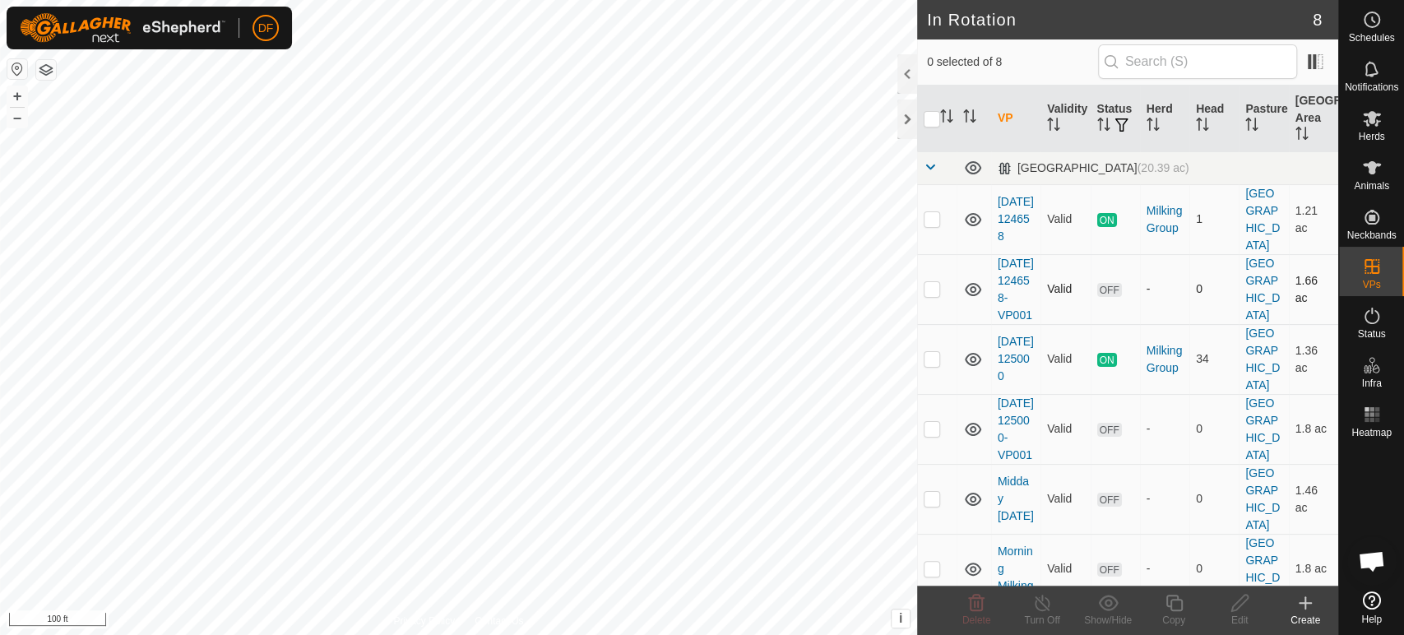
click at [931, 295] on p-checkbox at bounding box center [932, 288] width 16 height 13
checkbox input "true"
click at [1240, 616] on div "Edit" at bounding box center [1240, 620] width 66 height 15
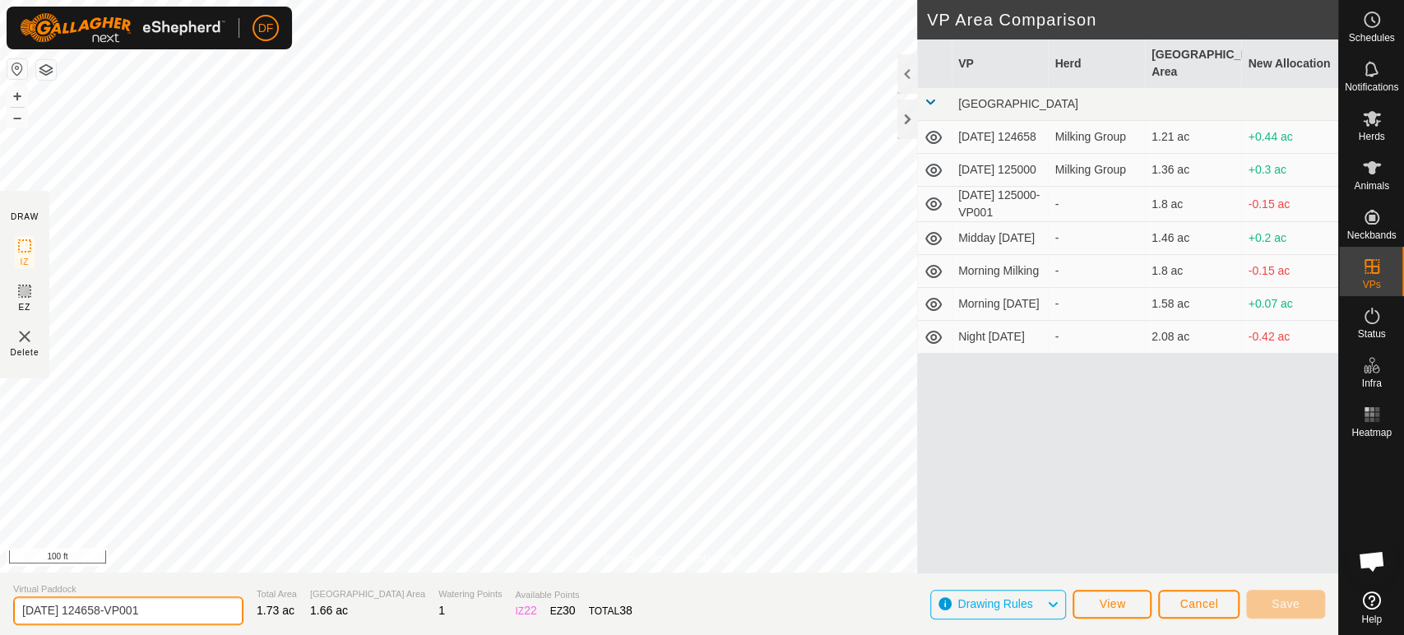
drag, startPoint x: 168, startPoint y: 612, endPoint x: 0, endPoint y: 605, distance: 168.0
click at [0, 605] on section "Virtual Paddock [DATE] 124658-VP001 Total Area 1.73 ac Grazing Area 1.66 ac Wat…" at bounding box center [669, 604] width 1339 height 63
type input "Overnight [DATE]"
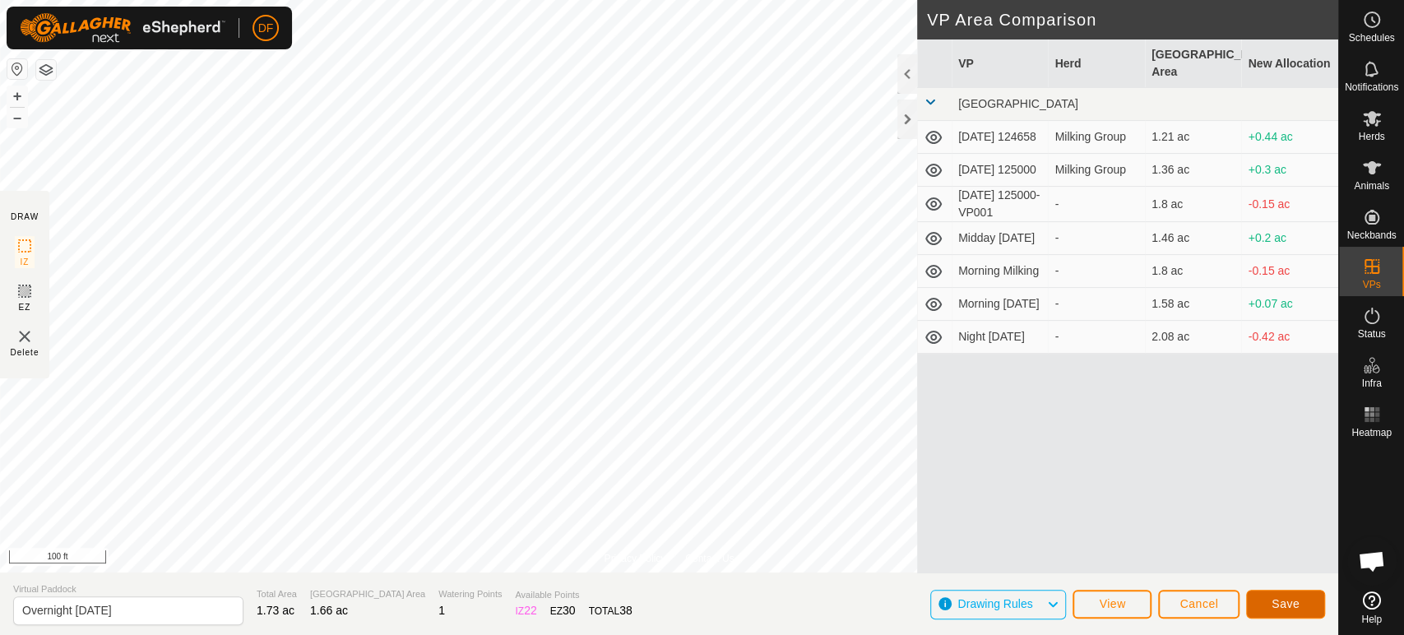
click at [1292, 612] on button "Save" at bounding box center [1285, 604] width 79 height 29
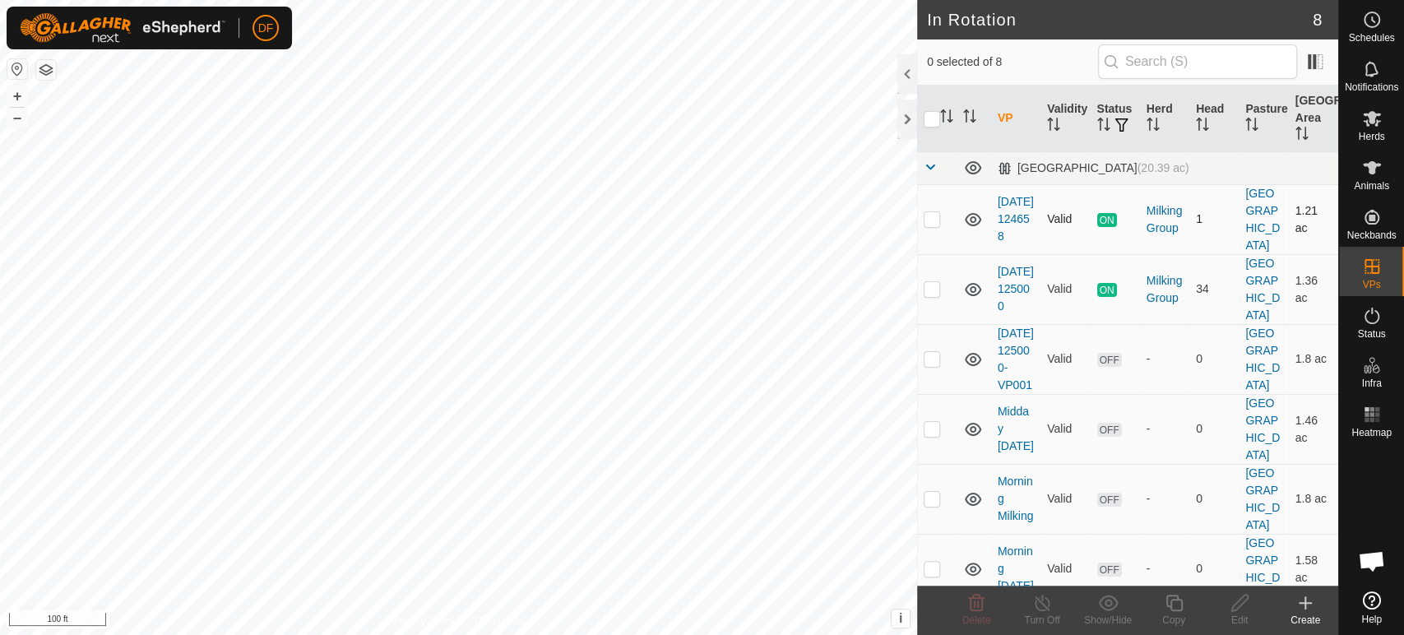
click at [933, 223] on p-checkbox at bounding box center [932, 218] width 16 height 13
checkbox input "true"
click at [932, 294] on p-checkbox at bounding box center [932, 288] width 16 height 13
checkbox input "true"
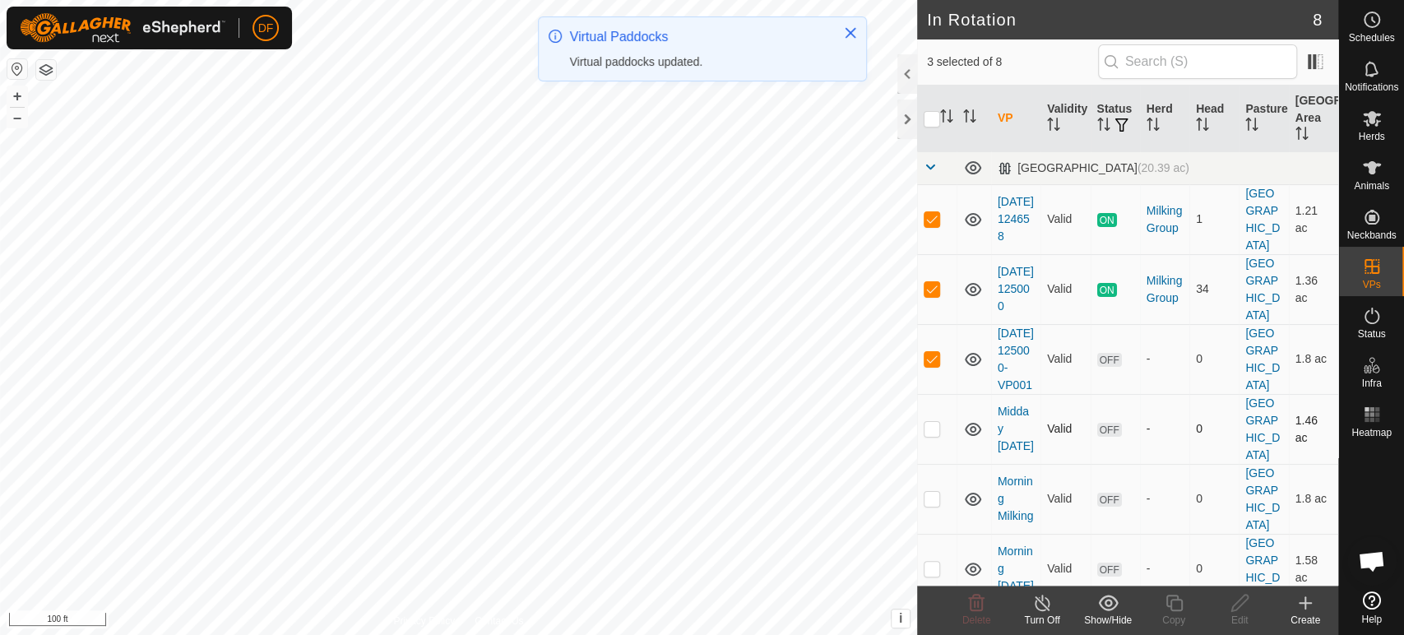
click at [929, 435] on p-checkbox at bounding box center [932, 428] width 16 height 13
checkbox input "true"
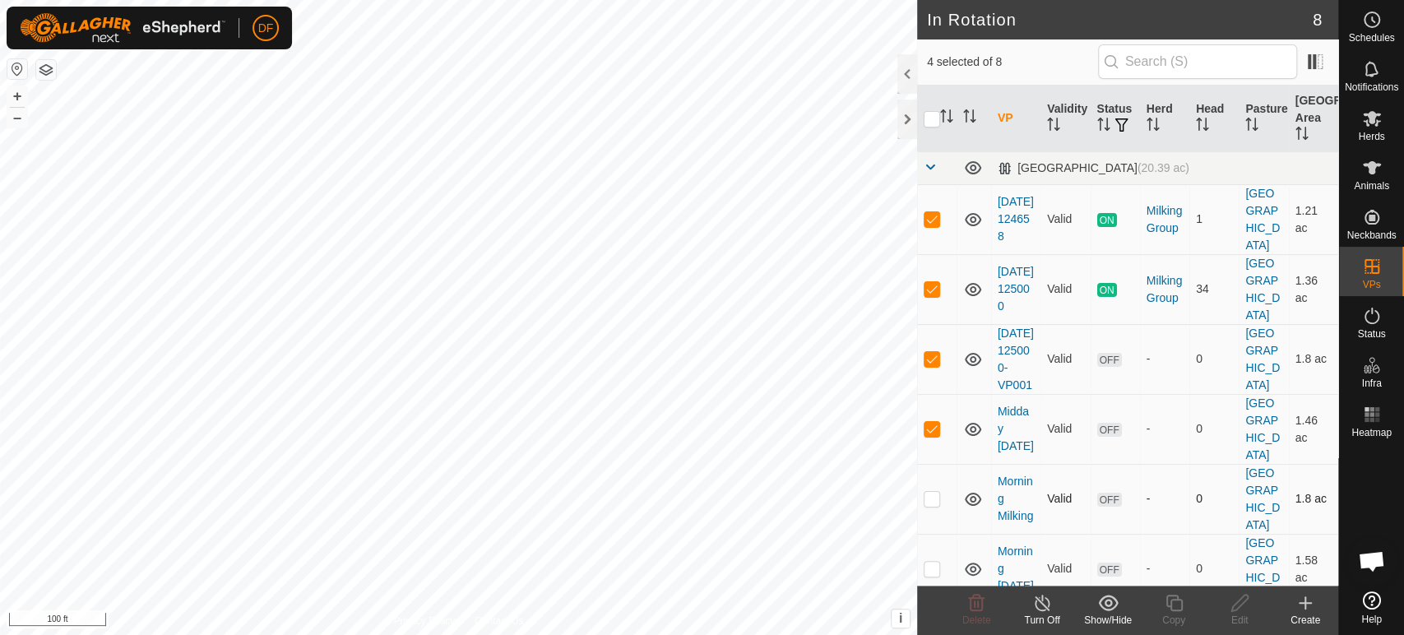
click at [929, 503] on p-checkbox at bounding box center [932, 498] width 16 height 13
checkbox input "true"
click at [930, 562] on p-checkbox at bounding box center [932, 568] width 16 height 13
checkbox input "true"
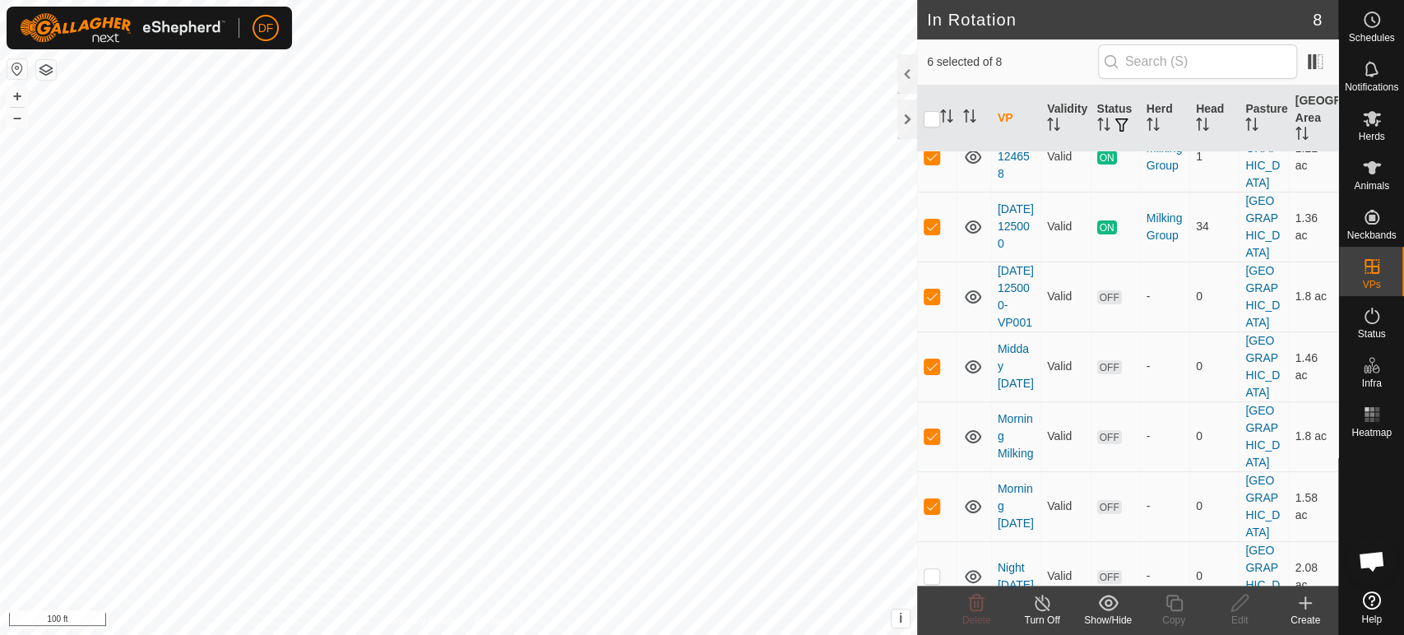
scroll to position [87, 0]
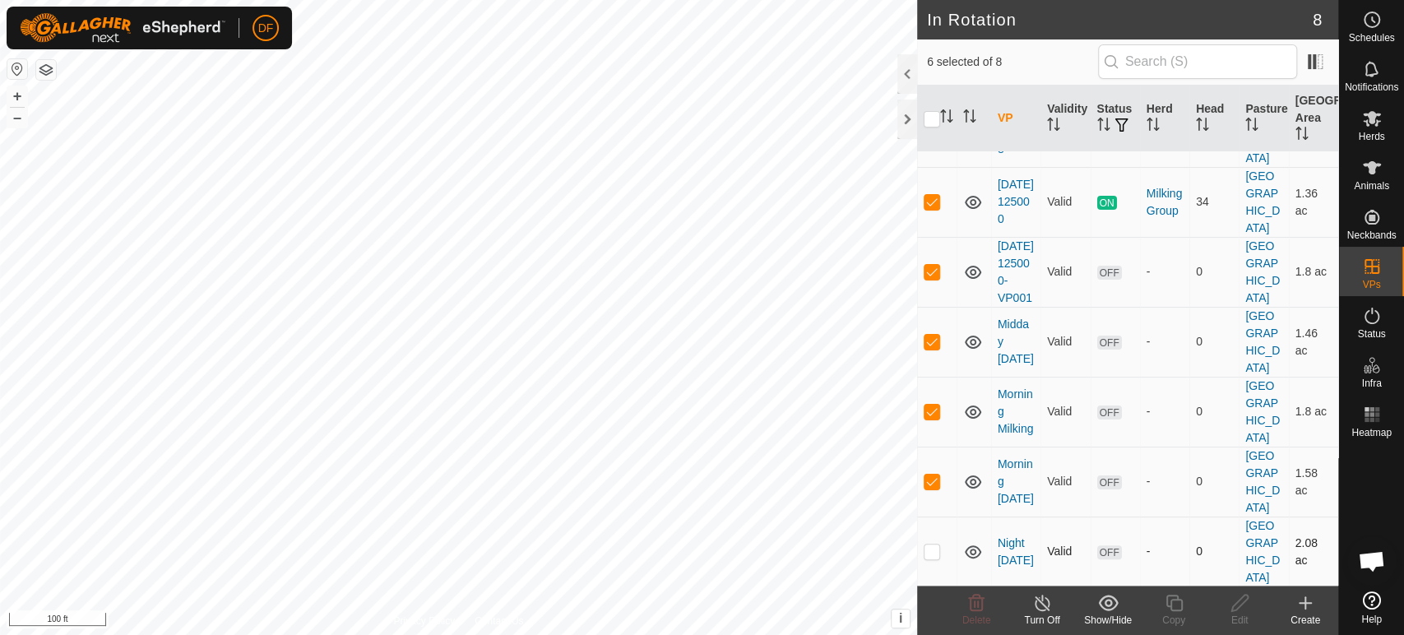
click at [931, 545] on p-checkbox at bounding box center [932, 551] width 16 height 13
checkbox input "true"
click at [937, 207] on p-checkbox at bounding box center [932, 201] width 16 height 13
checkbox input "false"
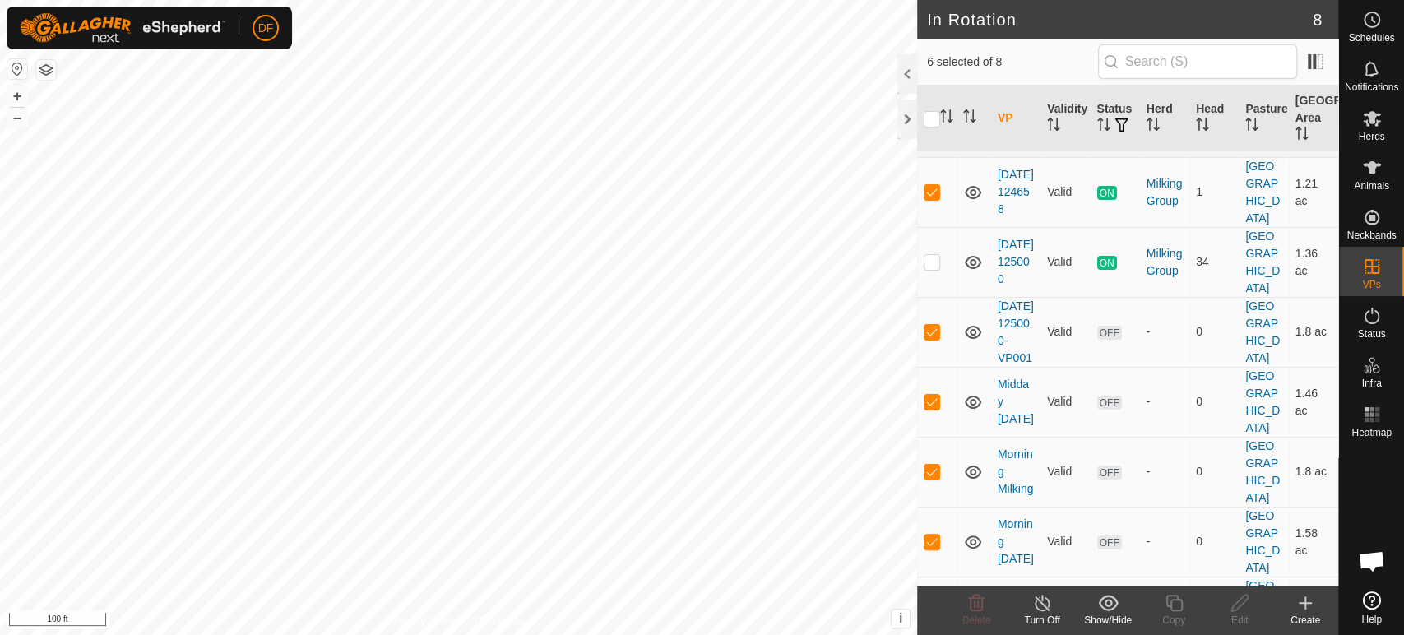
scroll to position [0, 0]
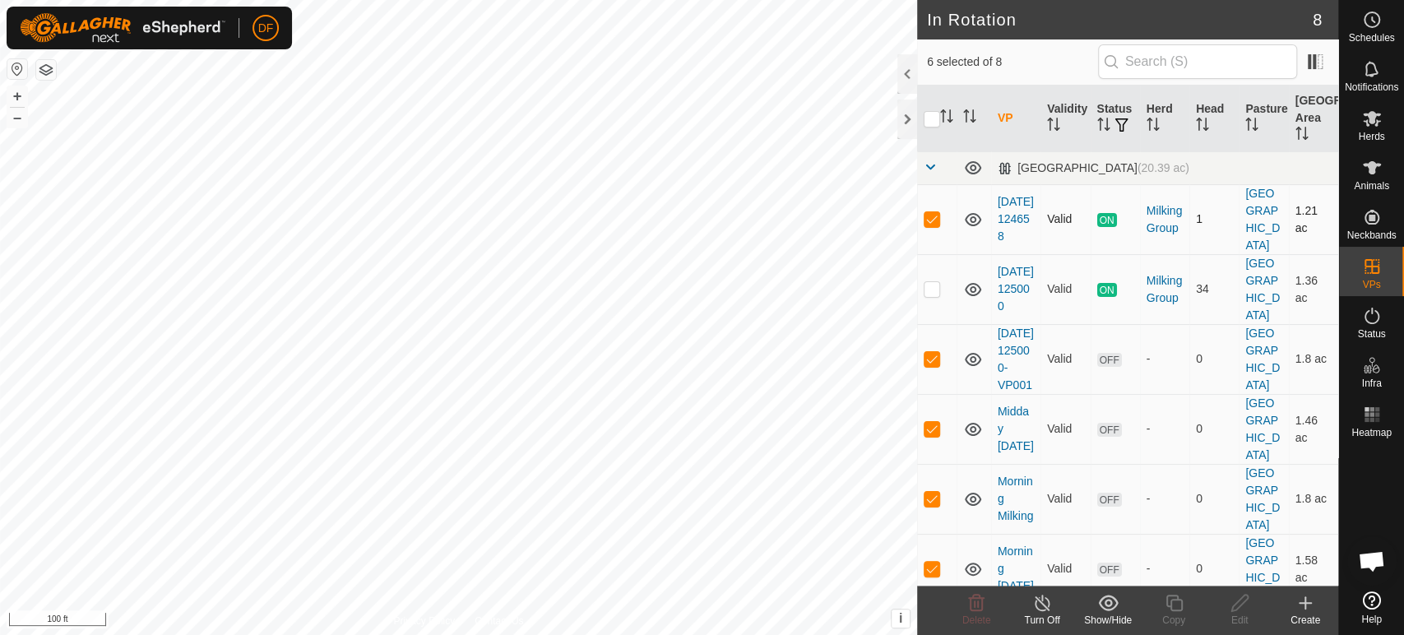
click at [932, 220] on p-checkbox at bounding box center [932, 218] width 16 height 13
checkbox input "false"
click at [980, 616] on span "Delete" at bounding box center [977, 621] width 29 height 12
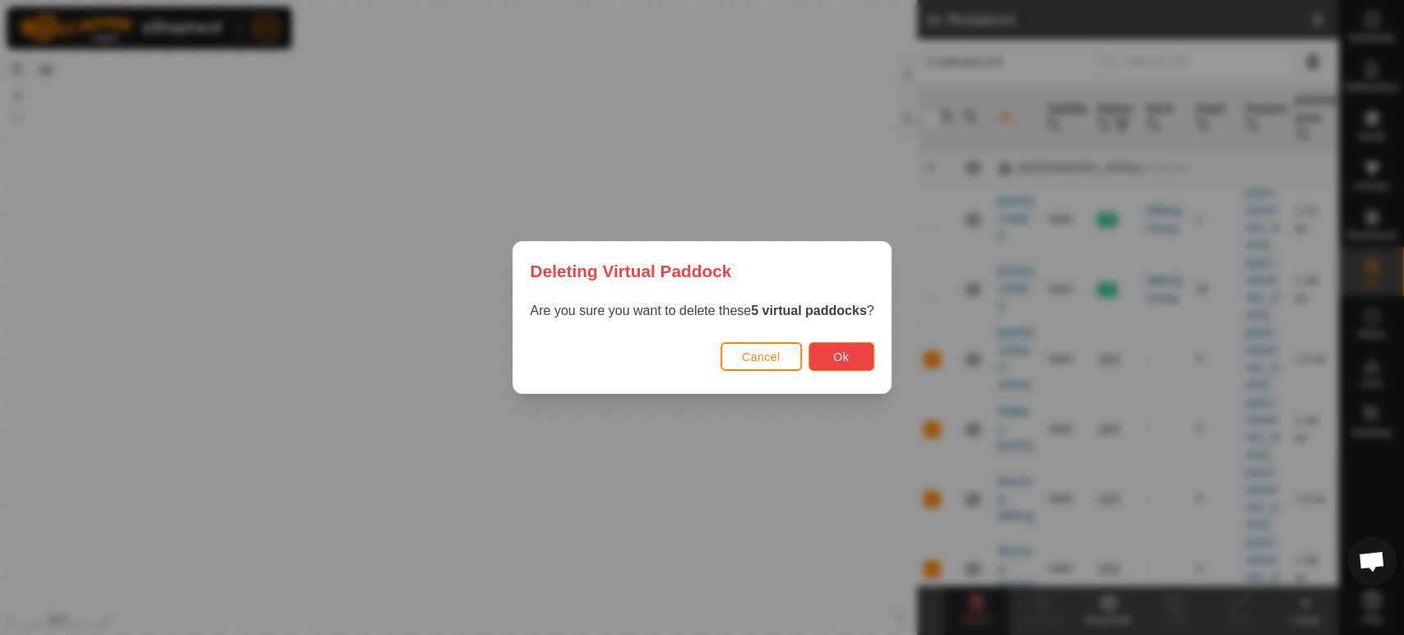
click at [837, 355] on span "Ok" at bounding box center [841, 356] width 16 height 13
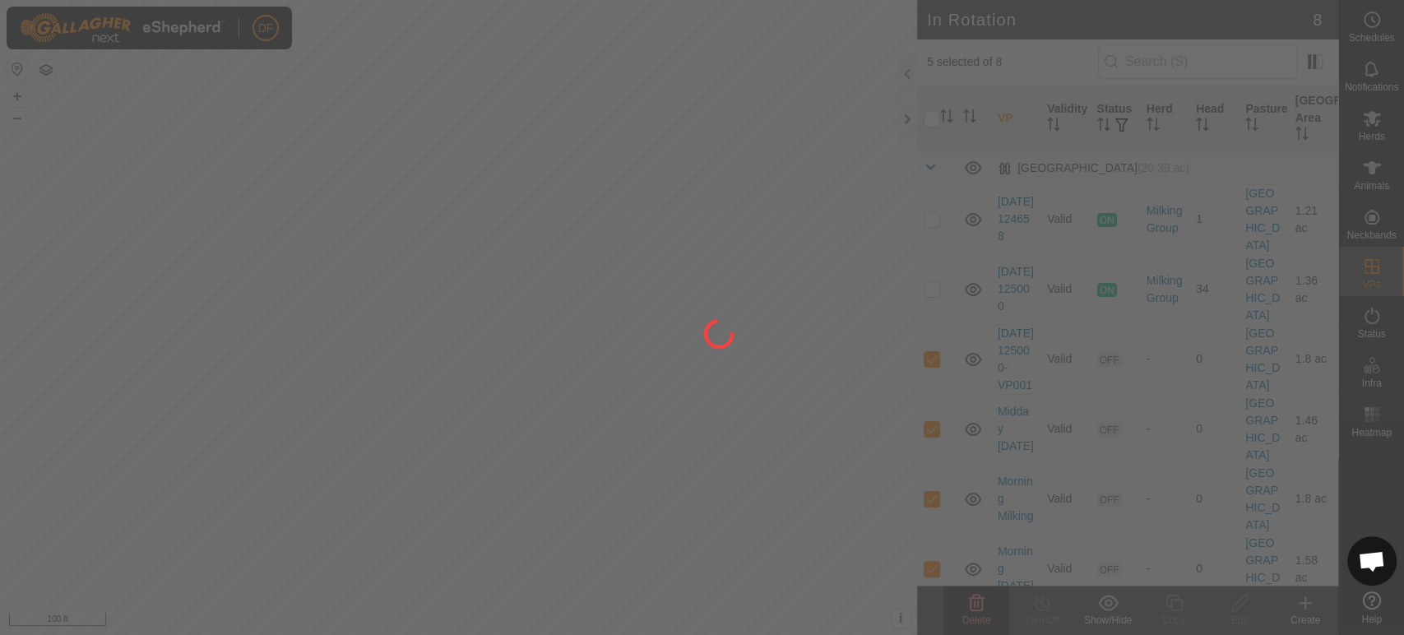
checkbox input "false"
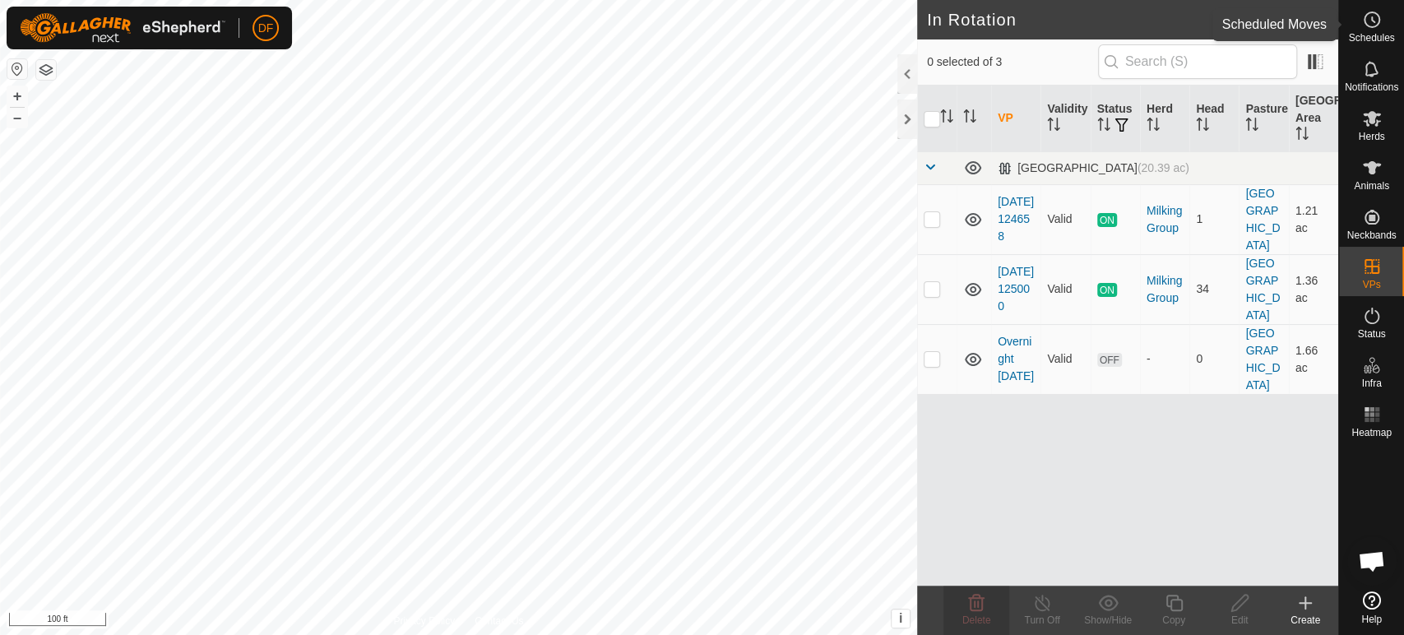
click at [1373, 20] on icon at bounding box center [1373, 19] width 2 height 5
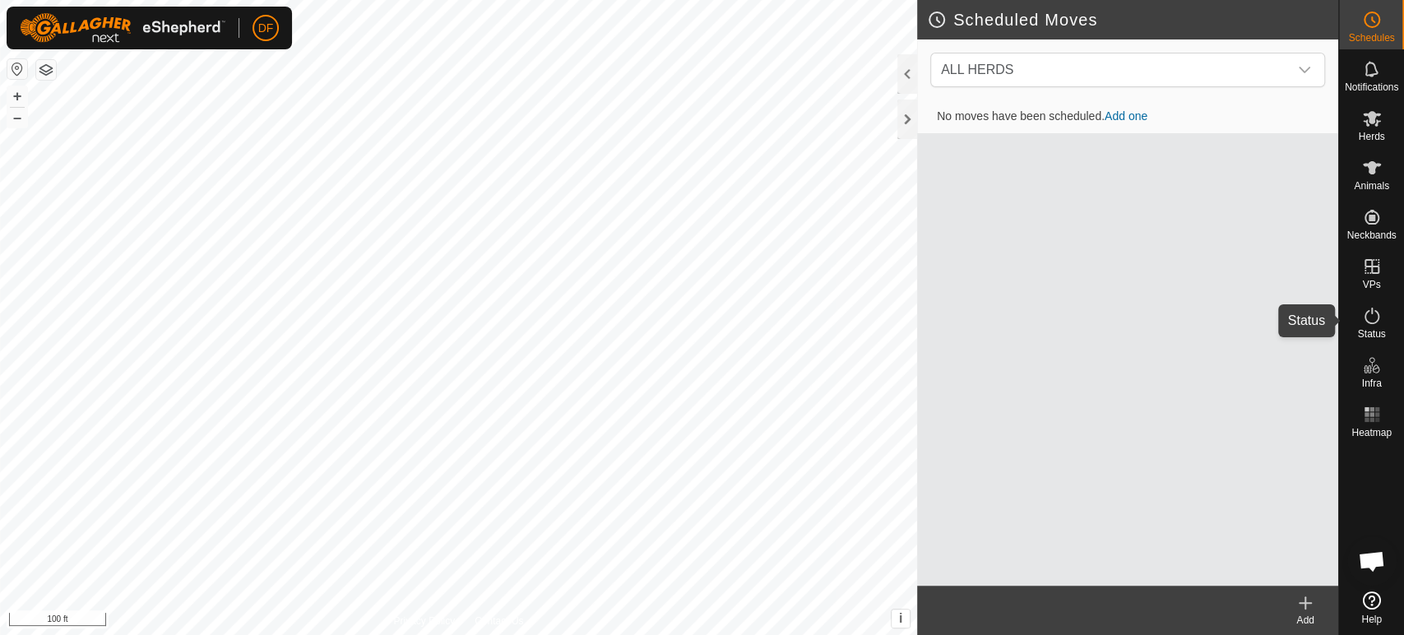
click at [1365, 306] on icon at bounding box center [1372, 316] width 20 height 20
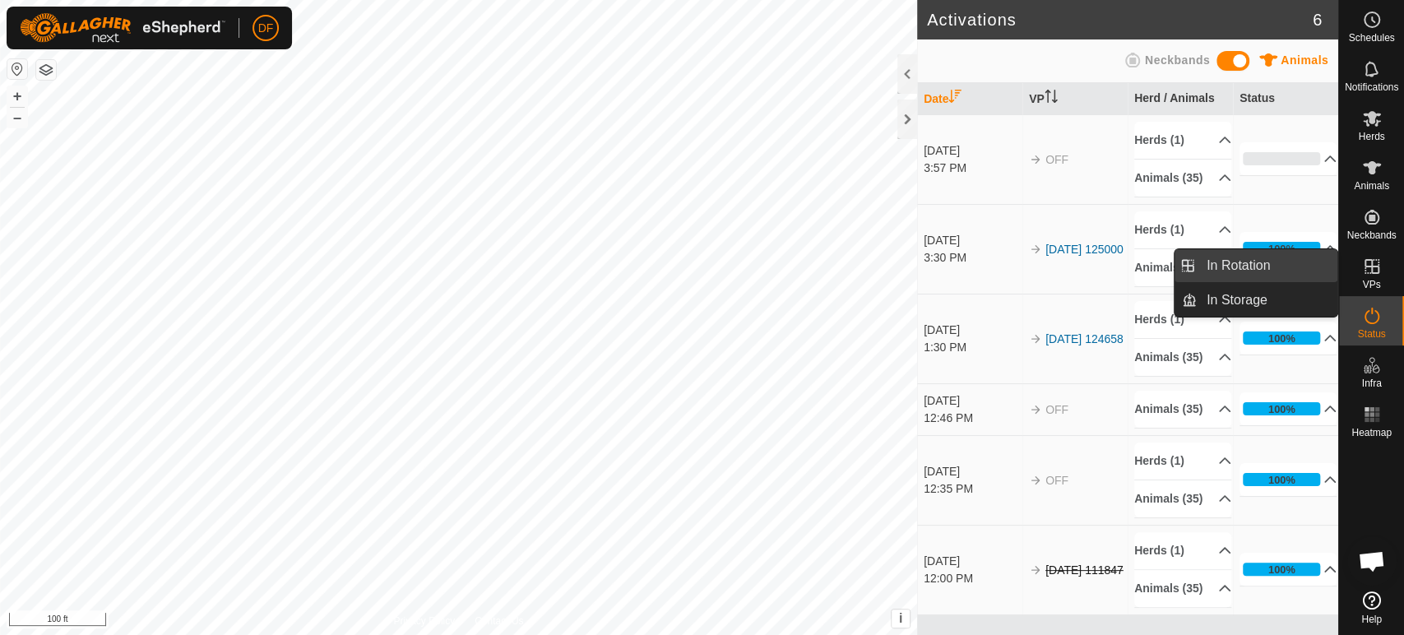
click at [1304, 273] on link "In Rotation" at bounding box center [1267, 265] width 141 height 33
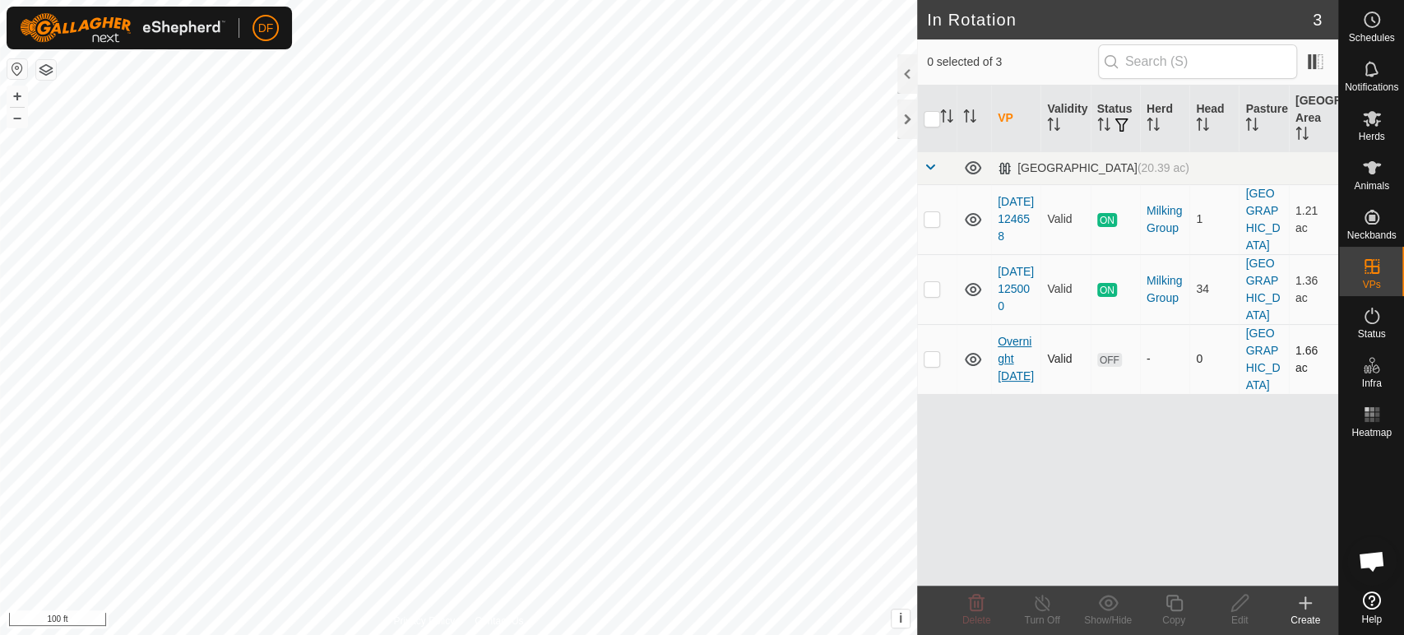
click at [1005, 353] on link "Overnight [DATE]" at bounding box center [1016, 359] width 36 height 48
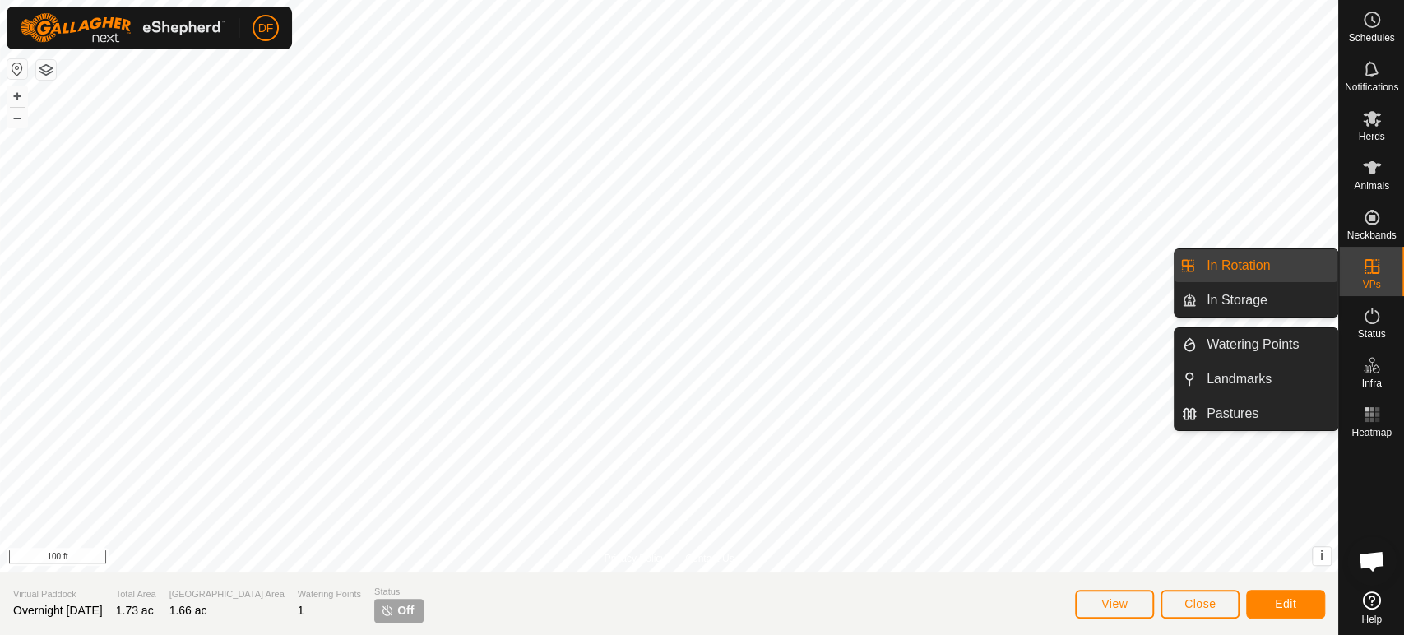
click at [1264, 263] on link "In Rotation" at bounding box center [1267, 265] width 141 height 33
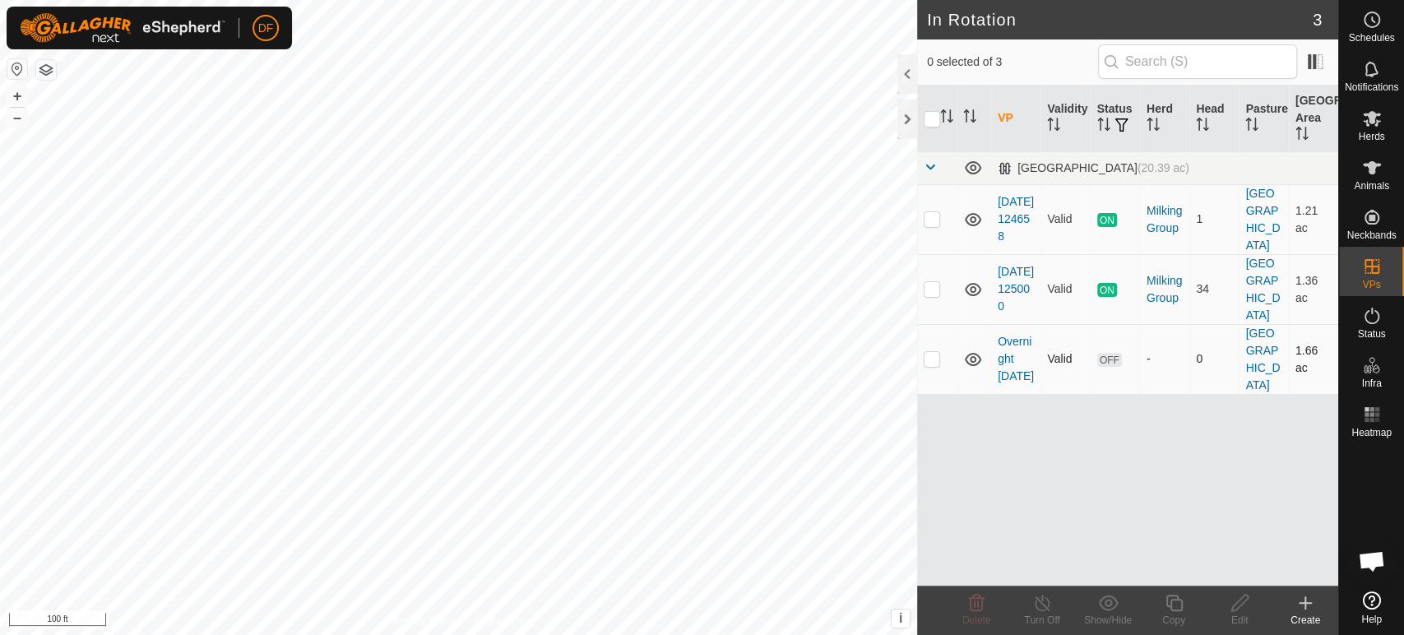
click at [930, 354] on p-checkbox at bounding box center [932, 358] width 16 height 13
checkbox input "true"
click at [1173, 617] on div "Copy" at bounding box center [1174, 620] width 66 height 15
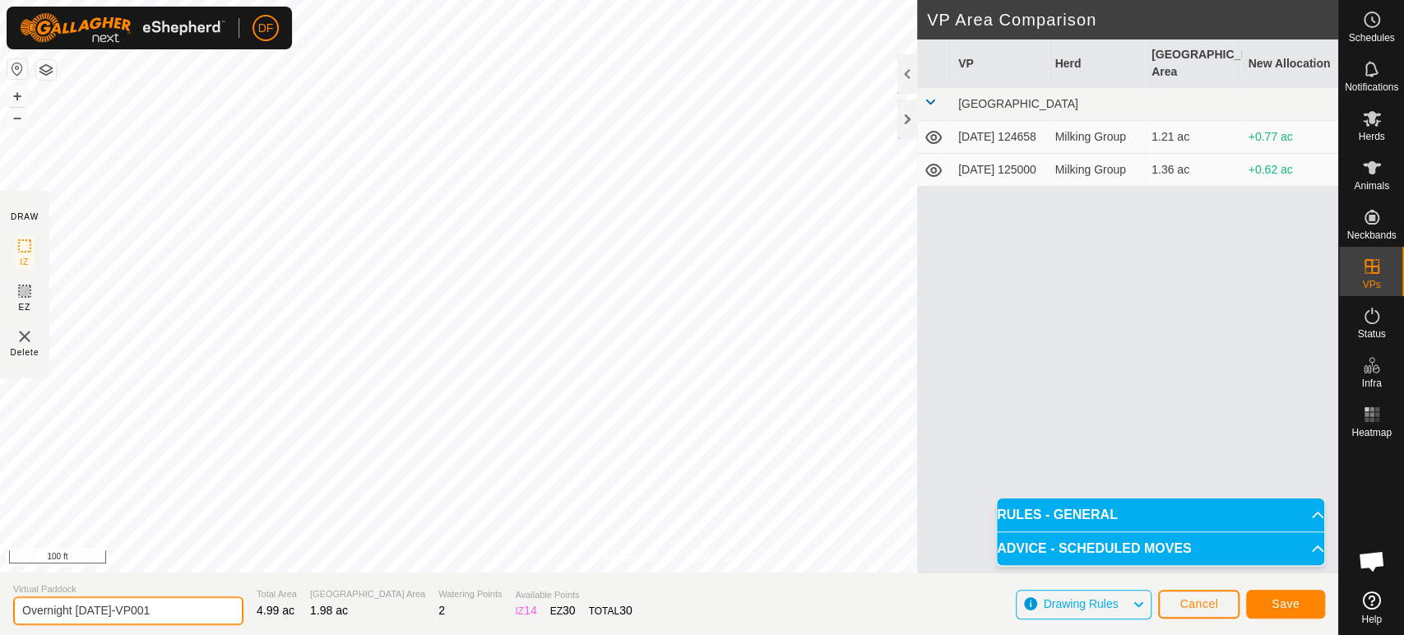
drag, startPoint x: 146, startPoint y: 605, endPoint x: 0, endPoint y: 590, distance: 147.2
click at [0, 590] on section "Virtual Paddock Overnight [DATE]-VP001 Total Area 4.99 ac Grazing Area 1.98 ac …" at bounding box center [669, 604] width 1339 height 63
type input "Morning [DATE]"
click at [1306, 610] on button "Save" at bounding box center [1285, 604] width 79 height 29
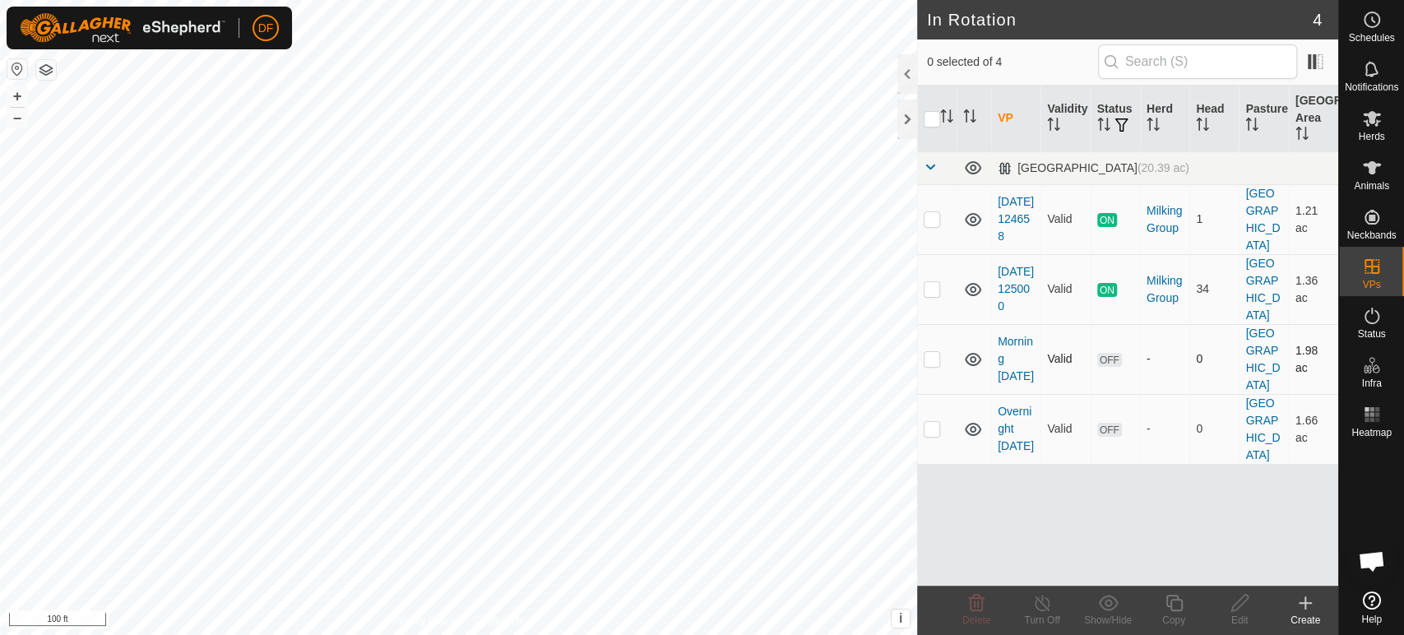
click at [931, 354] on p-checkbox at bounding box center [932, 358] width 16 height 13
checkbox input "true"
click at [934, 422] on p-checkbox at bounding box center [932, 428] width 16 height 13
checkbox input "true"
click at [935, 352] on p-checkbox at bounding box center [932, 358] width 16 height 13
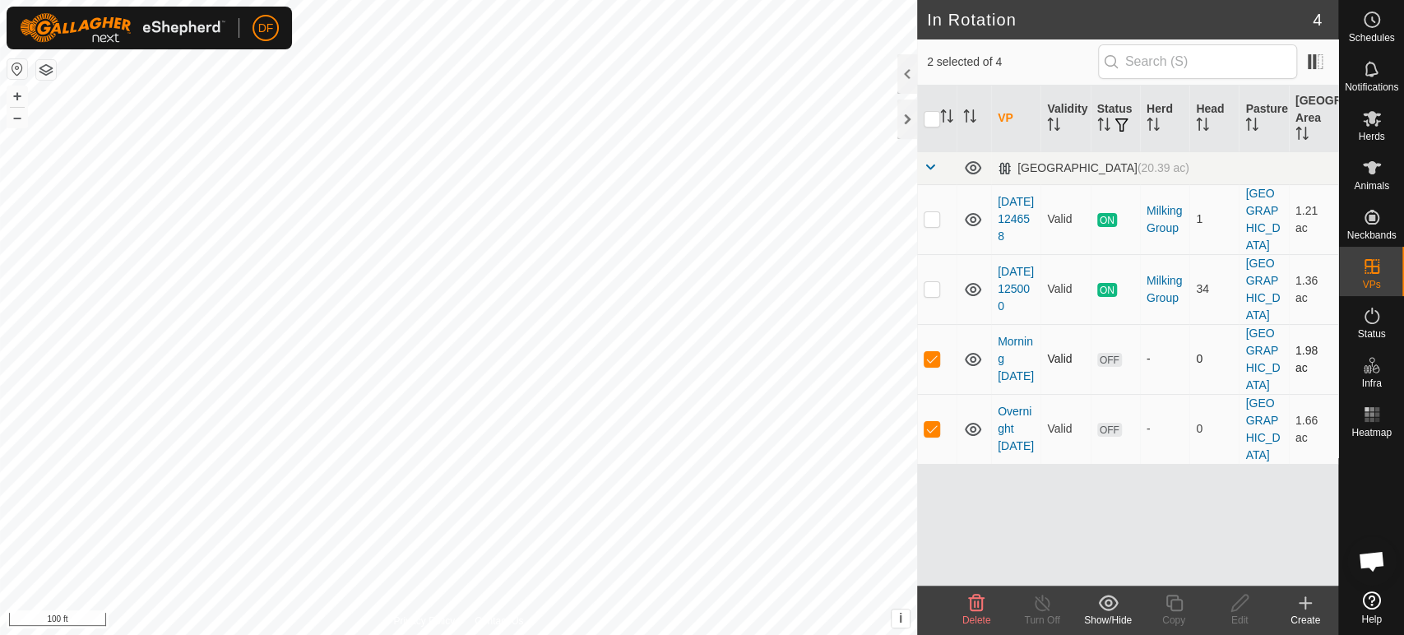
checkbox input "false"
click at [931, 422] on p-checkbox at bounding box center [932, 428] width 16 height 13
checkbox input "false"
click at [934, 292] on p-checkbox at bounding box center [932, 288] width 16 height 13
checkbox input "true"
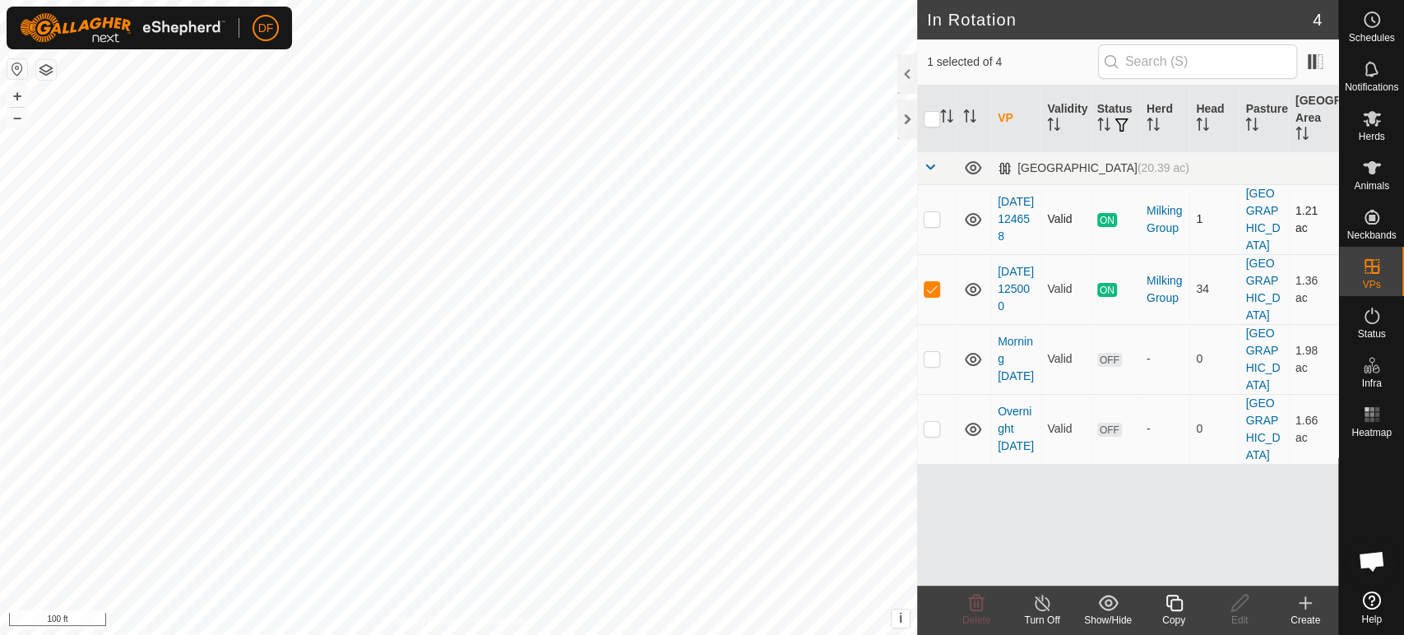
click at [929, 226] on td at bounding box center [936, 219] width 39 height 70
checkbox input "true"
click at [935, 292] on p-checkbox at bounding box center [932, 288] width 16 height 13
checkbox input "false"
click at [1173, 601] on icon at bounding box center [1174, 603] width 21 height 20
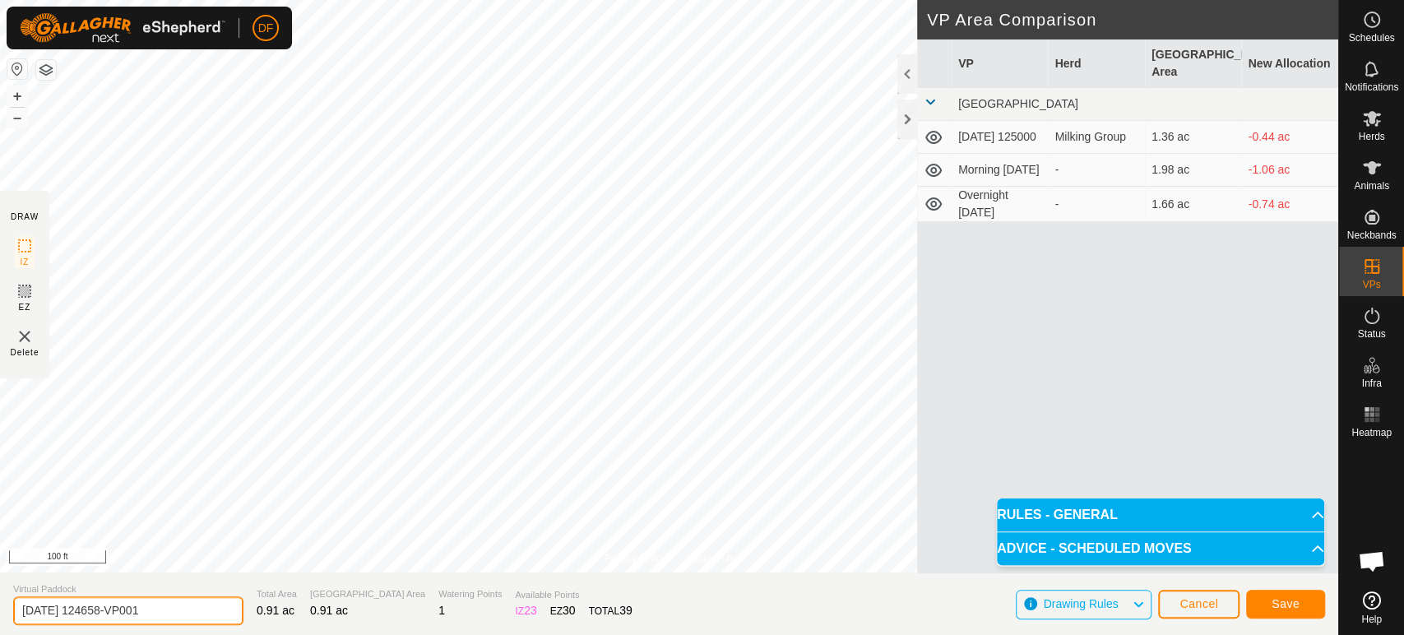
drag, startPoint x: 167, startPoint y: 617, endPoint x: 19, endPoint y: 625, distance: 148.3
click at [19, 625] on section "Virtual Paddock [DATE] 124658-VP001 Total Area 0.91 ac Grazing Area 0.91 ac Wat…" at bounding box center [669, 604] width 1339 height 63
type input "N"
type input "Midday [DATE]"
click at [1272, 609] on span "Save" at bounding box center [1286, 603] width 28 height 13
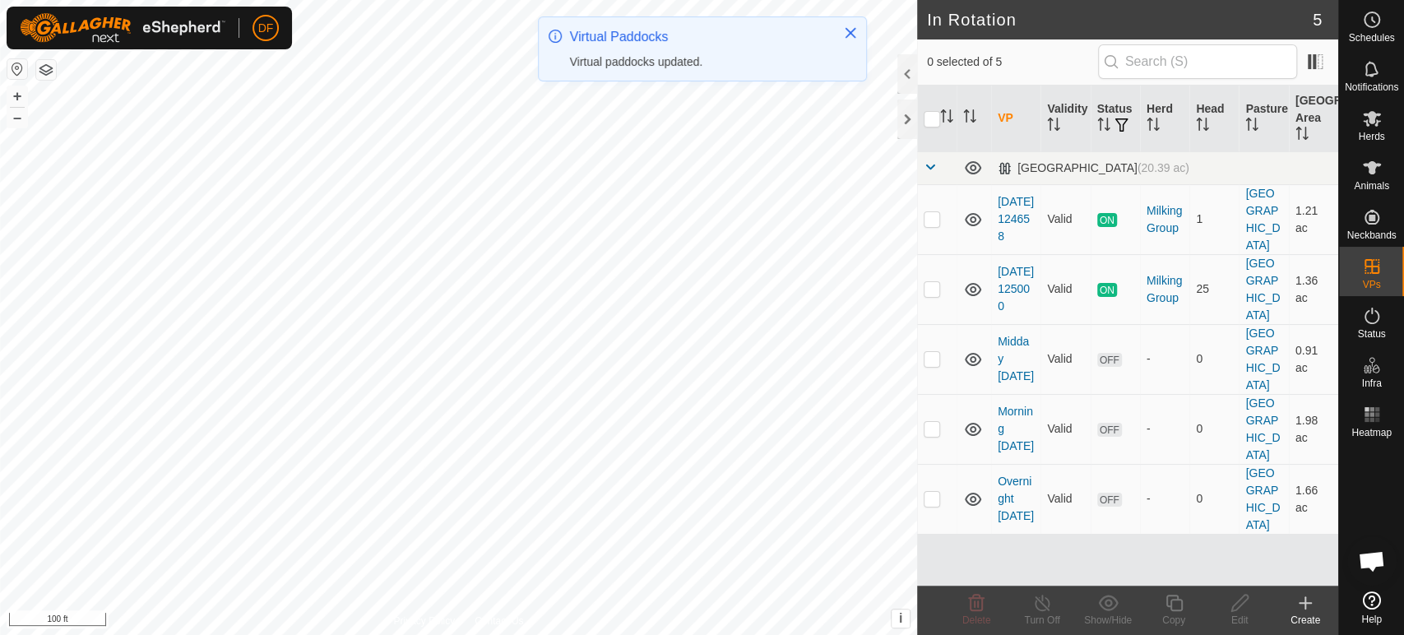
click at [934, 352] on p-checkbox at bounding box center [932, 358] width 16 height 13
checkbox input "true"
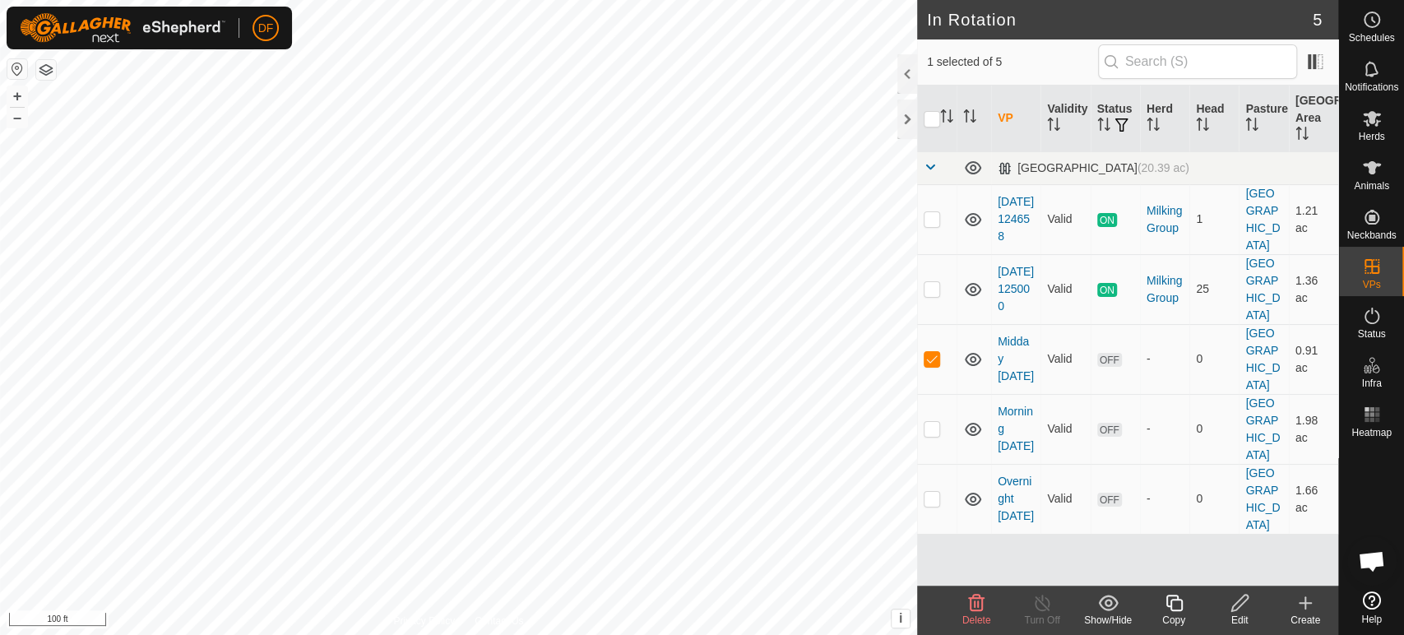
click at [1172, 602] on icon at bounding box center [1174, 603] width 21 height 20
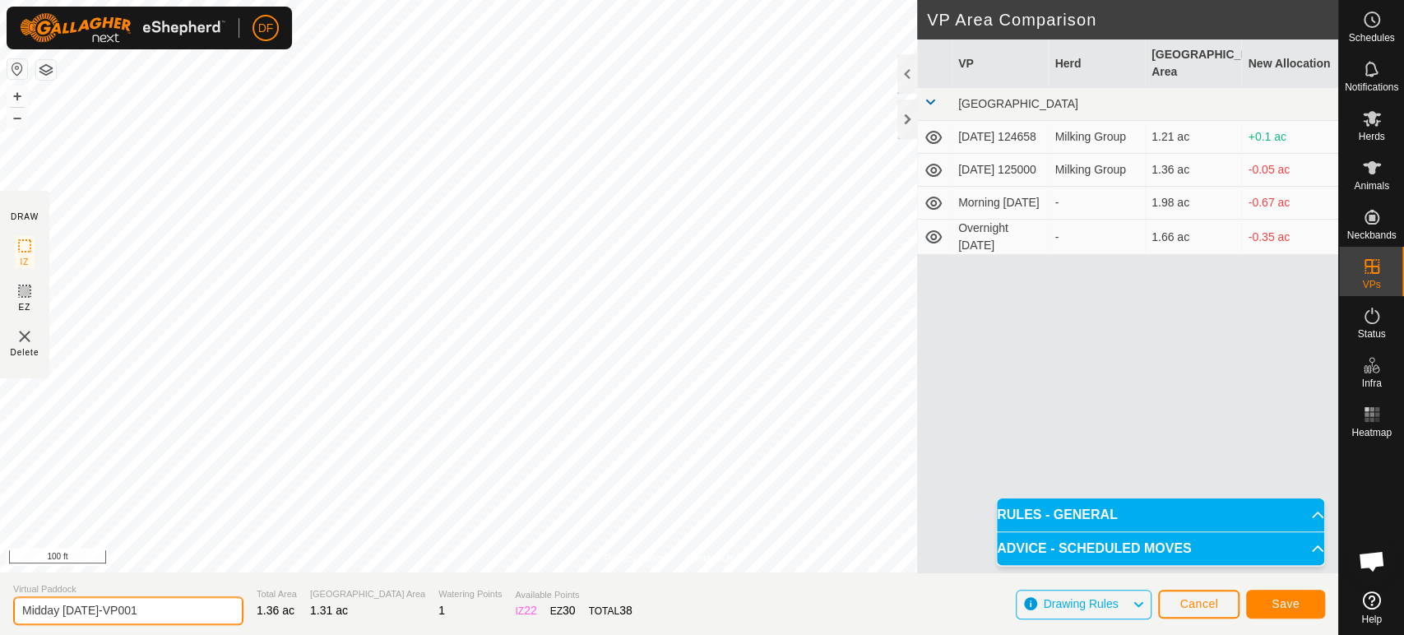
drag, startPoint x: 58, startPoint y: 612, endPoint x: 6, endPoint y: 612, distance: 52.7
click at [6, 612] on section "Virtual Paddock Midday [DATE]-VP001 Total Area 1.36 ac Grazing Area 1.31 ac Wat…" at bounding box center [669, 604] width 1339 height 63
click at [129, 610] on input "Night [DATE]-VP001" at bounding box center [128, 610] width 230 height 29
type input "Night [DATE]"
click at [1303, 614] on button "Save" at bounding box center [1285, 604] width 79 height 29
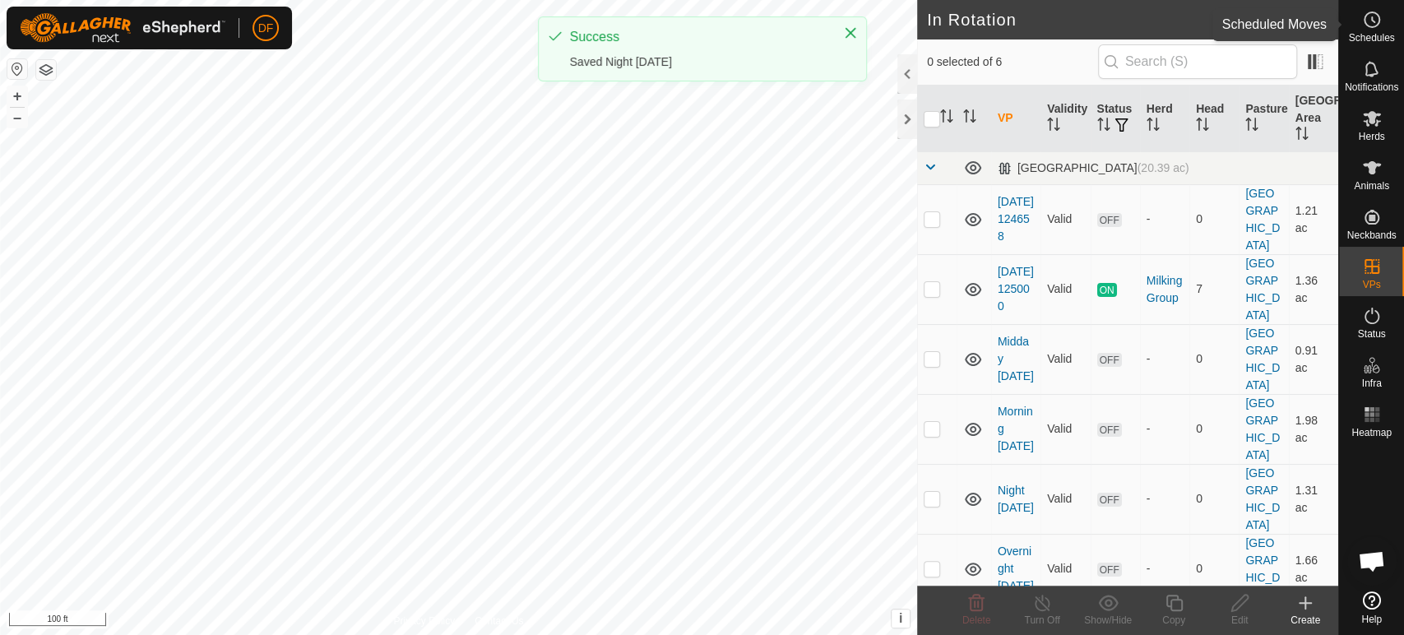
click at [1379, 35] on span "Schedules" at bounding box center [1371, 38] width 46 height 10
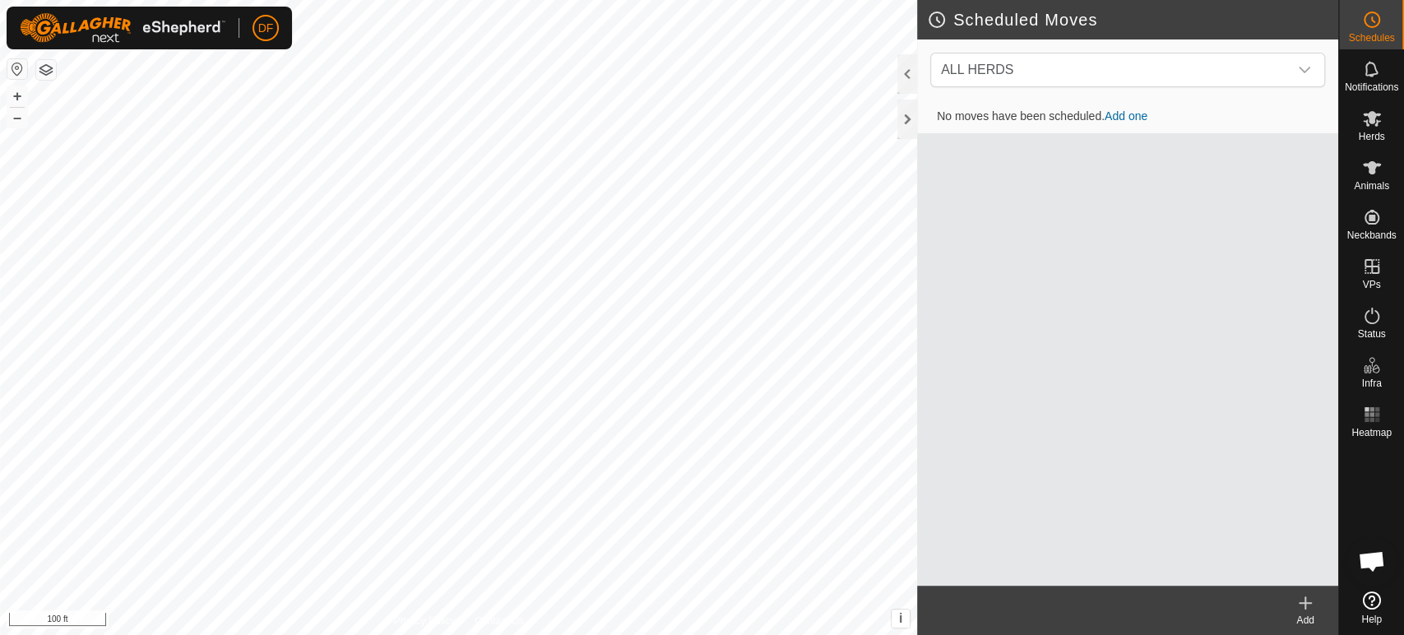
click at [1114, 114] on link "Add one" at bounding box center [1126, 115] width 43 height 13
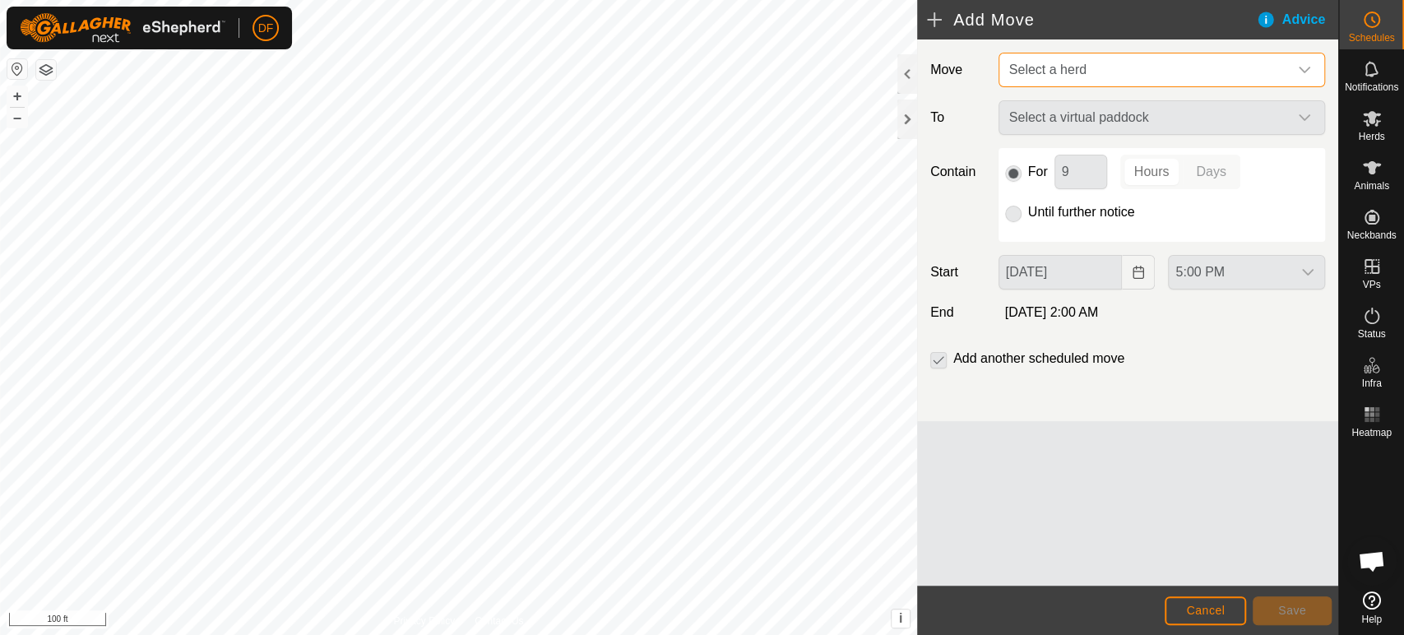
click at [1035, 76] on span "Select a herd" at bounding box center [1047, 70] width 77 height 14
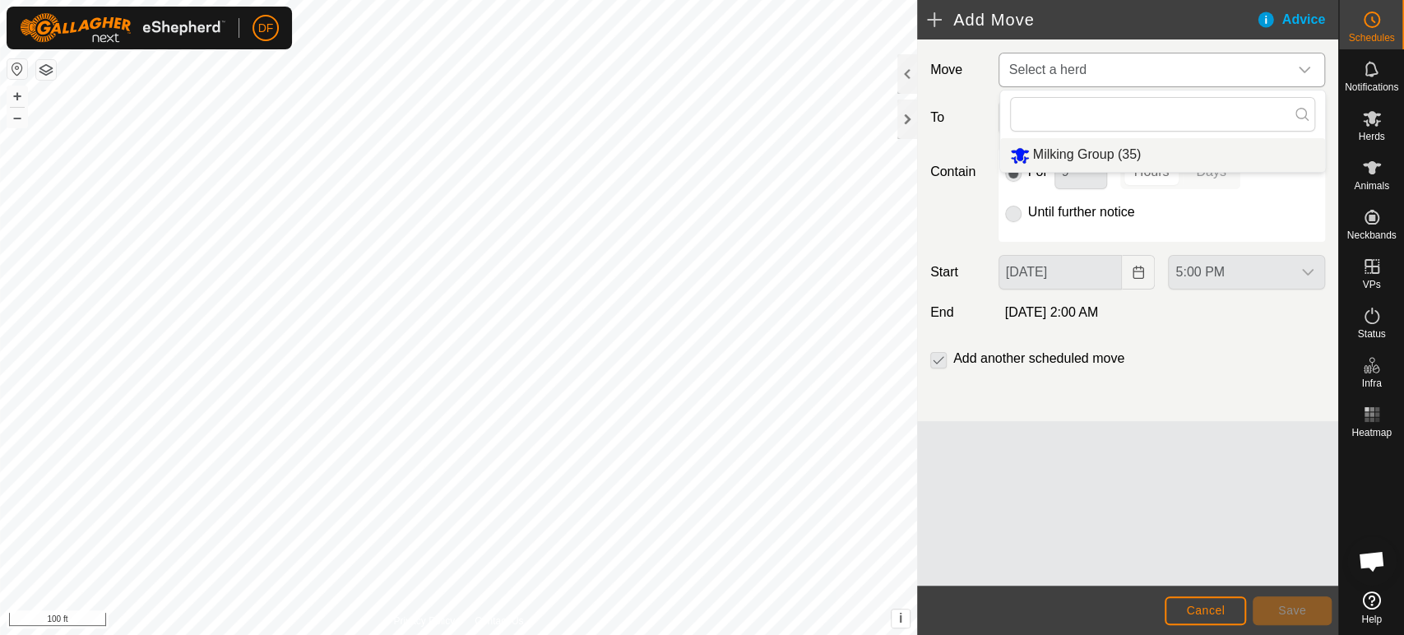
click at [1044, 153] on span "Milking Group (35)" at bounding box center [1087, 154] width 109 height 14
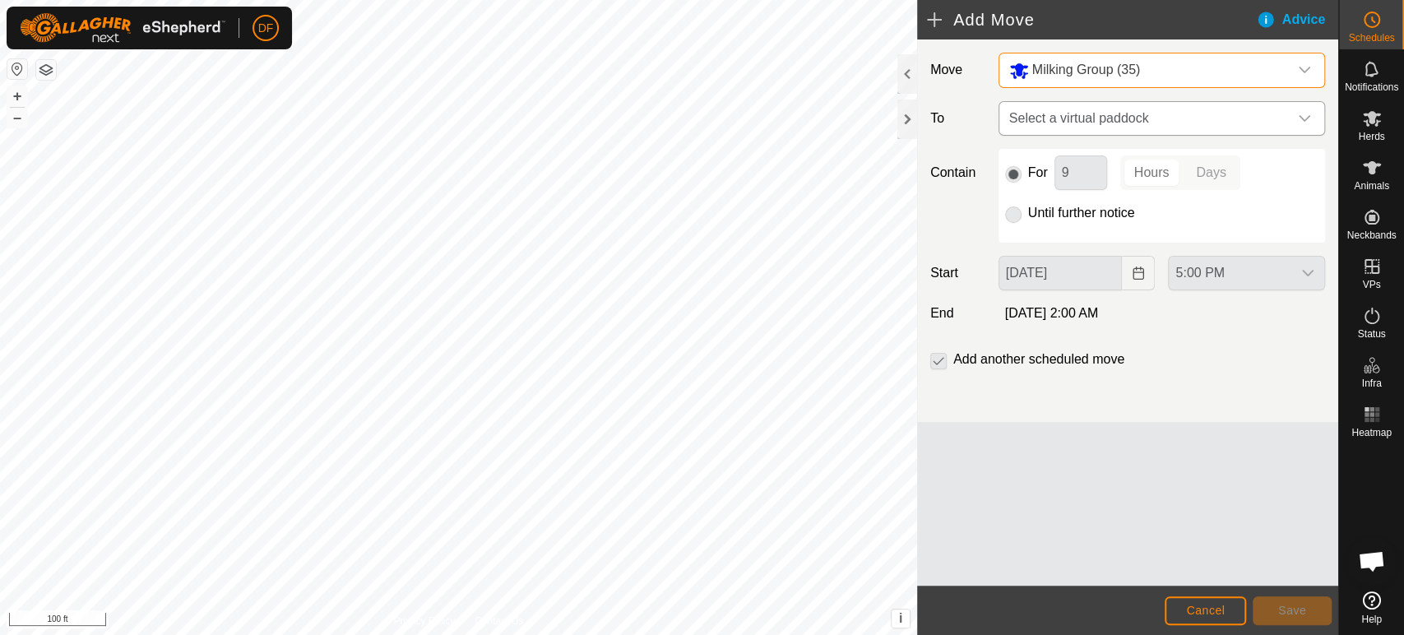
click at [1067, 124] on span "Select a virtual paddock" at bounding box center [1145, 118] width 285 height 33
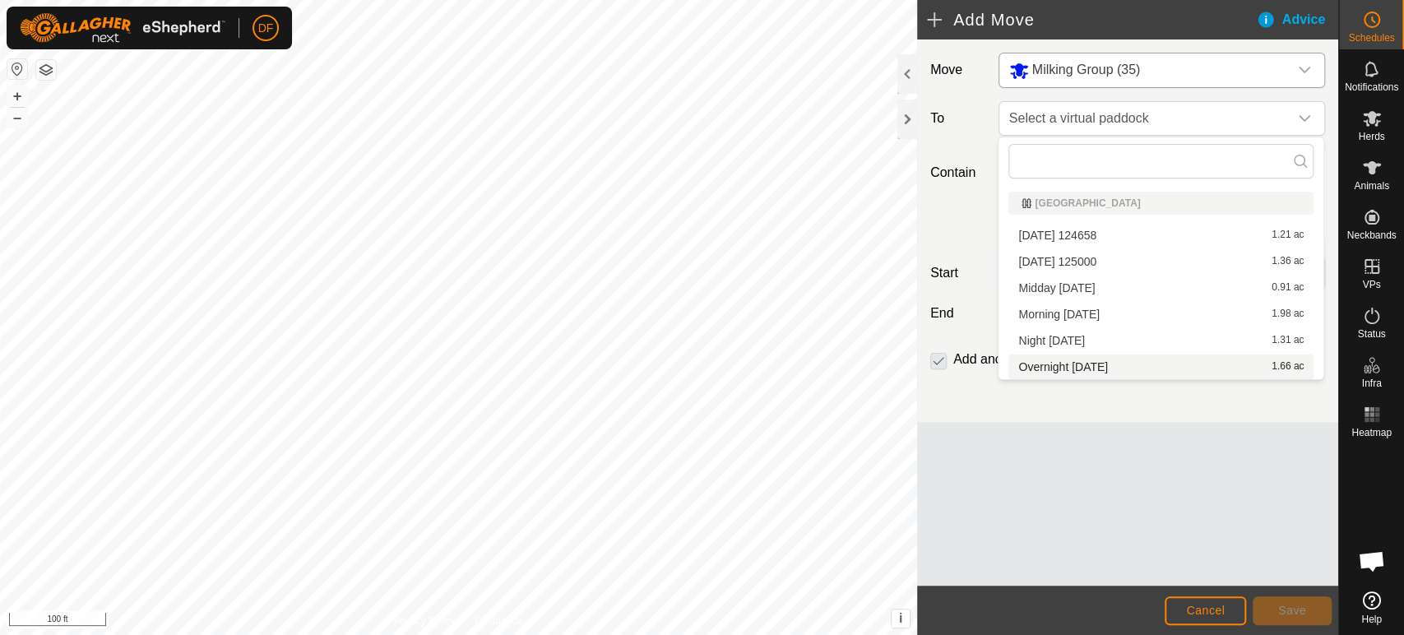
click at [1054, 367] on li "Overnight [DATE] 1.66 ac" at bounding box center [1161, 367] width 305 height 25
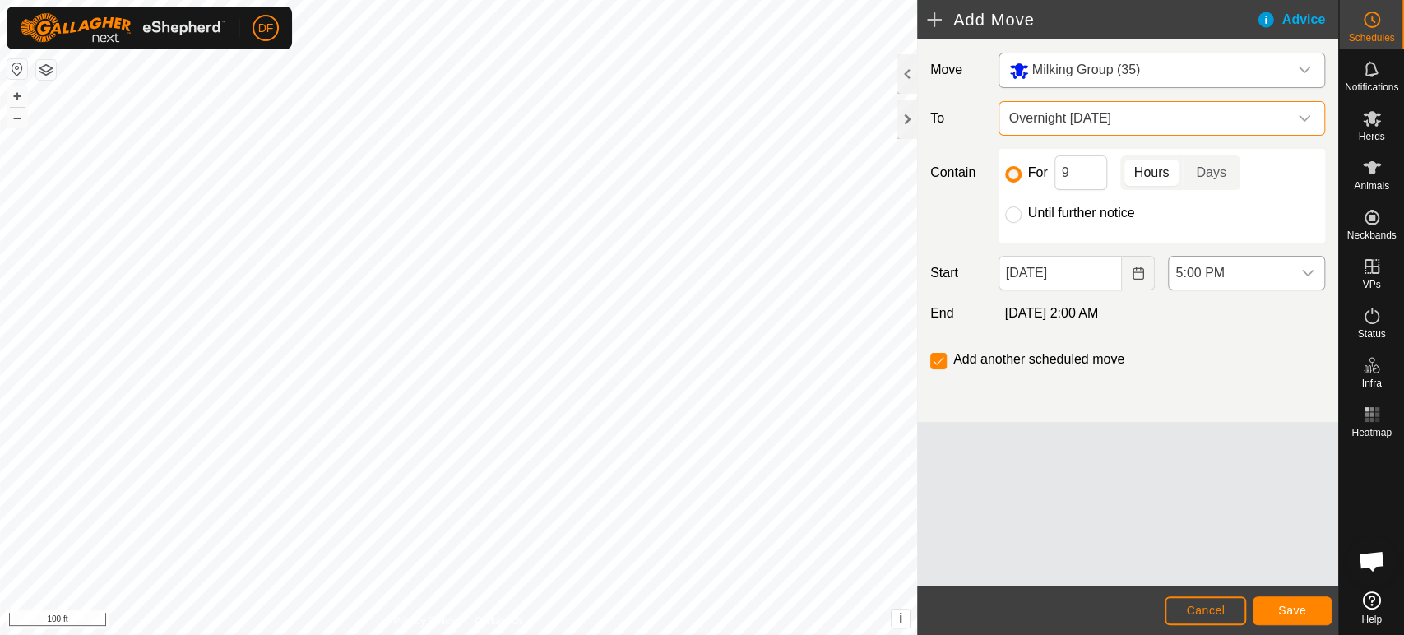
click at [1309, 281] on div "dropdown trigger" at bounding box center [1308, 273] width 33 height 33
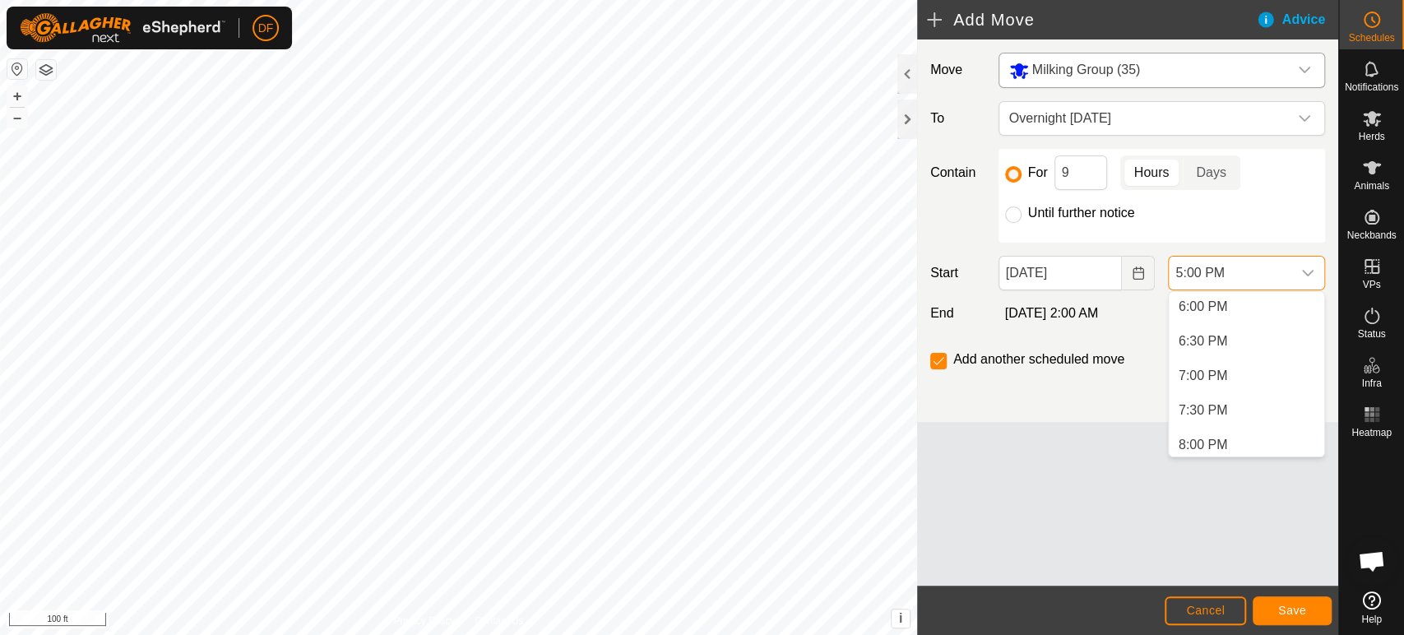
scroll to position [1269, 0]
click at [1247, 425] on li "8:00 PM" at bounding box center [1246, 421] width 155 height 33
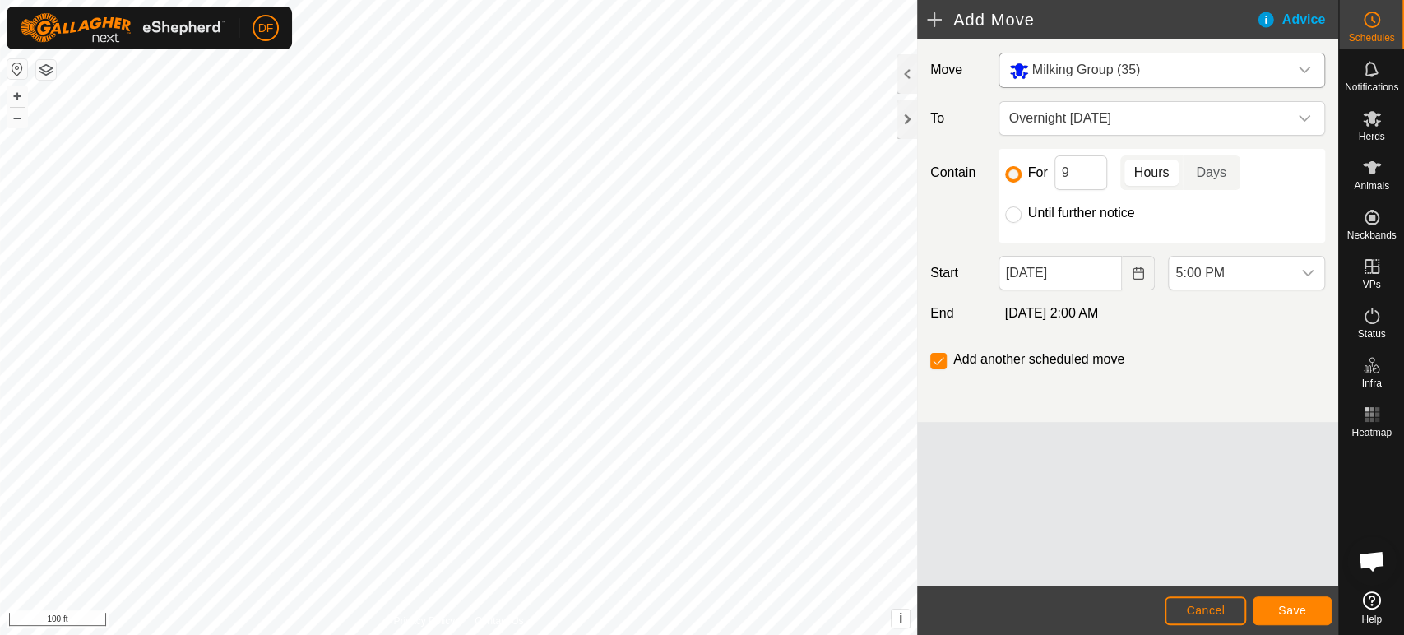
scroll to position [1175, 0]
click at [1067, 123] on span "Overnight [DATE]" at bounding box center [1145, 118] width 285 height 33
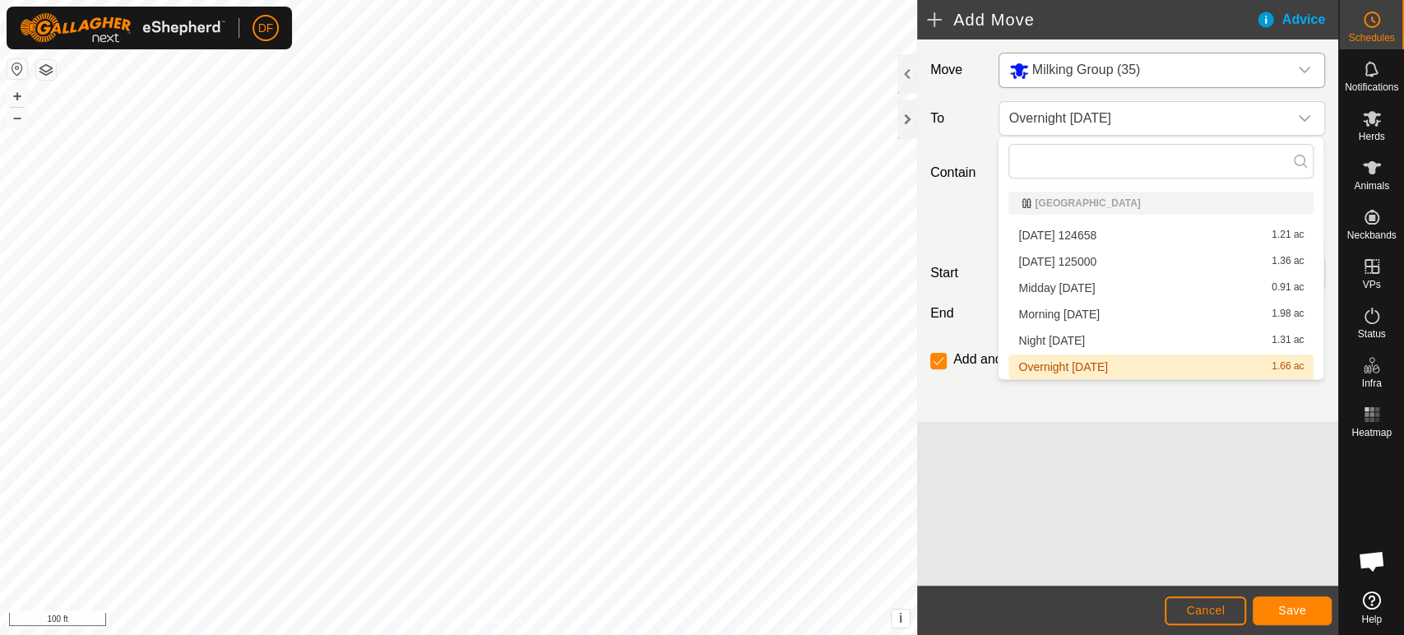
click at [1059, 369] on li "Overnight [DATE] 1.66 ac" at bounding box center [1161, 367] width 305 height 25
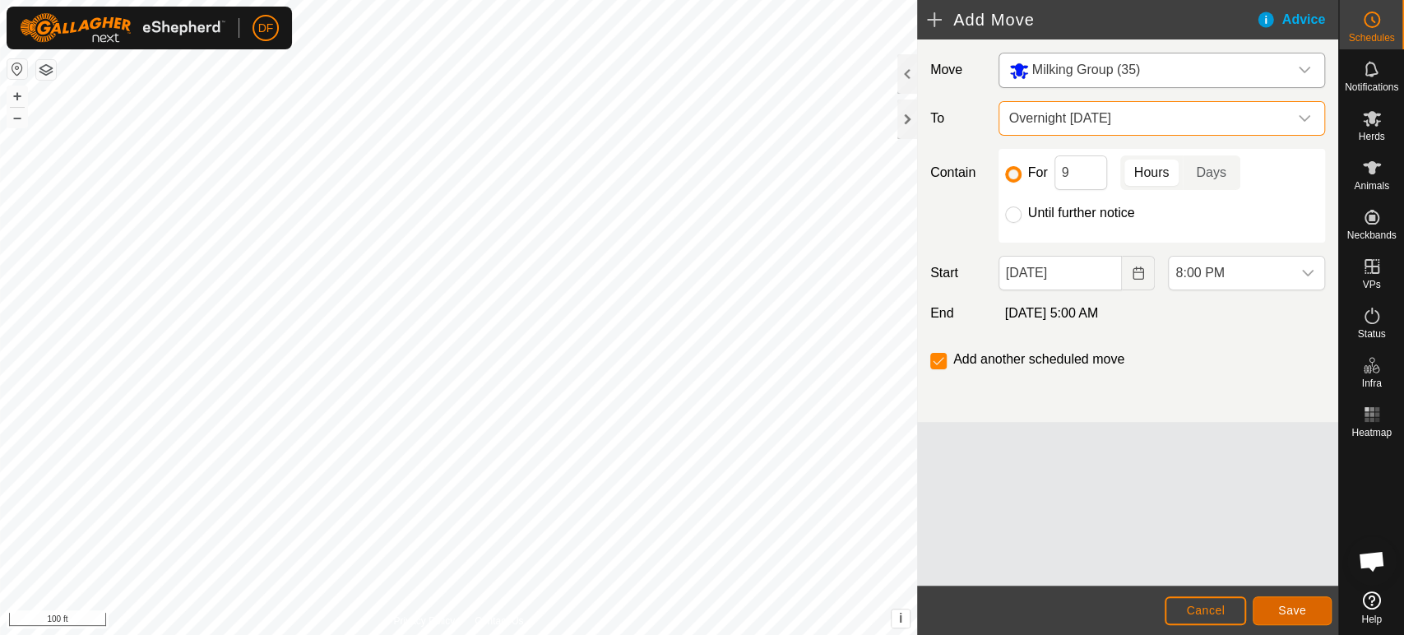
click at [1284, 611] on span "Save" at bounding box center [1293, 610] width 28 height 13
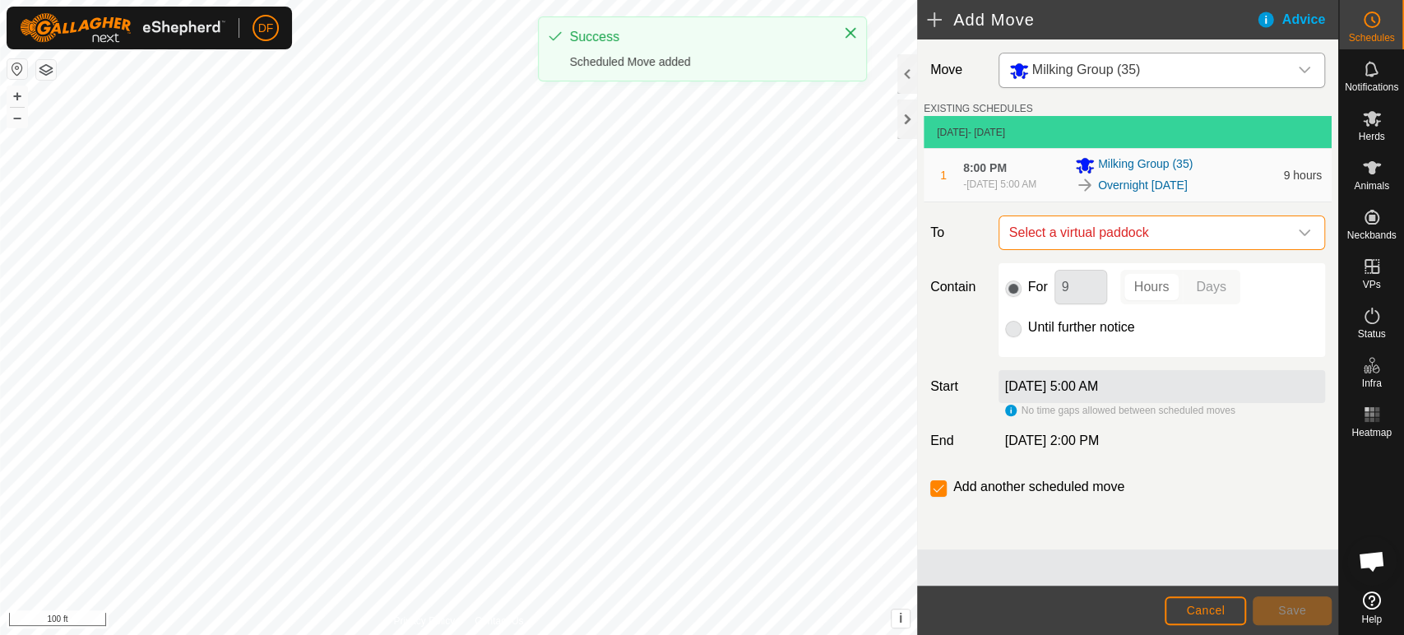
click at [1092, 244] on span "Select a virtual paddock" at bounding box center [1145, 232] width 285 height 33
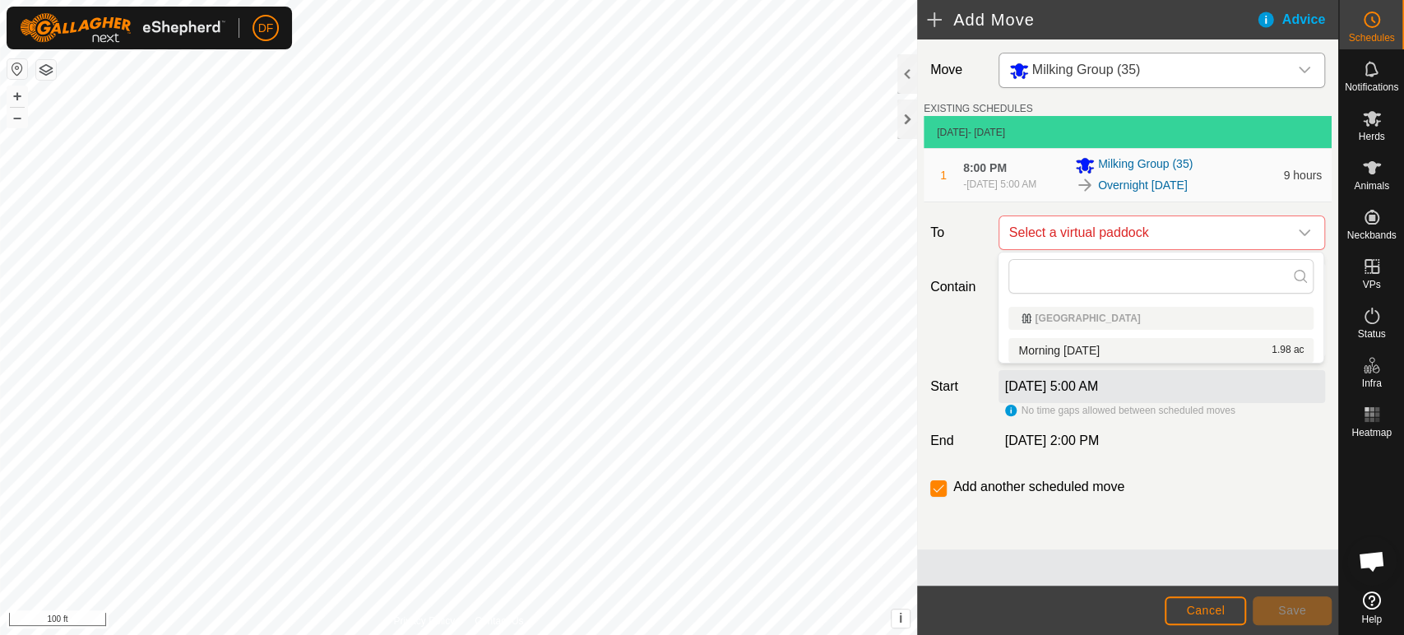
click at [1065, 350] on li "Morning [DATE] 1.98 ac" at bounding box center [1161, 350] width 305 height 25
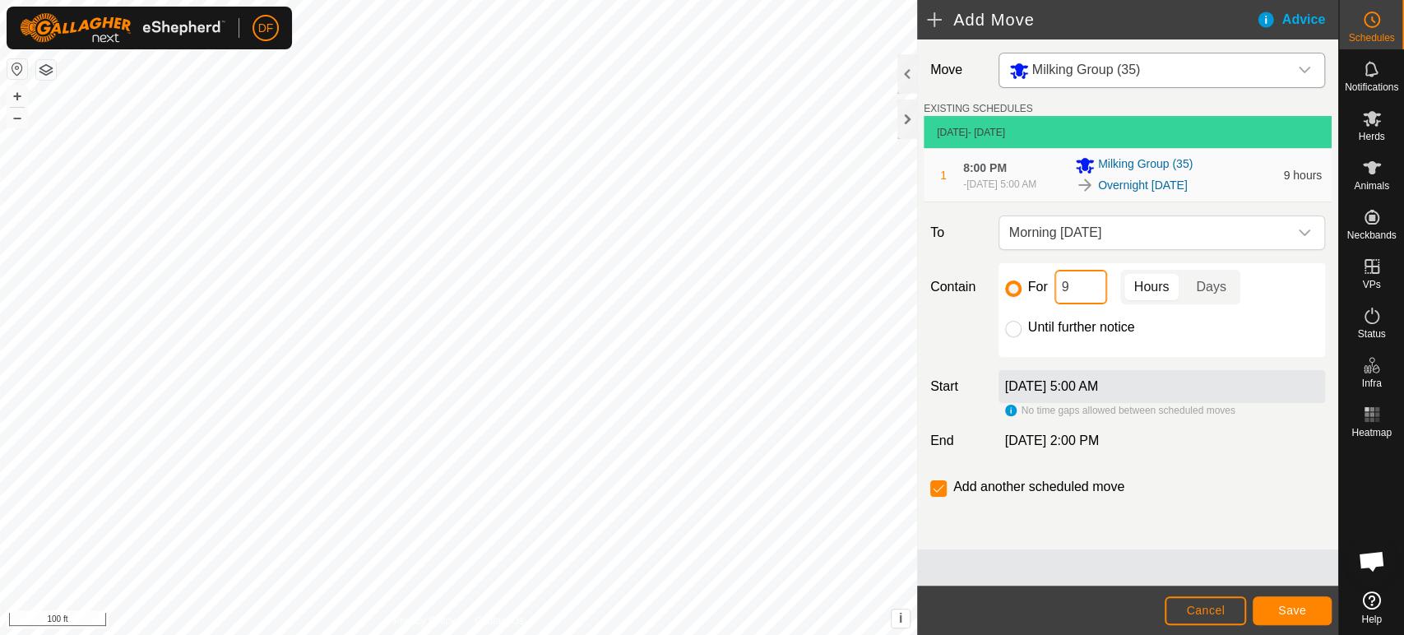
drag, startPoint x: 1074, startPoint y: 289, endPoint x: 1063, endPoint y: 286, distance: 11.8
click at [1063, 286] on input "9" at bounding box center [1081, 287] width 53 height 35
type input "5"
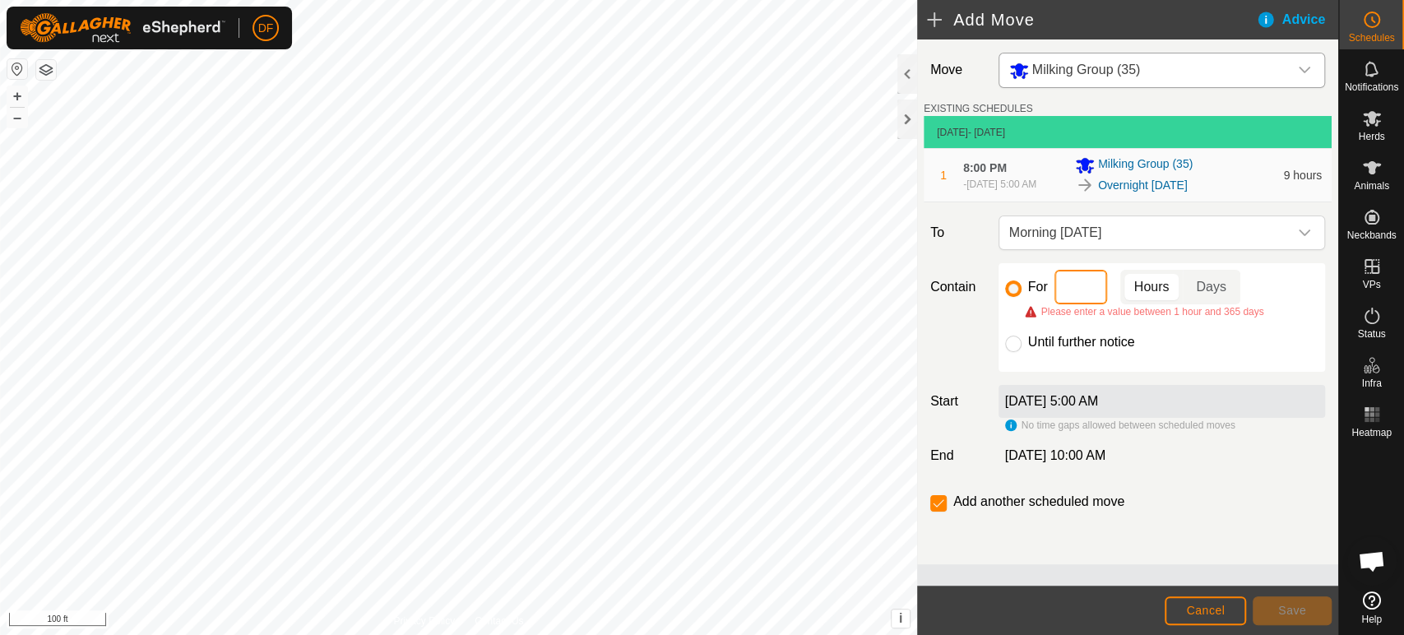
type input "3"
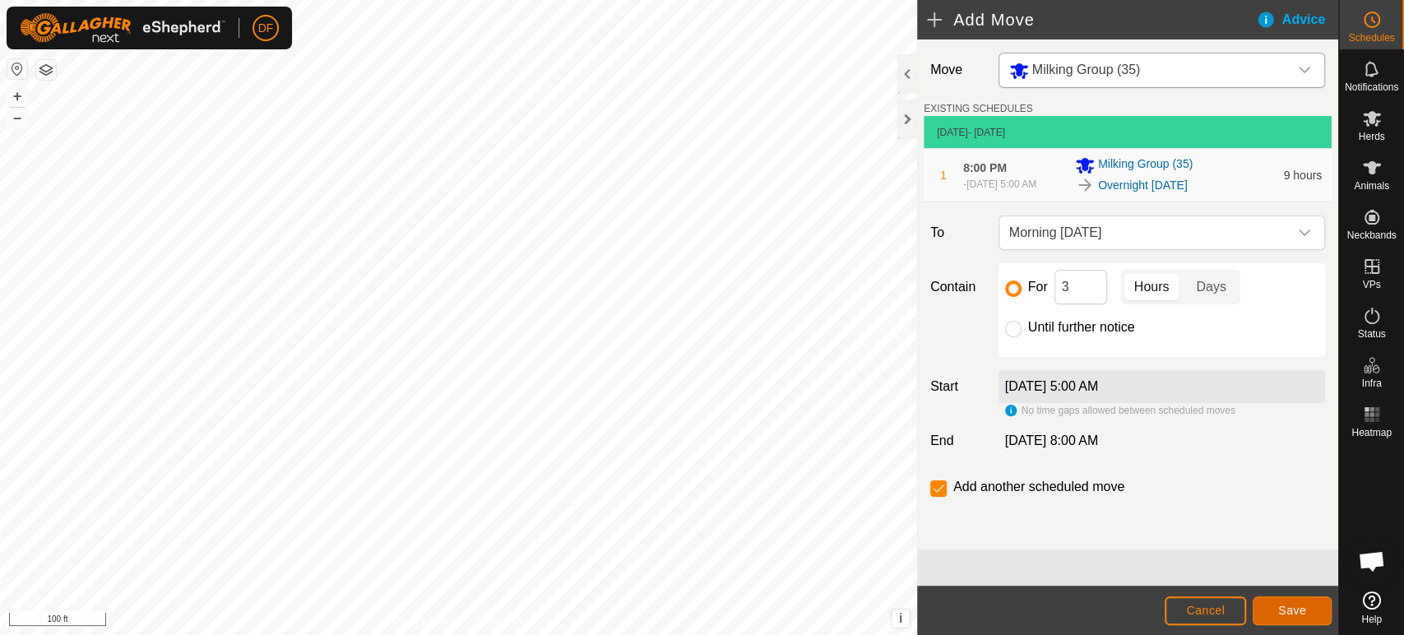
click at [1285, 606] on span "Save" at bounding box center [1293, 610] width 28 height 13
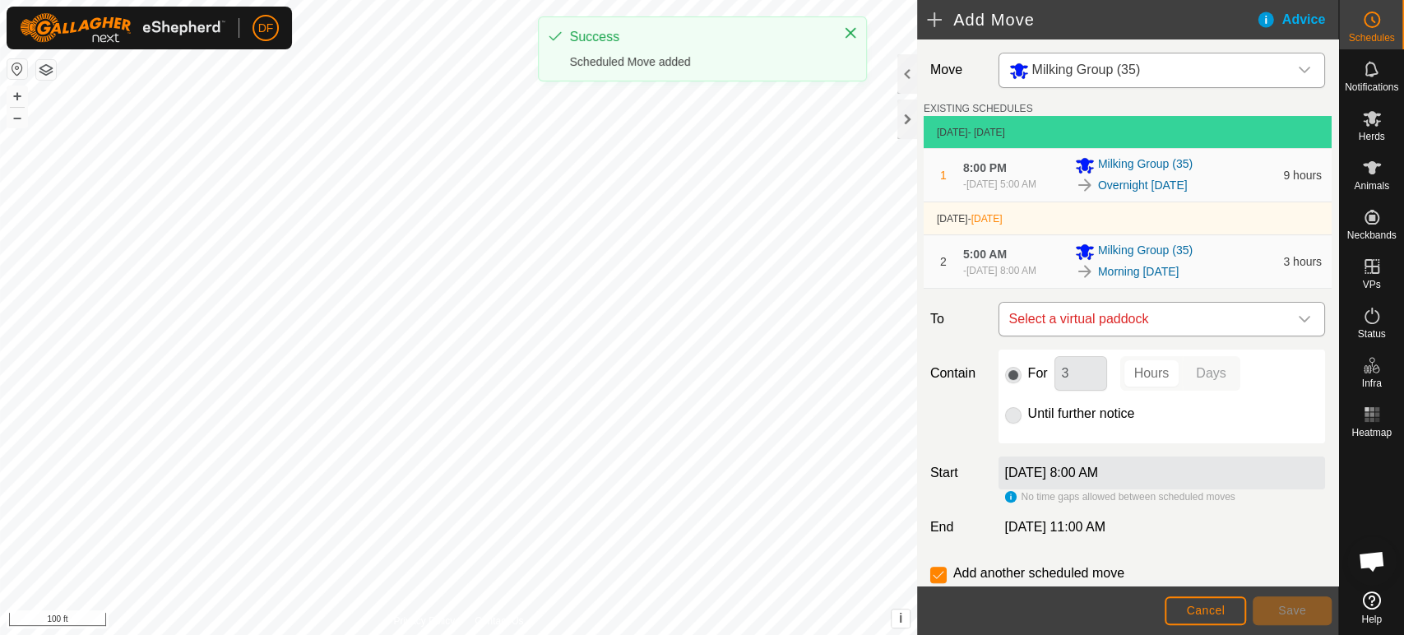
click at [1144, 330] on span "Select a virtual paddock" at bounding box center [1145, 319] width 285 height 33
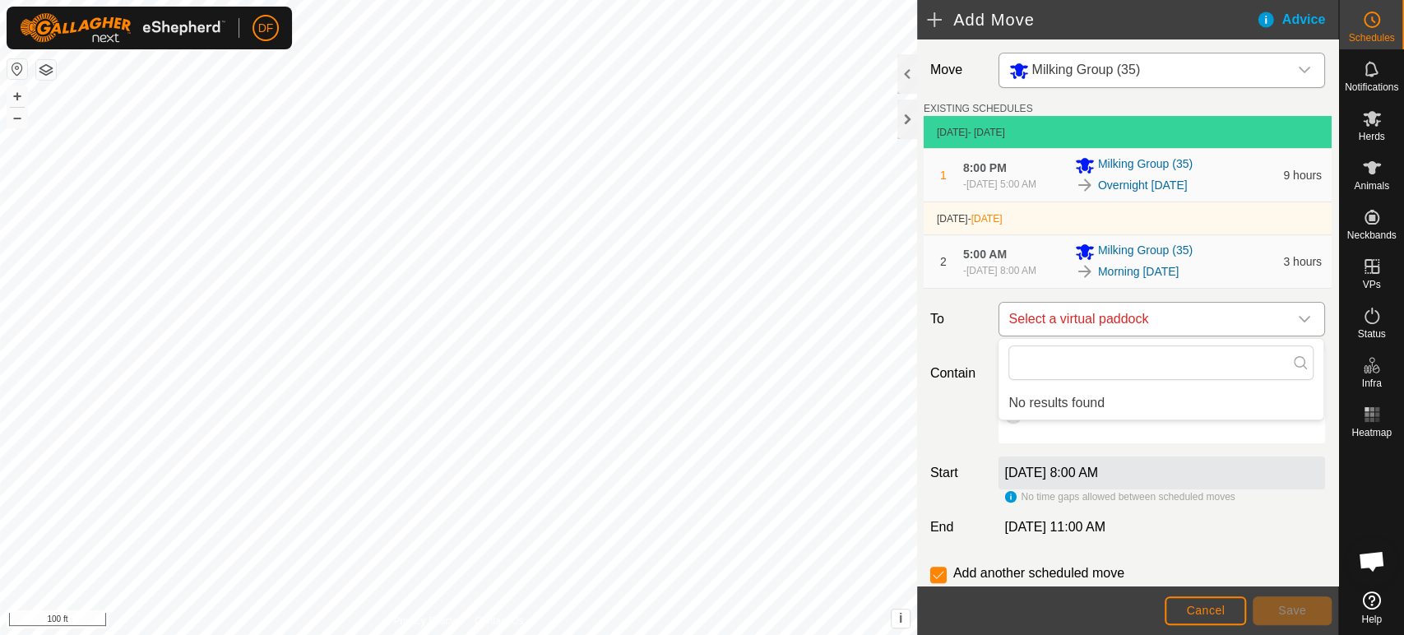
click at [1243, 330] on span "Select a virtual paddock" at bounding box center [1145, 319] width 285 height 33
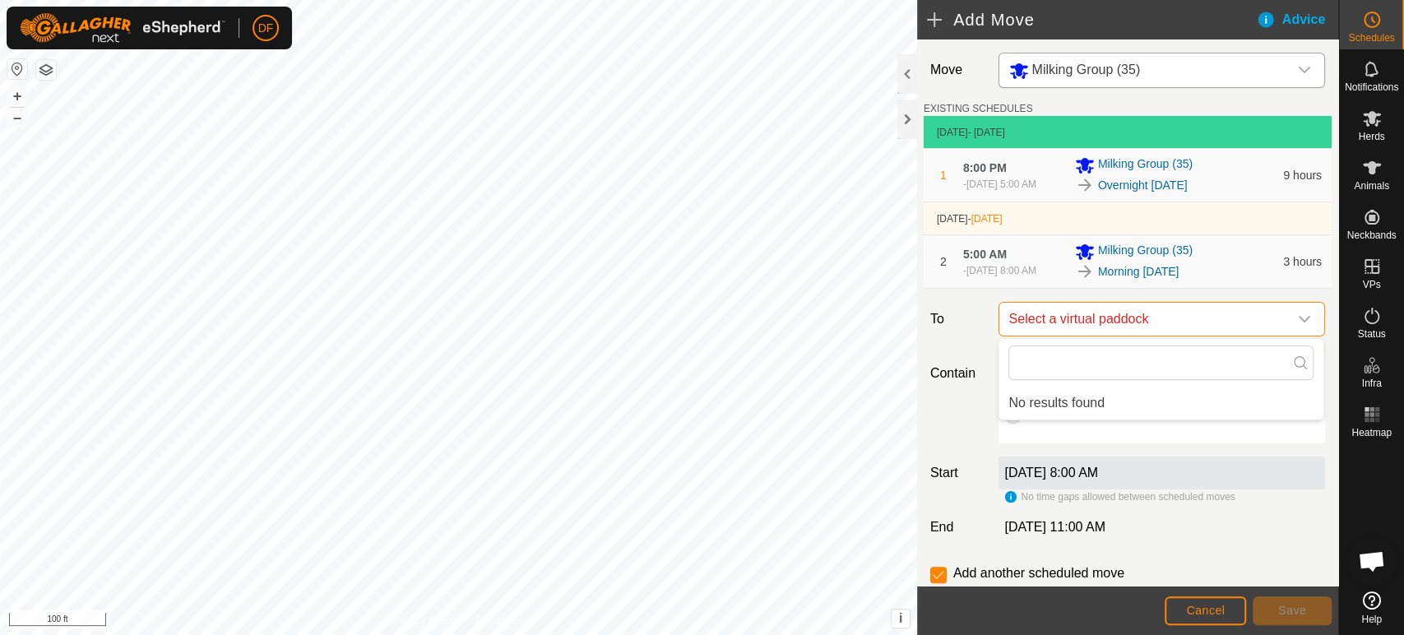
click at [1243, 330] on span "Select a virtual paddock" at bounding box center [1145, 319] width 285 height 33
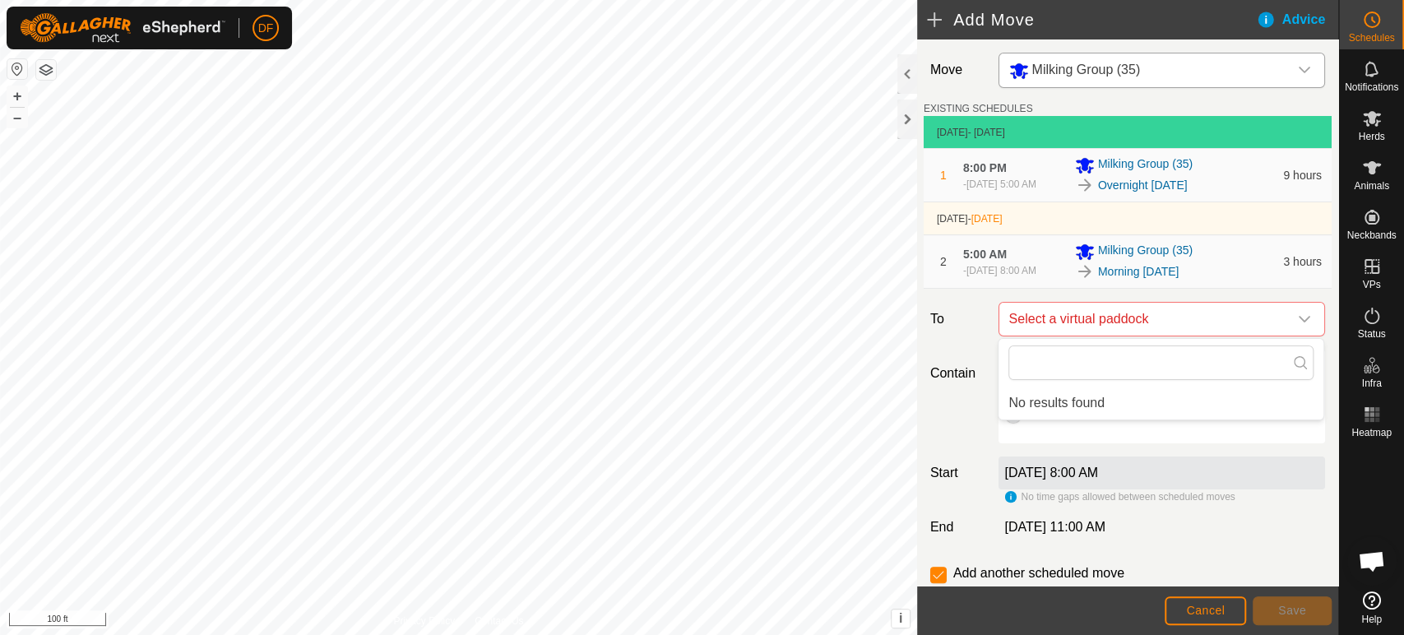
click at [964, 414] on div "Contain For 3 Hours Days Until further notice" at bounding box center [1128, 397] width 408 height 94
click at [1098, 325] on span "Select a virtual paddock" at bounding box center [1145, 319] width 285 height 33
click at [958, 415] on div "Contain For 3 Hours Days Until further notice" at bounding box center [1128, 397] width 408 height 94
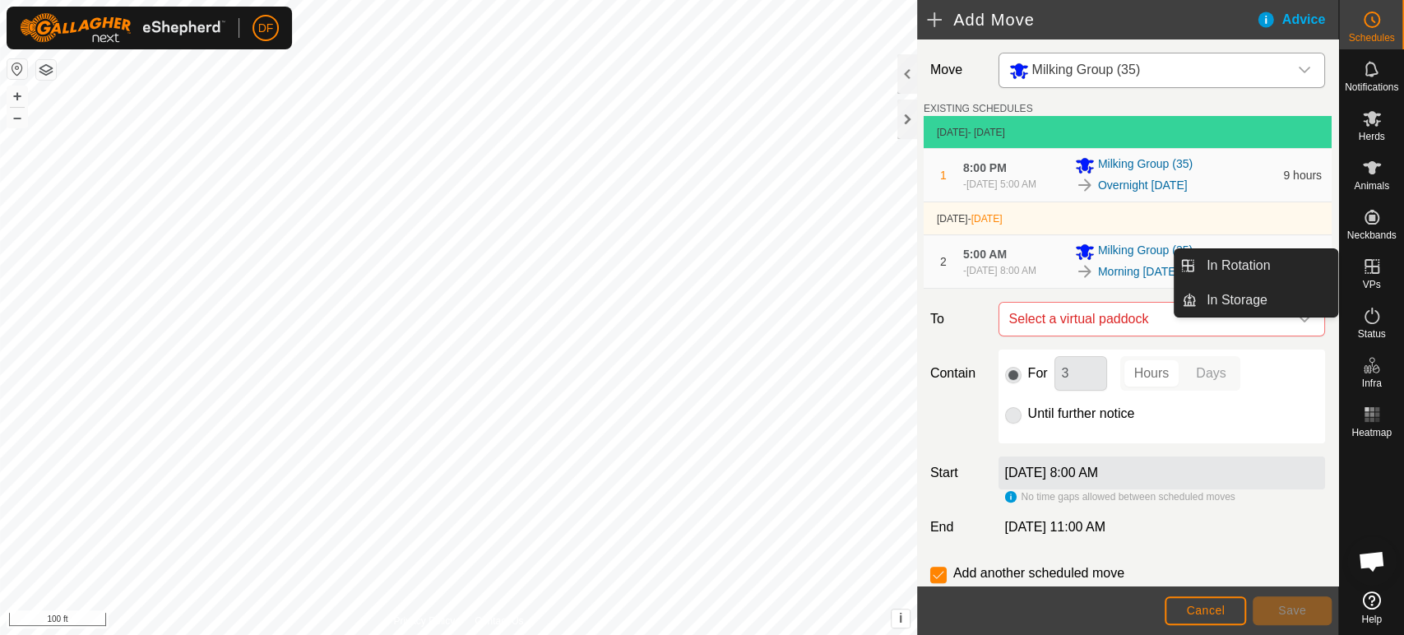
click at [1376, 275] on icon at bounding box center [1372, 267] width 20 height 20
click at [1308, 276] on link "In Rotation" at bounding box center [1267, 265] width 141 height 33
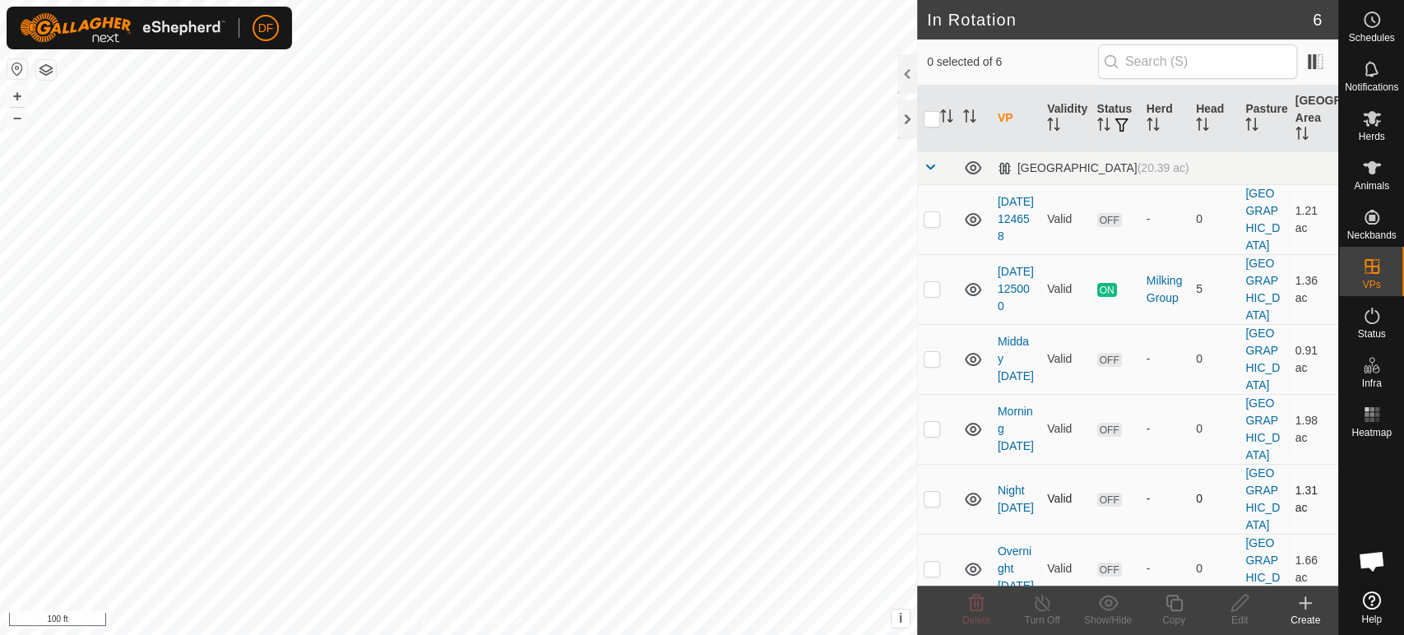
click at [933, 464] on td at bounding box center [936, 499] width 39 height 70
checkbox input "true"
click at [938, 422] on p-checkbox at bounding box center [932, 428] width 16 height 13
checkbox input "true"
click at [931, 492] on p-checkbox at bounding box center [932, 498] width 16 height 13
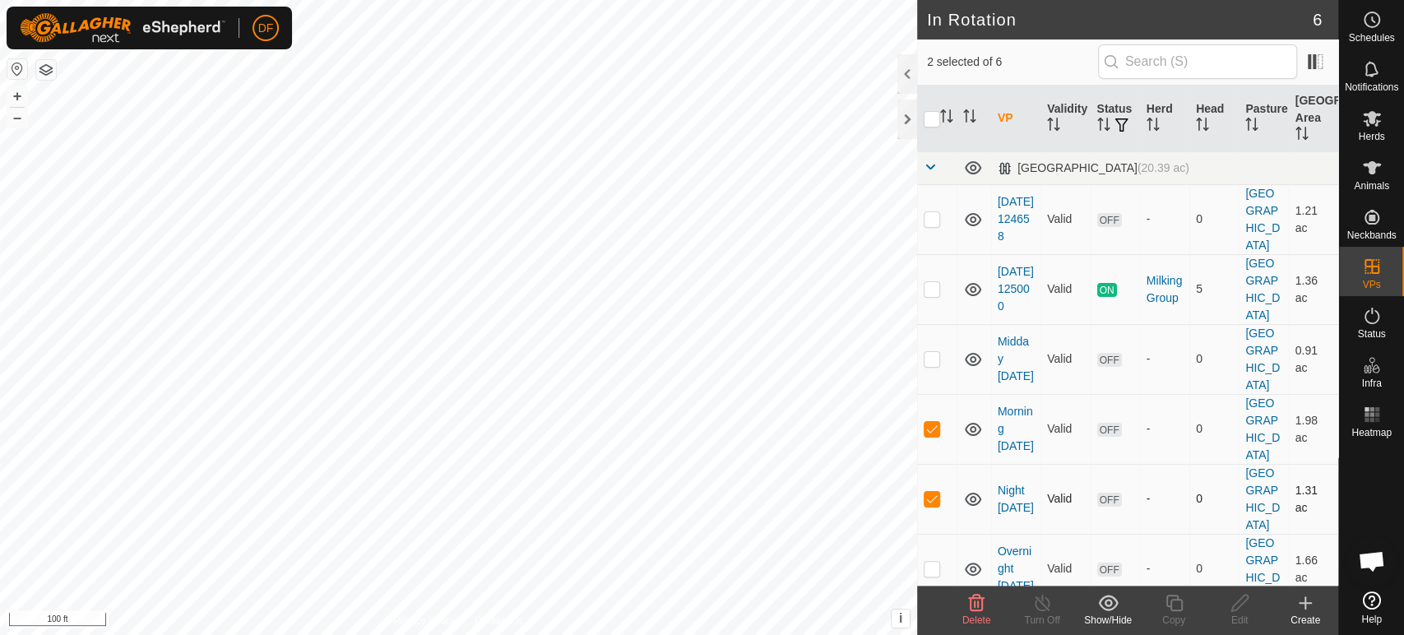
checkbox input "false"
click at [935, 353] on p-checkbox at bounding box center [932, 358] width 16 height 13
checkbox input "true"
click at [935, 422] on p-checkbox at bounding box center [932, 428] width 16 height 13
checkbox input "false"
